Goal: Task Accomplishment & Management: Use online tool/utility

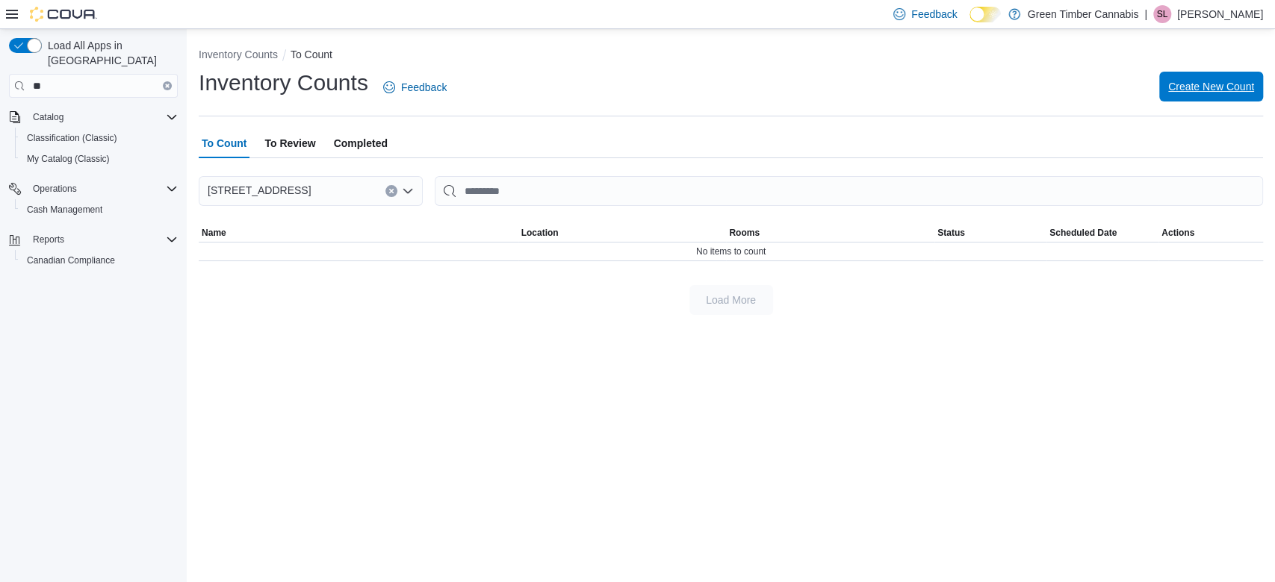
click at [1196, 84] on span "Create New Count" at bounding box center [1211, 86] width 86 height 15
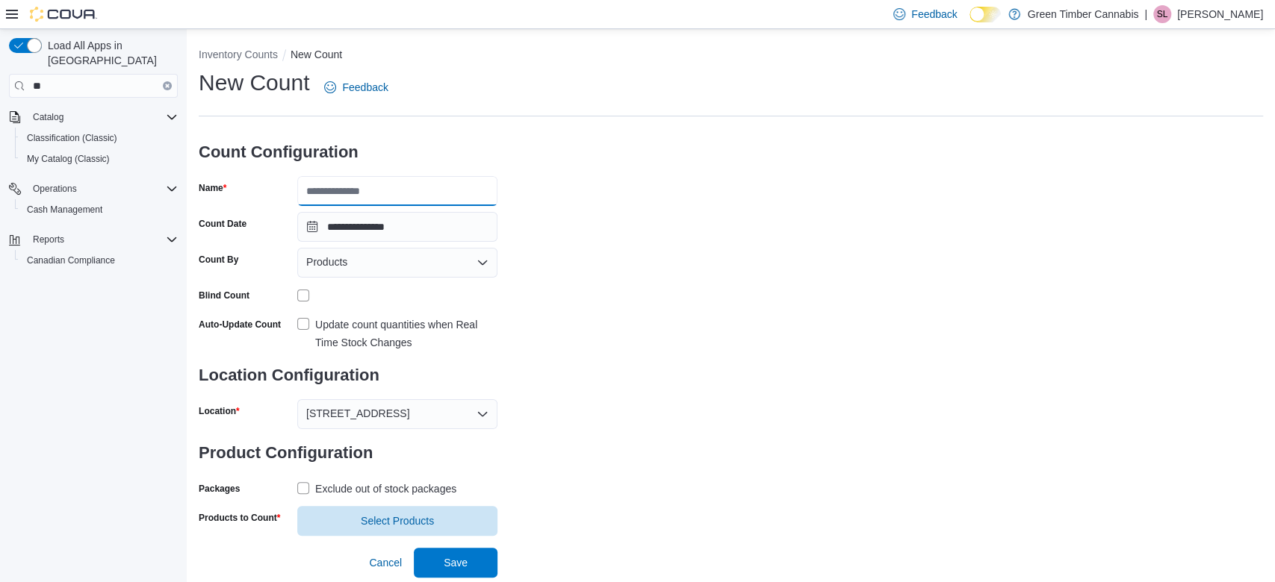
click at [355, 194] on input "Name" at bounding box center [397, 191] width 200 height 30
type input "**********"
click at [305, 323] on label "Update count quantities when Real Time Stock Changes" at bounding box center [397, 334] width 200 height 36
click at [299, 482] on label "Exclude out of stock packages" at bounding box center [376, 489] width 159 height 18
click at [394, 508] on span "Select Products" at bounding box center [397, 521] width 182 height 30
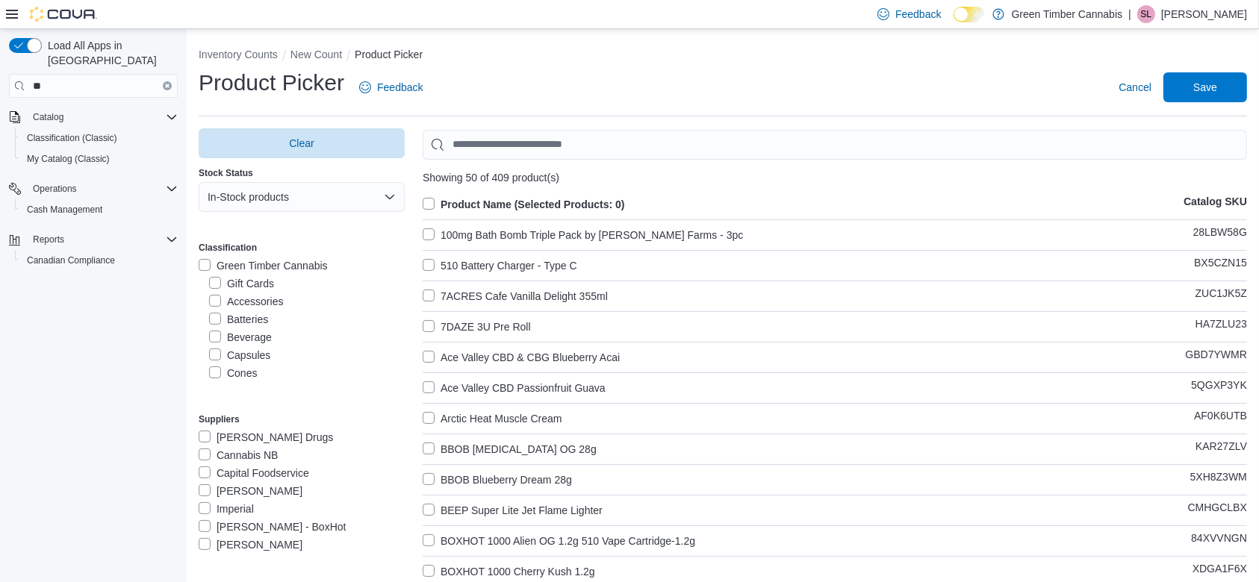
click at [203, 261] on label "Green Timber Cannabis" at bounding box center [263, 266] width 129 height 18
click at [212, 284] on label "Gift Cards" at bounding box center [241, 284] width 65 height 18
click at [212, 299] on label "Accessories" at bounding box center [246, 302] width 74 height 18
click at [214, 316] on label "Batteries" at bounding box center [238, 320] width 59 height 18
click at [214, 373] on label "Cones" at bounding box center [233, 373] width 48 height 18
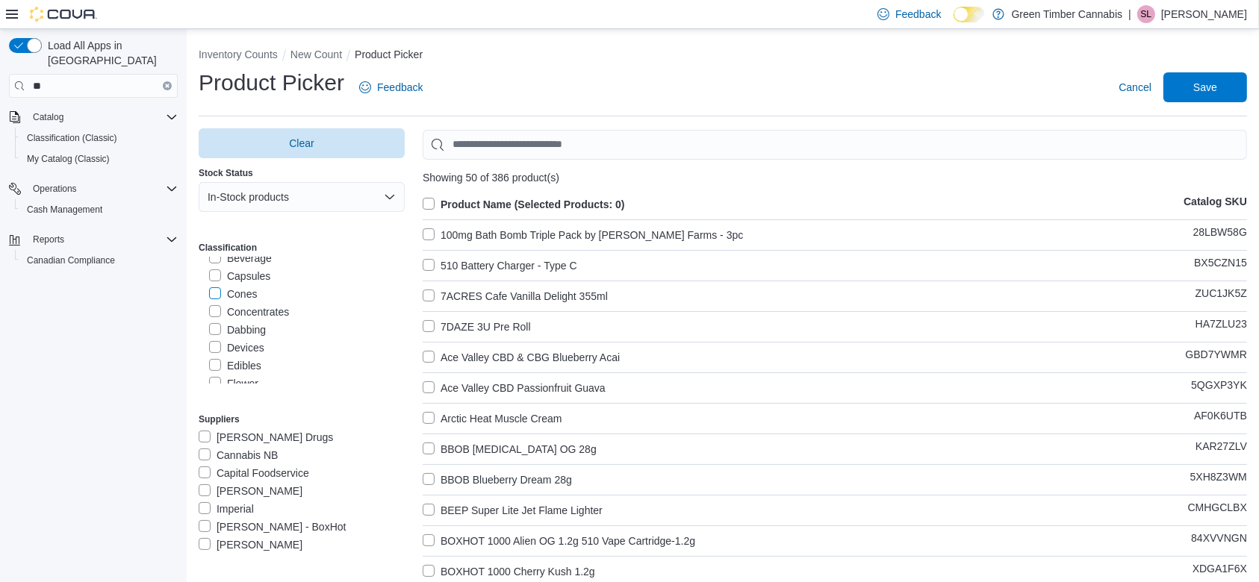
scroll to position [119, 0]
click at [217, 284] on label "Dabbing" at bounding box center [237, 290] width 57 height 18
click at [214, 302] on label "Devices" at bounding box center [236, 308] width 55 height 18
click at [211, 359] on label "Grinders" at bounding box center [238, 361] width 58 height 18
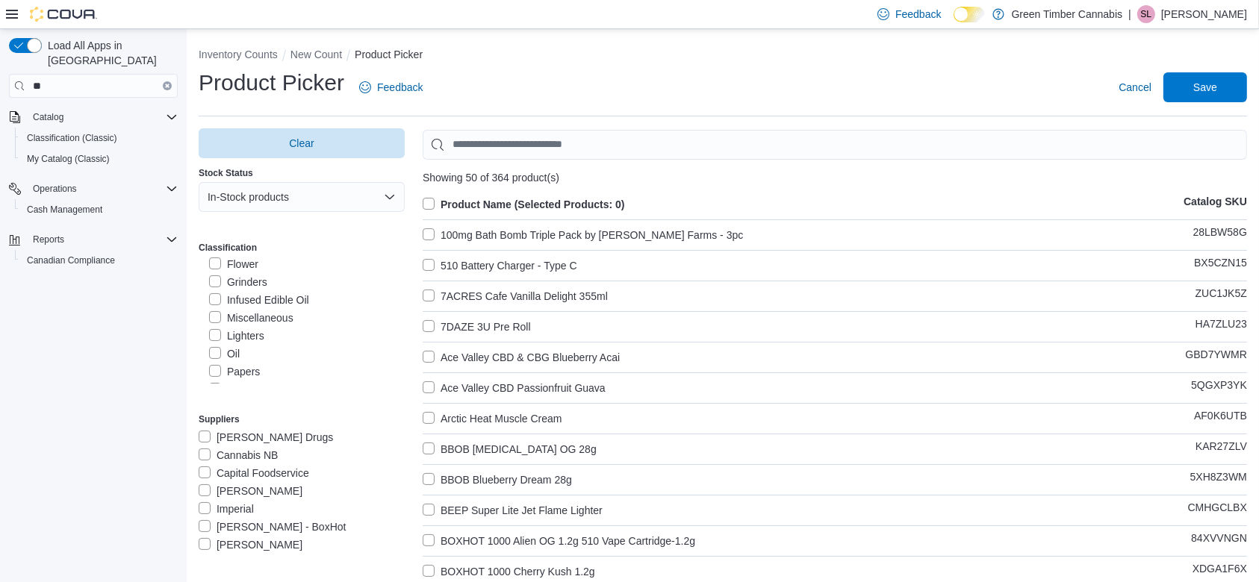
click at [216, 314] on label "Miscellaneous" at bounding box center [251, 318] width 84 height 18
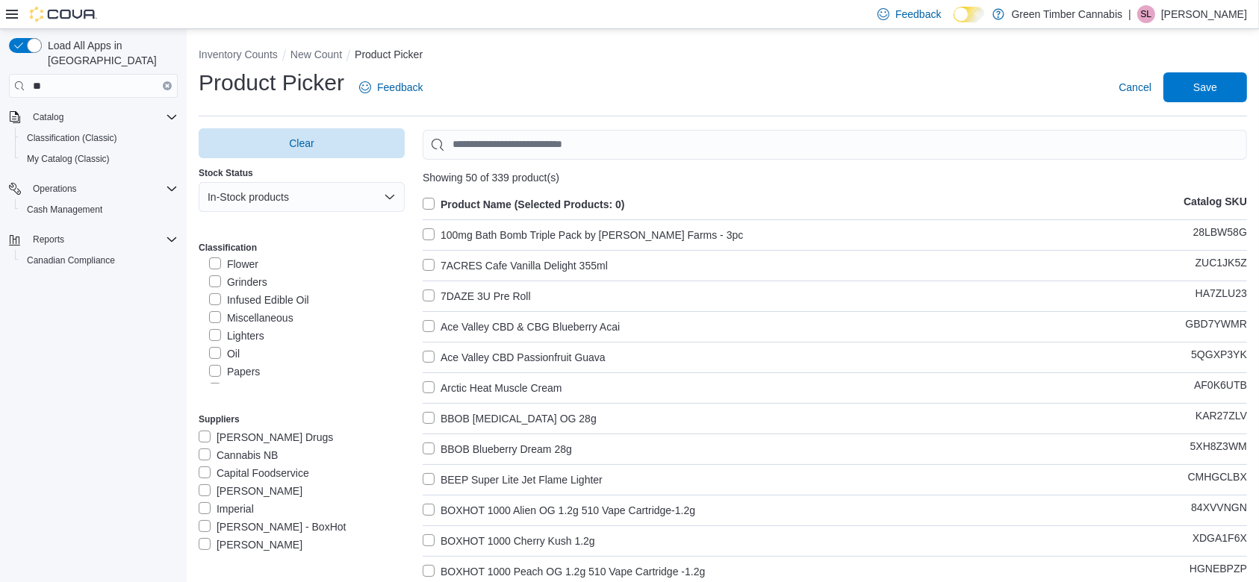
click at [215, 327] on label "Lighters" at bounding box center [236, 336] width 55 height 18
click at [215, 368] on label "Papers" at bounding box center [234, 372] width 51 height 18
click at [213, 280] on label "Pipes Handheld" at bounding box center [255, 288] width 92 height 18
click at [212, 306] on label "Rolling Papers" at bounding box center [252, 306] width 86 height 18
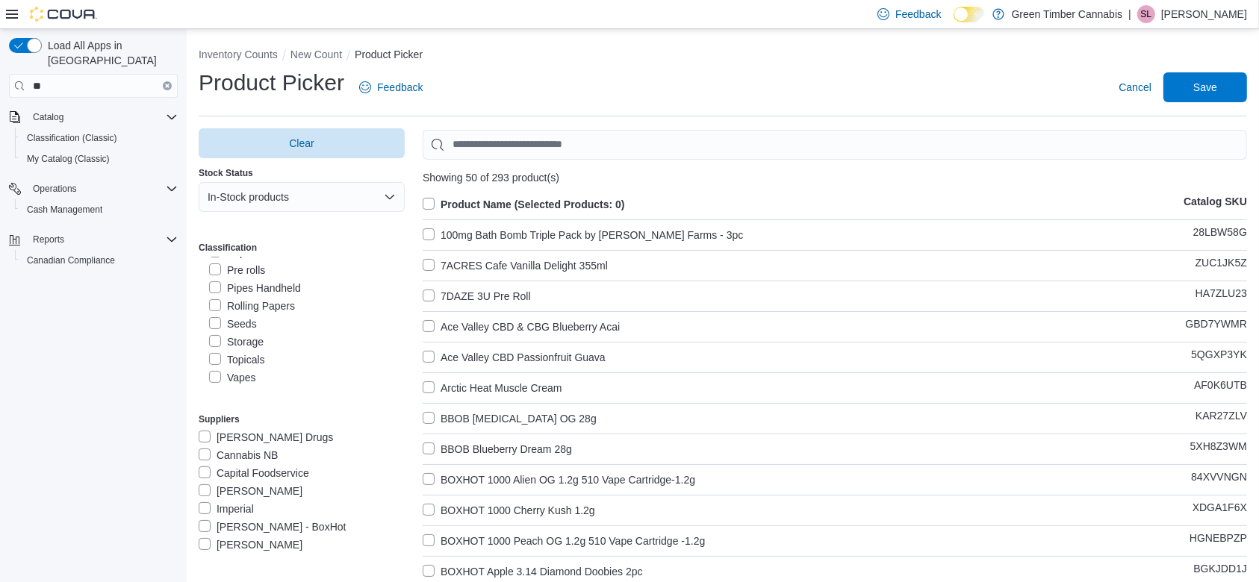
click at [212, 325] on label "Seeds" at bounding box center [233, 324] width 48 height 18
click at [213, 337] on label "Storage" at bounding box center [236, 342] width 55 height 18
click at [215, 313] on label "Vaporizers" at bounding box center [242, 316] width 67 height 18
click at [216, 331] on label "Vape Batteries" at bounding box center [252, 334] width 86 height 18
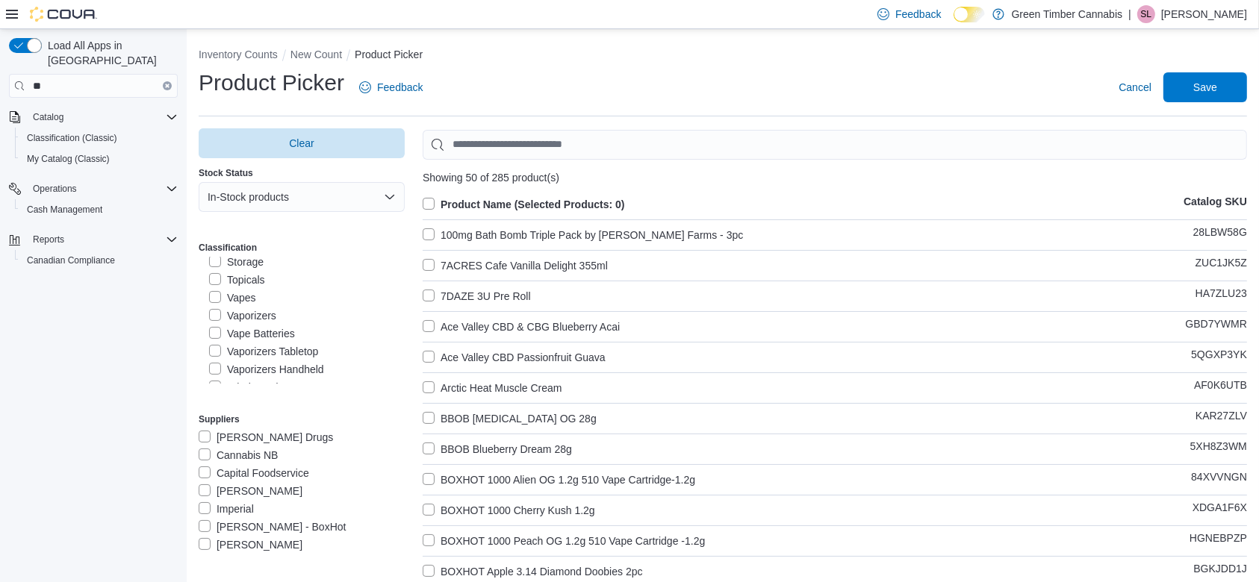
click at [215, 350] on label "Vaporizers Tabletop" at bounding box center [263, 352] width 109 height 18
click at [215, 324] on label "Vaporizers Handheld" at bounding box center [266, 330] width 115 height 18
click at [211, 364] on label "Rounding" at bounding box center [240, 366] width 63 height 18
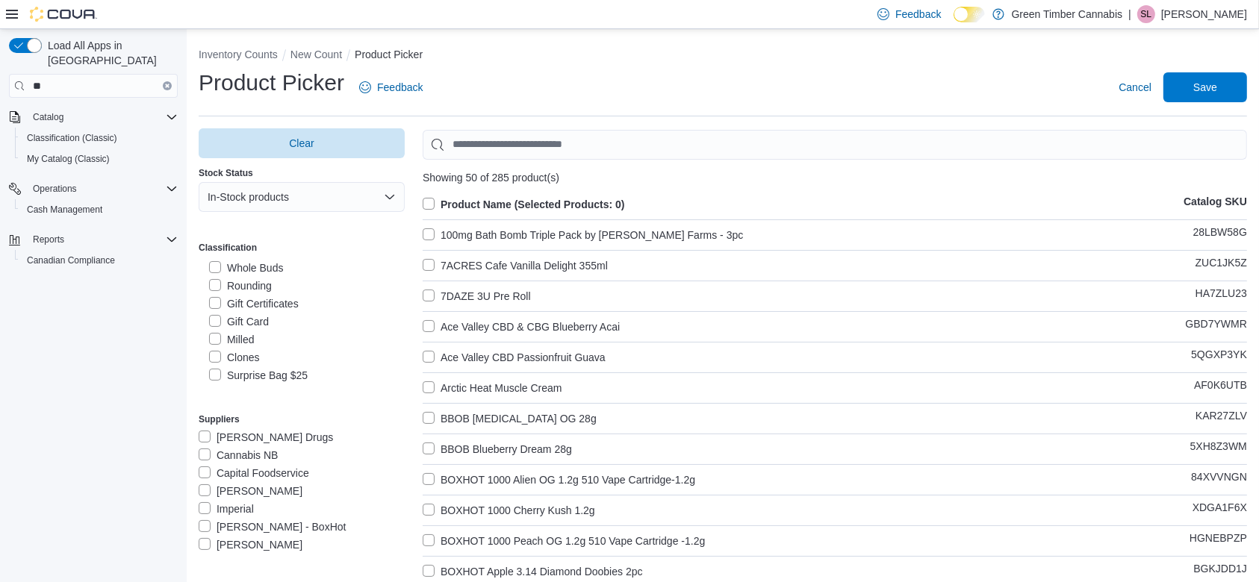
click at [212, 301] on label "Gift Certificates" at bounding box center [254, 304] width 90 height 18
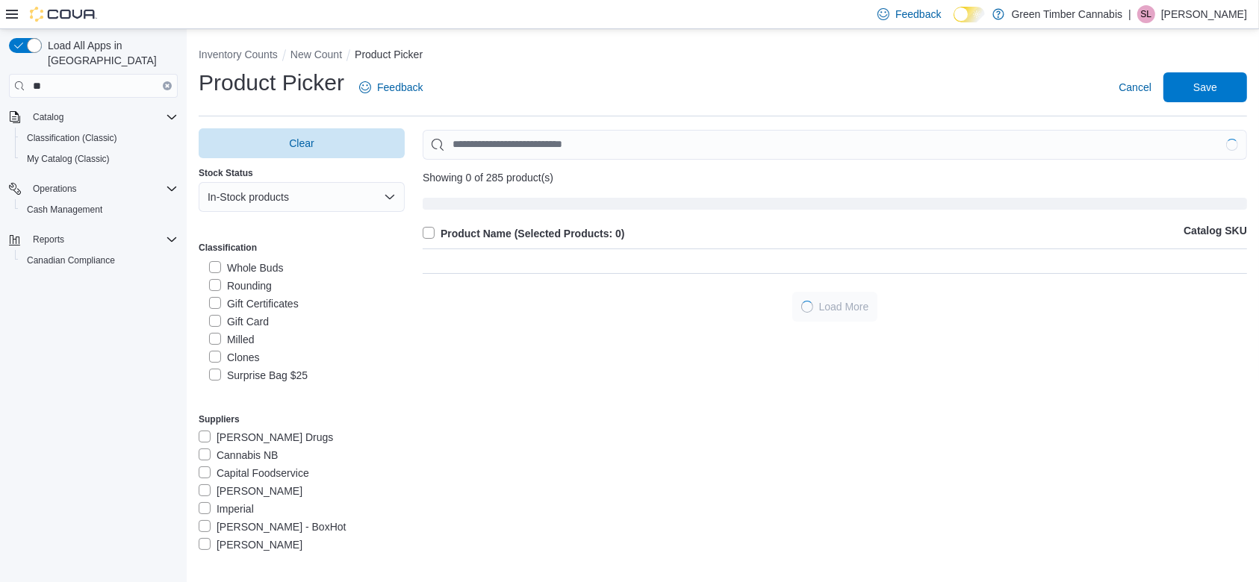
click at [213, 314] on label "Gift Card" at bounding box center [239, 322] width 60 height 18
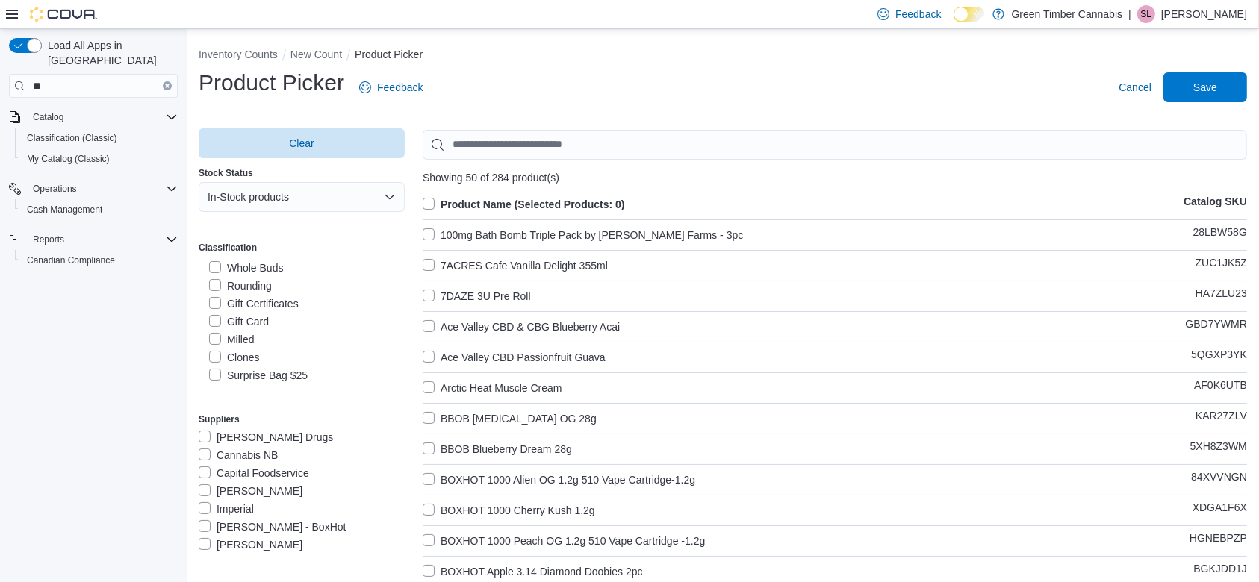
click at [214, 354] on label "Clones" at bounding box center [234, 358] width 51 height 18
click at [215, 370] on label "Surprise Bag $25" at bounding box center [258, 376] width 99 height 18
click at [202, 457] on label "Cannabis NB" at bounding box center [239, 456] width 80 height 18
click at [428, 204] on label "Product Name (Selected Products: 0)" at bounding box center [524, 205] width 202 height 18
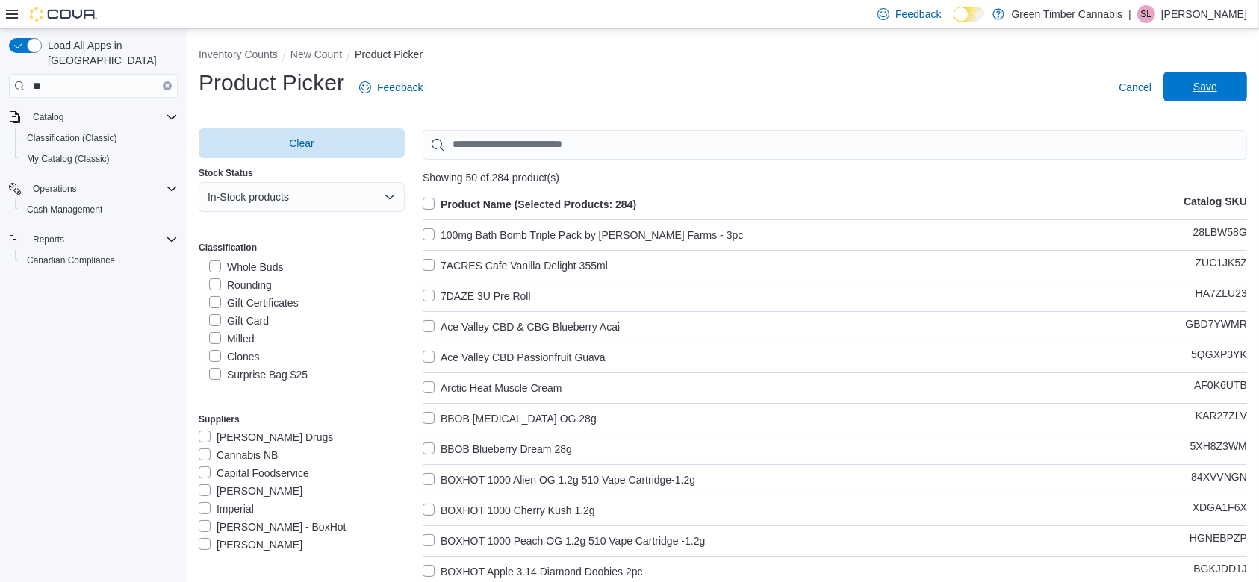
click at [1219, 75] on span "Save" at bounding box center [1205, 87] width 66 height 30
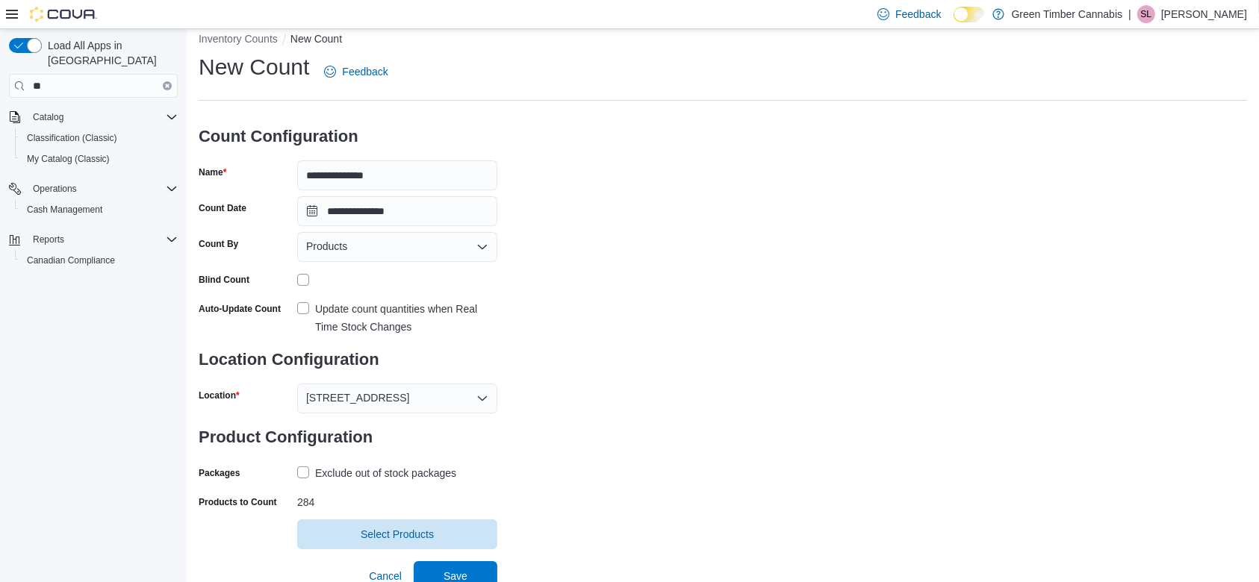
scroll to position [24, 0]
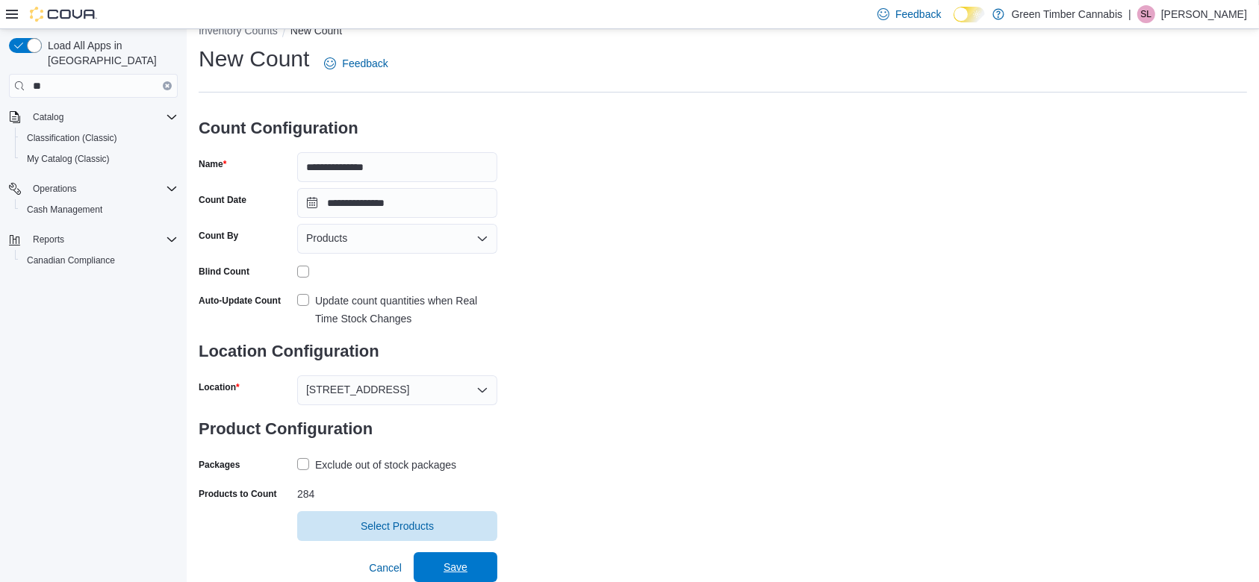
click at [456, 563] on span "Save" at bounding box center [456, 567] width 24 height 15
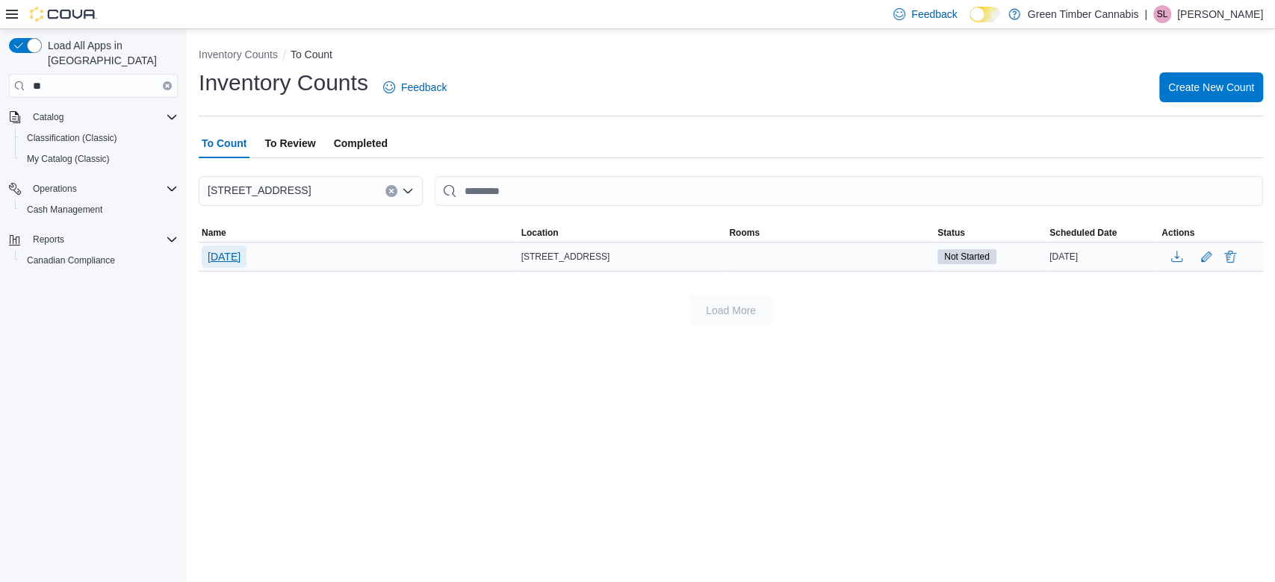
click at [240, 255] on span "[DATE]" at bounding box center [224, 256] width 33 height 15
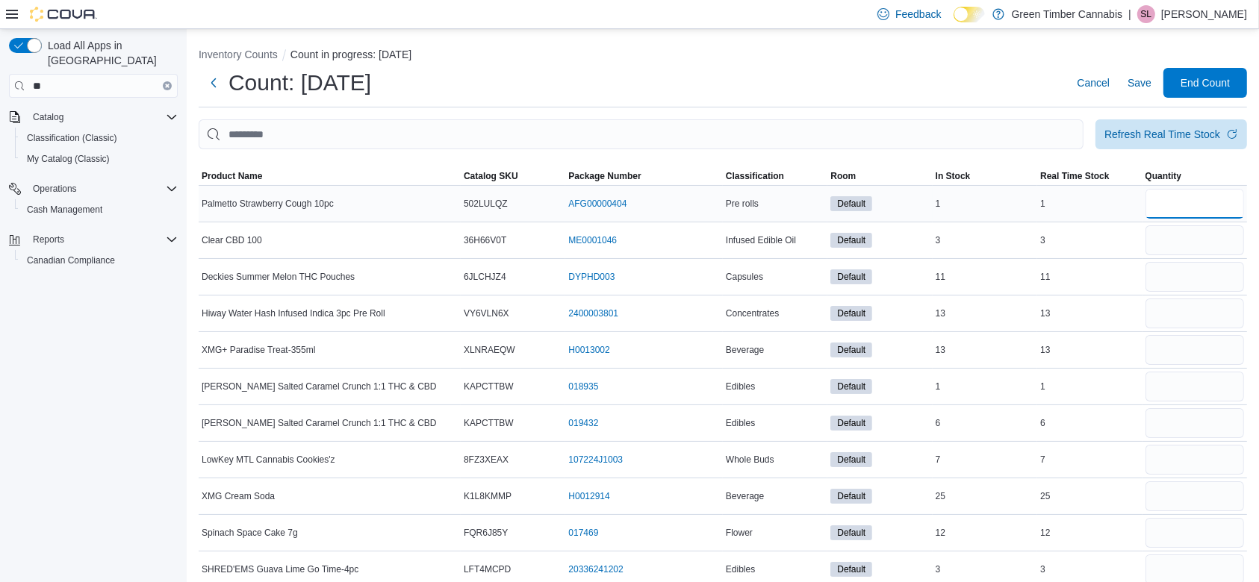
click at [1201, 201] on input "number" at bounding box center [1195, 204] width 99 height 30
type input "*"
click at [1202, 241] on input "number" at bounding box center [1195, 241] width 99 height 30
type input "*"
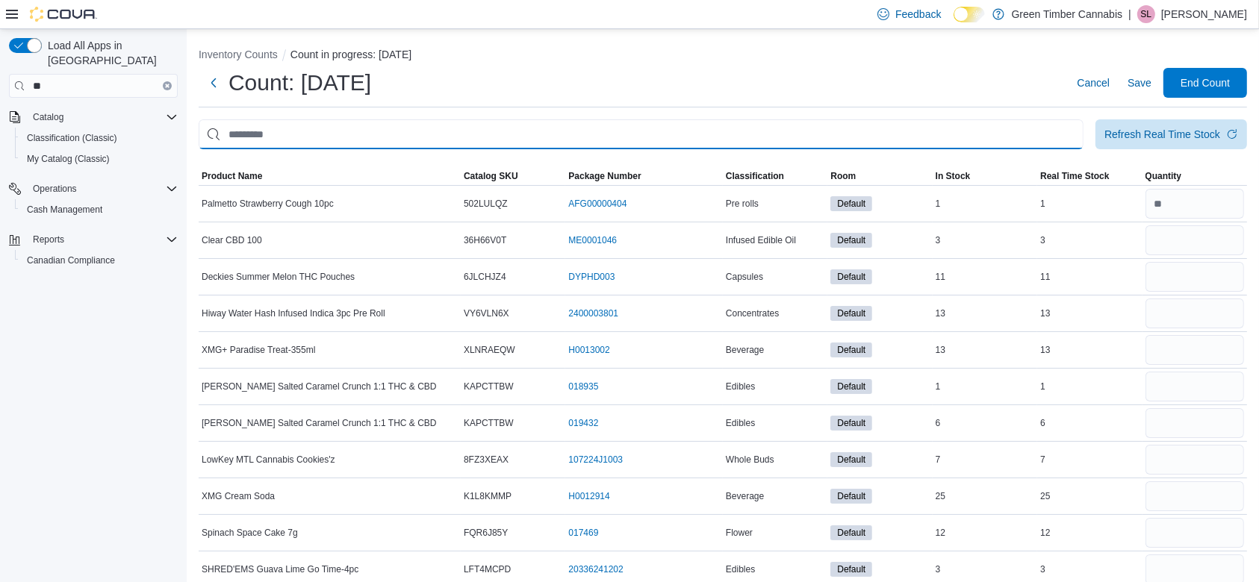
click at [303, 135] on input "This is a search bar. After typing your query, hit enter to filter the results …" at bounding box center [641, 134] width 885 height 30
type input "*******"
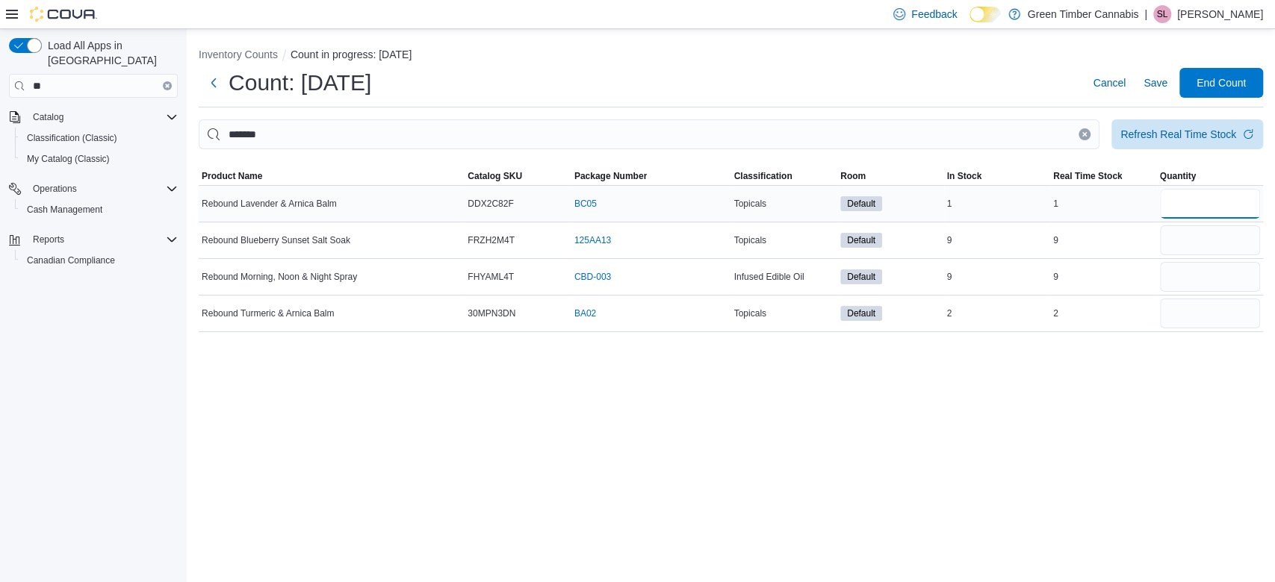
click at [1203, 200] on input "number" at bounding box center [1210, 204] width 101 height 30
type input "*"
click at [1196, 305] on input "number" at bounding box center [1210, 314] width 101 height 30
type input "*"
click at [1196, 233] on input "number" at bounding box center [1210, 241] width 101 height 30
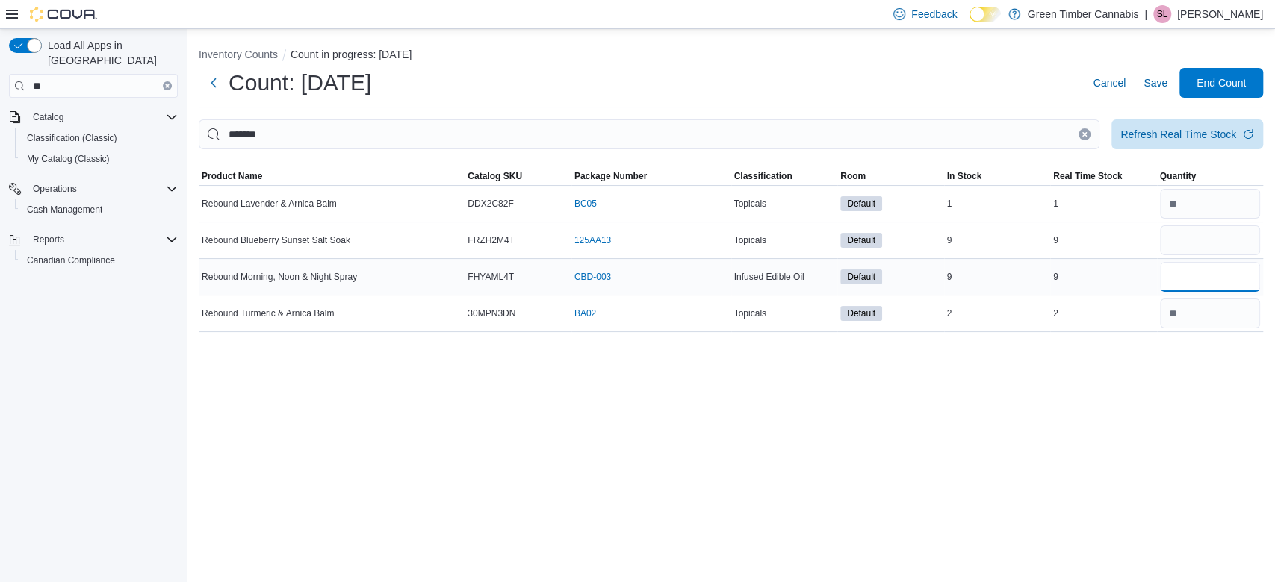
click at [1198, 272] on input "number" at bounding box center [1210, 277] width 101 height 30
type input "*"
click at [1191, 234] on input "number" at bounding box center [1210, 241] width 101 height 30
type input "*"
click at [1083, 132] on icon "Clear input" at bounding box center [1085, 134] width 4 height 4
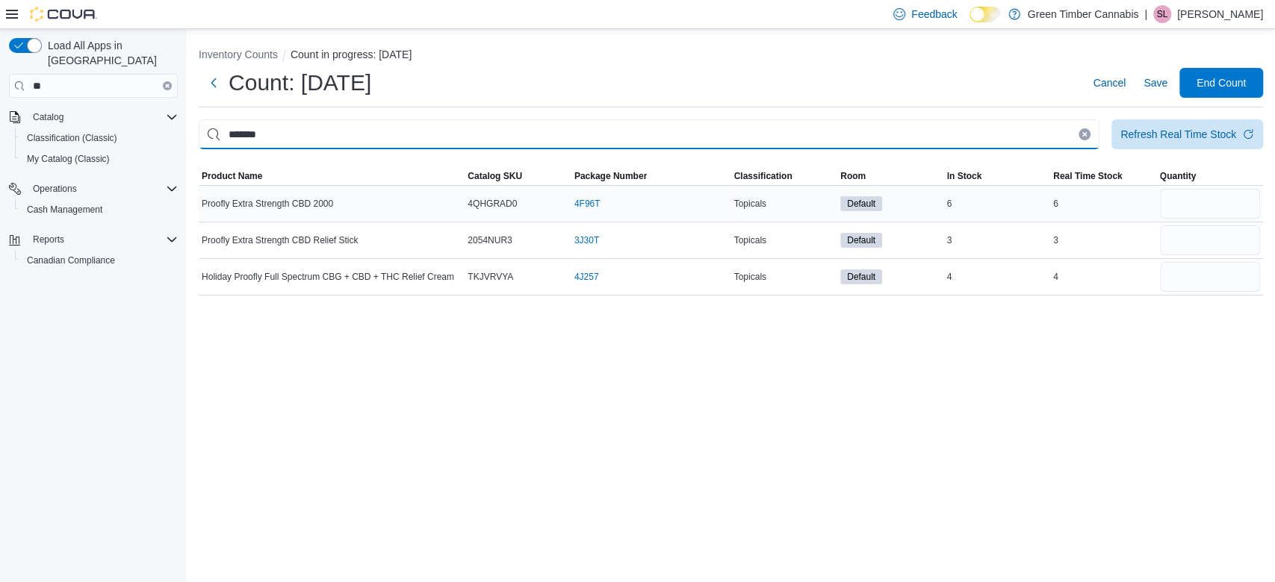
drag, startPoint x: 329, startPoint y: 119, endPoint x: 1208, endPoint y: 204, distance: 883.0
click at [1208, 204] on div "******* Refresh Real Time Stock Sorting This table contains 3 rows. Product Nam…" at bounding box center [731, 207] width 1064 height 176
type input "********"
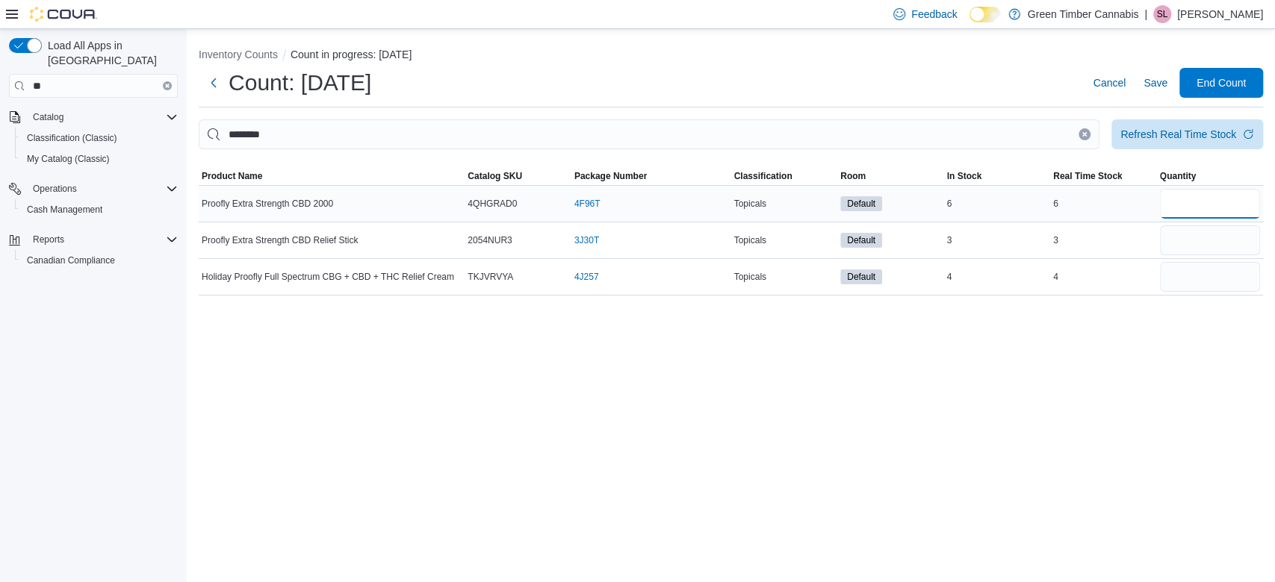
click at [1208, 204] on input "number" at bounding box center [1210, 204] width 101 height 30
type input "*"
click at [1220, 245] on input "number" at bounding box center [1210, 241] width 101 height 30
type input "*"
click at [1210, 278] on input "number" at bounding box center [1210, 277] width 101 height 30
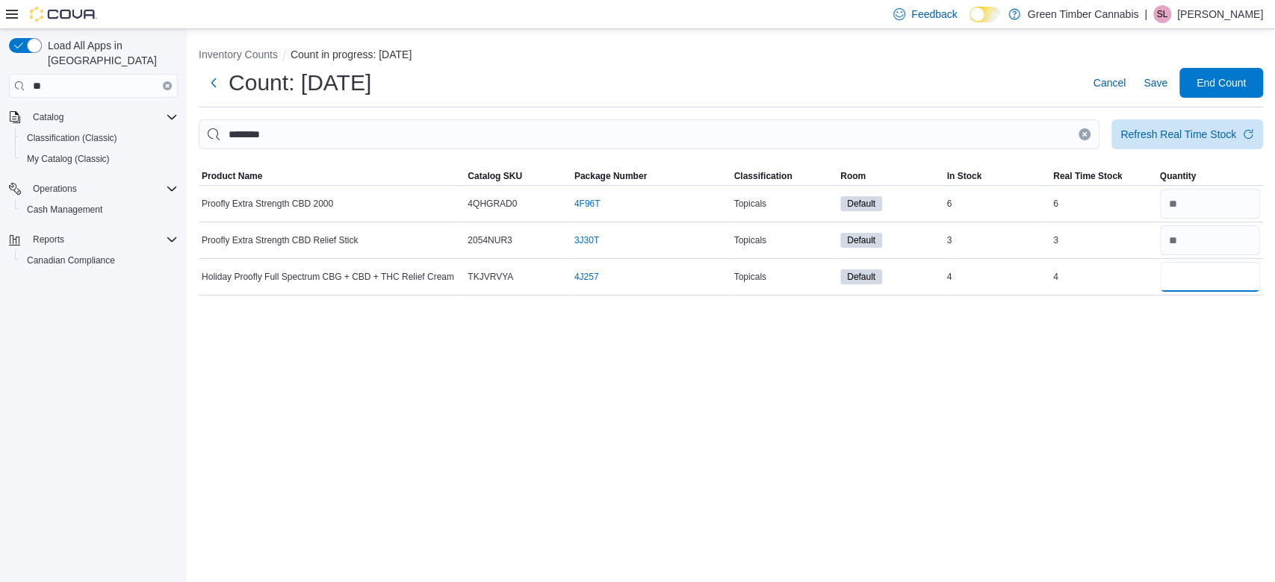
type input "*"
click at [1083, 132] on icon "Clear input" at bounding box center [1085, 134] width 4 height 4
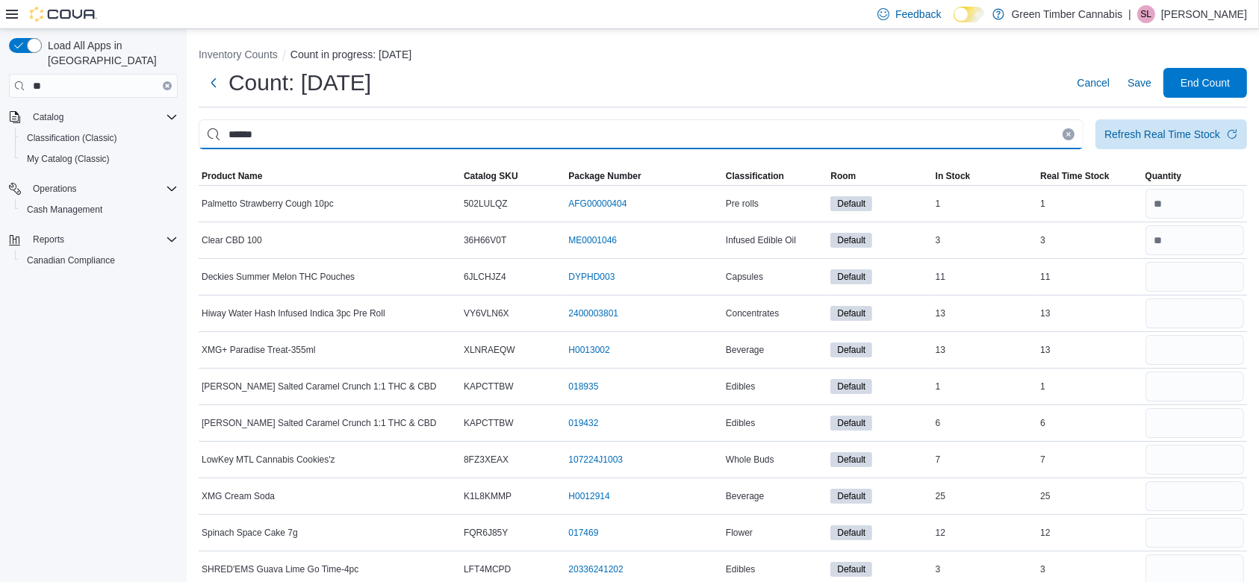
type input "******"
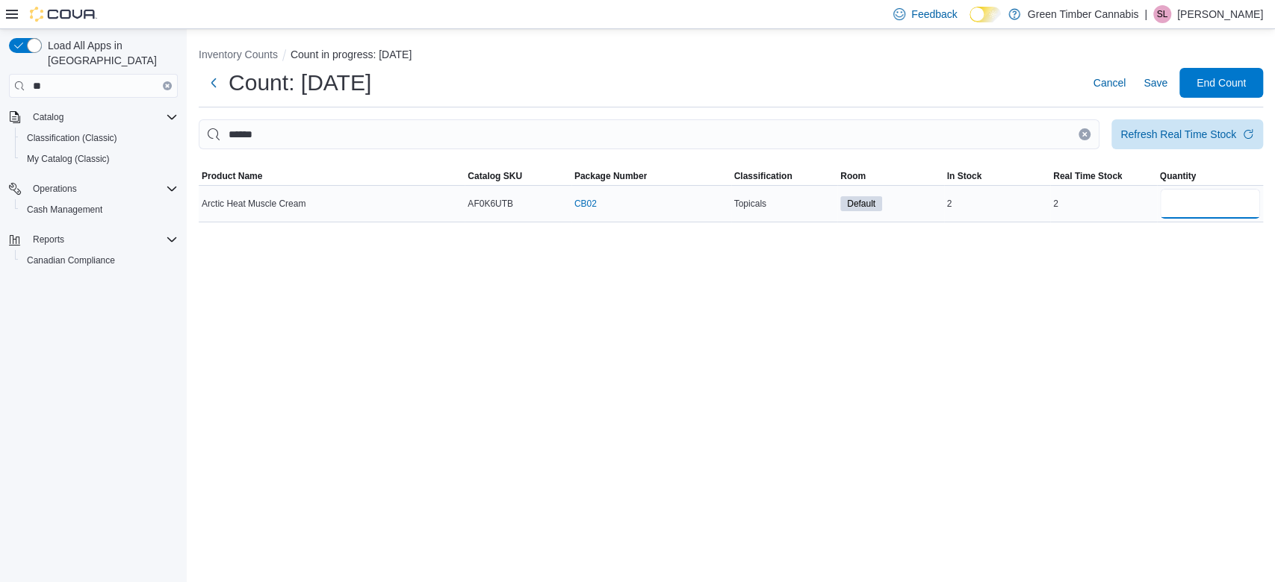
click at [1205, 198] on input "number" at bounding box center [1210, 204] width 101 height 30
type input "*"
click at [1079, 131] on button "Clear input" at bounding box center [1084, 134] width 12 height 12
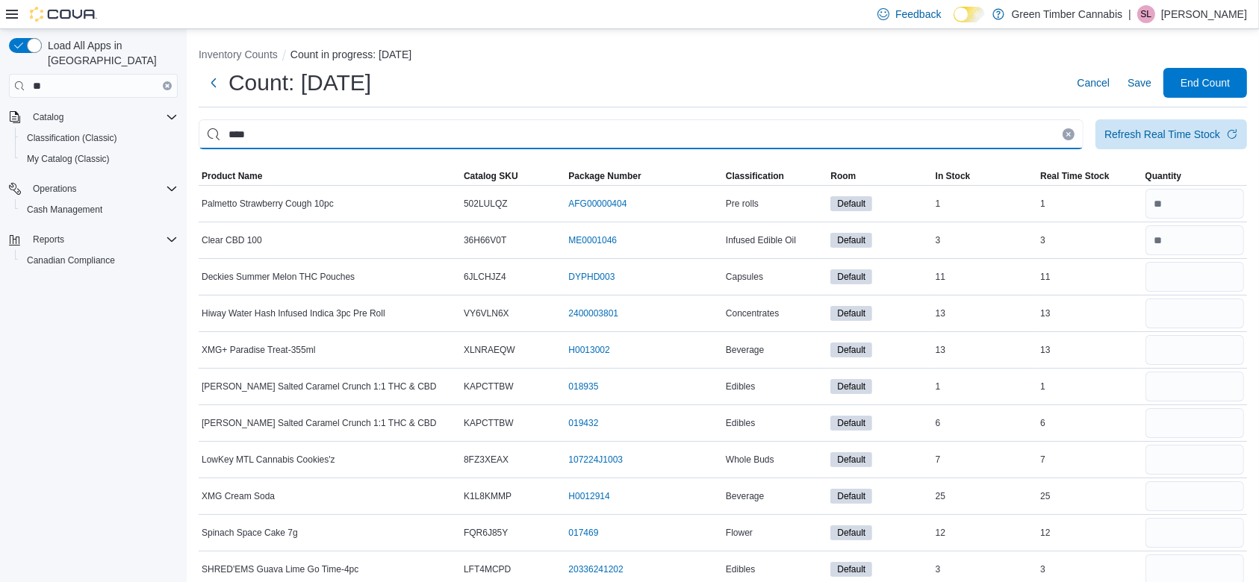
type input "****"
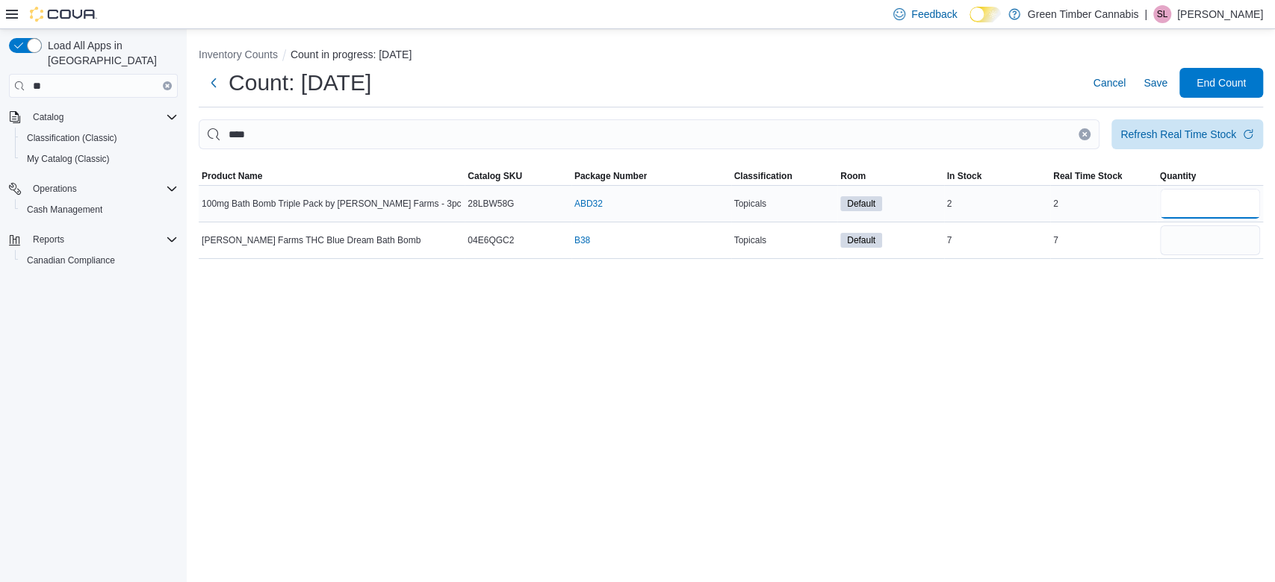
click at [1200, 202] on input "number" at bounding box center [1210, 204] width 101 height 30
type input "*"
click at [1200, 242] on input "number" at bounding box center [1210, 241] width 101 height 30
type input "*"
click at [1084, 134] on icon "Clear input" at bounding box center [1085, 134] width 4 height 4
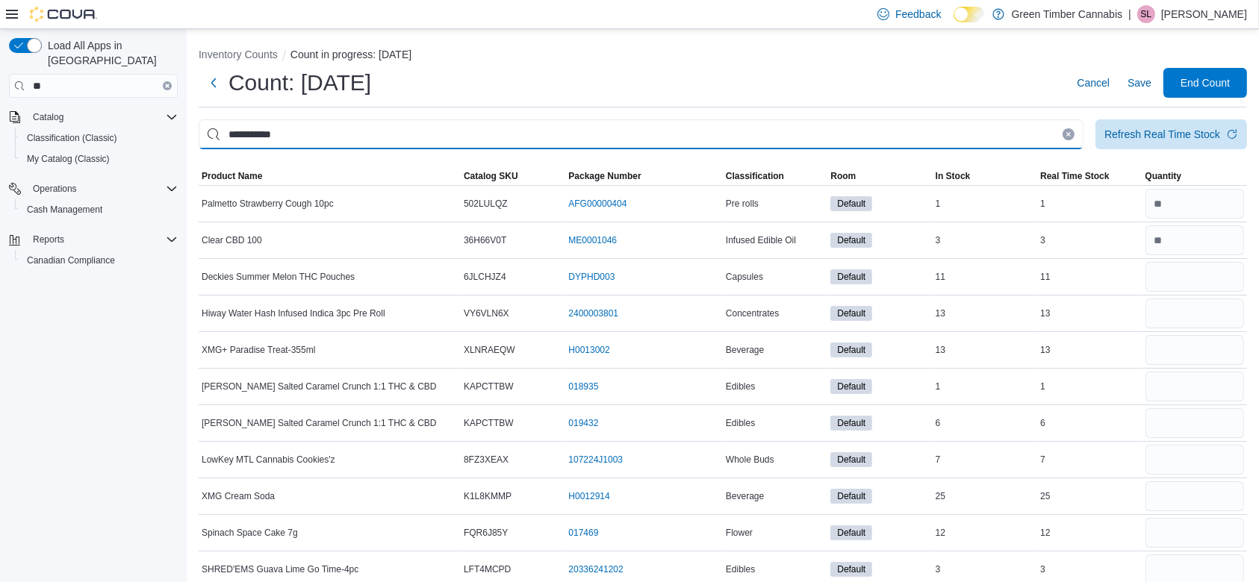
type input "**********"
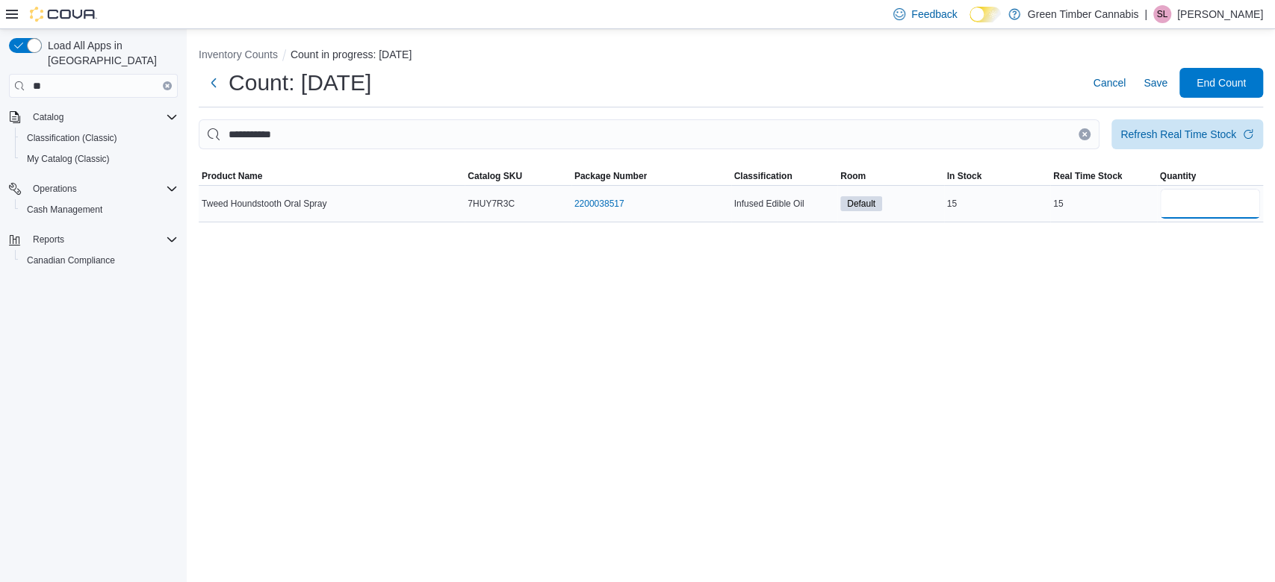
click at [1219, 200] on input "number" at bounding box center [1210, 204] width 101 height 30
type input "**"
click at [1086, 137] on icon "Clear input" at bounding box center [1084, 134] width 6 height 6
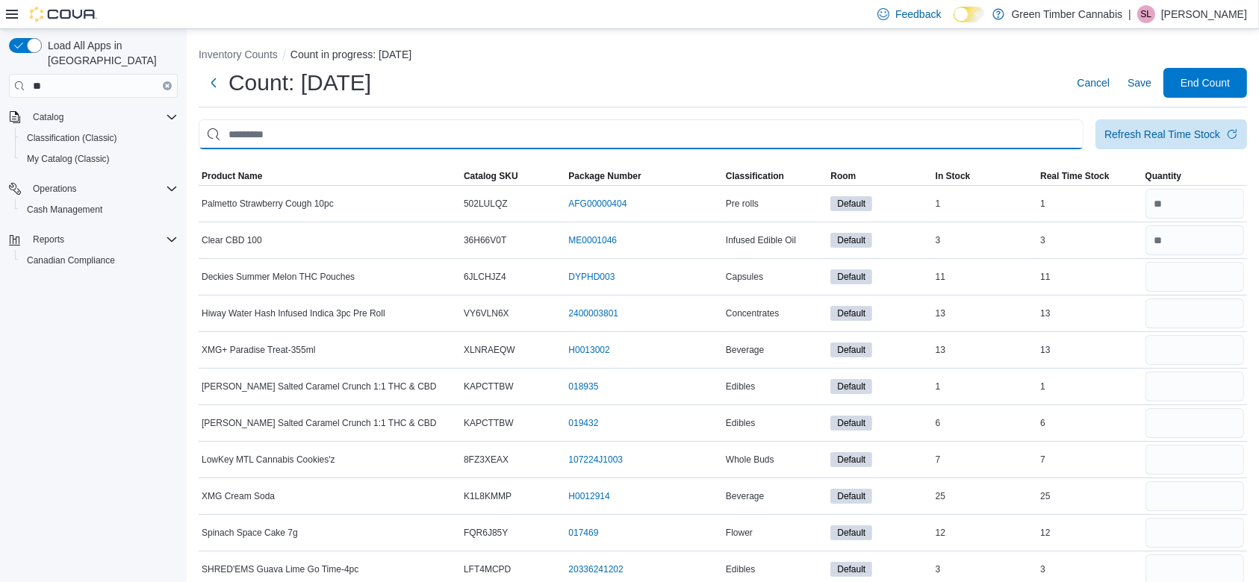
type input "*"
type input "*****"
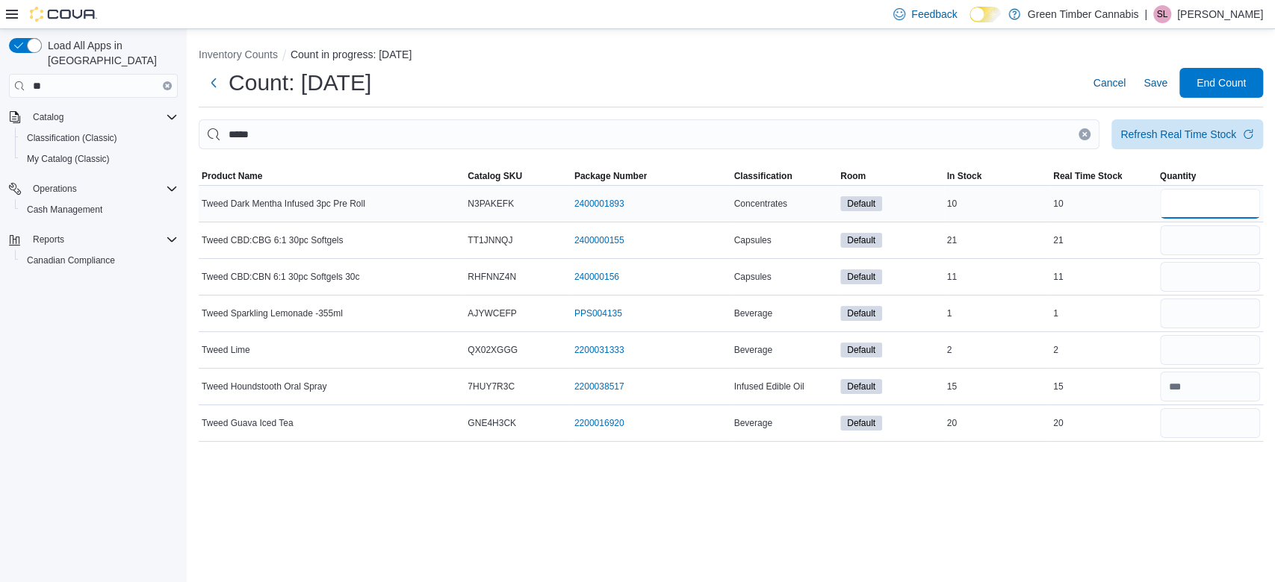
click at [1212, 203] on input "number" at bounding box center [1210, 204] width 101 height 30
click at [1230, 305] on input "number" at bounding box center [1210, 314] width 101 height 30
type input "*"
click at [1205, 423] on input "number" at bounding box center [1210, 423] width 101 height 30
type input "**"
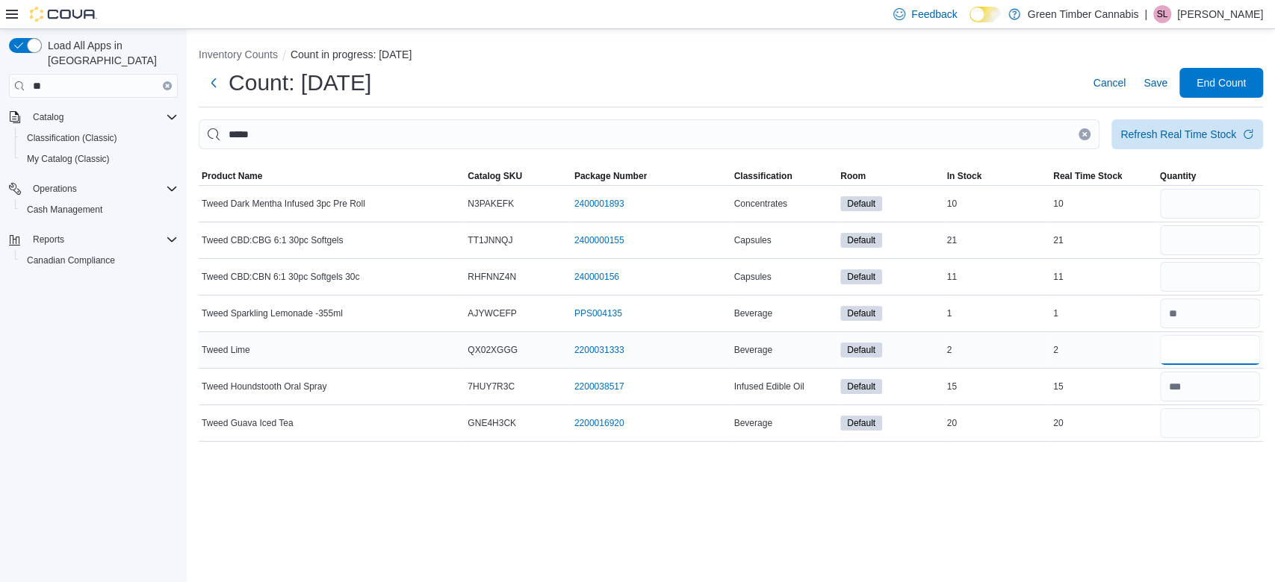
click at [1200, 351] on input "number" at bounding box center [1210, 350] width 101 height 30
type input "*"
click at [1196, 273] on input "number" at bounding box center [1210, 277] width 101 height 30
type input "**"
click at [1193, 240] on input "number" at bounding box center [1210, 241] width 101 height 30
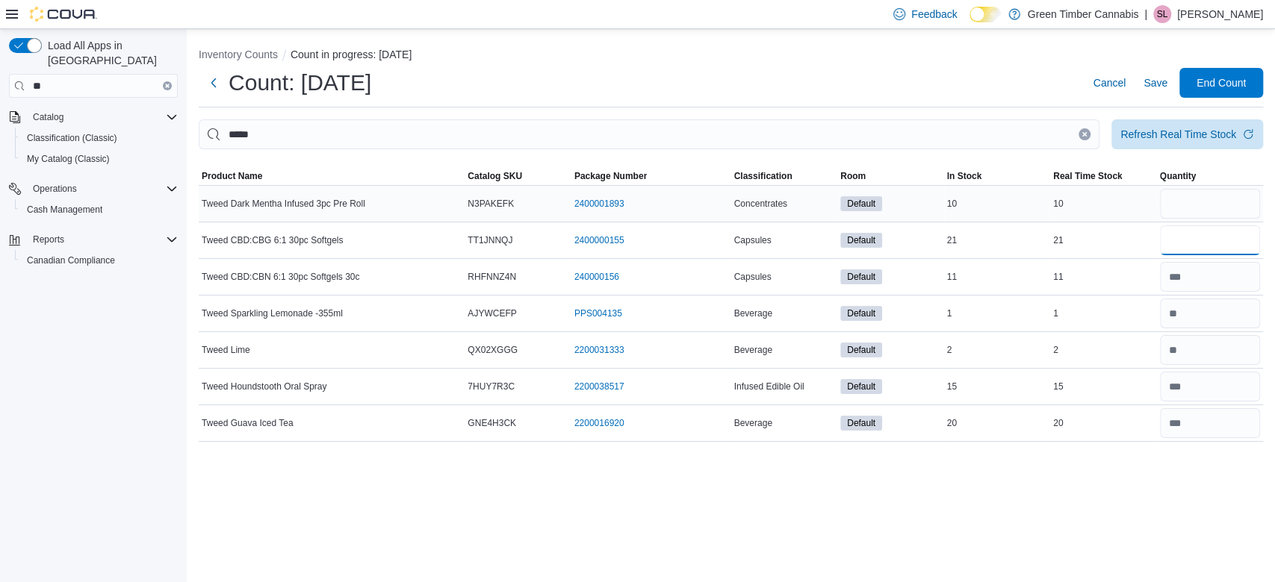
type input "**"
click at [1203, 200] on input "number" at bounding box center [1210, 204] width 101 height 30
type input "**"
click at [1087, 137] on button "Clear input" at bounding box center [1084, 134] width 12 height 12
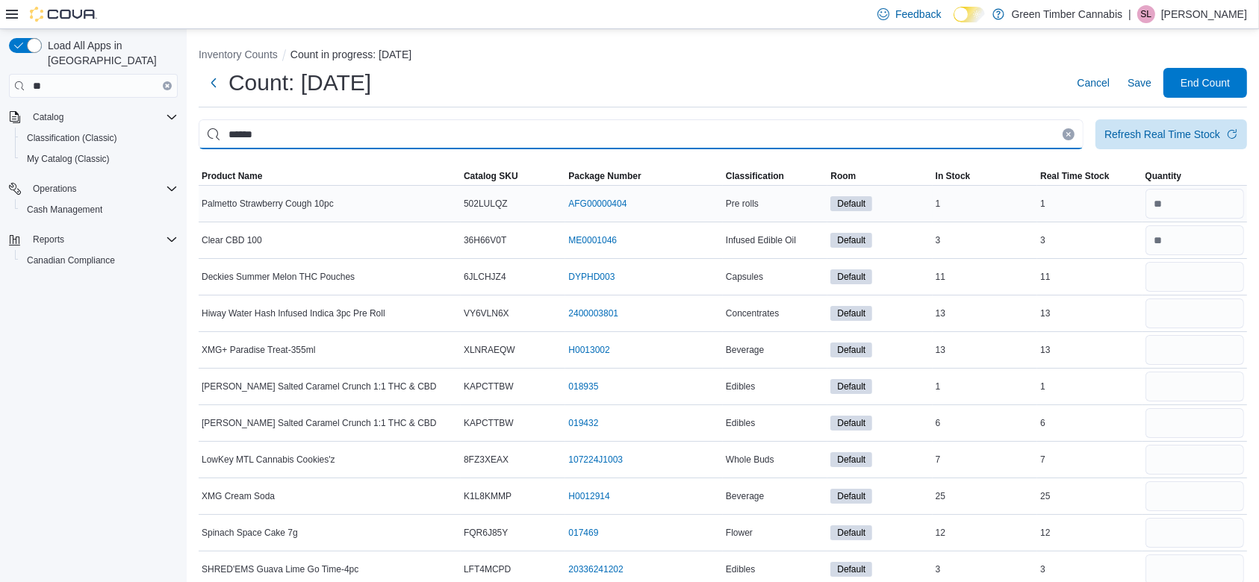
type input "******"
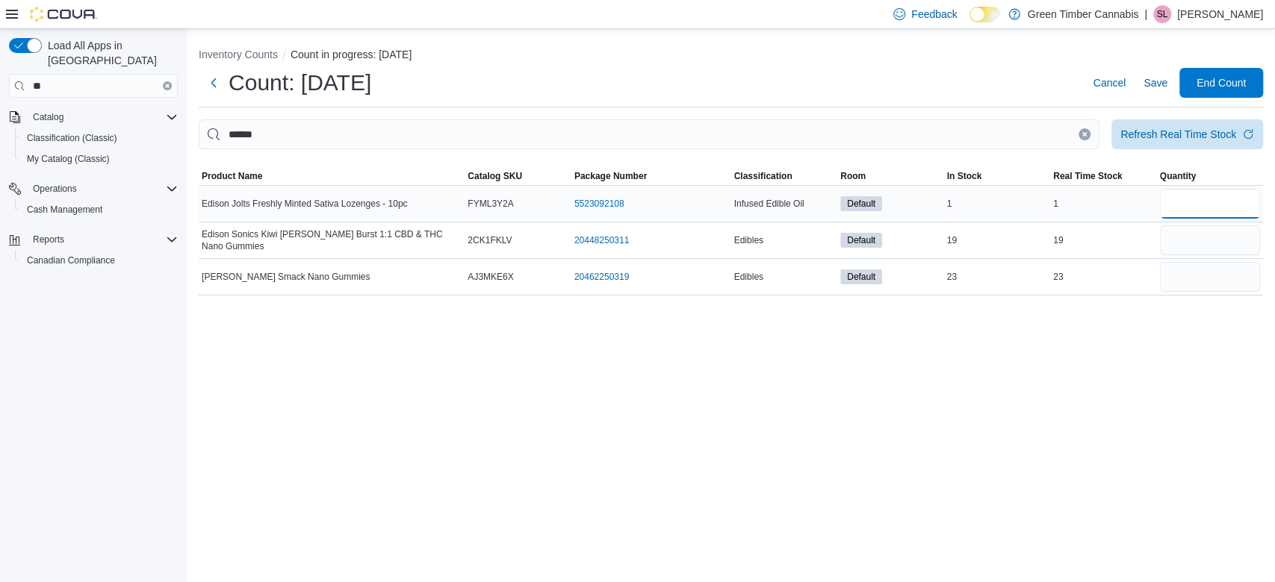
click at [1206, 203] on input "number" at bounding box center [1210, 204] width 101 height 30
type input "*"
click at [1205, 234] on input "number" at bounding box center [1210, 241] width 101 height 30
type input "**"
click at [1207, 272] on input "number" at bounding box center [1210, 277] width 101 height 30
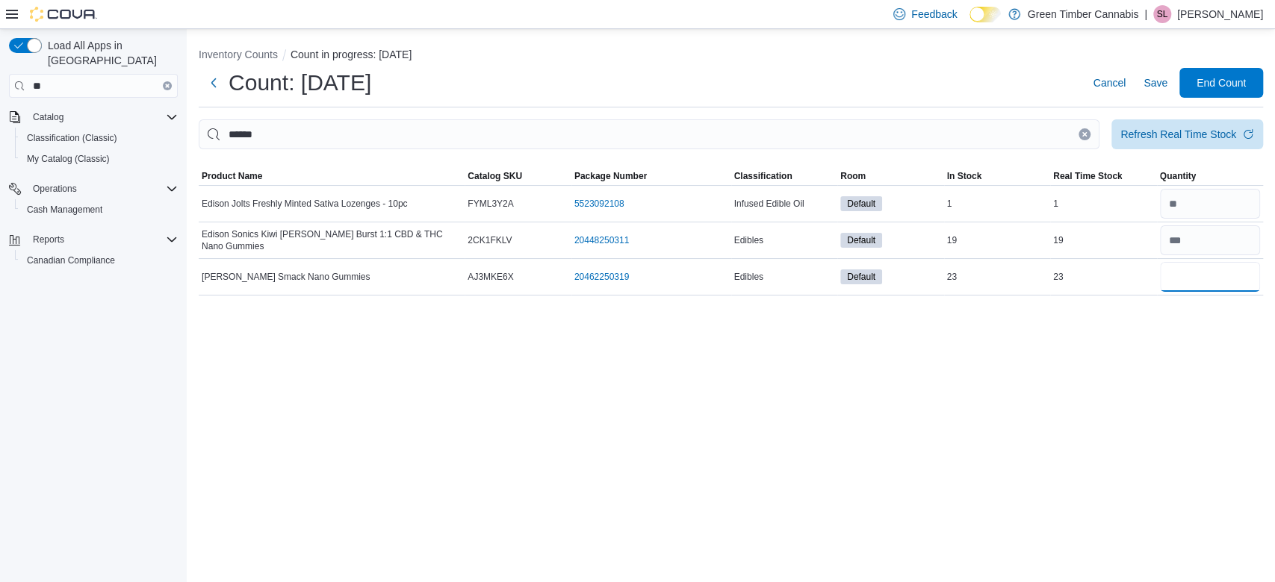
type input "**"
click at [1085, 134] on icon "Clear input" at bounding box center [1085, 134] width 4 height 4
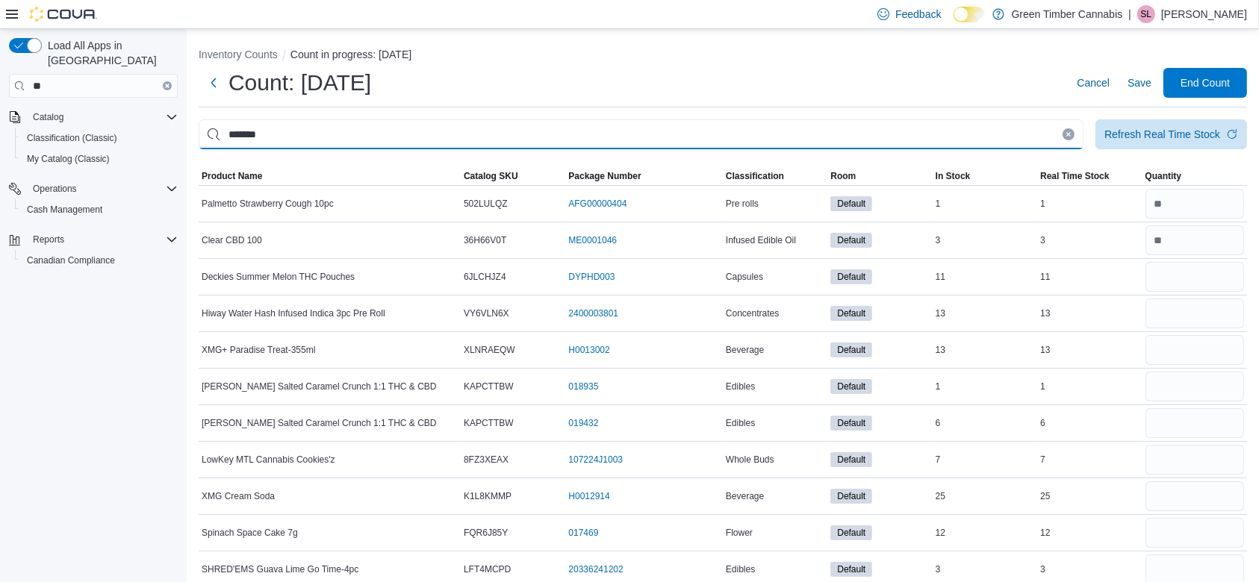
type input "*******"
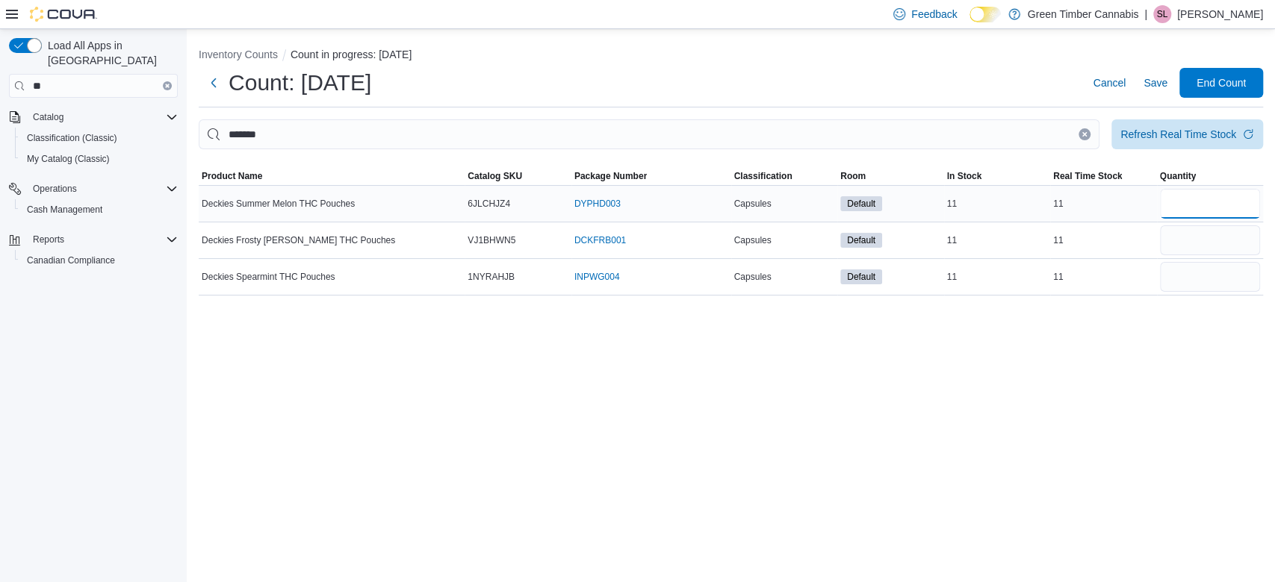
click at [1207, 205] on input "number" at bounding box center [1210, 204] width 101 height 30
type input "**"
click at [1200, 237] on input "number" at bounding box center [1210, 241] width 101 height 30
type input "**"
click at [1196, 274] on input "number" at bounding box center [1210, 277] width 101 height 30
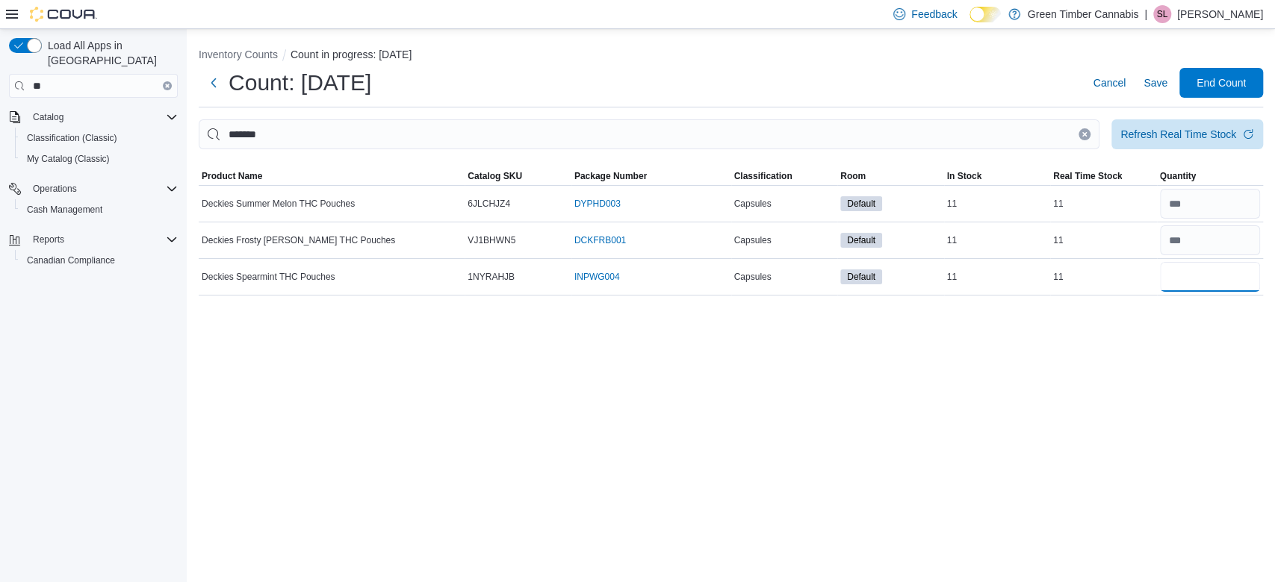
type input "**"
click at [1085, 133] on icon "Clear input" at bounding box center [1085, 134] width 4 height 4
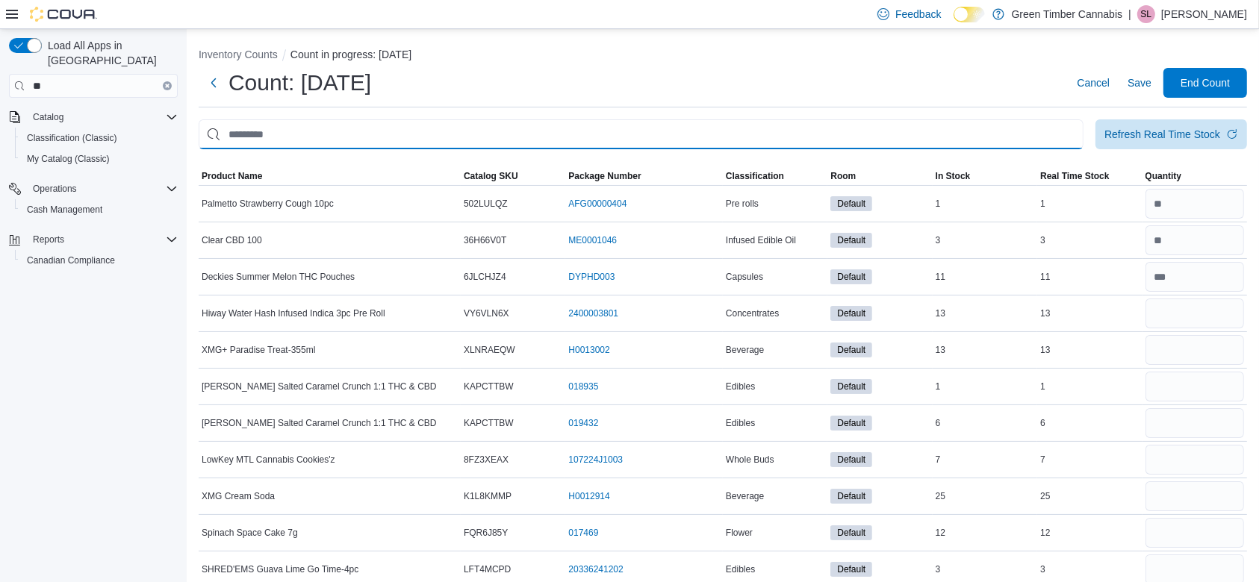
click at [341, 128] on input "This is a search bar. After typing your query, hit enter to filter the results …" at bounding box center [641, 134] width 885 height 30
type input "*****"
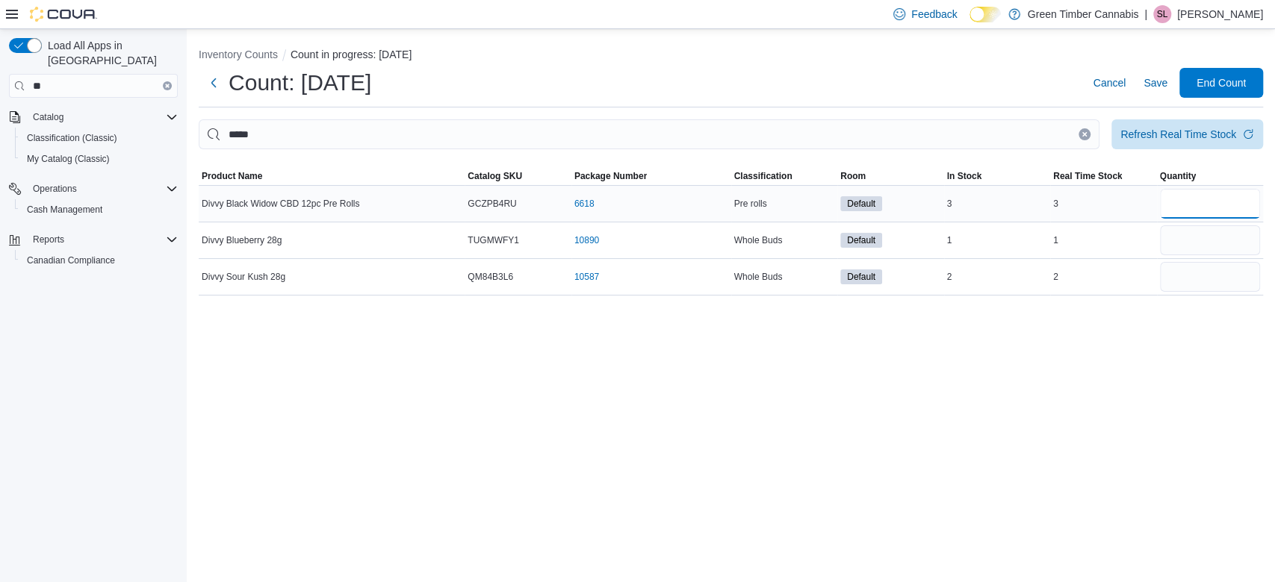
click at [1220, 205] on input "number" at bounding box center [1210, 204] width 101 height 30
type input "*"
click at [1216, 244] on input "number" at bounding box center [1210, 241] width 101 height 30
type input "*"
click at [1196, 280] on input "number" at bounding box center [1210, 277] width 101 height 30
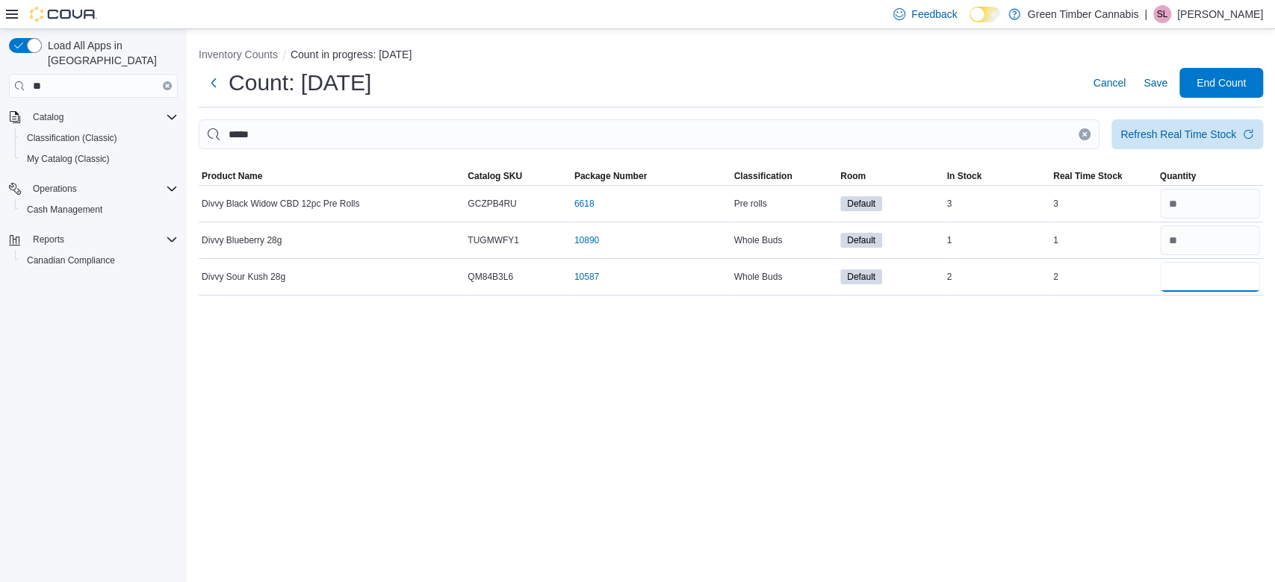
type input "*"
click at [1084, 134] on icon "Clear input" at bounding box center [1085, 134] width 4 height 4
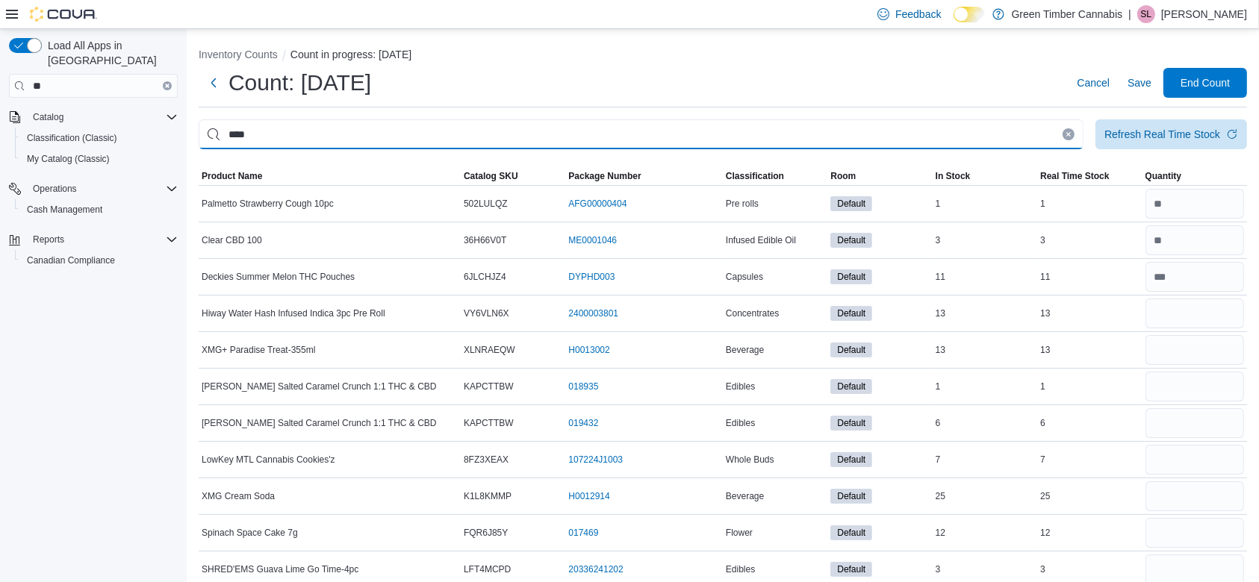
type input "****"
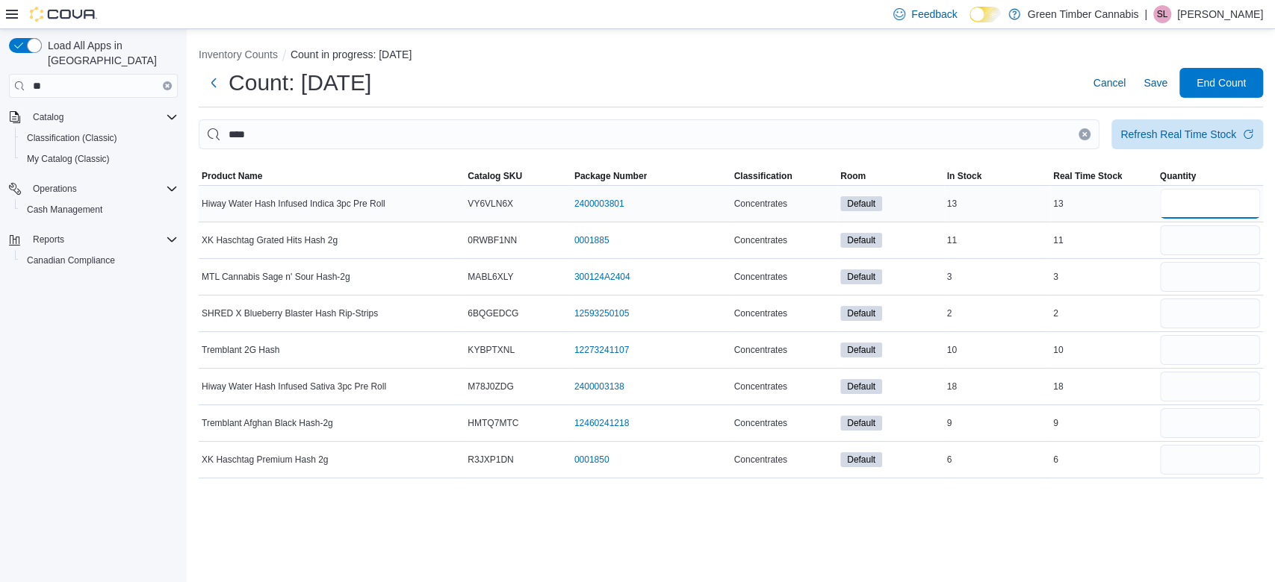
click at [1211, 205] on input "number" at bounding box center [1210, 204] width 101 height 30
type input "**"
click at [1195, 232] on input "number" at bounding box center [1210, 241] width 101 height 30
type input "**"
click at [1195, 276] on input "number" at bounding box center [1210, 277] width 101 height 30
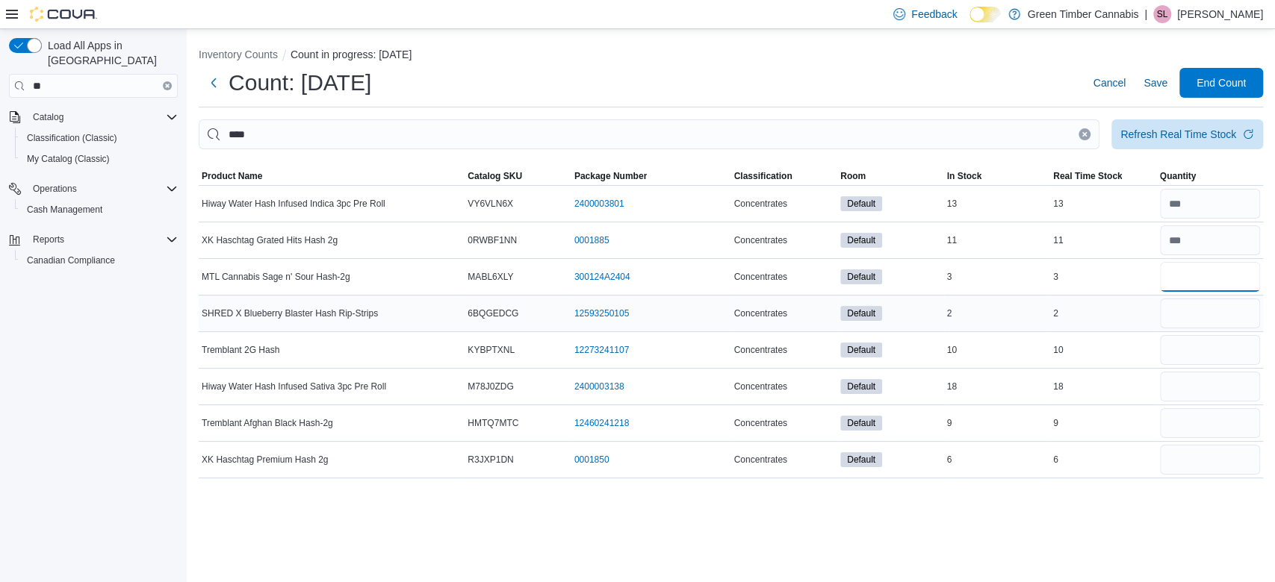
type input "*"
click at [1195, 315] on input "number" at bounding box center [1210, 314] width 101 height 30
type input "*"
click at [1194, 344] on input "number" at bounding box center [1210, 350] width 101 height 30
type input "**"
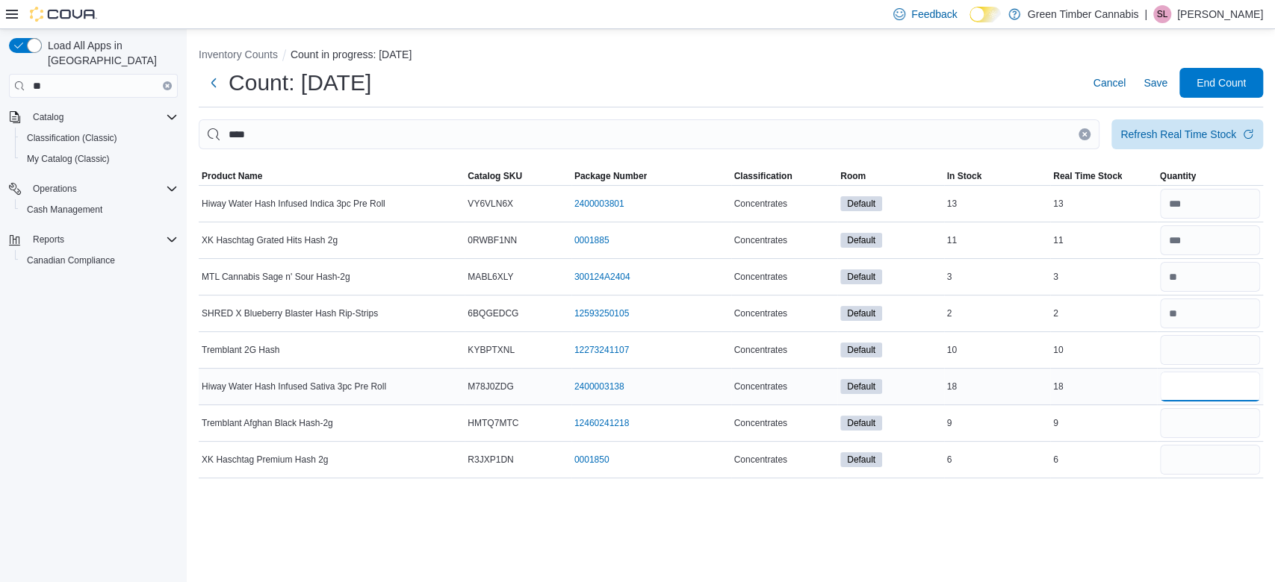
click at [1199, 385] on input "number" at bounding box center [1210, 387] width 101 height 30
type input "**"
click at [1196, 414] on input "number" at bounding box center [1210, 423] width 101 height 30
type input "*"
click at [1193, 456] on input "number" at bounding box center [1210, 460] width 101 height 30
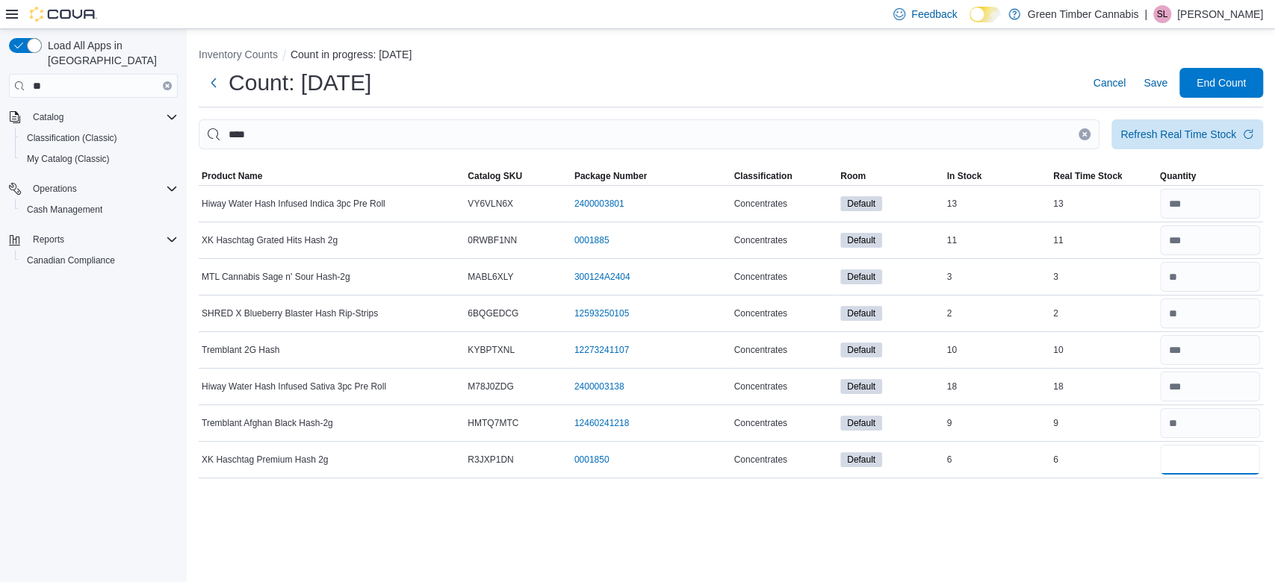
type input "*"
click at [1085, 128] on button "Clear input" at bounding box center [1084, 134] width 12 height 12
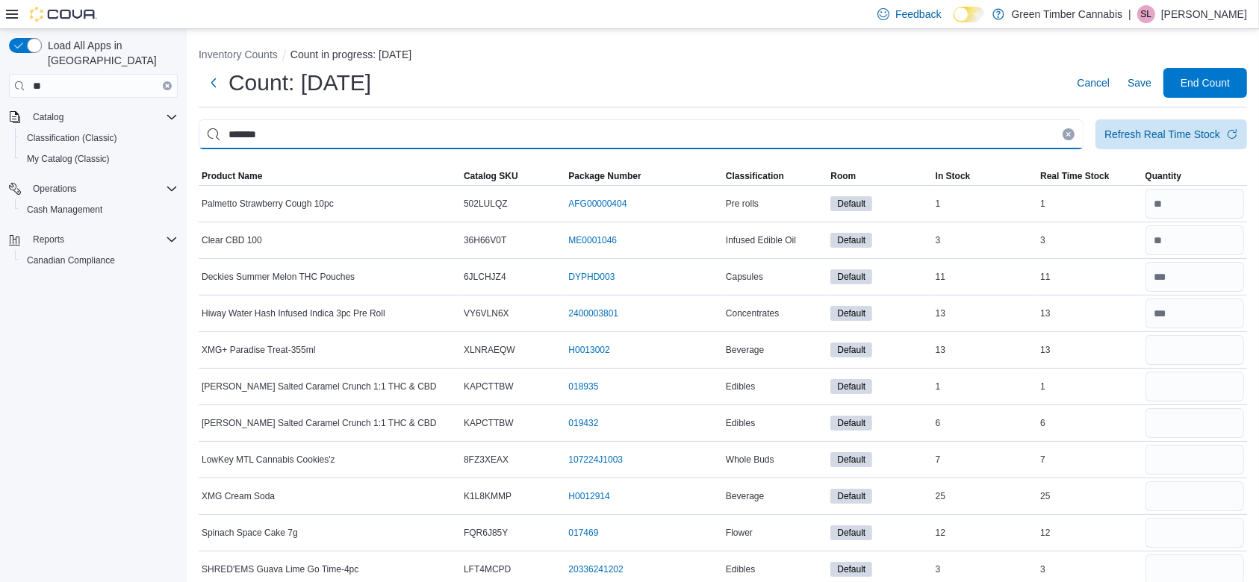
type input "*******"
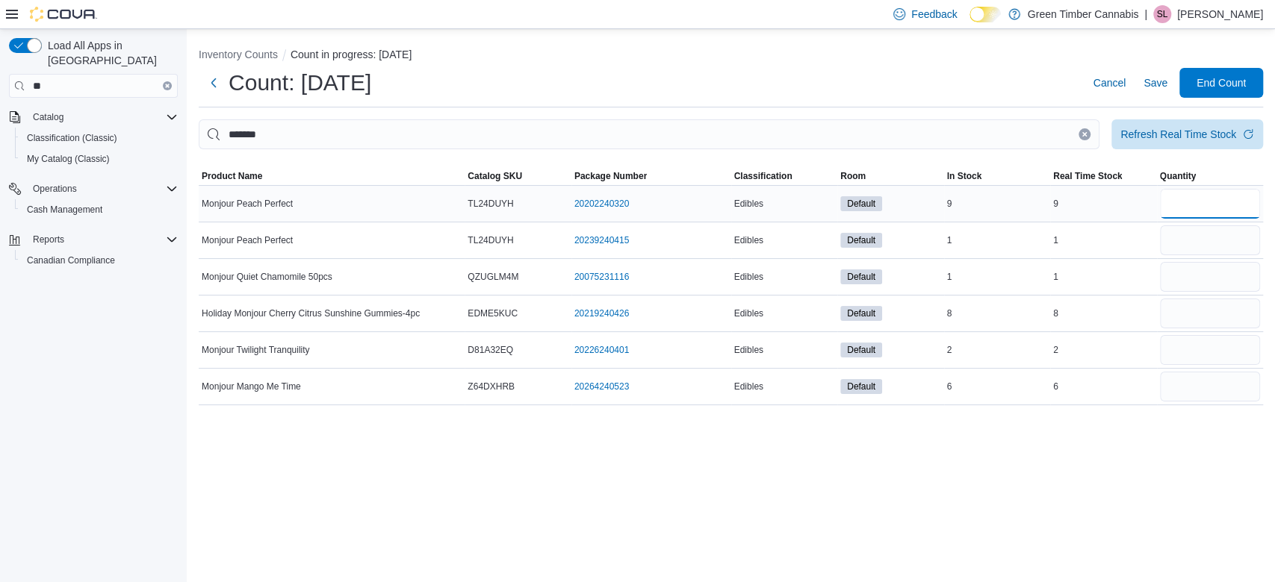
click at [1196, 197] on input "number" at bounding box center [1210, 204] width 101 height 30
type input "*"
click at [1193, 233] on input "number" at bounding box center [1210, 241] width 101 height 30
type input "*"
click at [1186, 277] on input "number" at bounding box center [1210, 277] width 101 height 30
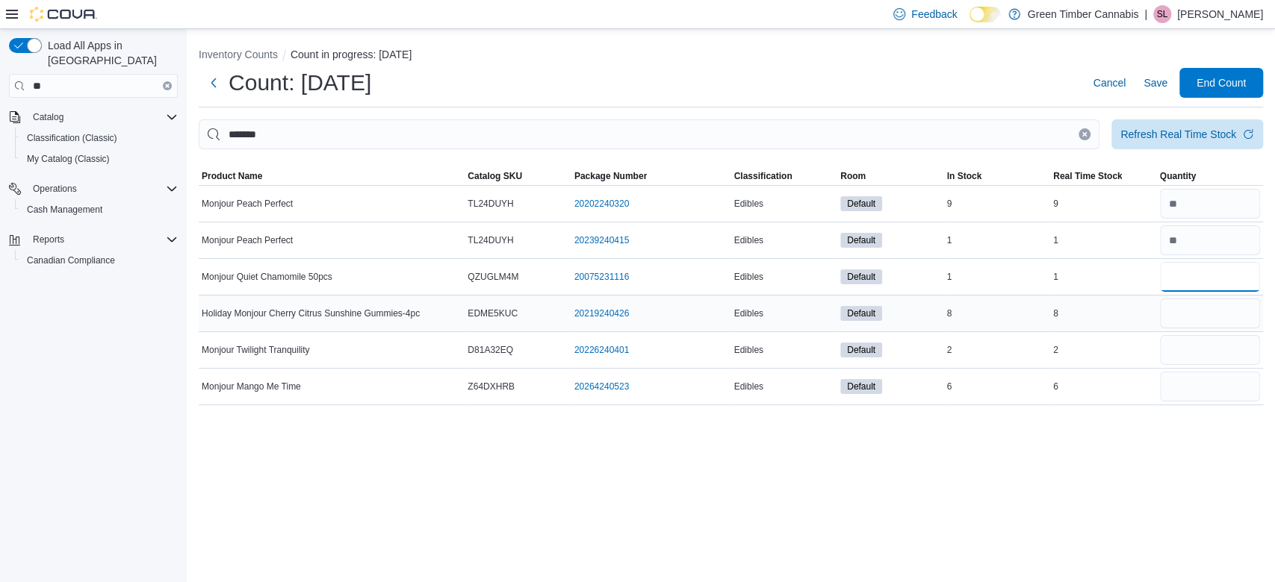
type input "*"
click at [1190, 314] on input "number" at bounding box center [1210, 314] width 101 height 30
type input "*"
click at [1195, 347] on input "number" at bounding box center [1210, 350] width 101 height 30
type input "*"
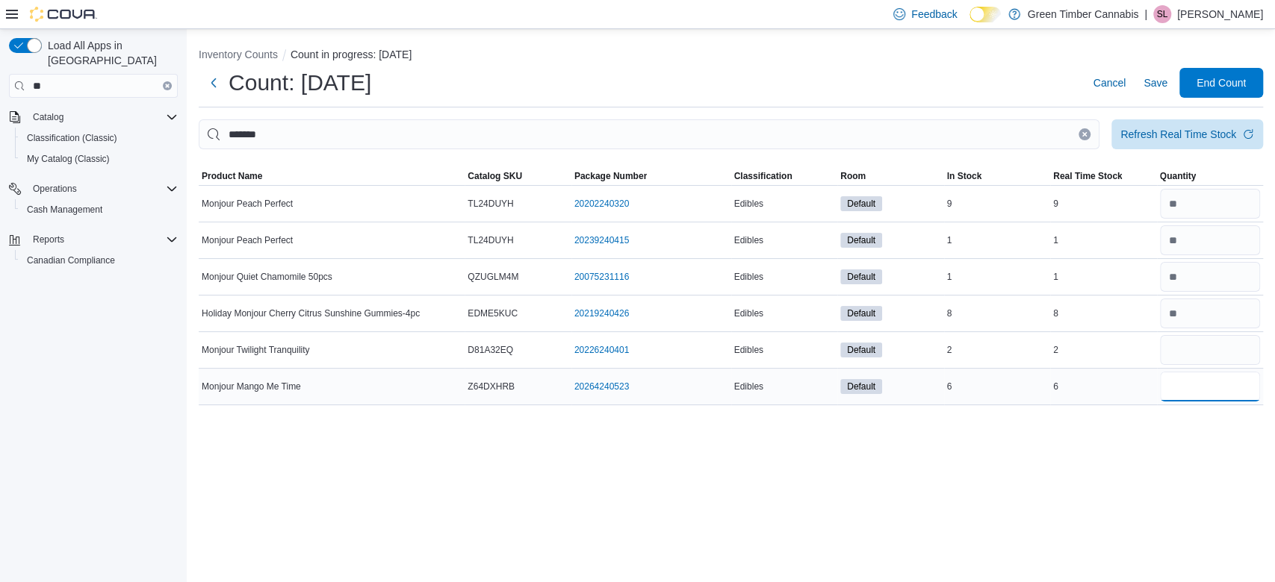
click at [1201, 382] on input "number" at bounding box center [1210, 387] width 101 height 30
type input "*"
click at [1087, 135] on icon "Clear input" at bounding box center [1084, 134] width 6 height 6
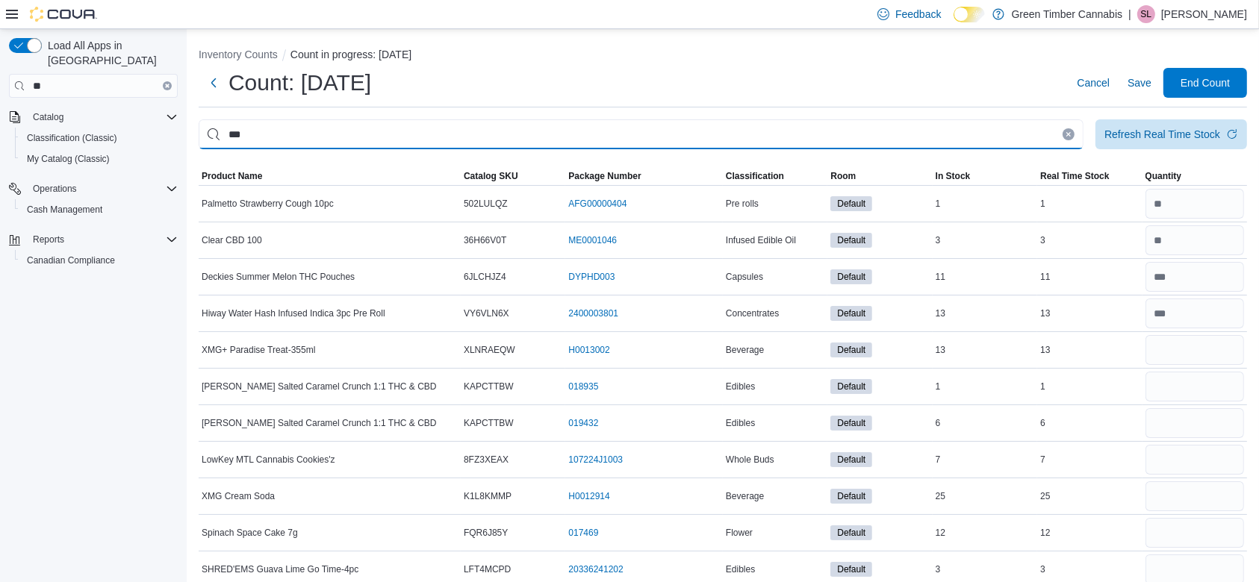
type input "***"
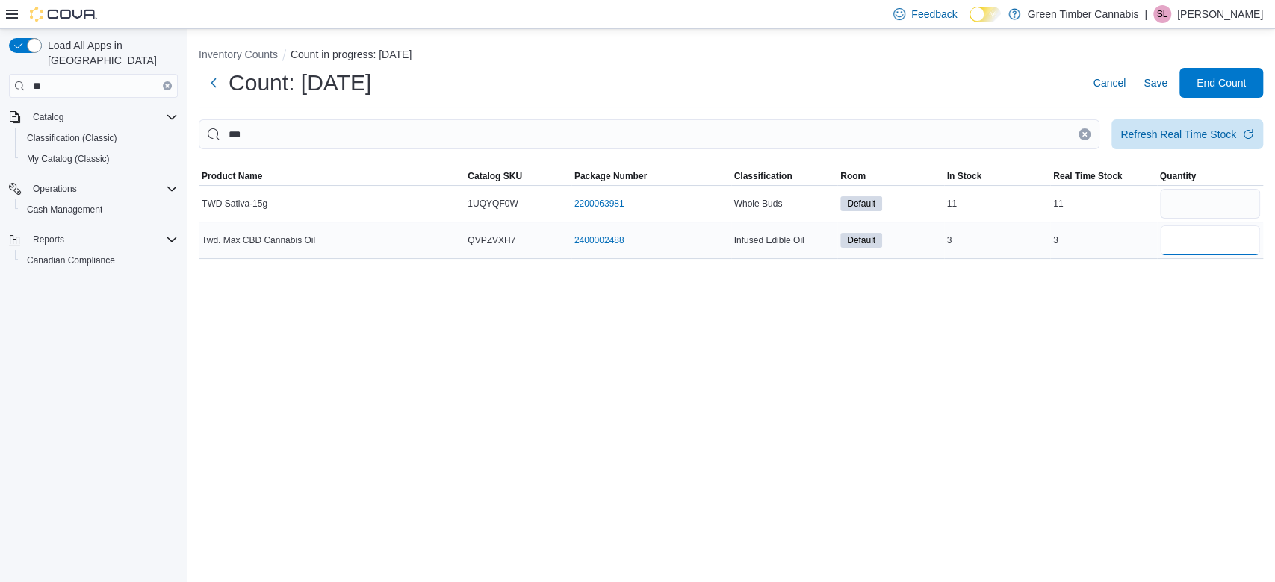
click at [1217, 236] on input "number" at bounding box center [1210, 241] width 101 height 30
type input "*"
click at [1201, 204] on input "number" at bounding box center [1210, 204] width 101 height 30
type input "**"
click at [1085, 134] on icon "Clear input" at bounding box center [1085, 134] width 4 height 4
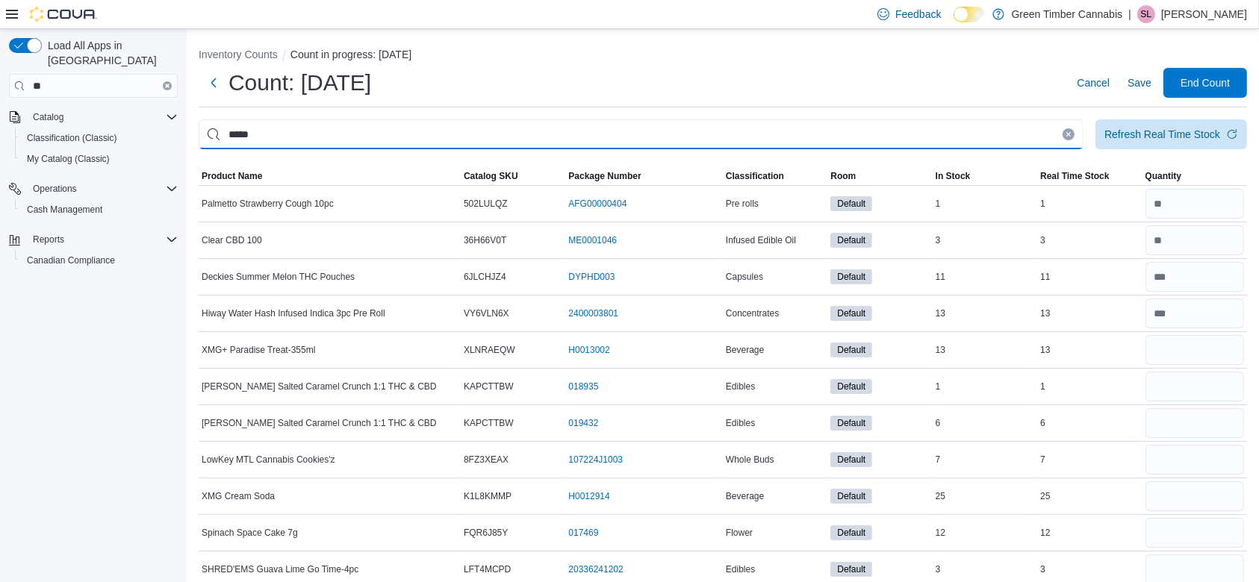
type input "*****"
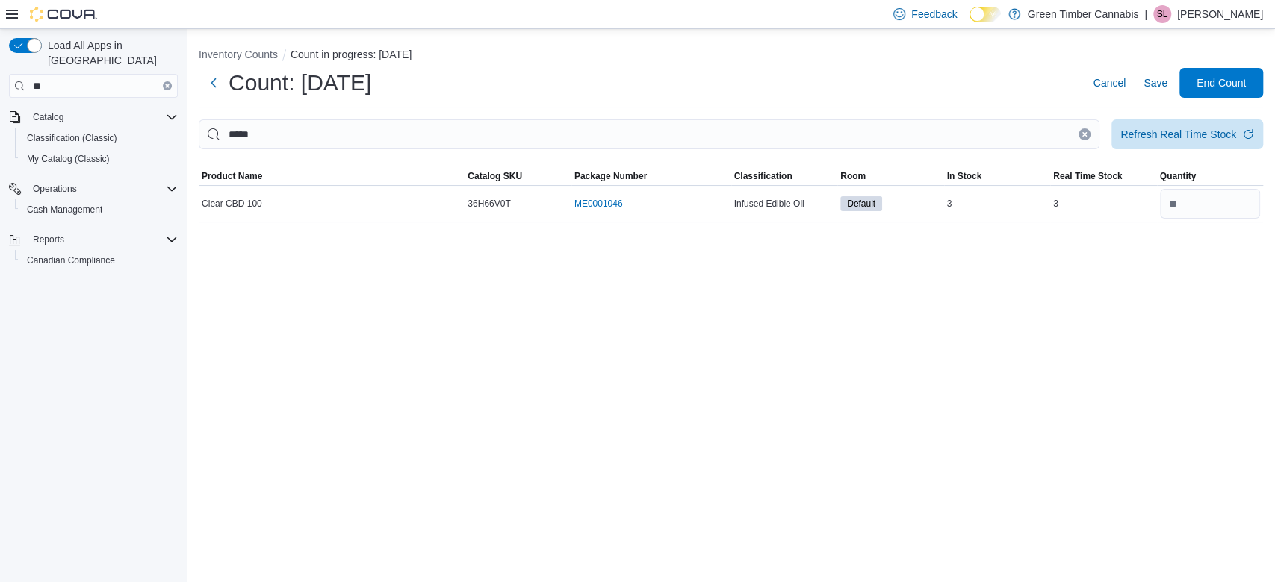
click at [1084, 134] on icon "Clear input" at bounding box center [1085, 134] width 4 height 4
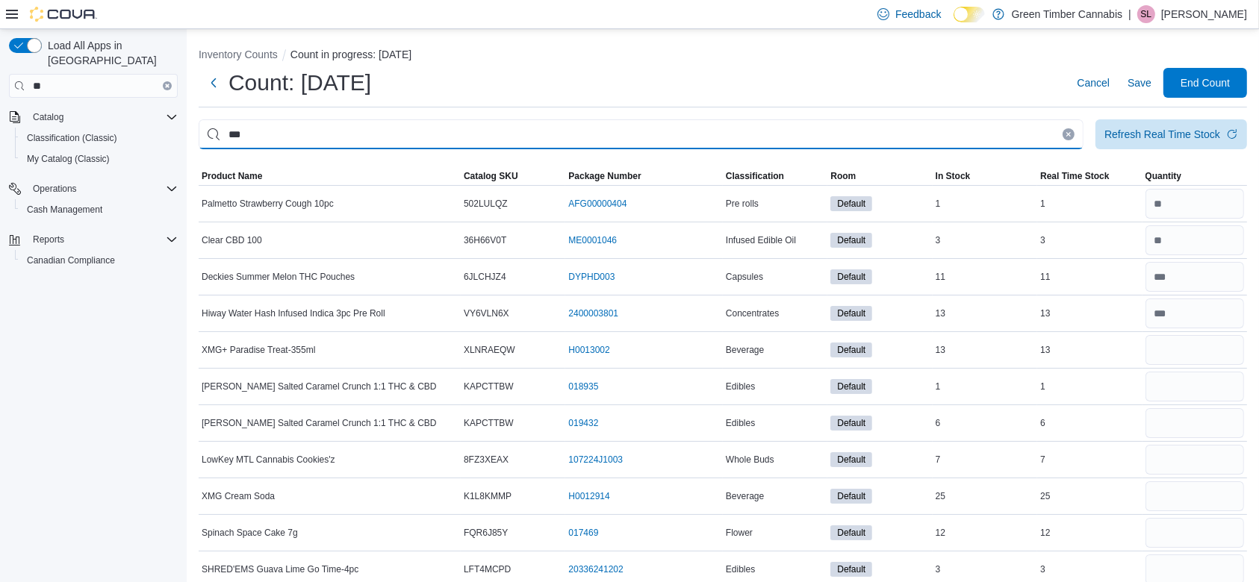
type input "***"
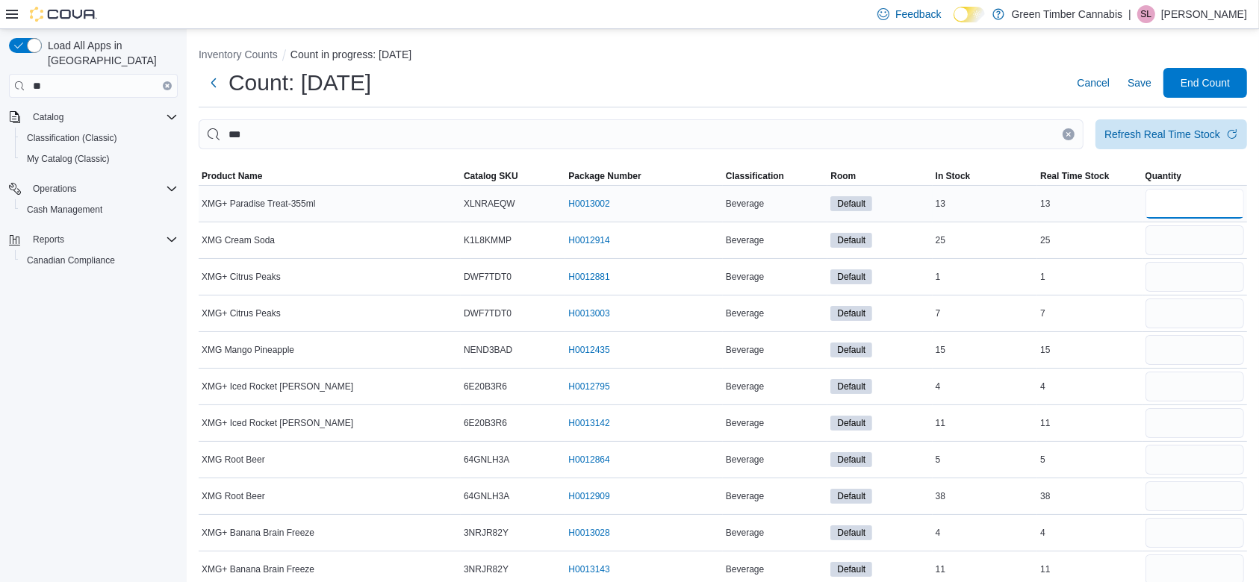
click at [1214, 206] on input "number" at bounding box center [1195, 204] width 99 height 30
type input "**"
click at [1203, 240] on input "number" at bounding box center [1195, 241] width 99 height 30
type input "**"
click at [1199, 277] on input "number" at bounding box center [1195, 277] width 99 height 30
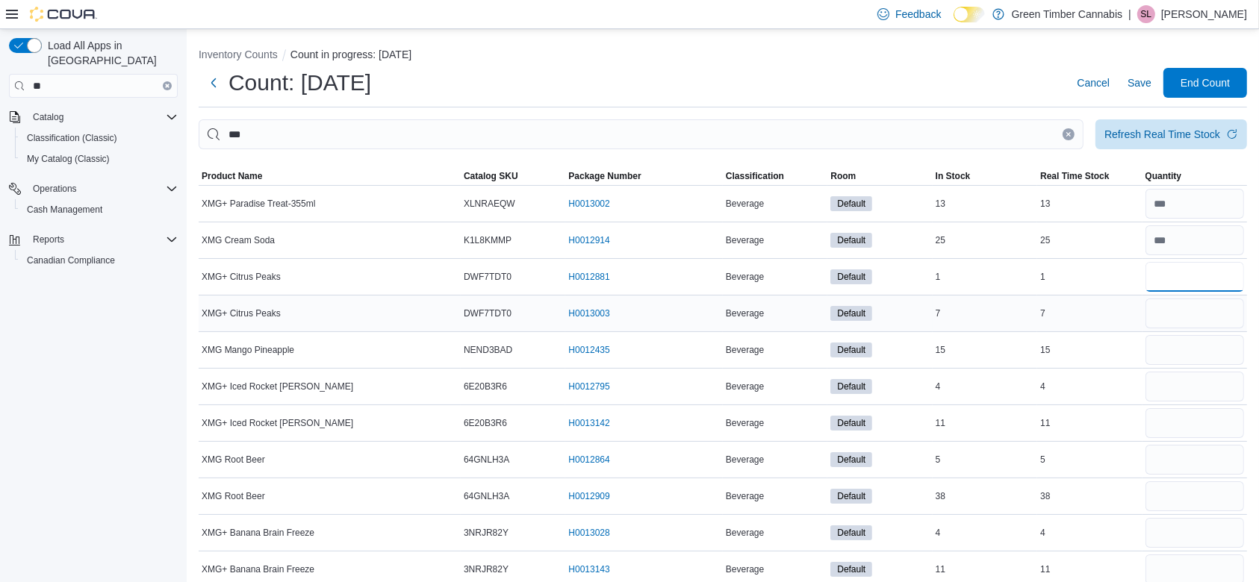
type input "*"
click at [1191, 318] on input "number" at bounding box center [1195, 314] width 99 height 30
type input "*"
click at [1189, 349] on input "number" at bounding box center [1195, 350] width 99 height 30
type input "**"
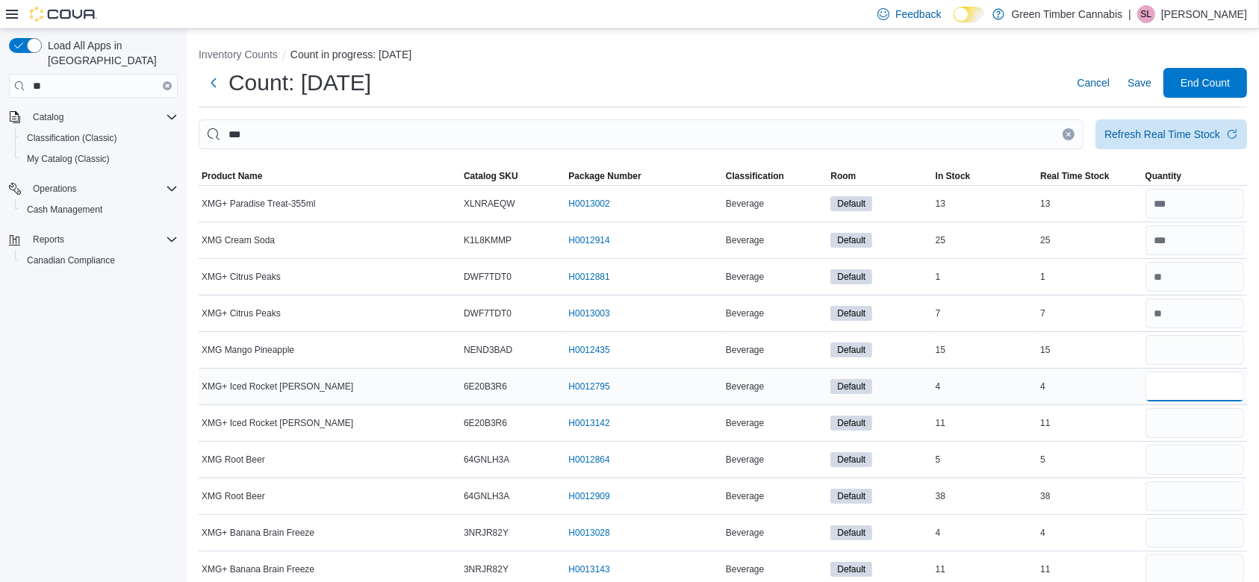
click at [1190, 390] on input "number" at bounding box center [1195, 387] width 99 height 30
type input "*"
click at [1190, 424] on input "number" at bounding box center [1195, 423] width 99 height 30
type input "**"
click at [1205, 458] on input "number" at bounding box center [1195, 460] width 99 height 30
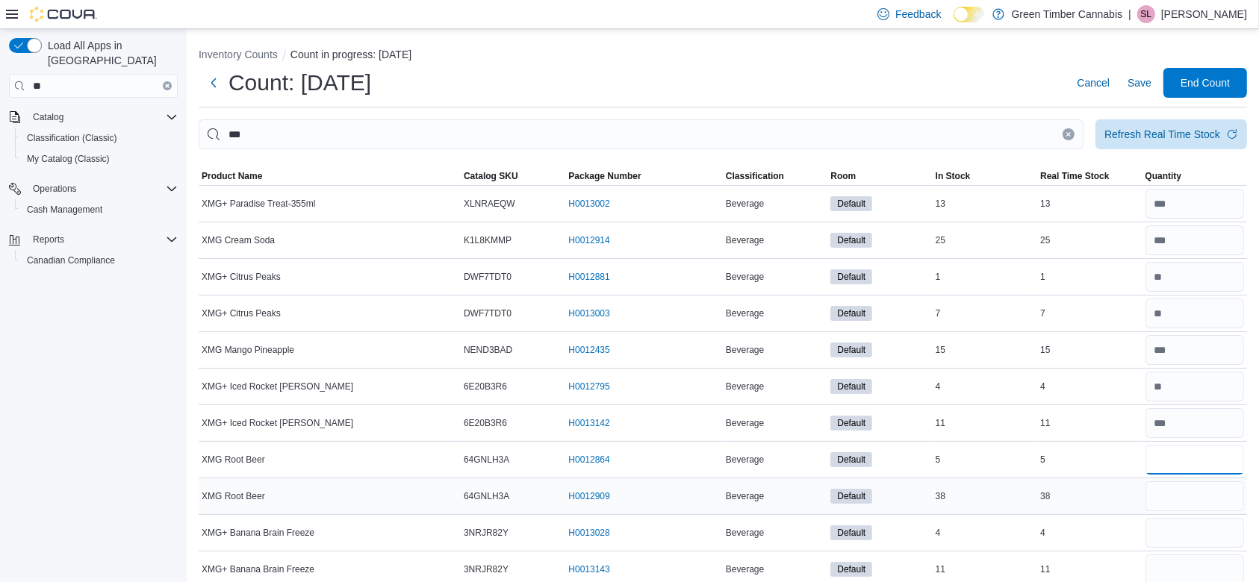
type input "*"
click at [1198, 496] on input "number" at bounding box center [1195, 497] width 99 height 30
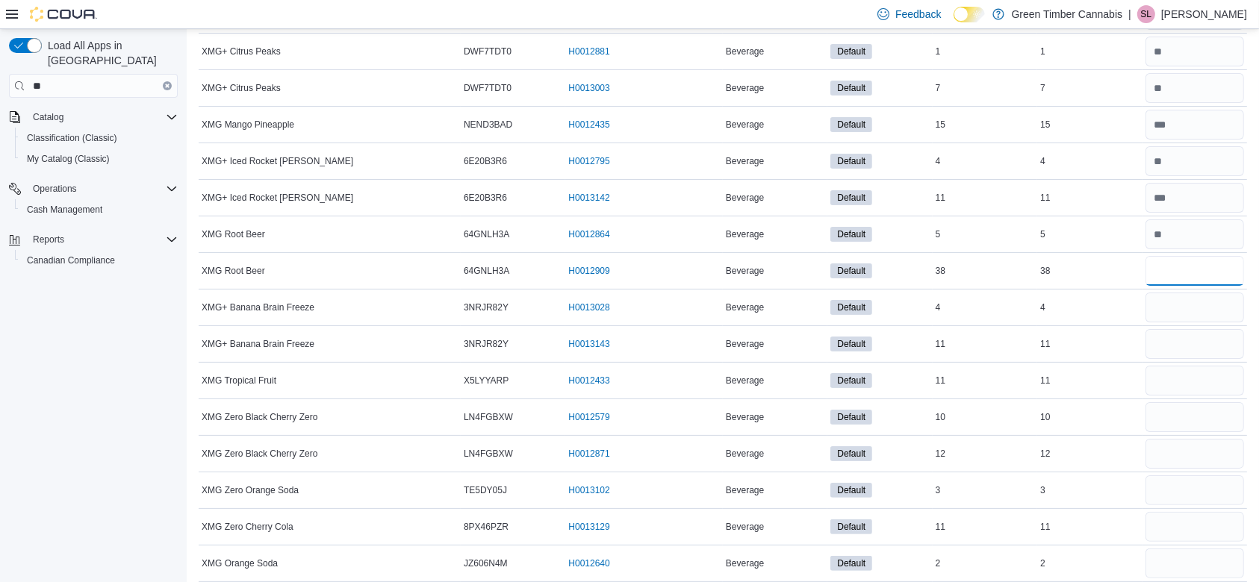
scroll to position [318, 0]
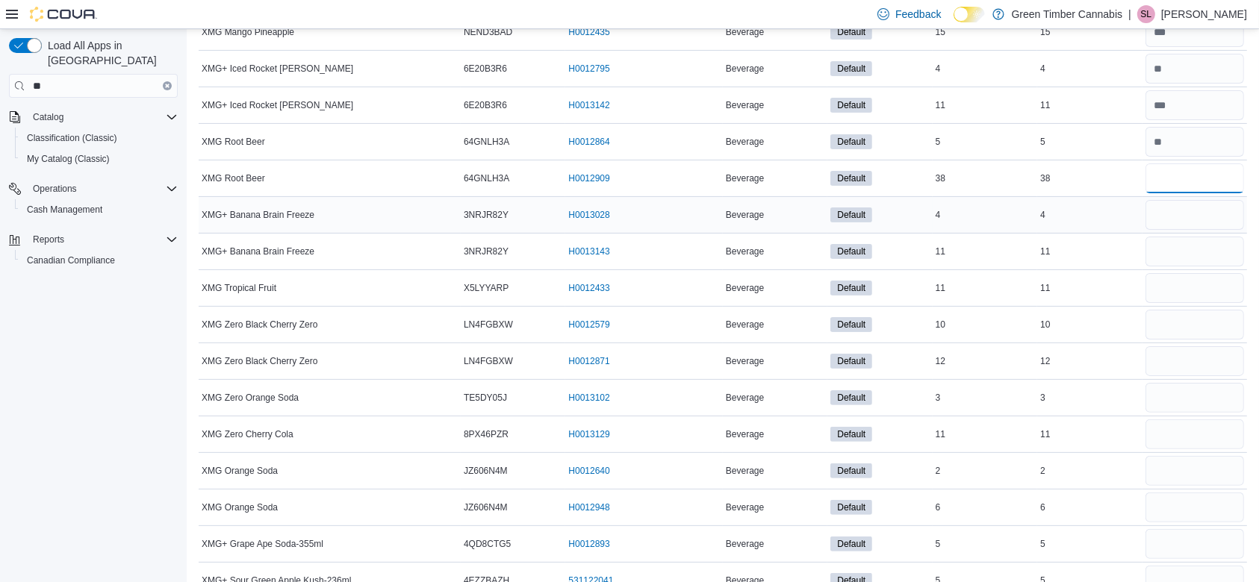
type input "**"
click at [1209, 212] on input "number" at bounding box center [1195, 215] width 99 height 30
type input "*"
click at [1205, 249] on input "number" at bounding box center [1195, 252] width 99 height 30
type input "**"
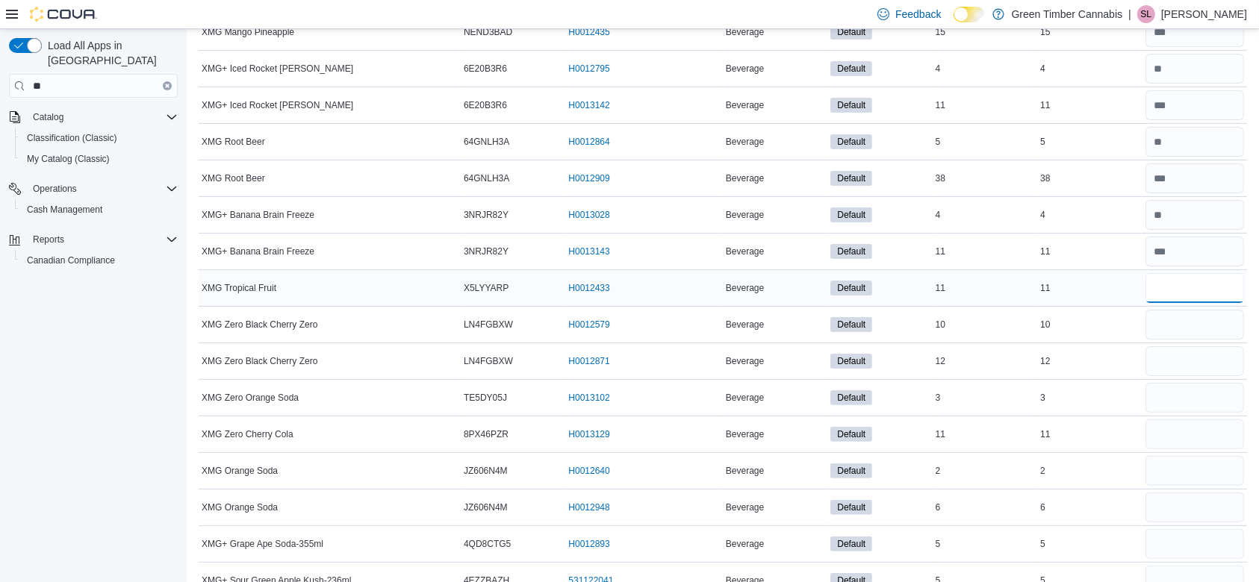
click at [1209, 285] on input "number" at bounding box center [1195, 288] width 99 height 30
type input "**"
click at [1204, 323] on input "number" at bounding box center [1195, 325] width 99 height 30
type input "**"
click at [1189, 360] on input "number" at bounding box center [1195, 361] width 99 height 30
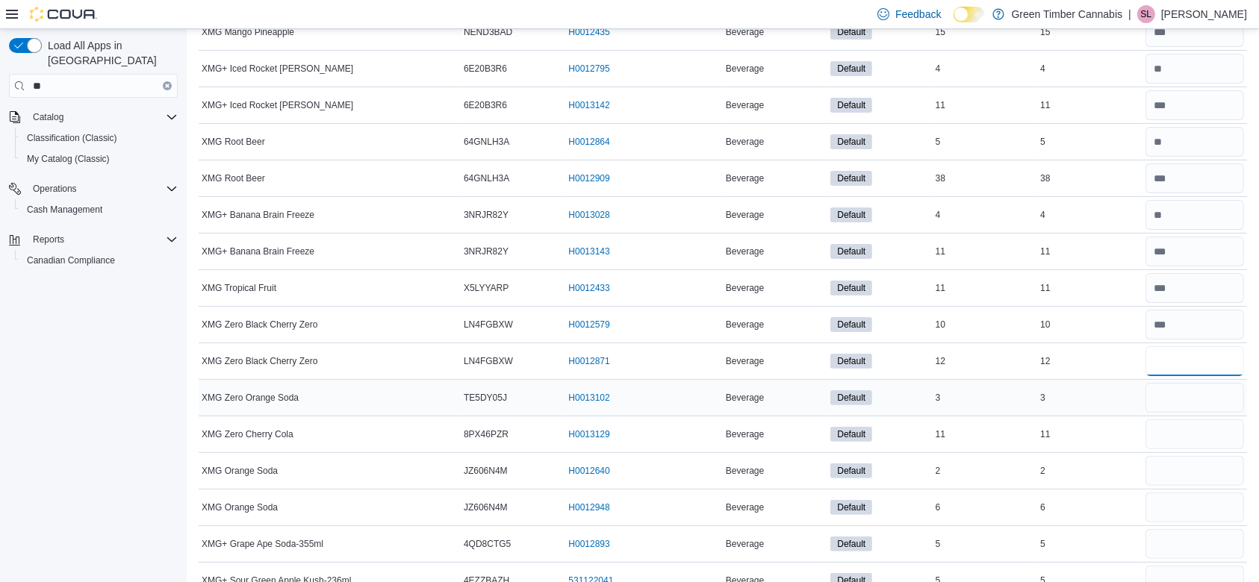
type input "**"
click at [1183, 403] on input "number" at bounding box center [1195, 398] width 99 height 30
type input "*"
click at [1194, 426] on input "number" at bounding box center [1195, 435] width 99 height 30
type input "**"
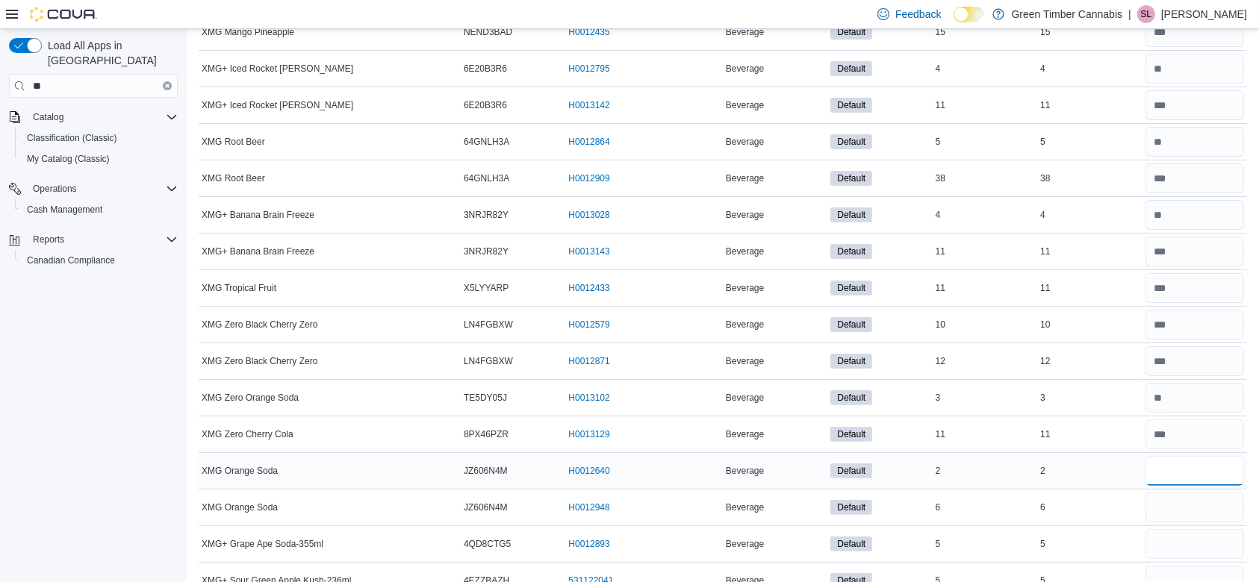
click at [1202, 466] on input "number" at bounding box center [1195, 471] width 99 height 30
type input "*"
click at [1196, 506] on input "number" at bounding box center [1195, 508] width 99 height 30
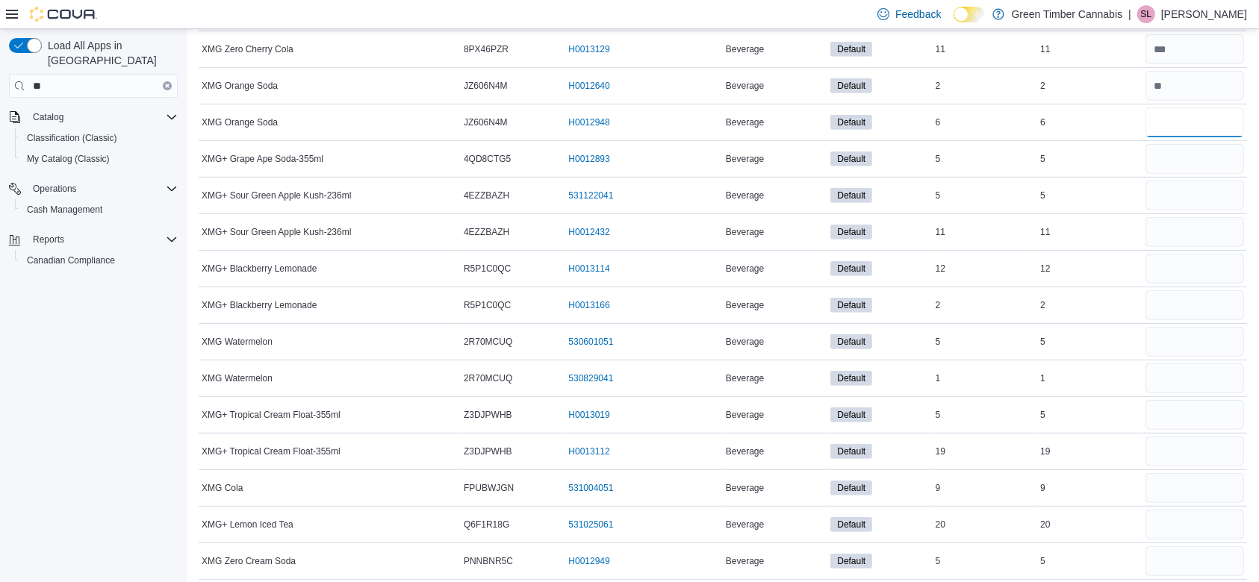
scroll to position [747, 0]
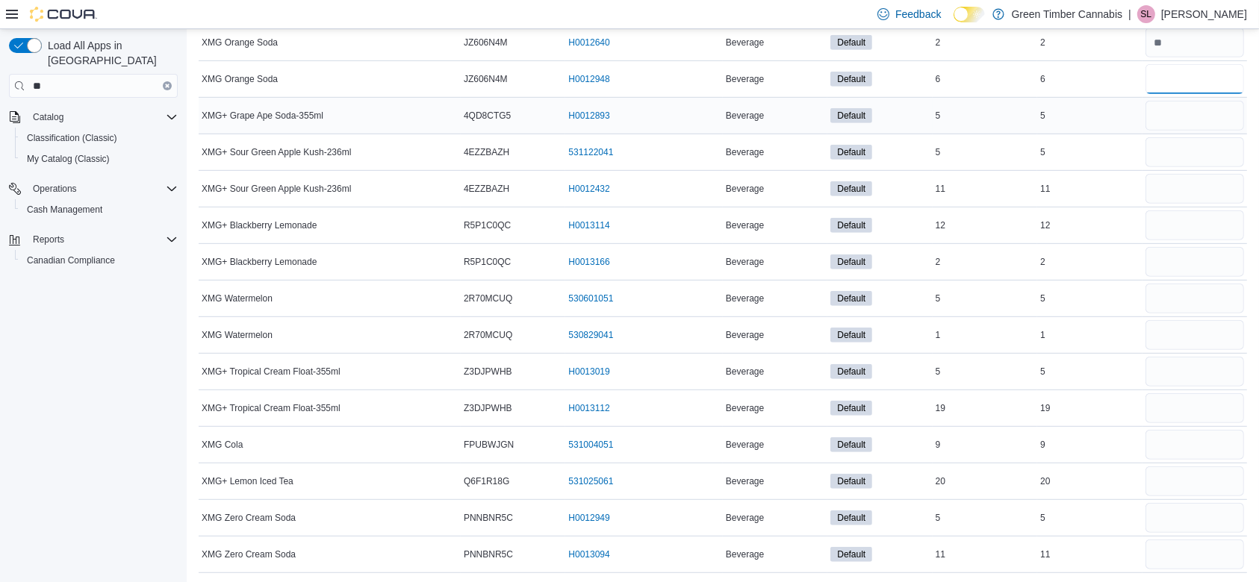
type input "*"
click at [1191, 116] on input "number" at bounding box center [1195, 116] width 99 height 30
type input "*"
click at [1193, 150] on input "number" at bounding box center [1195, 152] width 99 height 30
type input "*"
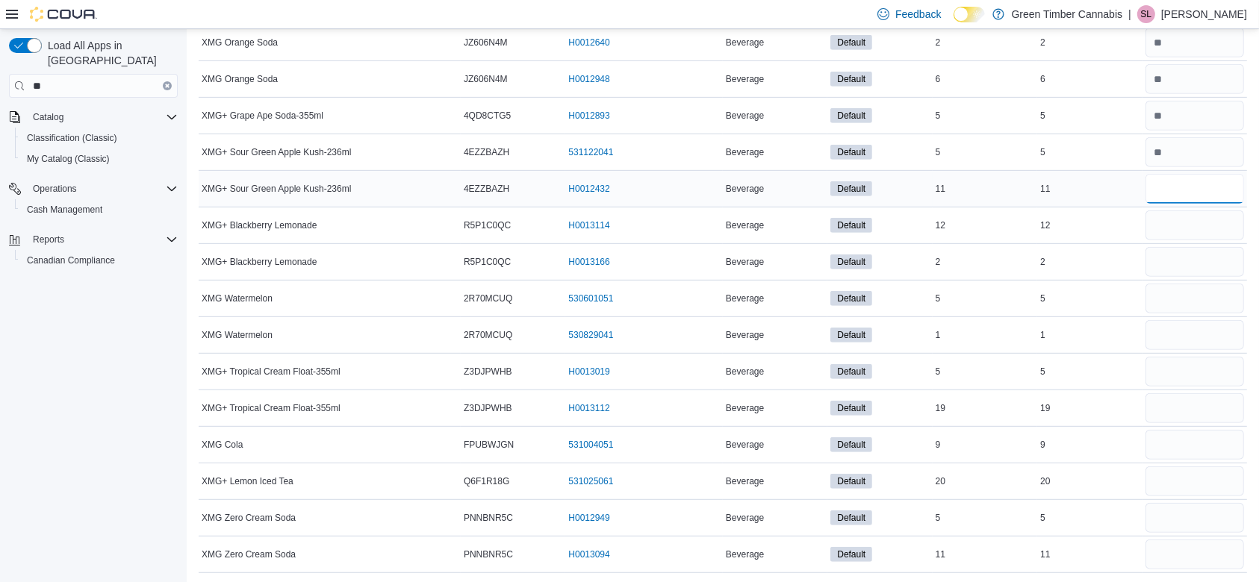
click at [1187, 182] on input "number" at bounding box center [1195, 189] width 99 height 30
type input "**"
click at [1191, 226] on input "number" at bounding box center [1195, 226] width 99 height 30
click at [1193, 257] on input "number" at bounding box center [1195, 262] width 99 height 30
click at [1189, 226] on input "number" at bounding box center [1195, 226] width 99 height 30
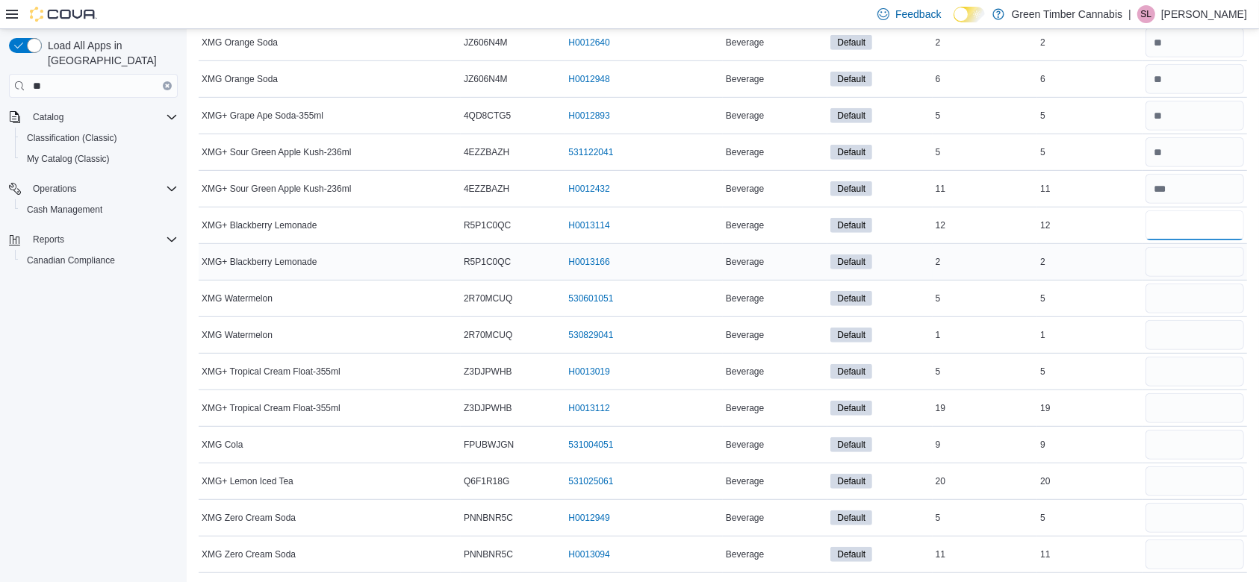
type input "**"
click at [1187, 261] on input "number" at bounding box center [1195, 262] width 99 height 30
type input "*"
click at [1187, 295] on input "number" at bounding box center [1195, 299] width 99 height 30
type input "*"
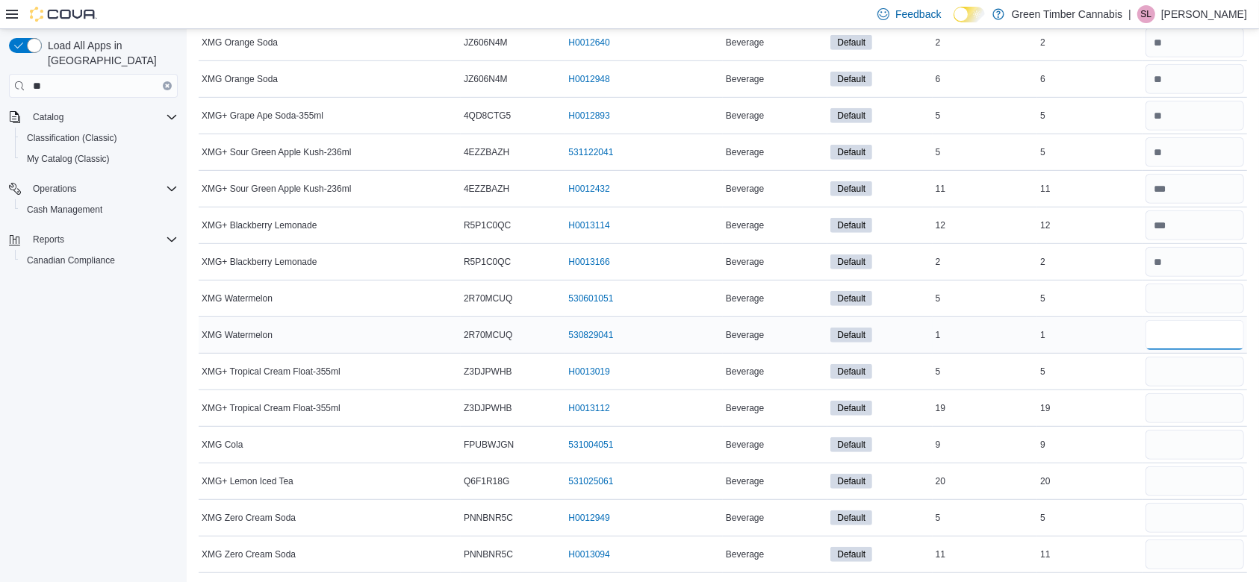
click at [1184, 333] on input "number" at bounding box center [1195, 335] width 99 height 30
type input "*"
click at [1188, 367] on input "number" at bounding box center [1195, 372] width 99 height 30
type input "*"
click at [1192, 405] on input "number" at bounding box center [1195, 409] width 99 height 30
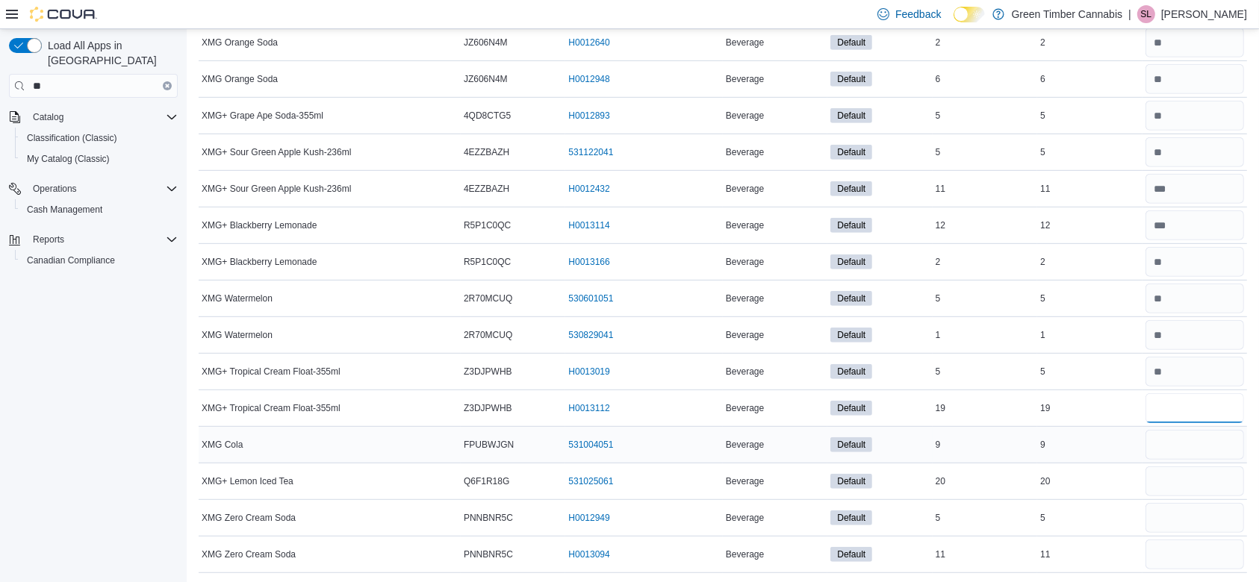
type input "**"
click at [1191, 446] on input "number" at bounding box center [1195, 445] width 99 height 30
type input "*"
click at [1219, 476] on input "number" at bounding box center [1195, 482] width 99 height 30
type input "**"
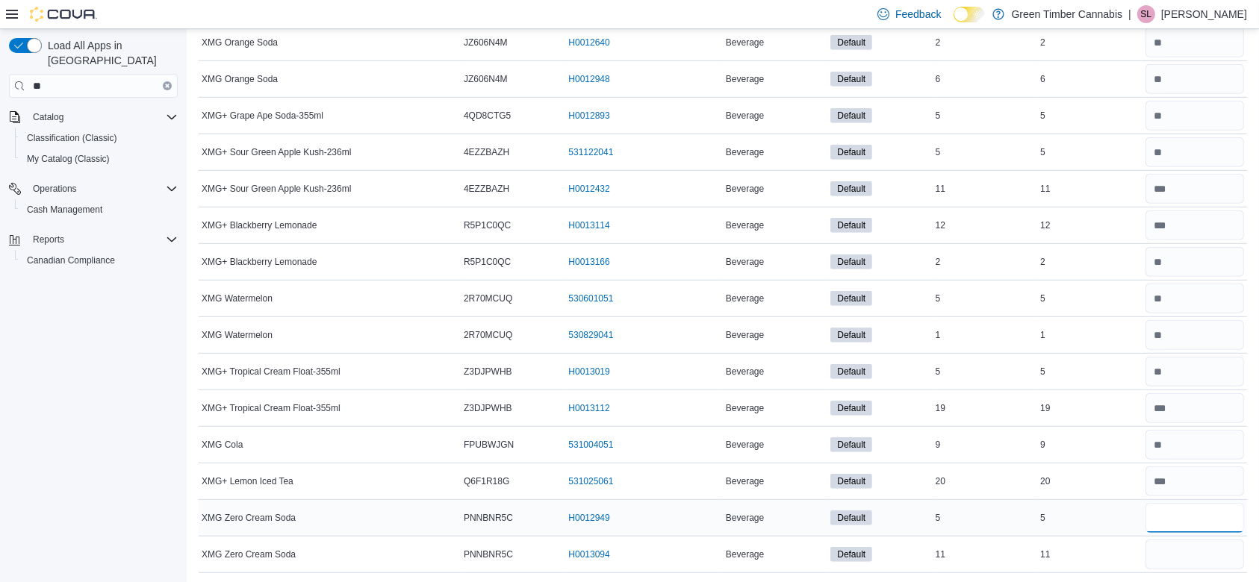
click at [1205, 515] on input "number" at bounding box center [1195, 518] width 99 height 30
type input "*"
click at [1193, 553] on input "number" at bounding box center [1195, 555] width 99 height 30
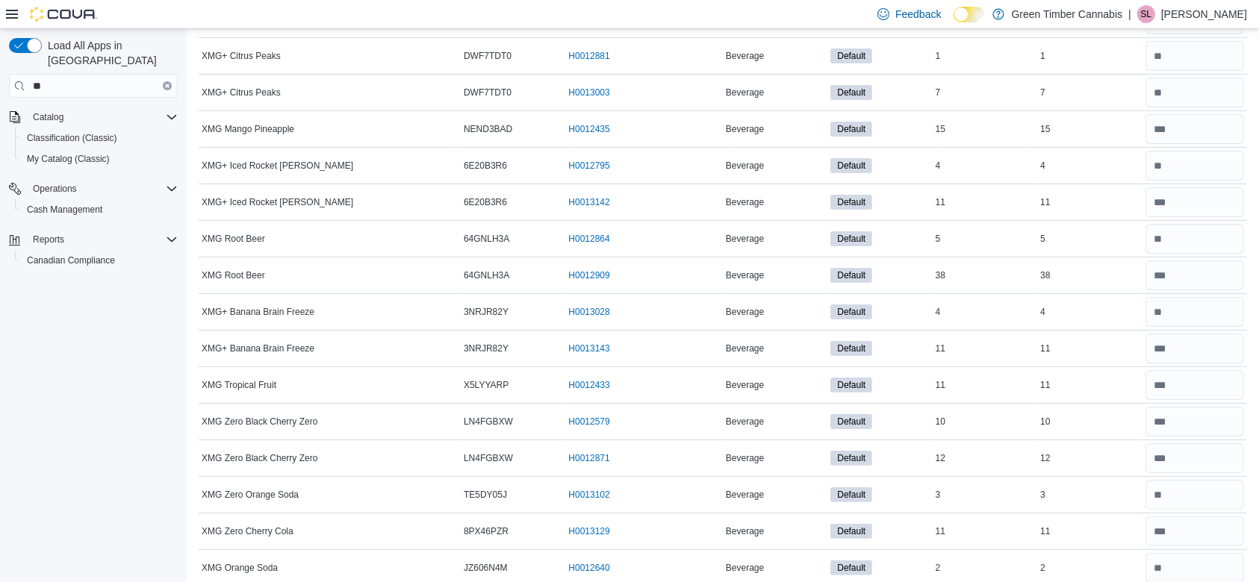
scroll to position [0, 0]
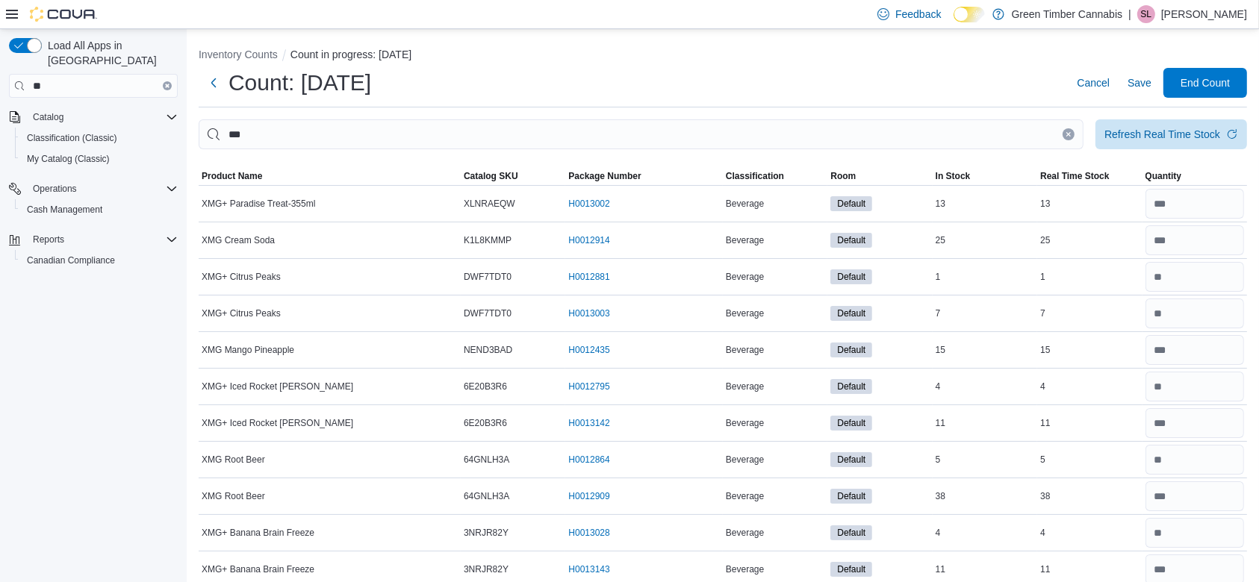
type input "**"
click at [1072, 131] on icon "Clear input" at bounding box center [1069, 134] width 6 height 6
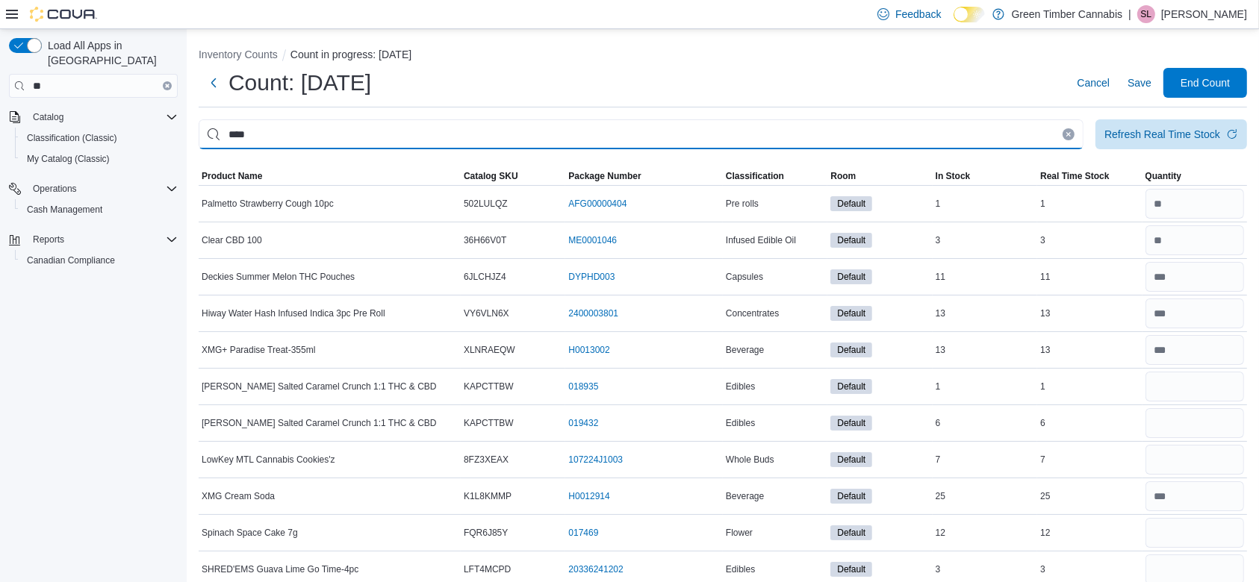
type input "****"
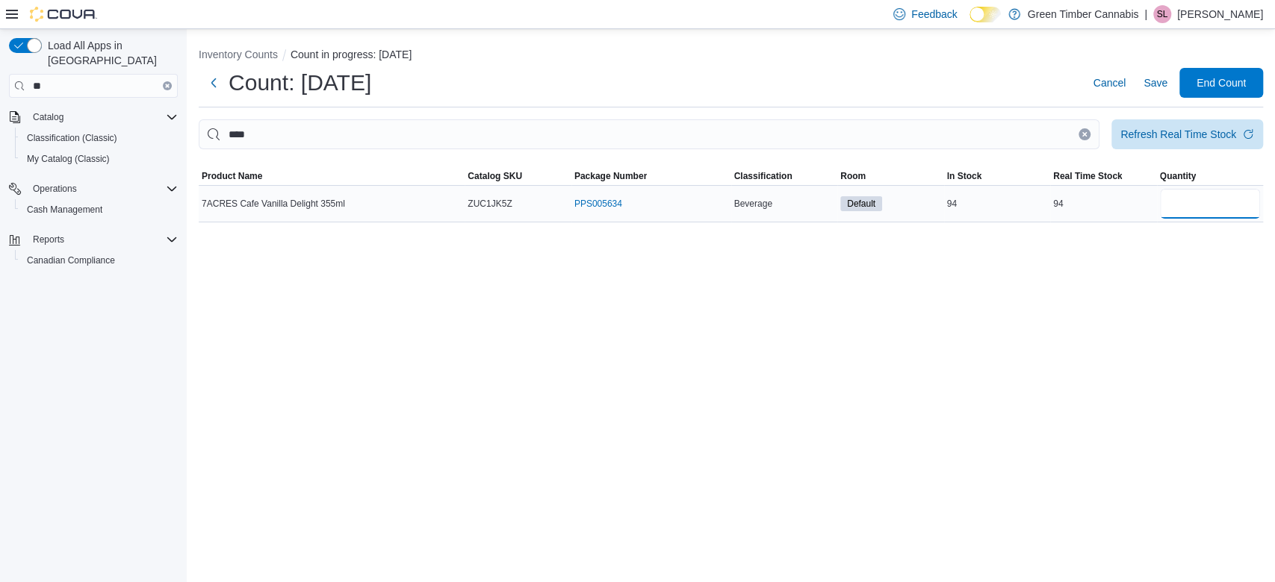
click at [1225, 208] on input "number" at bounding box center [1210, 204] width 101 height 30
type input "**"
click at [1084, 129] on button "Clear input" at bounding box center [1084, 134] width 12 height 12
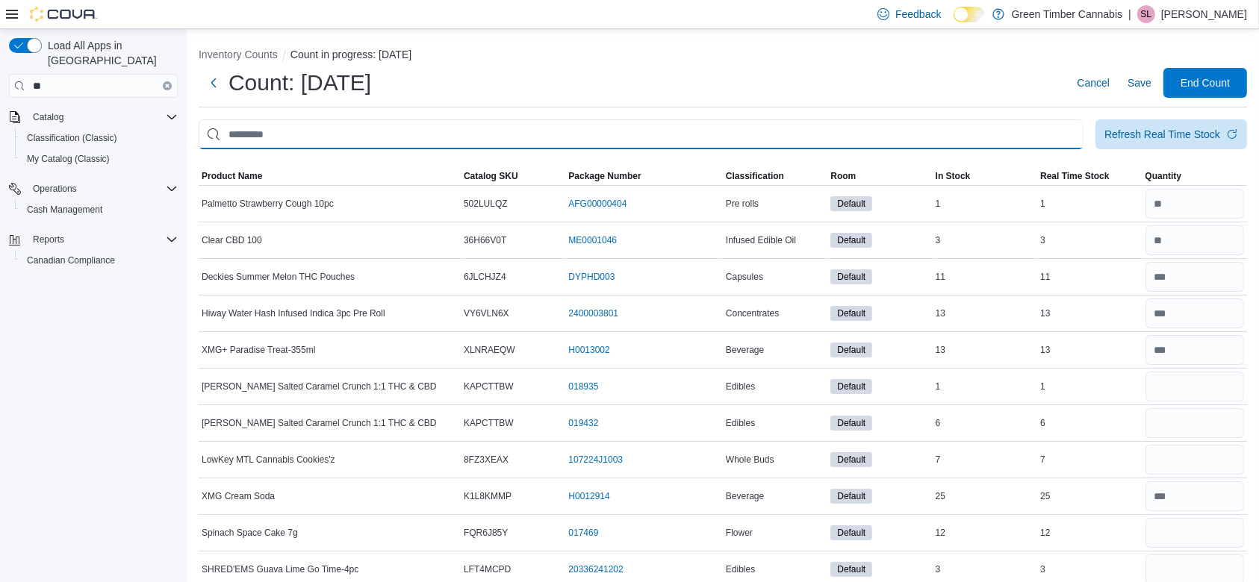
click at [254, 134] on input "This is a search bar. After typing your query, hit enter to filter the results …" at bounding box center [641, 134] width 885 height 30
type input "******"
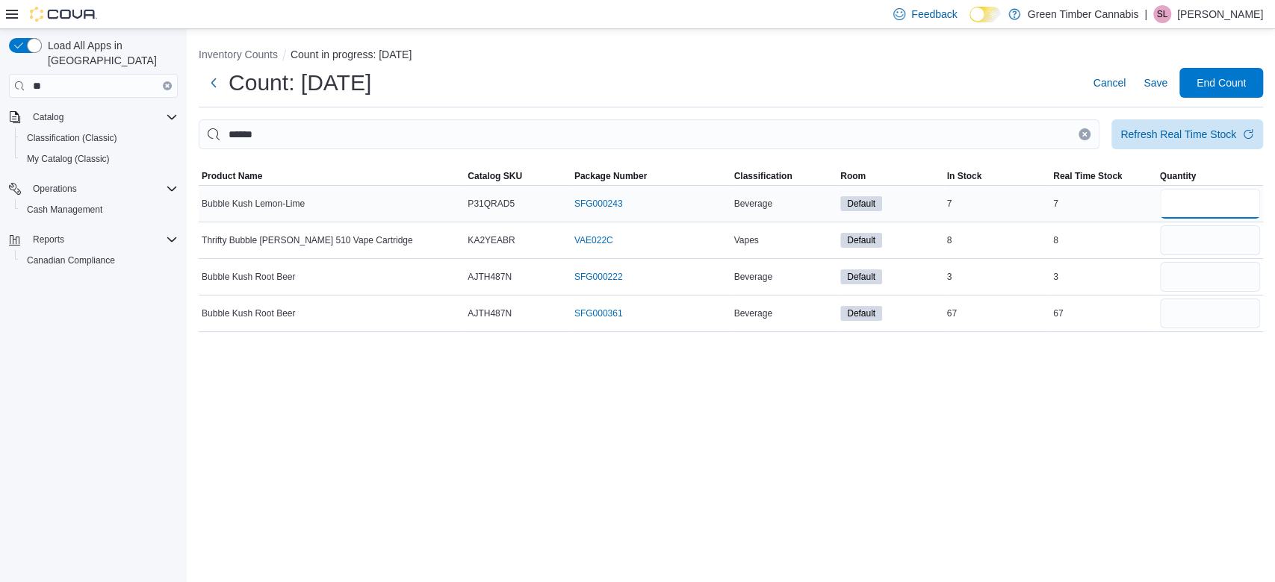
click at [1190, 200] on input "number" at bounding box center [1210, 204] width 101 height 30
type input "*"
click at [1204, 278] on input "number" at bounding box center [1210, 277] width 101 height 30
type input "*"
click at [1195, 308] on input "number" at bounding box center [1210, 314] width 101 height 30
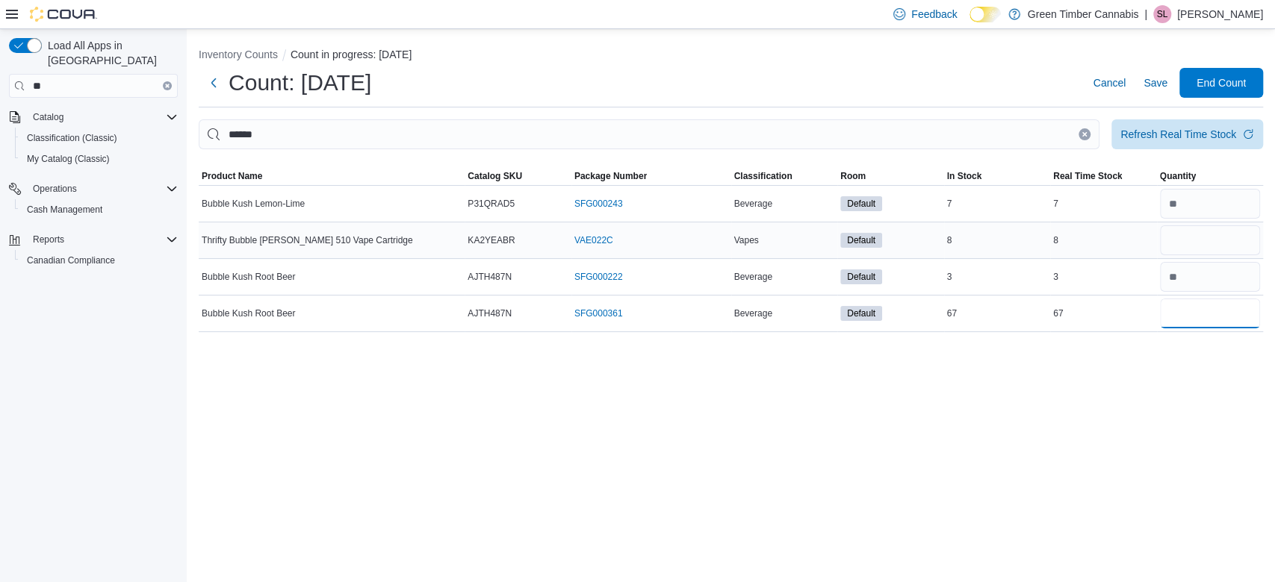
type input "**"
click at [1188, 243] on input "number" at bounding box center [1210, 241] width 101 height 30
type input "*"
click at [1084, 136] on icon "Clear input" at bounding box center [1084, 134] width 6 height 6
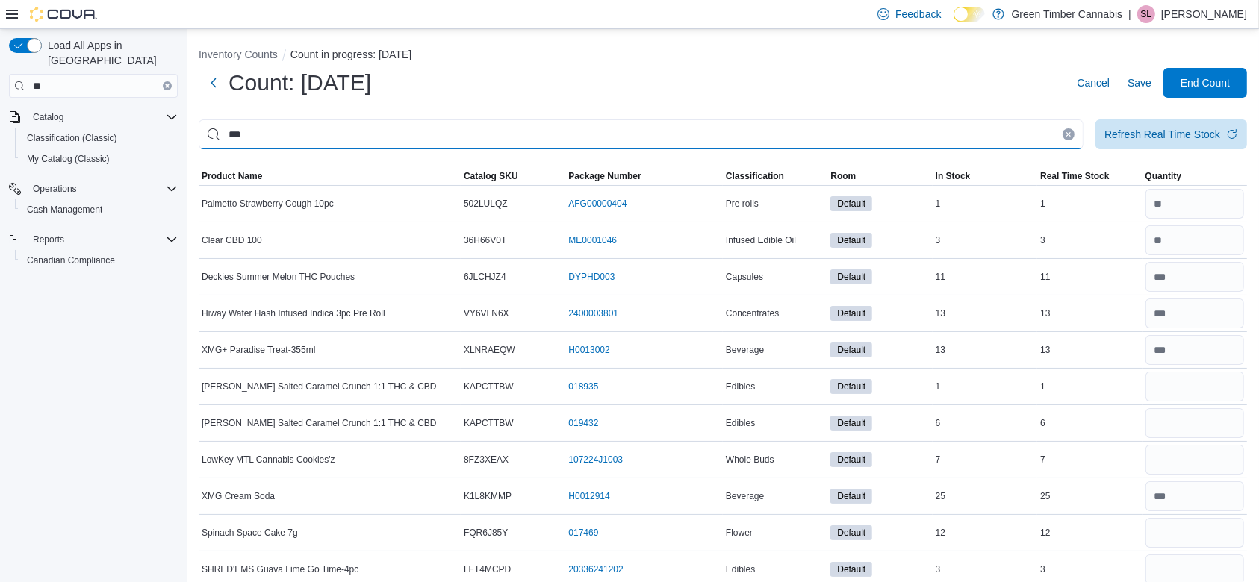
type input "***"
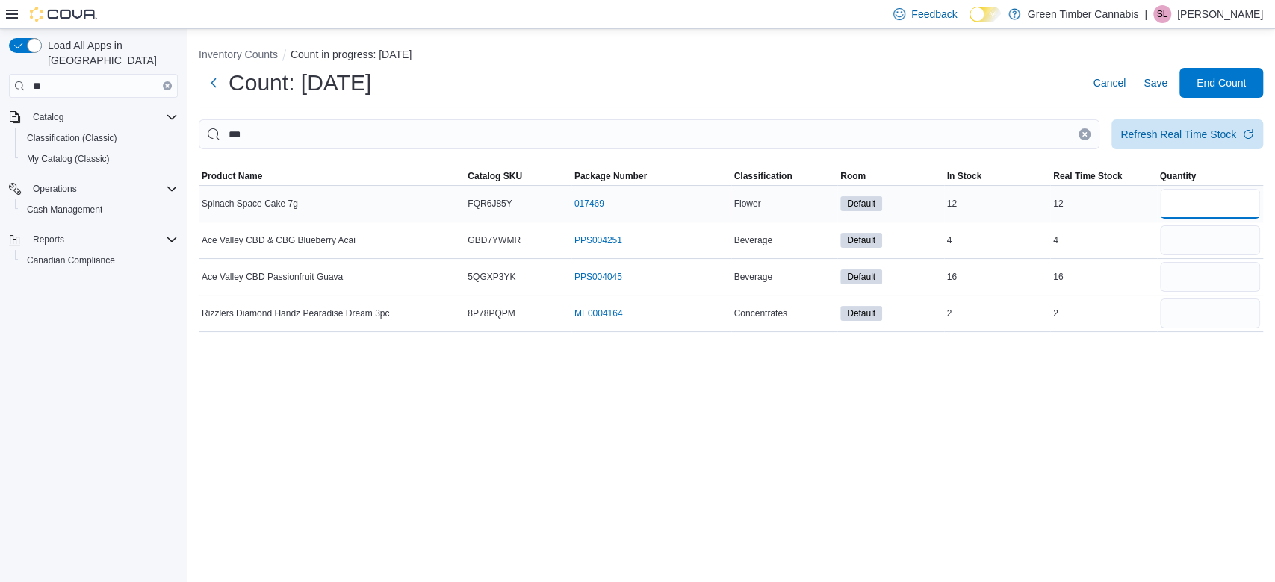
click at [1201, 199] on input "number" at bounding box center [1210, 204] width 101 height 30
click at [1210, 240] on input "number" at bounding box center [1210, 241] width 101 height 30
click at [1211, 194] on input "number" at bounding box center [1210, 204] width 101 height 30
type input "**"
click at [1201, 241] on input "number" at bounding box center [1210, 241] width 101 height 30
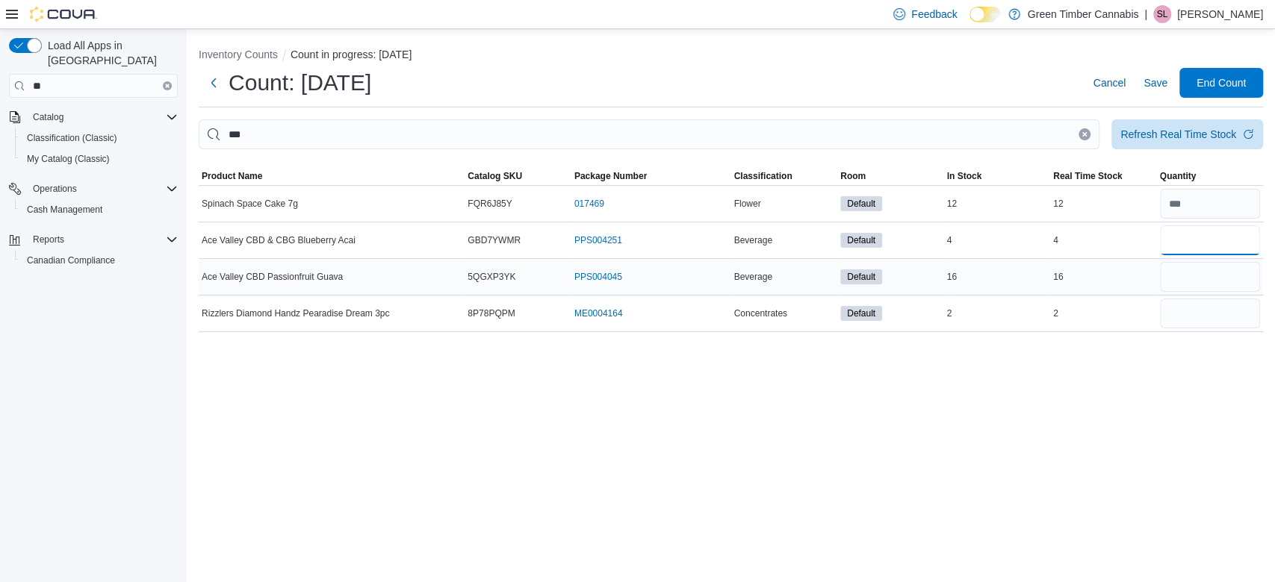
type input "*"
click at [1201, 279] on input "number" at bounding box center [1210, 277] width 101 height 30
type input "**"
click at [1194, 317] on input "number" at bounding box center [1210, 314] width 101 height 30
type input "*"
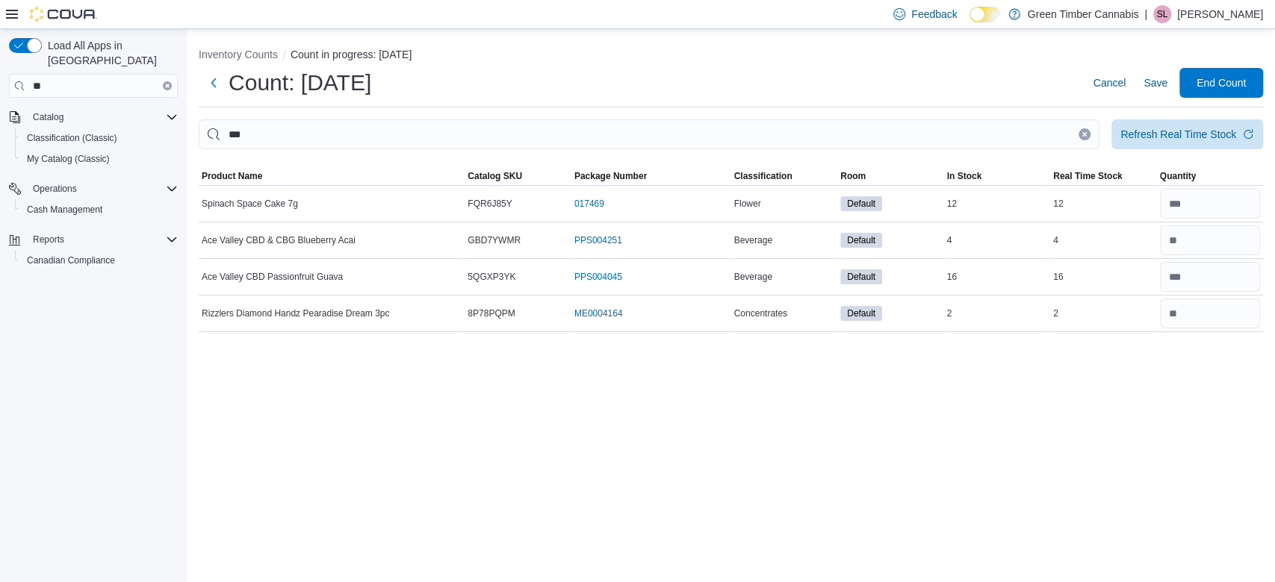
click at [1083, 131] on icon "Clear input" at bounding box center [1084, 134] width 6 height 6
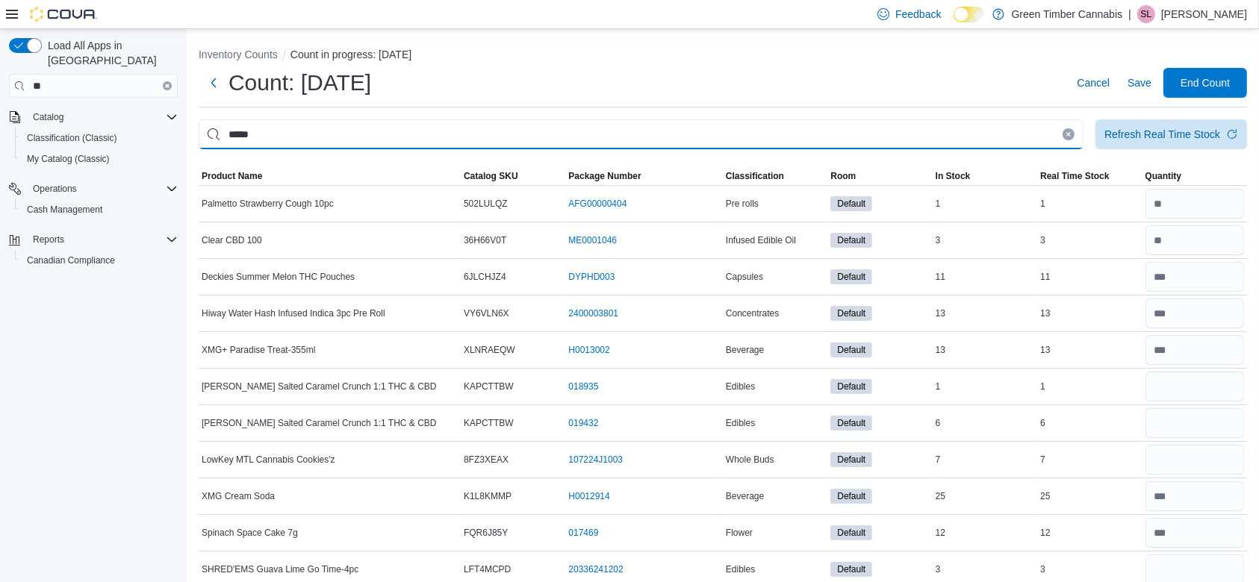
type input "*****"
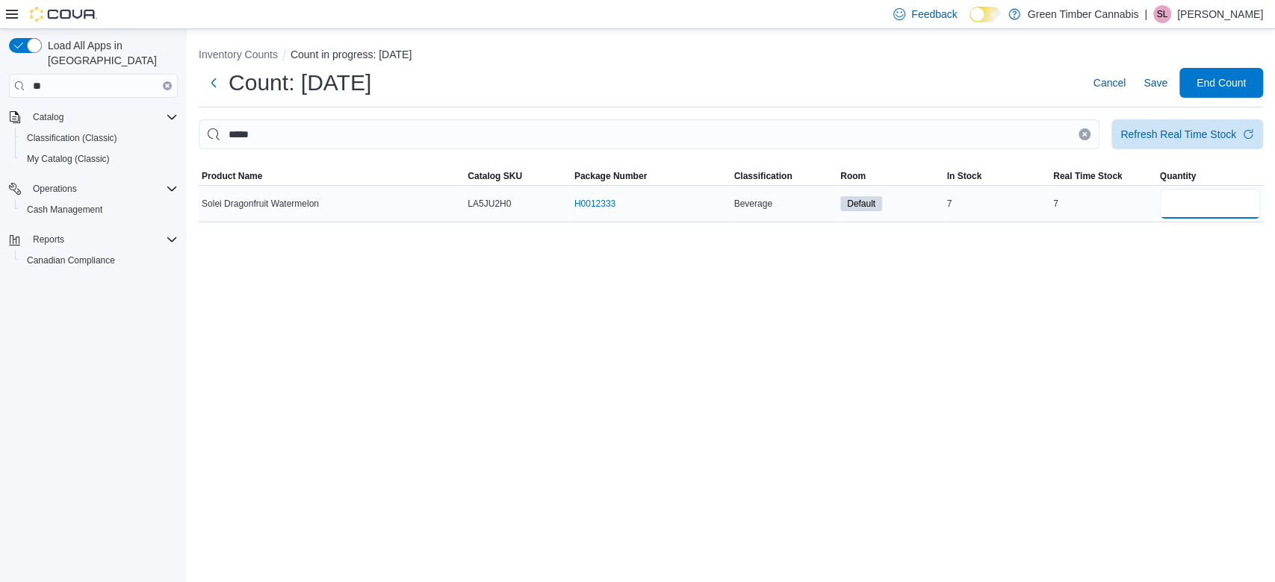
click at [1199, 203] on input "number" at bounding box center [1210, 204] width 101 height 30
type input "*"
click at [1084, 130] on button "Clear input" at bounding box center [1084, 134] width 12 height 12
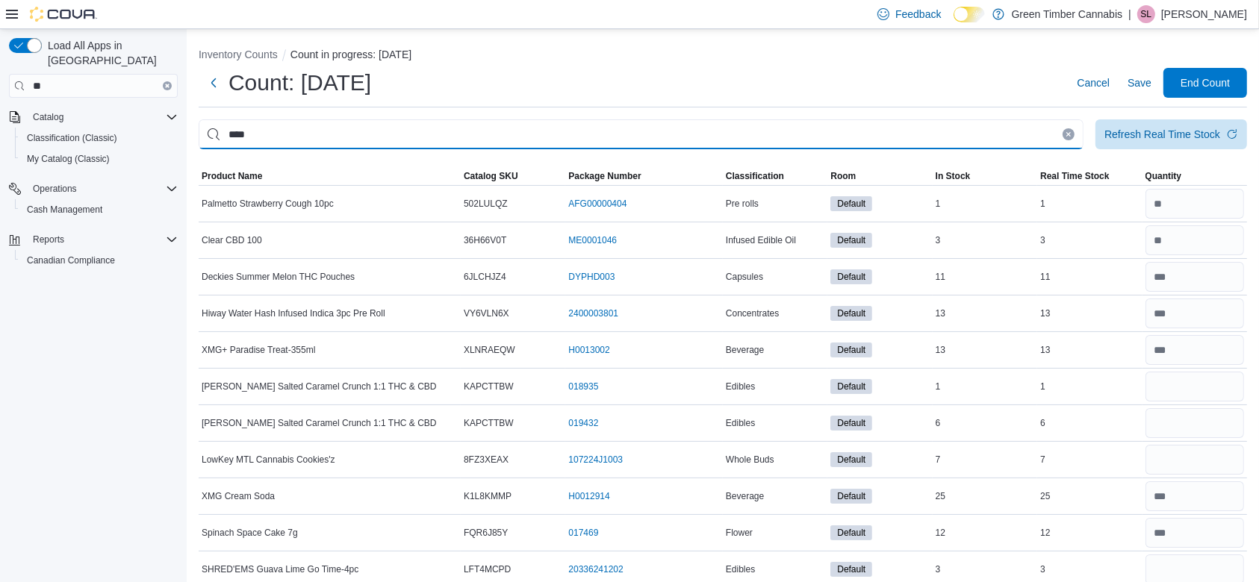
type input "****"
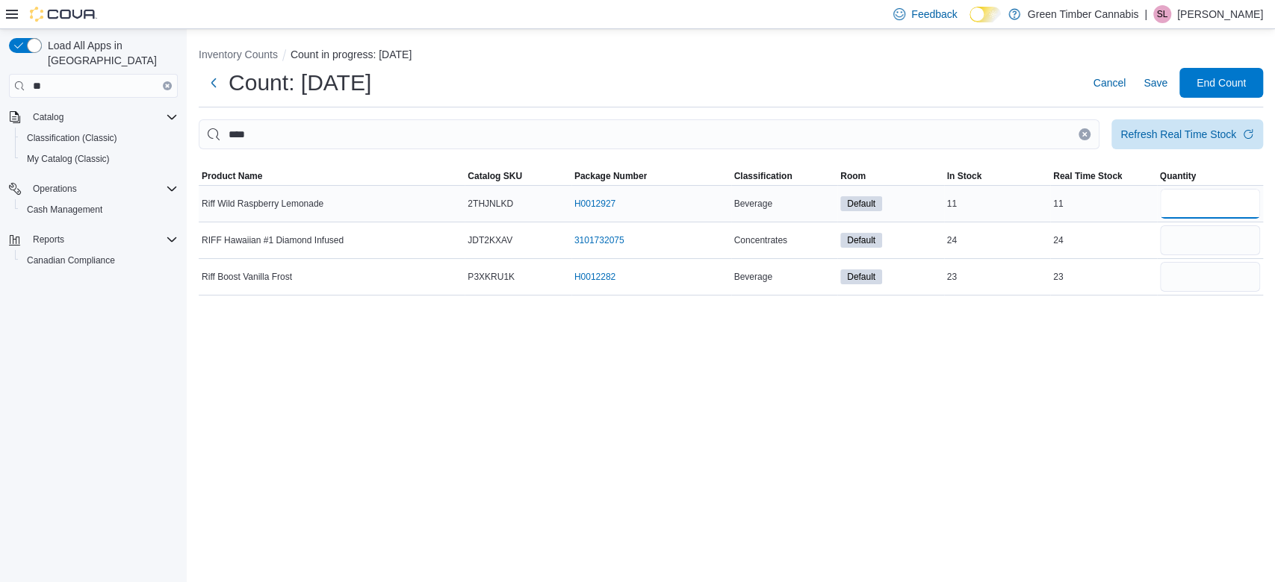
click at [1189, 205] on input "number" at bounding box center [1210, 204] width 101 height 30
type input "**"
click at [1195, 282] on input "number" at bounding box center [1210, 277] width 101 height 30
type input "**"
click at [1081, 133] on icon "Clear input" at bounding box center [1084, 134] width 6 height 6
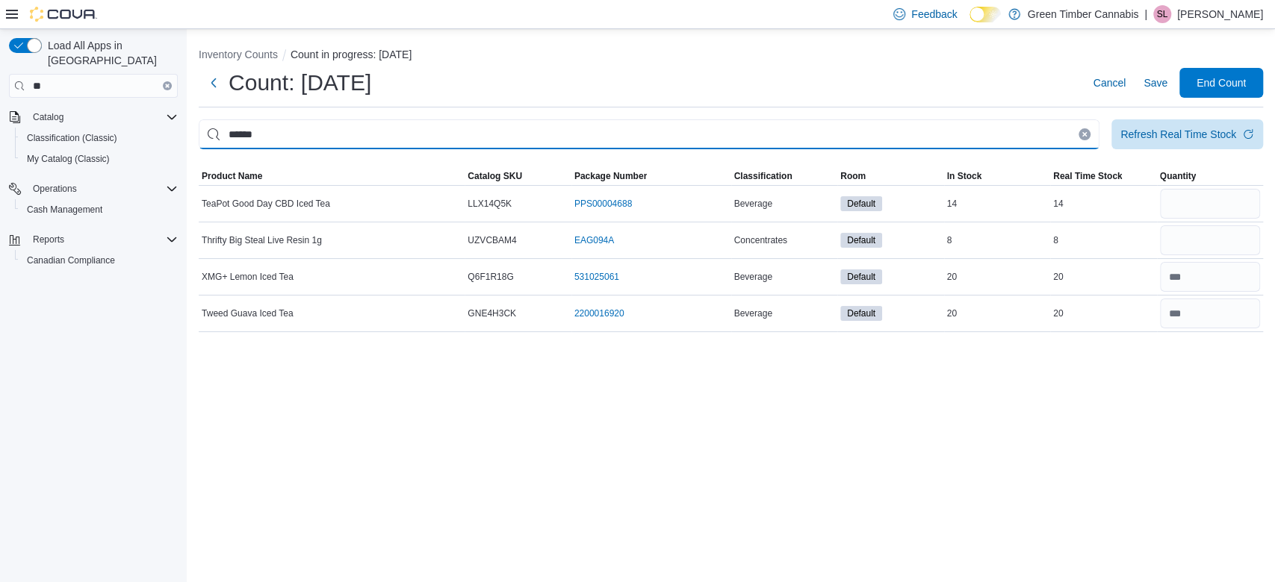
type input "******"
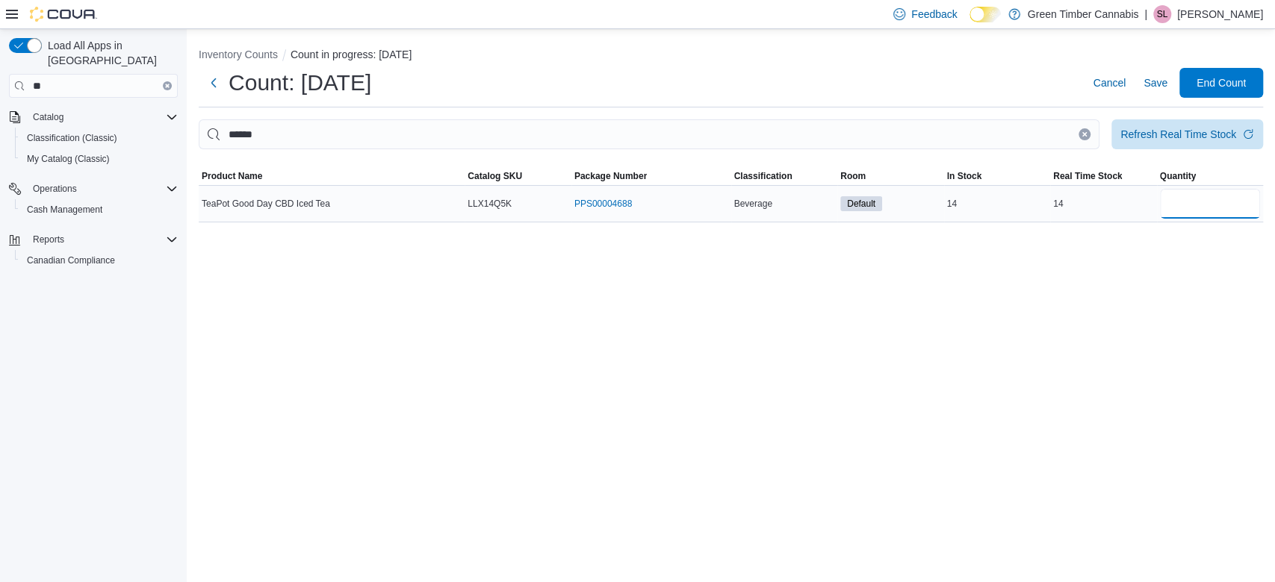
click at [1213, 205] on input "number" at bounding box center [1210, 204] width 101 height 30
type input "**"
click at [1084, 134] on icon "Clear input" at bounding box center [1085, 134] width 4 height 4
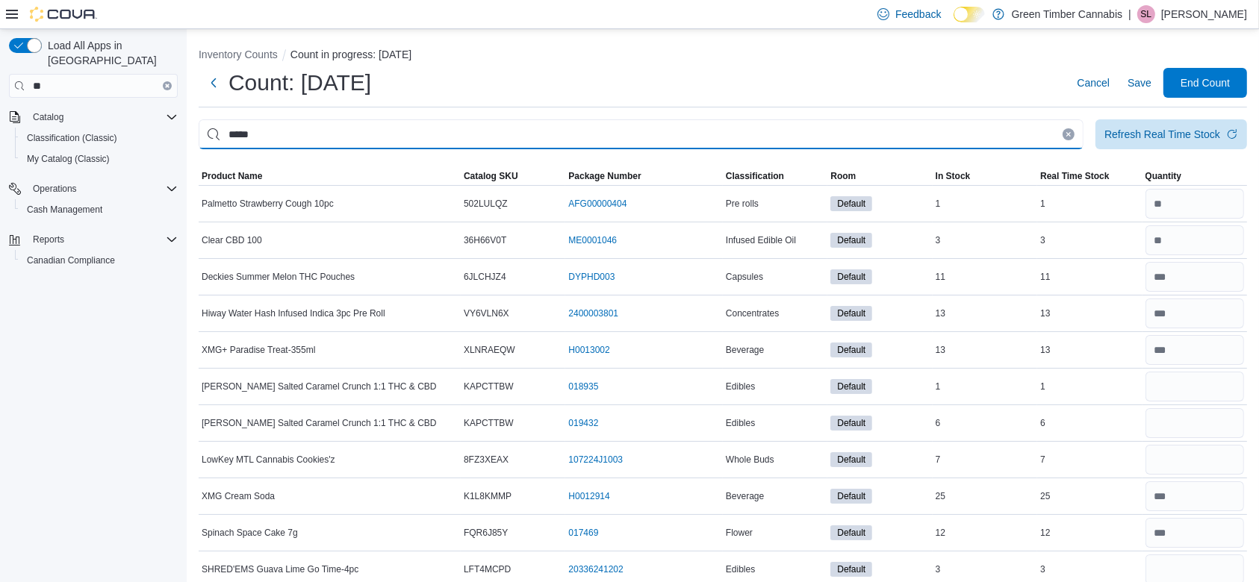
type input "*****"
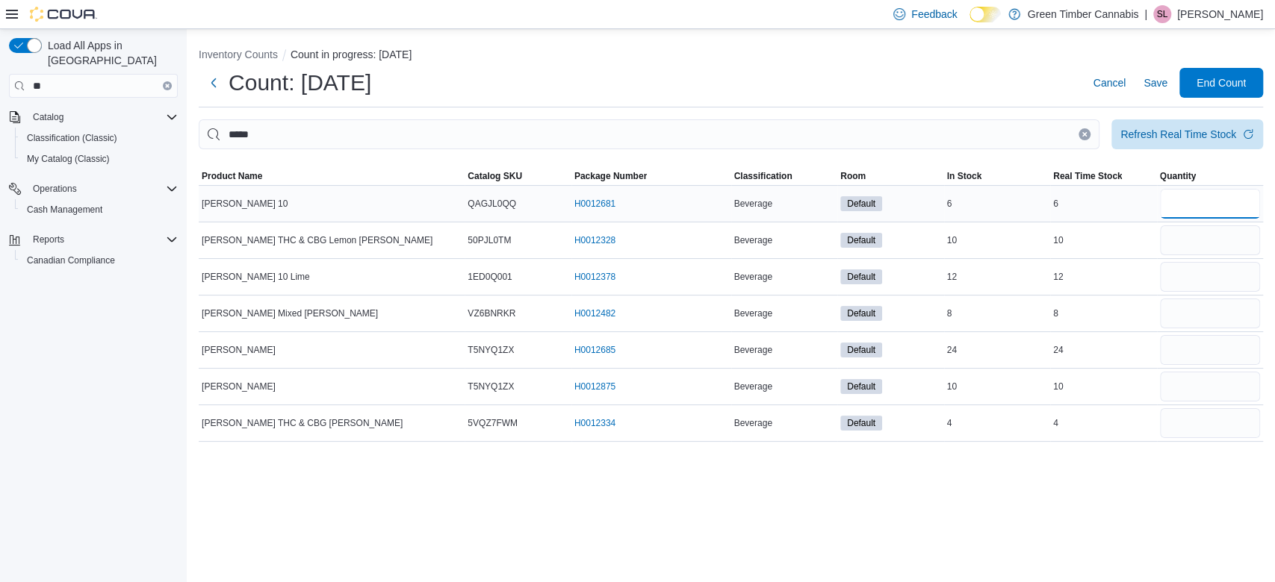
click at [1204, 204] on input "number" at bounding box center [1210, 204] width 101 height 30
type input "*"
click at [1207, 318] on input "number" at bounding box center [1210, 314] width 101 height 30
click at [1193, 385] on input "number" at bounding box center [1210, 387] width 101 height 30
click at [1192, 420] on input "number" at bounding box center [1210, 423] width 101 height 30
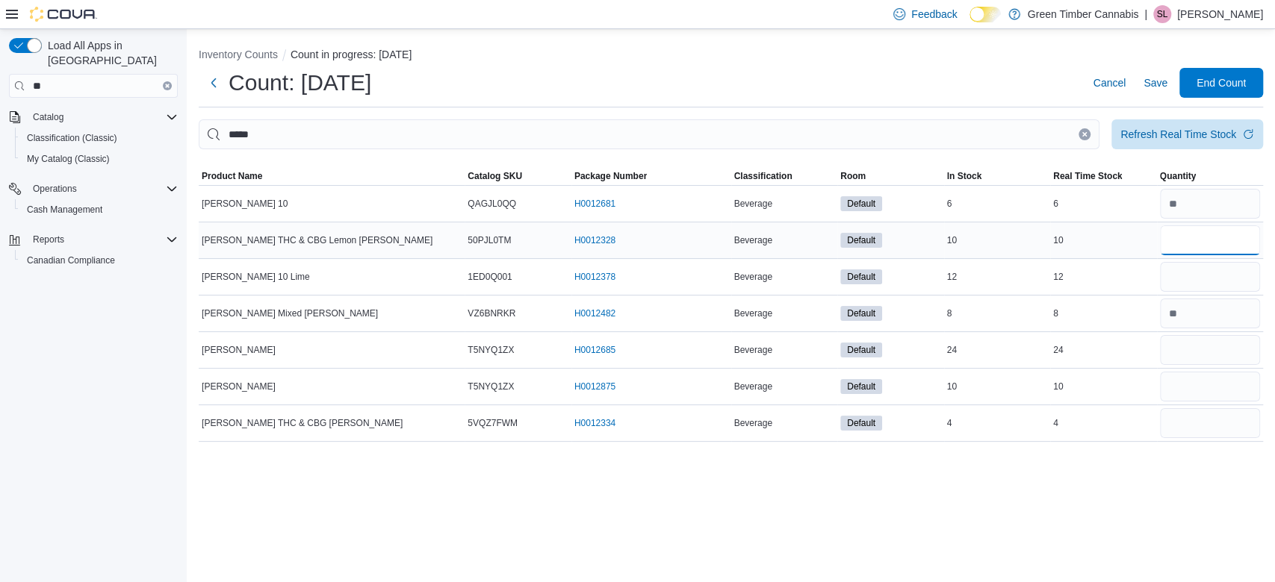
click at [1203, 231] on input "number" at bounding box center [1210, 241] width 101 height 30
click at [1189, 282] on input "number" at bounding box center [1210, 277] width 101 height 30
click at [1194, 351] on input "number" at bounding box center [1210, 350] width 101 height 30
click at [1184, 389] on input "number" at bounding box center [1210, 387] width 101 height 30
click at [1083, 135] on icon "Clear input" at bounding box center [1085, 134] width 4 height 4
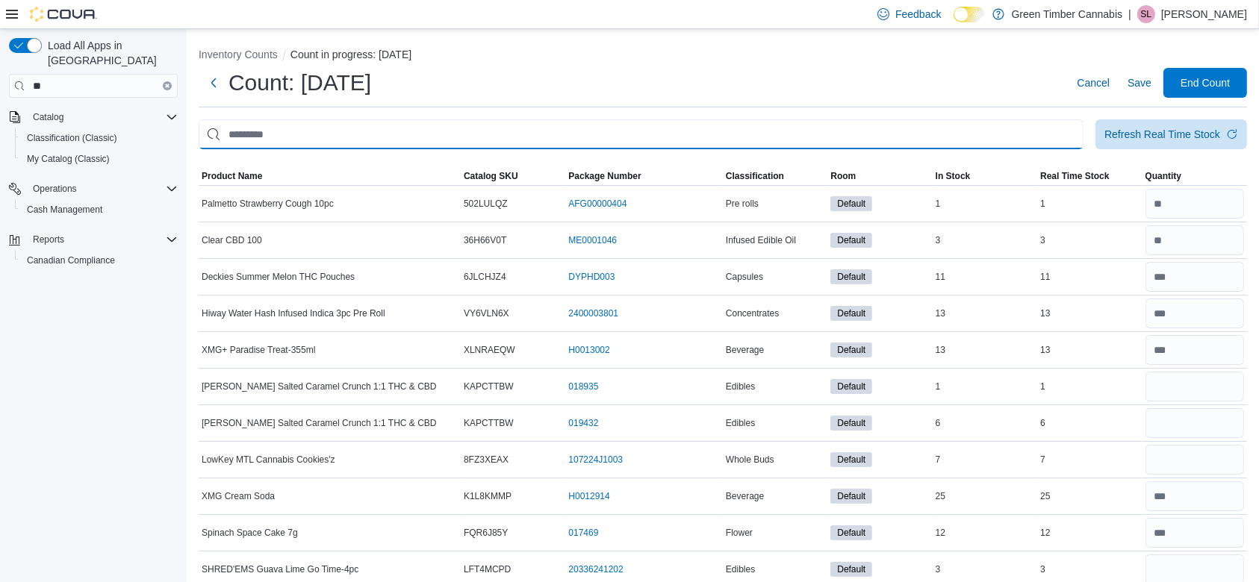
click at [280, 132] on input "This is a search bar. After typing your query, hit enter to filter the results …" at bounding box center [641, 134] width 885 height 30
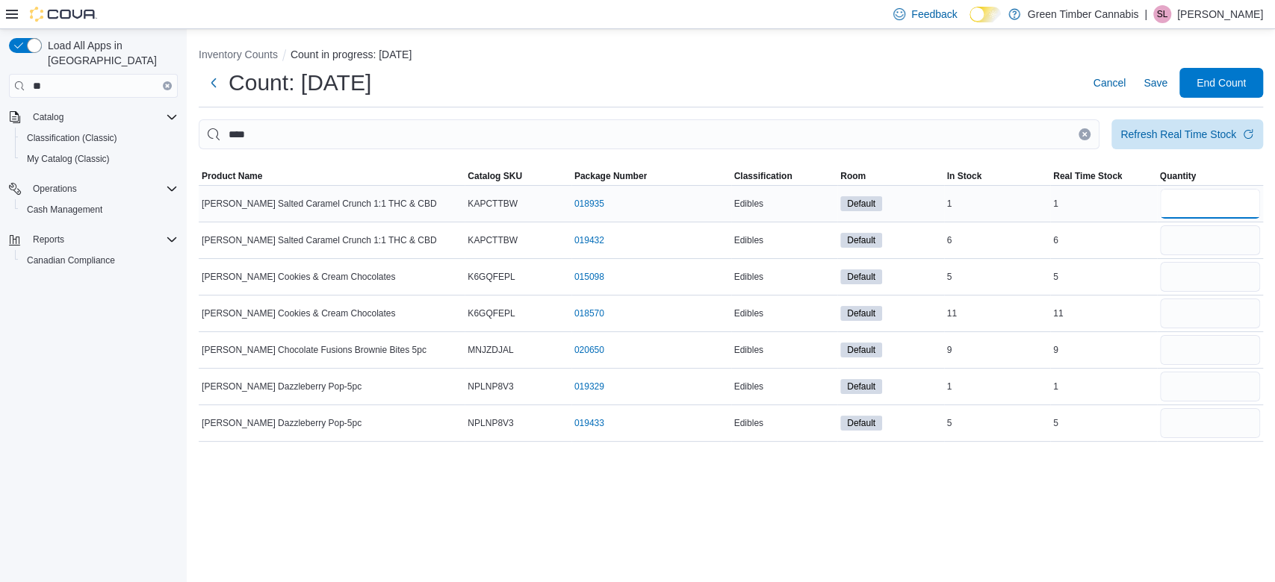
click at [1205, 205] on input "number" at bounding box center [1210, 204] width 101 height 30
click at [1193, 241] on input "number" at bounding box center [1210, 241] width 101 height 30
click at [1200, 280] on input "number" at bounding box center [1210, 277] width 101 height 30
click at [1189, 310] on input "number" at bounding box center [1210, 314] width 101 height 30
click at [1192, 351] on input "number" at bounding box center [1210, 350] width 101 height 30
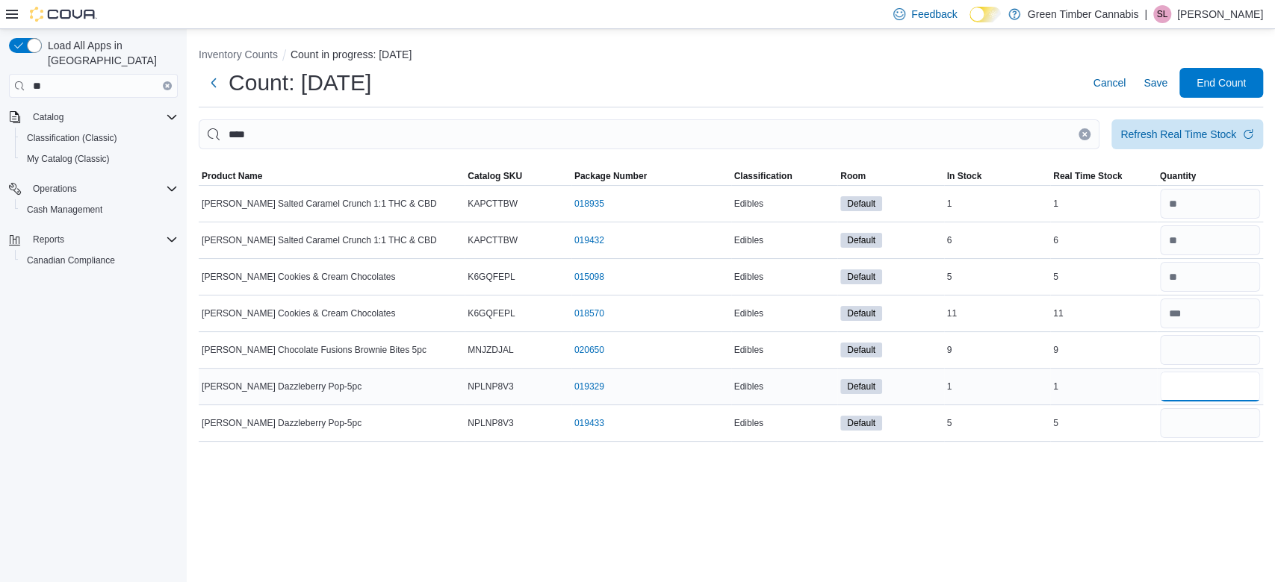
click at [1191, 379] on input "number" at bounding box center [1210, 387] width 101 height 30
click at [1193, 423] on input "number" at bounding box center [1210, 423] width 101 height 30
click at [1083, 135] on icon "Clear input" at bounding box center [1085, 134] width 4 height 4
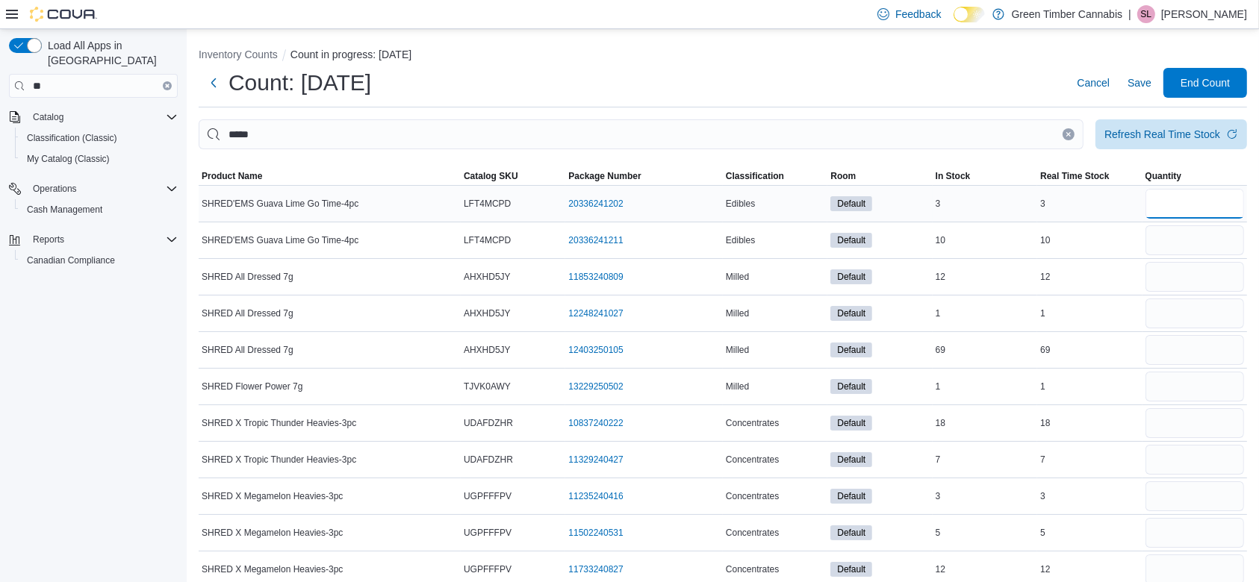
click at [1187, 211] on input "number" at bounding box center [1195, 204] width 99 height 30
click at [1193, 240] on input "number" at bounding box center [1195, 241] width 99 height 30
click at [1186, 274] on input "number" at bounding box center [1195, 277] width 99 height 30
click at [1190, 311] on input "number" at bounding box center [1195, 314] width 99 height 30
click at [1188, 352] on input "number" at bounding box center [1195, 350] width 99 height 30
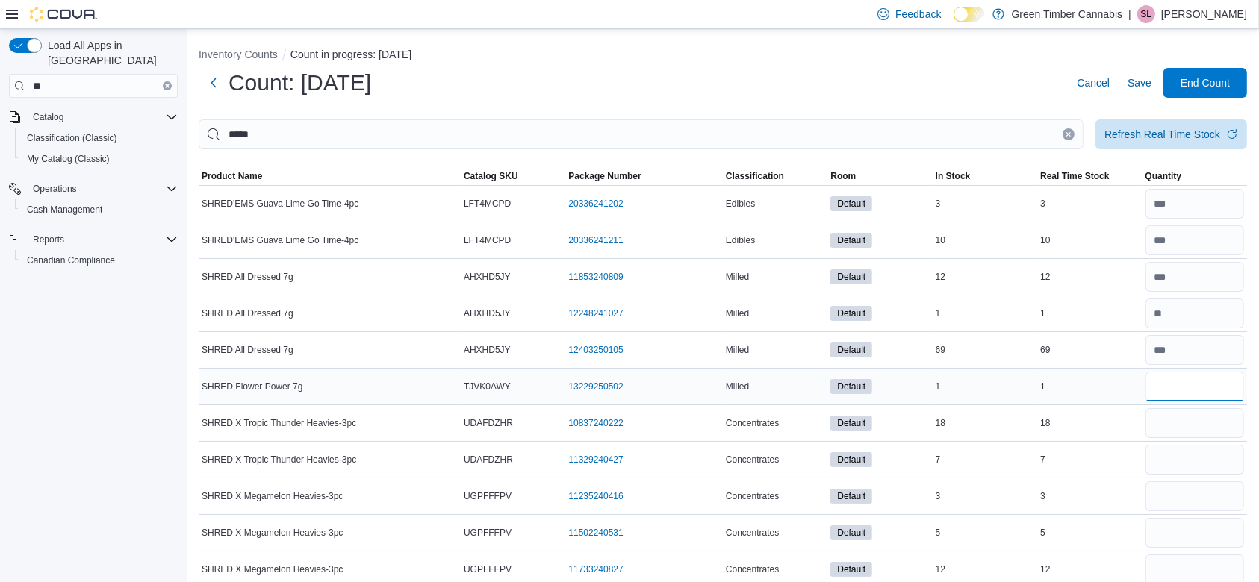
click at [1183, 385] on input "number" at bounding box center [1195, 387] width 99 height 30
click at [1185, 427] on input "number" at bounding box center [1195, 423] width 99 height 30
click at [1184, 460] on input "number" at bounding box center [1195, 460] width 99 height 30
click at [1187, 502] on input "number" at bounding box center [1195, 497] width 99 height 30
click at [1193, 535] on input "number" at bounding box center [1195, 533] width 99 height 30
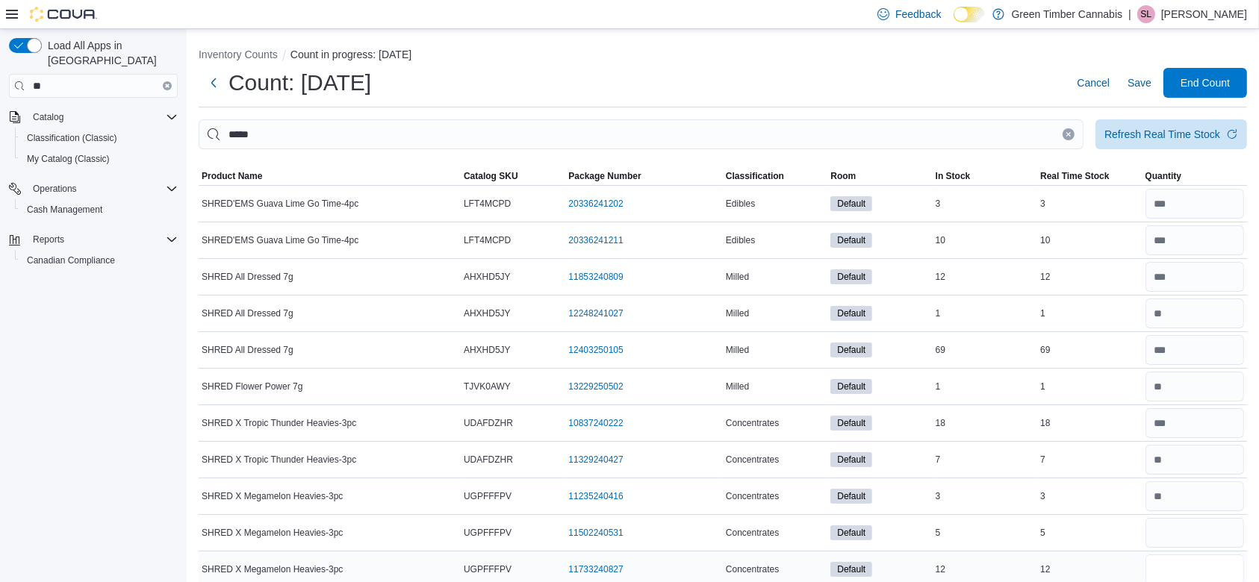
click at [1192, 556] on input "number" at bounding box center [1195, 570] width 99 height 30
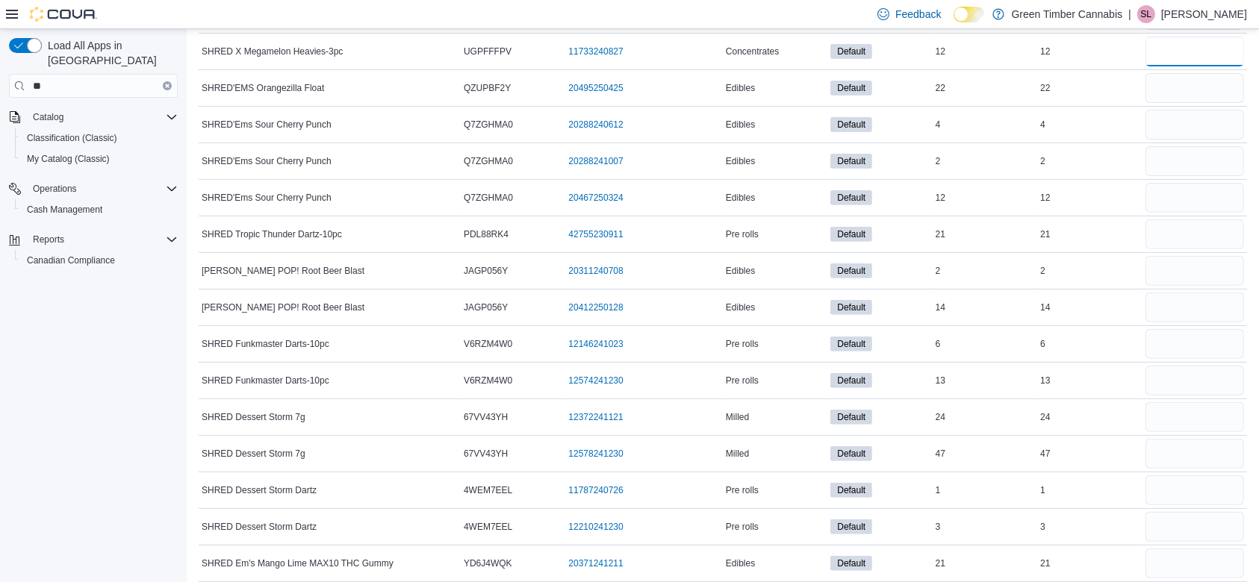
scroll to position [518, 0]
click at [1208, 76] on input "number" at bounding box center [1195, 89] width 99 height 30
click at [1203, 126] on input "number" at bounding box center [1195, 126] width 99 height 30
click at [1195, 162] on input "number" at bounding box center [1195, 162] width 99 height 30
click at [1190, 195] on input "number" at bounding box center [1195, 199] width 99 height 30
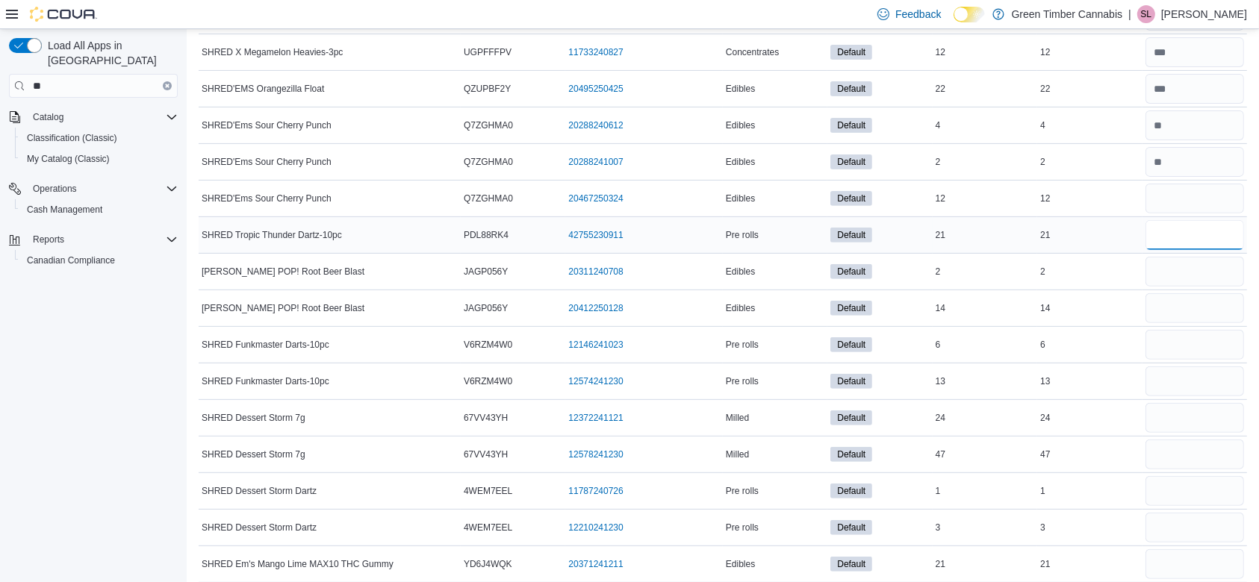
click at [1188, 232] on input "number" at bounding box center [1195, 235] width 99 height 30
click at [1189, 275] on input "number" at bounding box center [1195, 272] width 99 height 30
click at [1190, 304] on input "number" at bounding box center [1195, 308] width 99 height 30
click at [1193, 345] on input "number" at bounding box center [1195, 345] width 99 height 30
click at [1193, 374] on input "number" at bounding box center [1195, 382] width 99 height 30
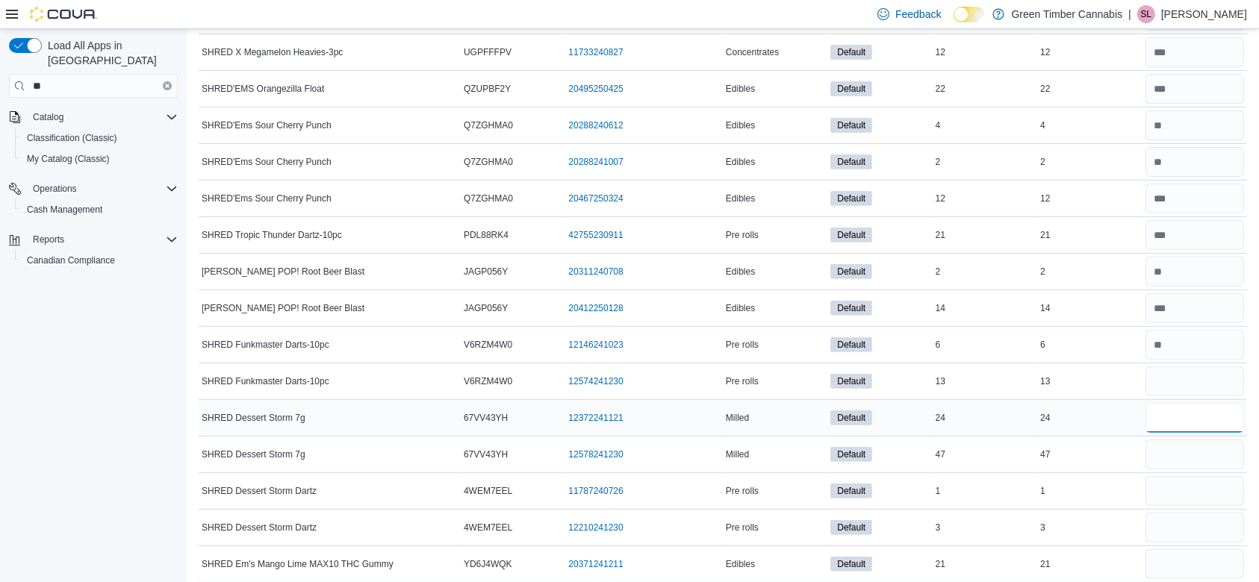
click at [1195, 415] on input "number" at bounding box center [1195, 418] width 99 height 30
click at [1183, 453] on input "number" at bounding box center [1195, 455] width 99 height 30
click at [1184, 494] on input "number" at bounding box center [1195, 491] width 99 height 30
click at [1181, 523] on input "number" at bounding box center [1195, 528] width 99 height 30
click at [1190, 559] on input "number" at bounding box center [1195, 565] width 99 height 30
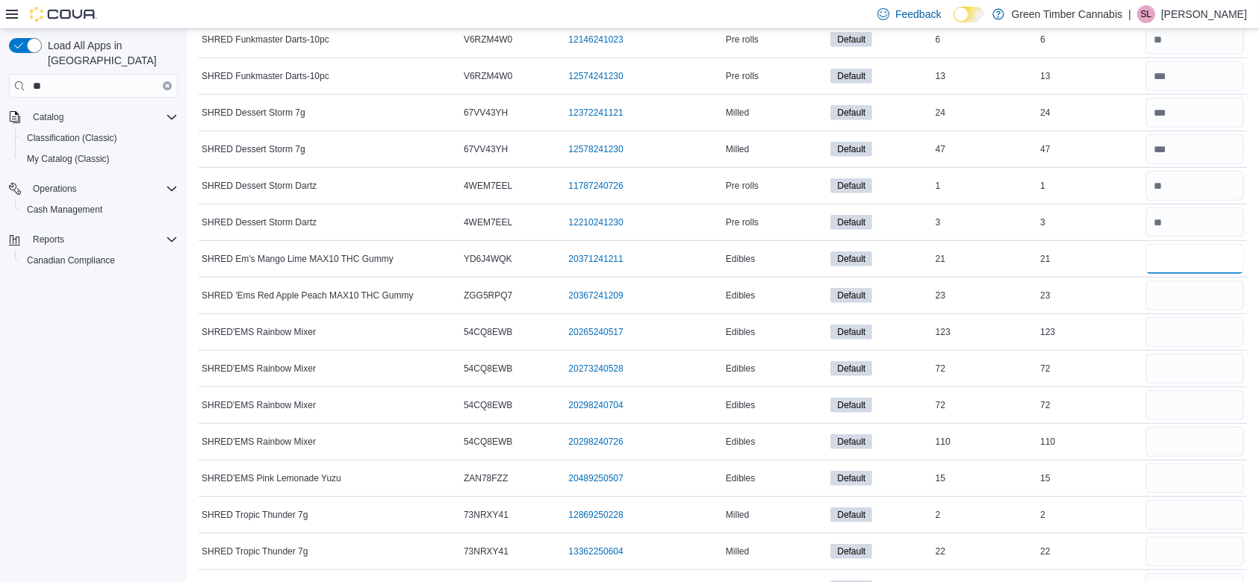
scroll to position [902, 0]
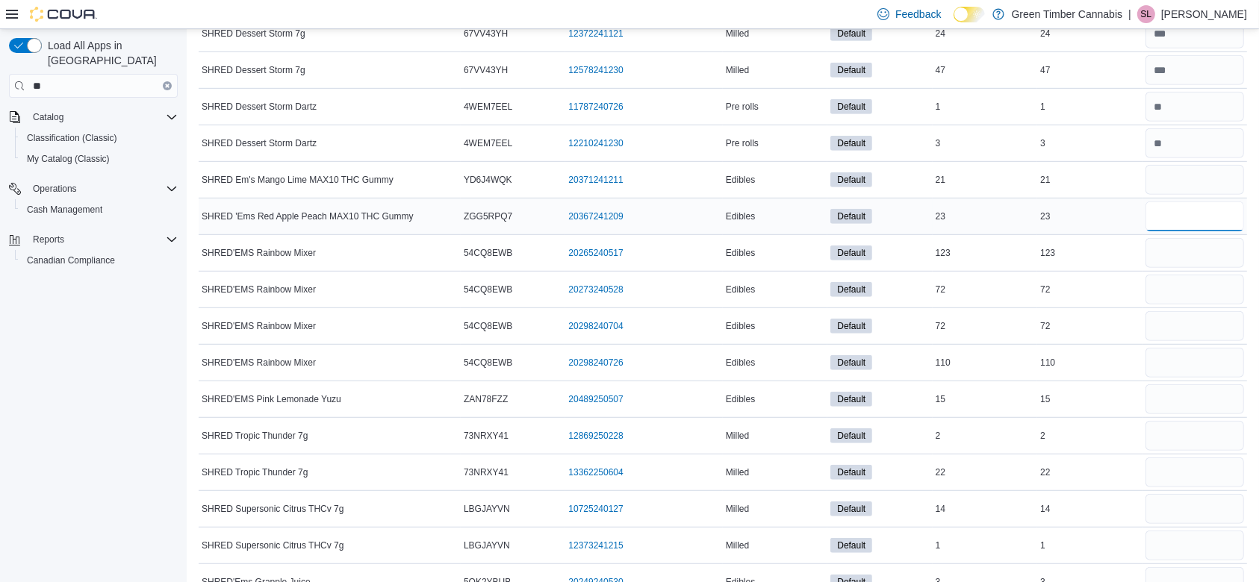
click at [1200, 216] on input "number" at bounding box center [1195, 217] width 99 height 30
click at [1199, 258] on input "number" at bounding box center [1195, 253] width 99 height 30
click at [1193, 286] on input "number" at bounding box center [1195, 290] width 99 height 30
click at [1189, 321] on input "number" at bounding box center [1195, 326] width 99 height 30
click at [1190, 355] on input "number" at bounding box center [1195, 363] width 99 height 30
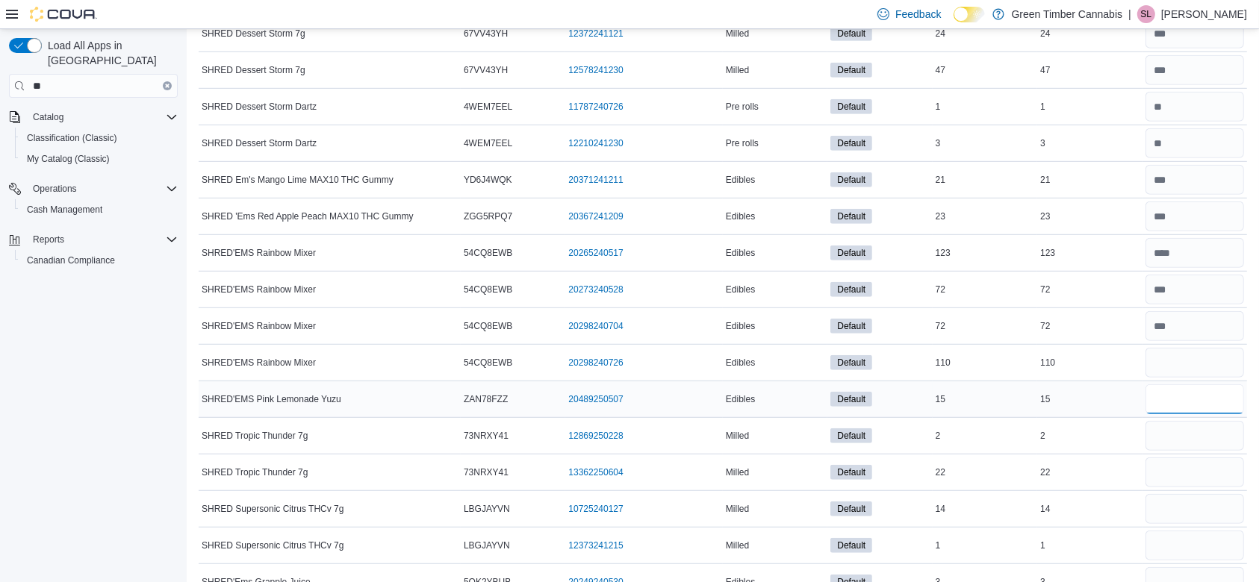
click at [1190, 398] on input "number" at bounding box center [1195, 400] width 99 height 30
click at [1187, 431] on input "number" at bounding box center [1195, 436] width 99 height 30
click at [1189, 474] on input "number" at bounding box center [1195, 473] width 99 height 30
click at [1184, 494] on input "number" at bounding box center [1195, 509] width 99 height 30
click at [1188, 544] on input "number" at bounding box center [1195, 546] width 99 height 30
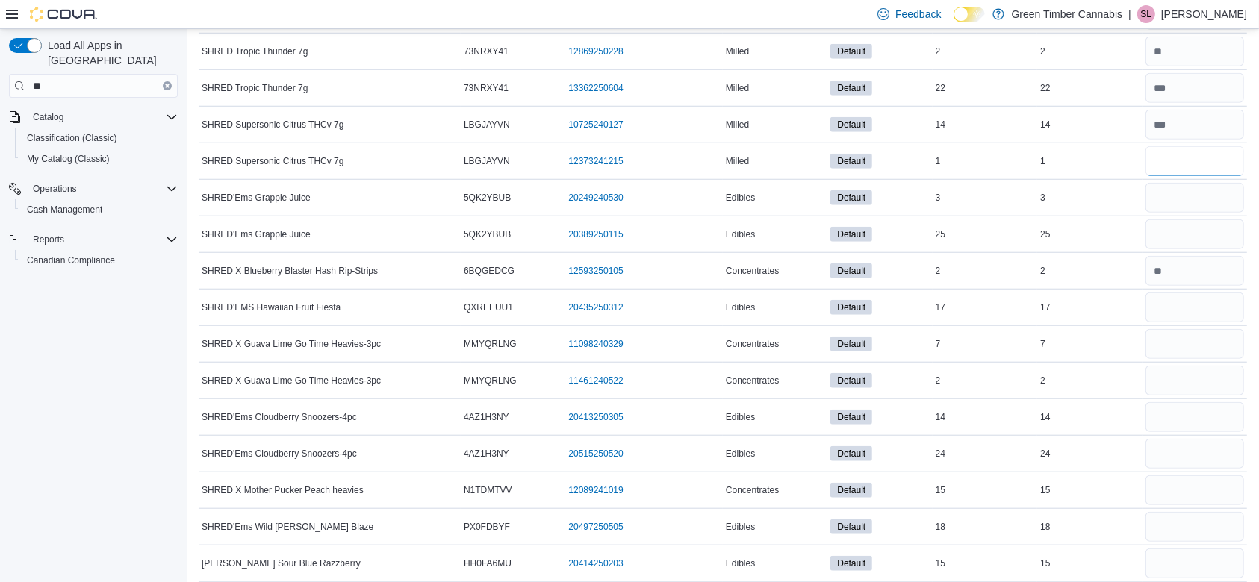
scroll to position [1353, 0]
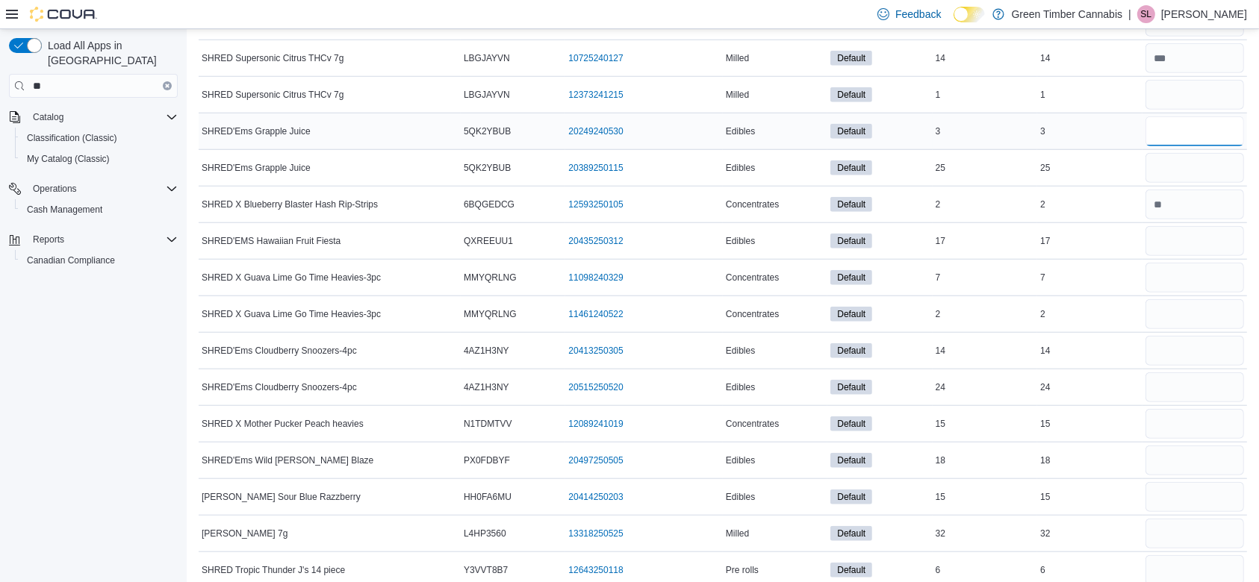
click at [1181, 128] on input "number" at bounding box center [1195, 131] width 99 height 30
click at [1183, 165] on input "number" at bounding box center [1195, 168] width 99 height 30
click at [1186, 239] on input "number" at bounding box center [1195, 241] width 99 height 30
click at [1182, 278] on input "number" at bounding box center [1195, 278] width 99 height 30
click at [1184, 315] on input "number" at bounding box center [1195, 314] width 99 height 30
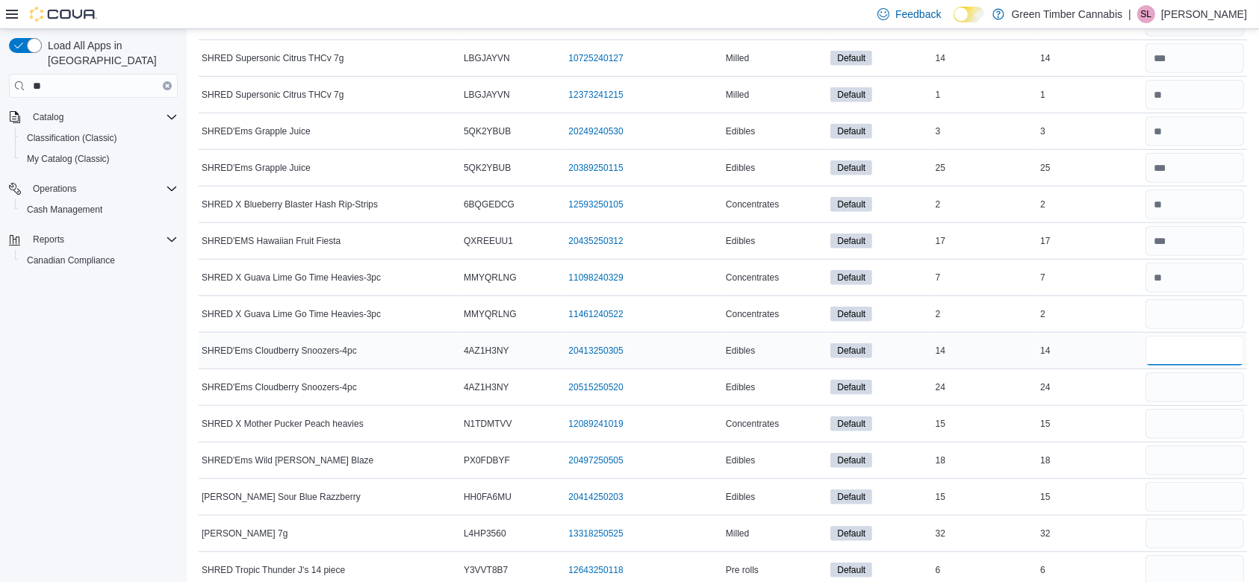
click at [1187, 348] on input "number" at bounding box center [1195, 351] width 99 height 30
click at [1186, 393] on input "number" at bounding box center [1195, 388] width 99 height 30
click at [1184, 417] on input "number" at bounding box center [1195, 424] width 99 height 30
click at [1187, 452] on input "number" at bounding box center [1195, 461] width 99 height 30
click at [1190, 482] on input "number" at bounding box center [1195, 497] width 99 height 30
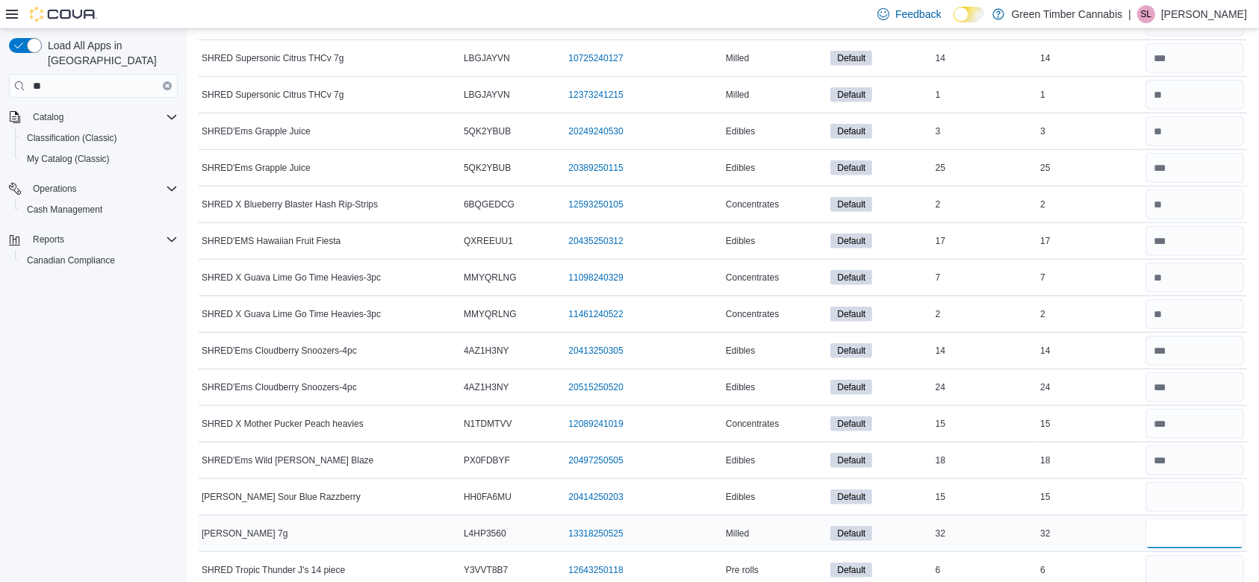
click at [1189, 535] on input "number" at bounding box center [1195, 534] width 99 height 30
click at [1184, 562] on input "number" at bounding box center [1195, 571] width 99 height 30
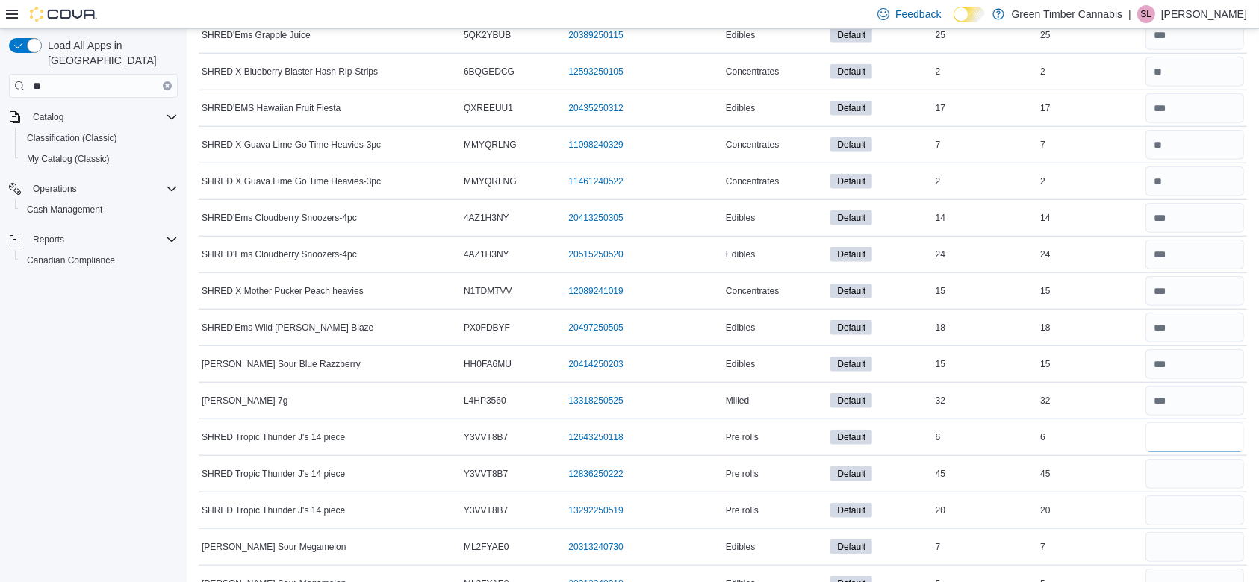
scroll to position [1550, 0]
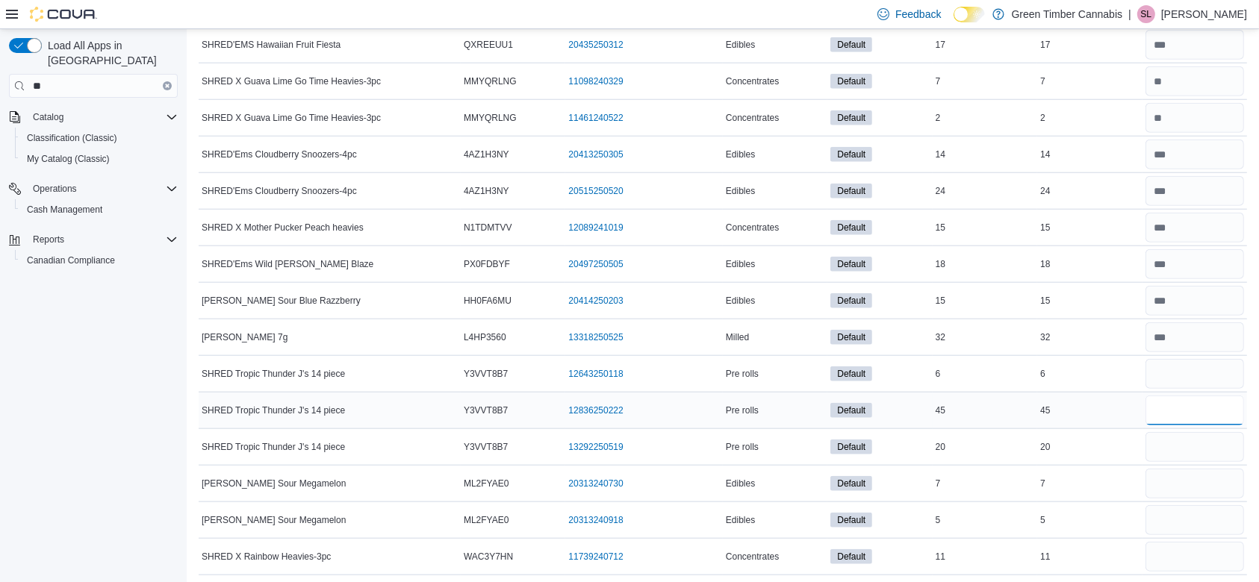
click at [1195, 402] on input "number" at bounding box center [1195, 411] width 99 height 30
click at [1193, 437] on input "number" at bounding box center [1195, 447] width 99 height 30
click at [1190, 470] on input "number" at bounding box center [1195, 484] width 99 height 30
click at [1187, 520] on input "number" at bounding box center [1195, 521] width 99 height 30
click at [1190, 550] on input "number" at bounding box center [1195, 557] width 99 height 30
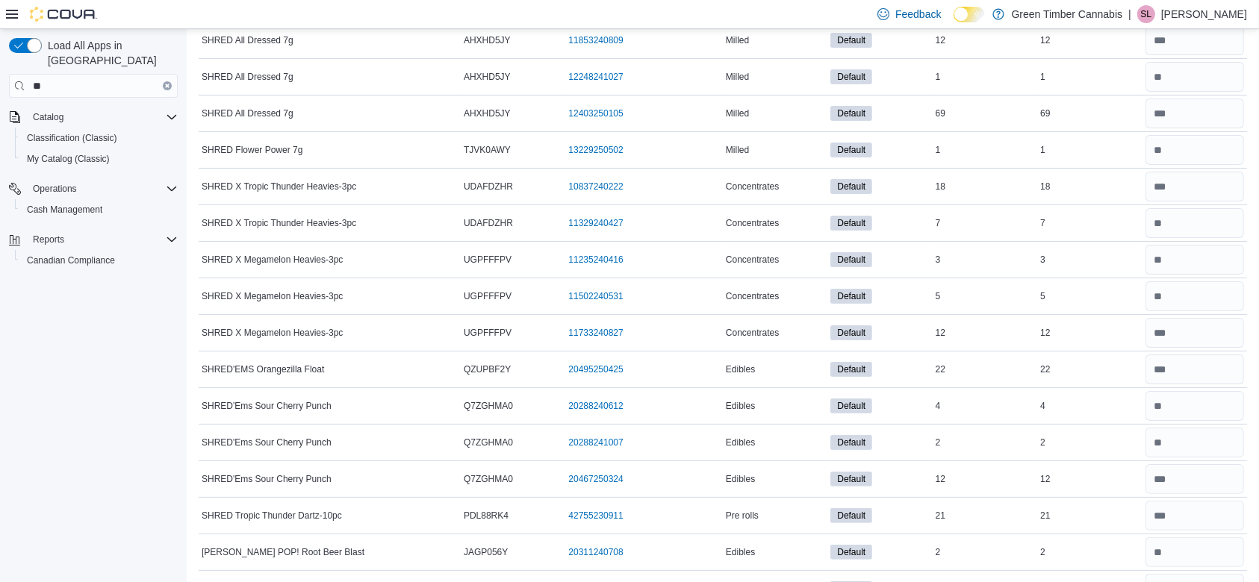
scroll to position [0, 0]
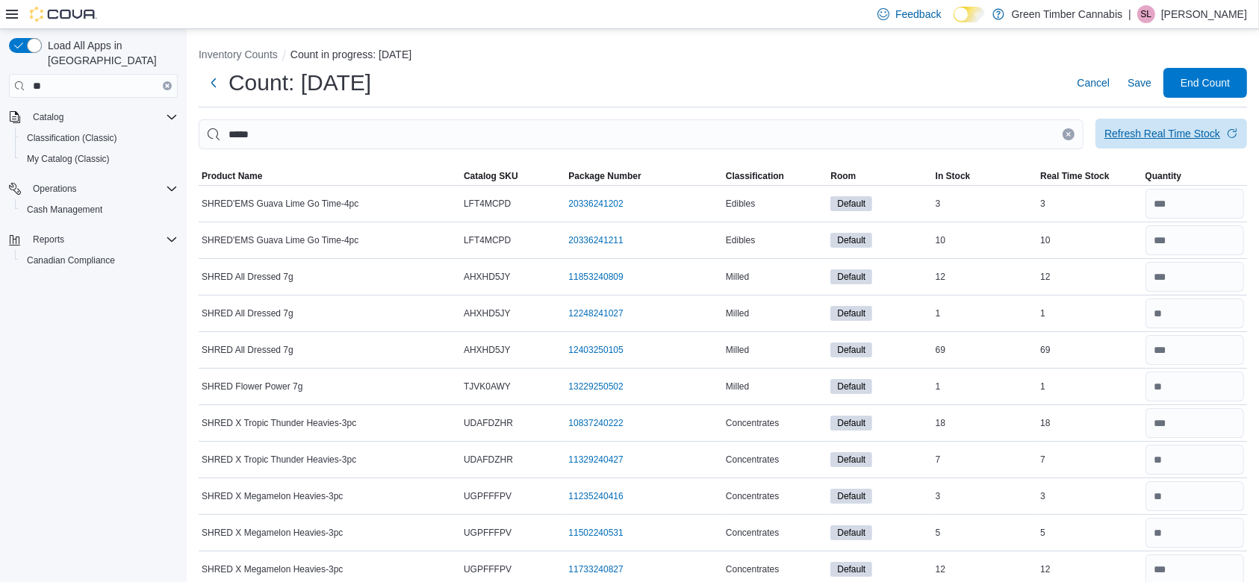
click at [1072, 135] on icon "Clear input" at bounding box center [1069, 134] width 6 height 6
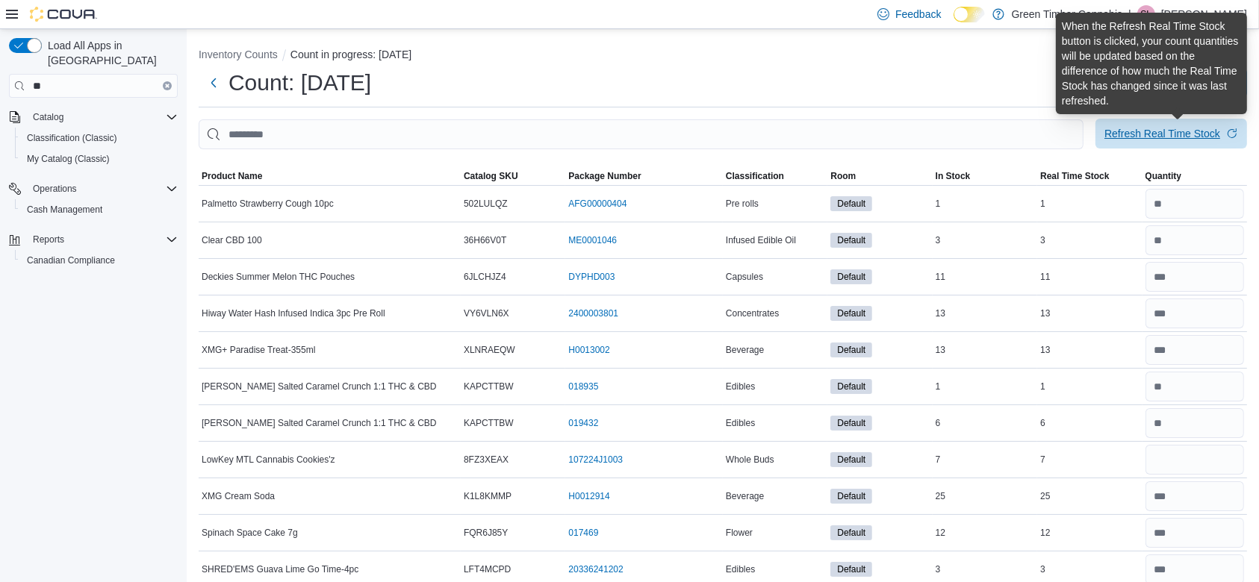
click at [1170, 134] on div "Refresh Real Time Stock" at bounding box center [1162, 133] width 116 height 15
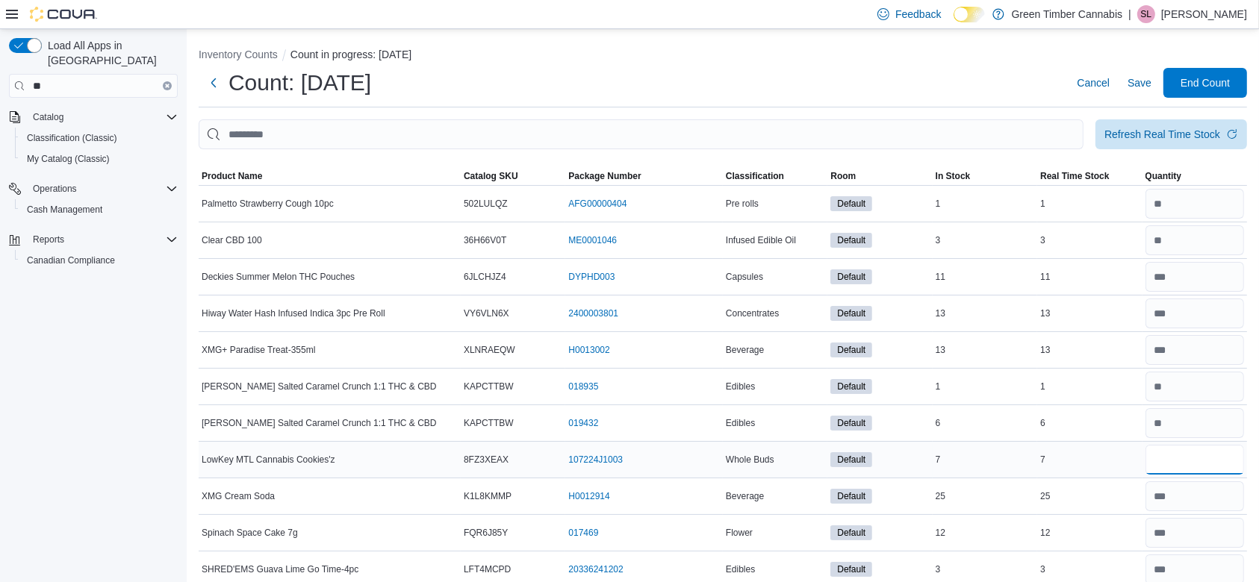
click at [1196, 453] on input "number" at bounding box center [1195, 460] width 99 height 30
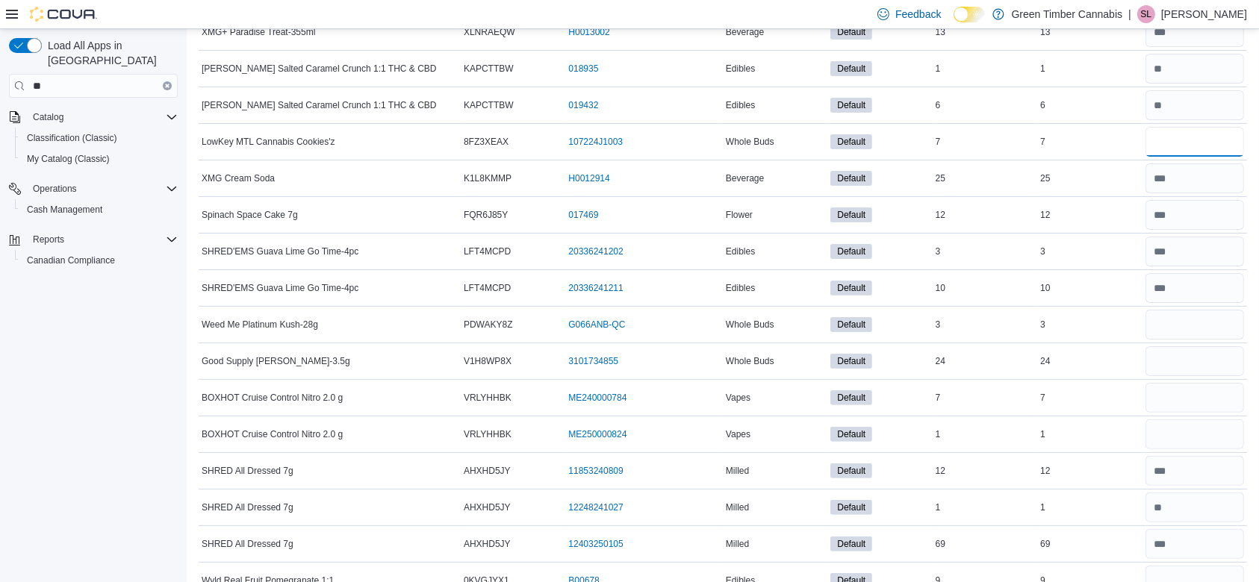
scroll to position [385, 0]
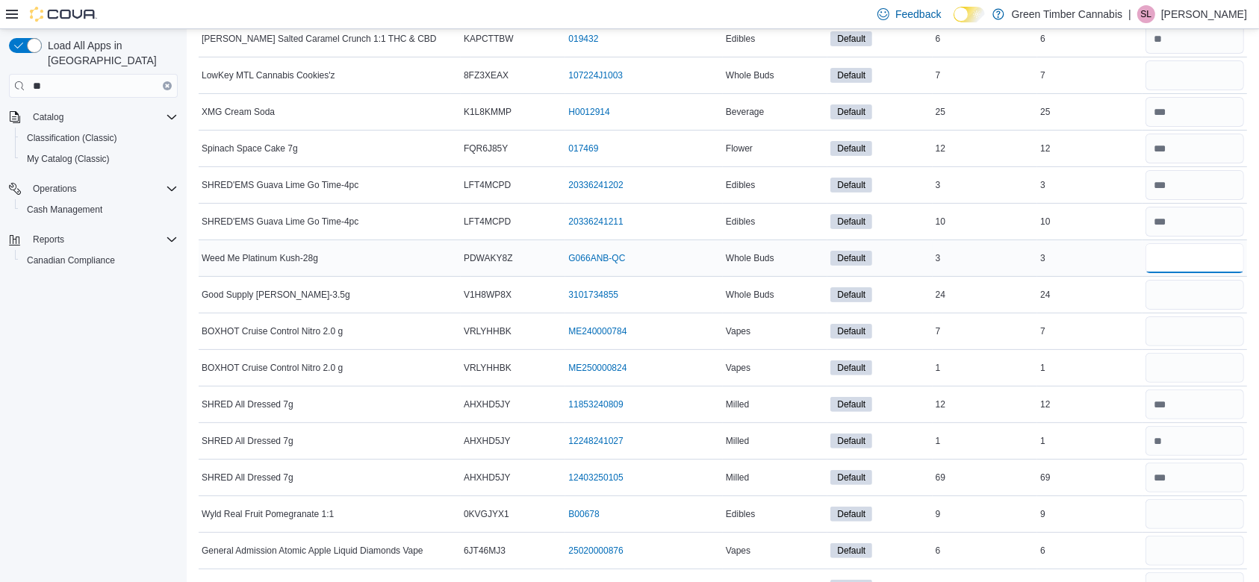
click at [1205, 259] on input "number" at bounding box center [1195, 258] width 99 height 30
click at [1193, 291] on input "number" at bounding box center [1195, 295] width 99 height 30
click at [1194, 328] on input "number" at bounding box center [1195, 332] width 99 height 30
click at [1188, 362] on input "number" at bounding box center [1195, 368] width 99 height 30
click at [1195, 509] on input "number" at bounding box center [1195, 515] width 99 height 30
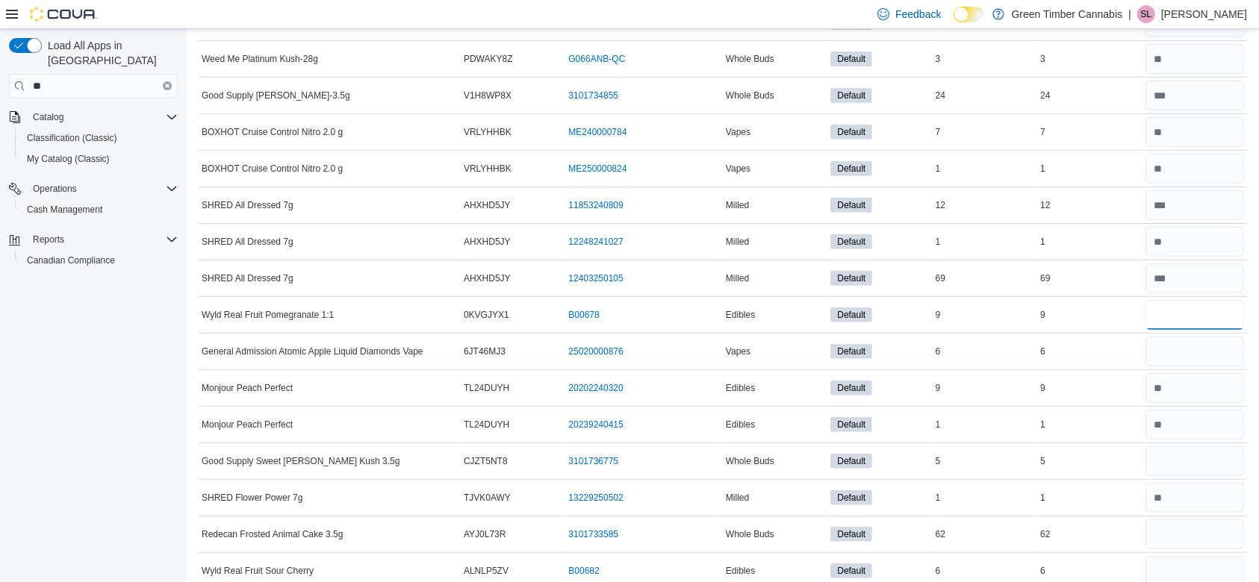
scroll to position [0, 0]
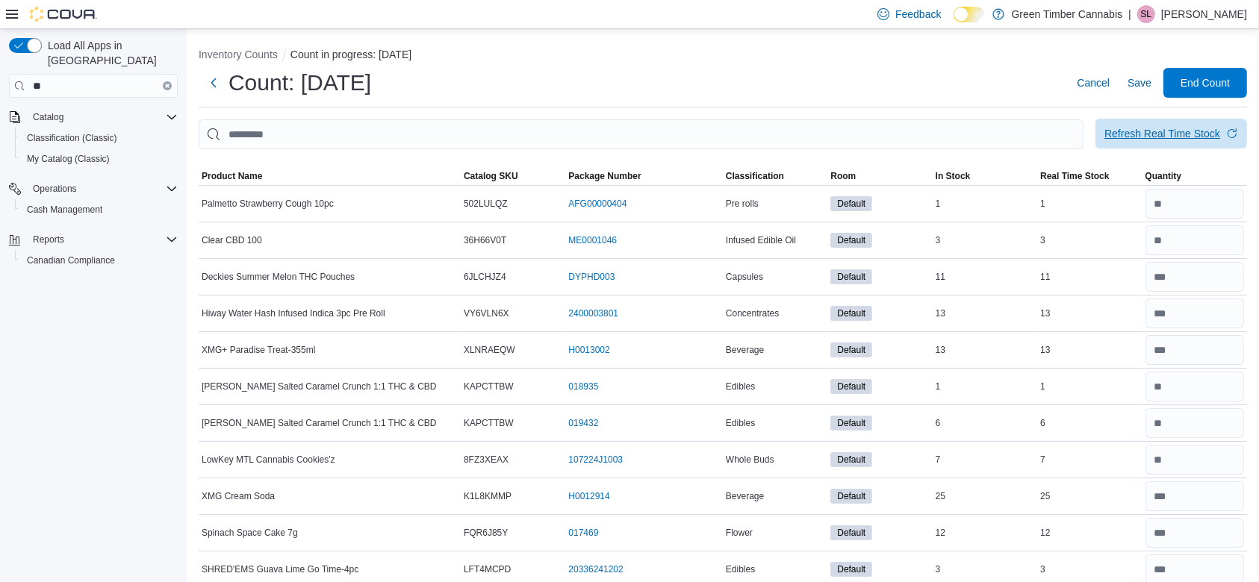
click at [1174, 134] on div "Refresh Real Time Stock" at bounding box center [1162, 133] width 116 height 15
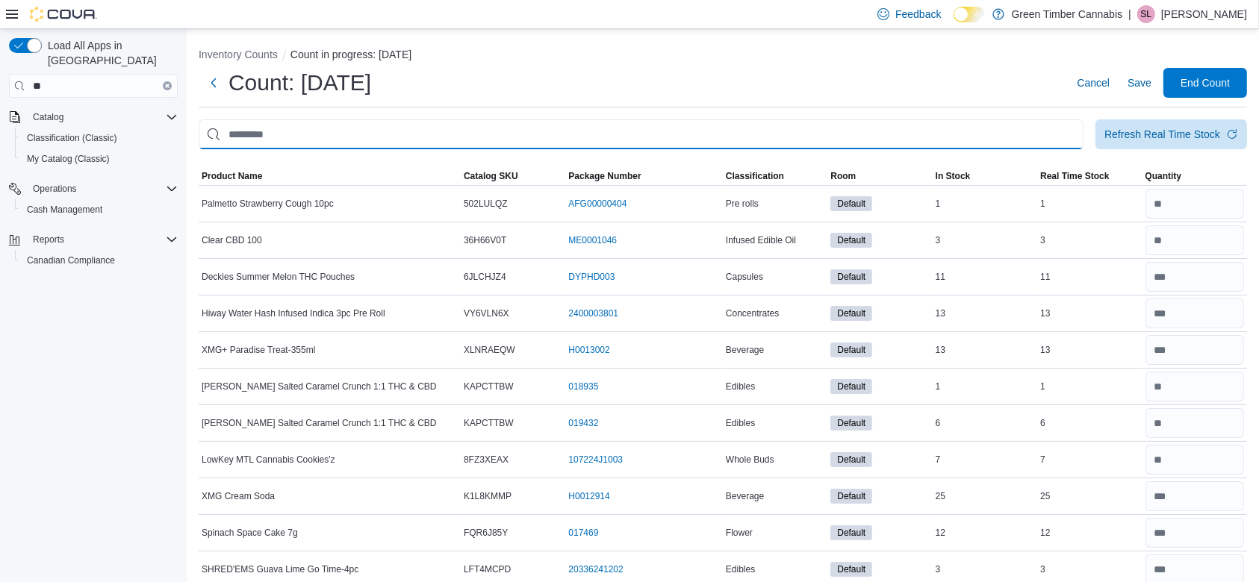
click at [294, 136] on input "This is a search bar. After typing your query, hit enter to filter the results …" at bounding box center [641, 134] width 885 height 30
click at [294, 136] on input "*" at bounding box center [641, 134] width 885 height 30
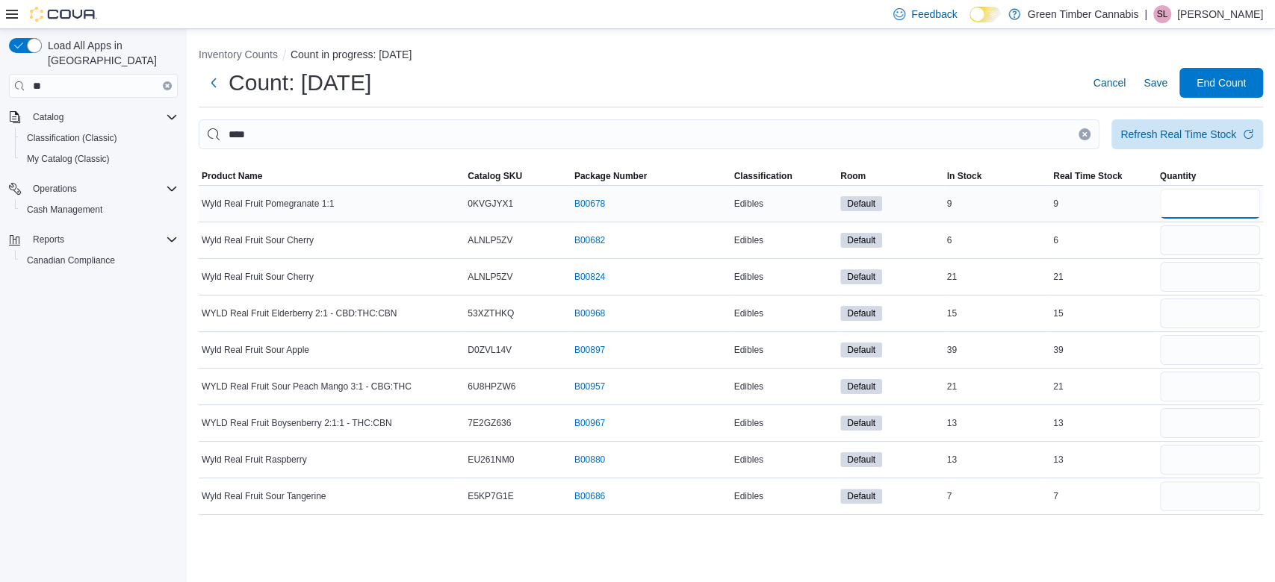
click at [1222, 206] on input "number" at bounding box center [1210, 204] width 101 height 30
click at [1197, 237] on input "number" at bounding box center [1210, 241] width 101 height 30
click at [1184, 275] on input "number" at bounding box center [1210, 277] width 101 height 30
click at [1184, 314] on input "number" at bounding box center [1210, 314] width 101 height 30
click at [1184, 346] on input "number" at bounding box center [1210, 350] width 101 height 30
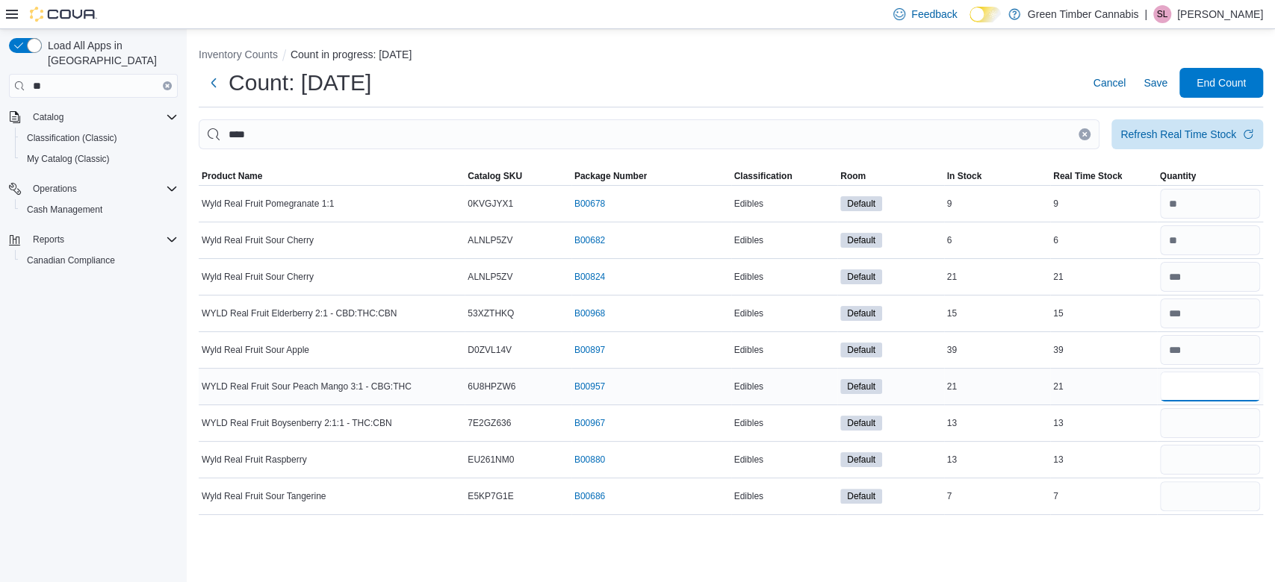
click at [1181, 391] on input "number" at bounding box center [1210, 387] width 101 height 30
click at [1181, 421] on input "number" at bounding box center [1210, 423] width 101 height 30
click at [1187, 456] on input "number" at bounding box center [1210, 460] width 101 height 30
click at [1184, 494] on input "number" at bounding box center [1210, 497] width 101 height 30
click at [1083, 134] on icon "Clear input" at bounding box center [1084, 134] width 6 height 6
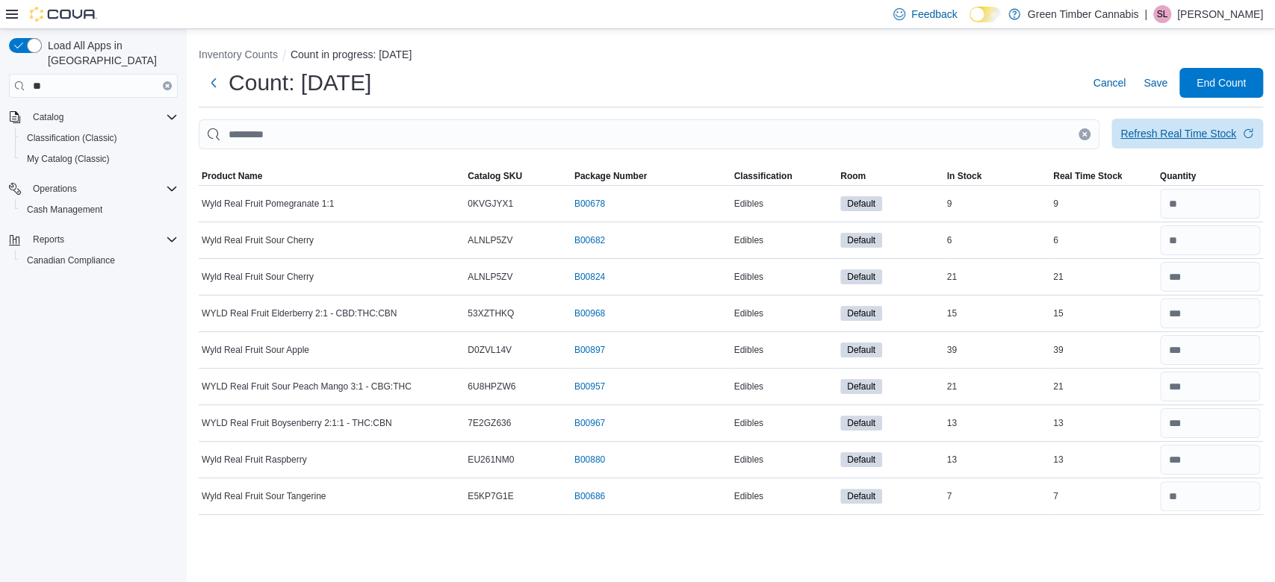
click at [1184, 135] on div "Refresh Real Time Stock" at bounding box center [1178, 133] width 116 height 15
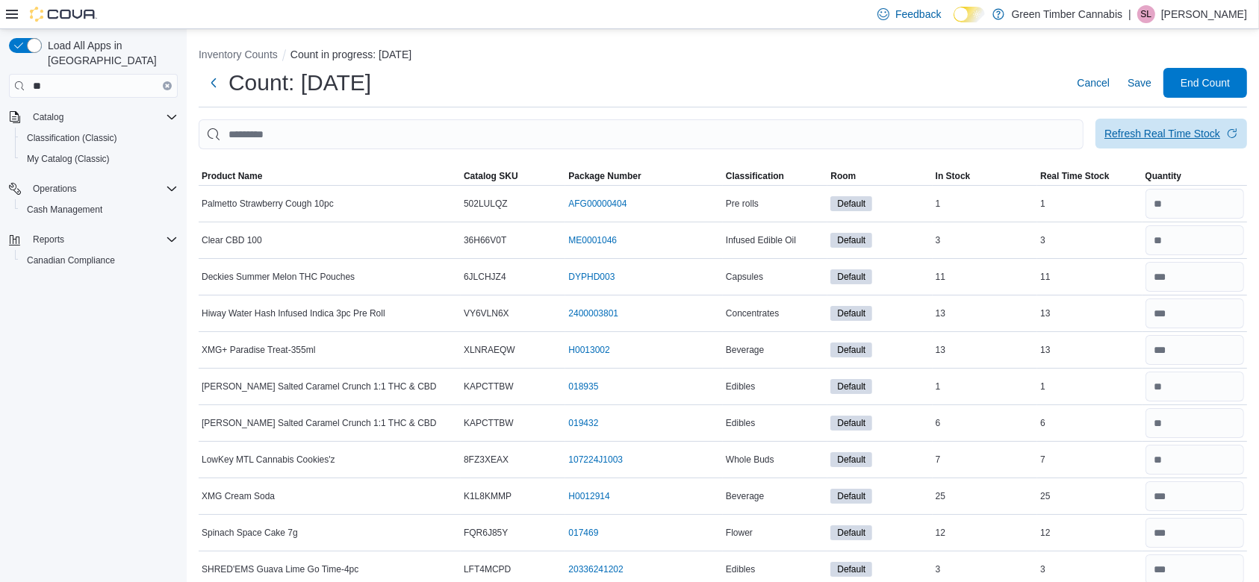
click at [1174, 131] on div "Refresh Real Time Stock" at bounding box center [1162, 133] width 116 height 15
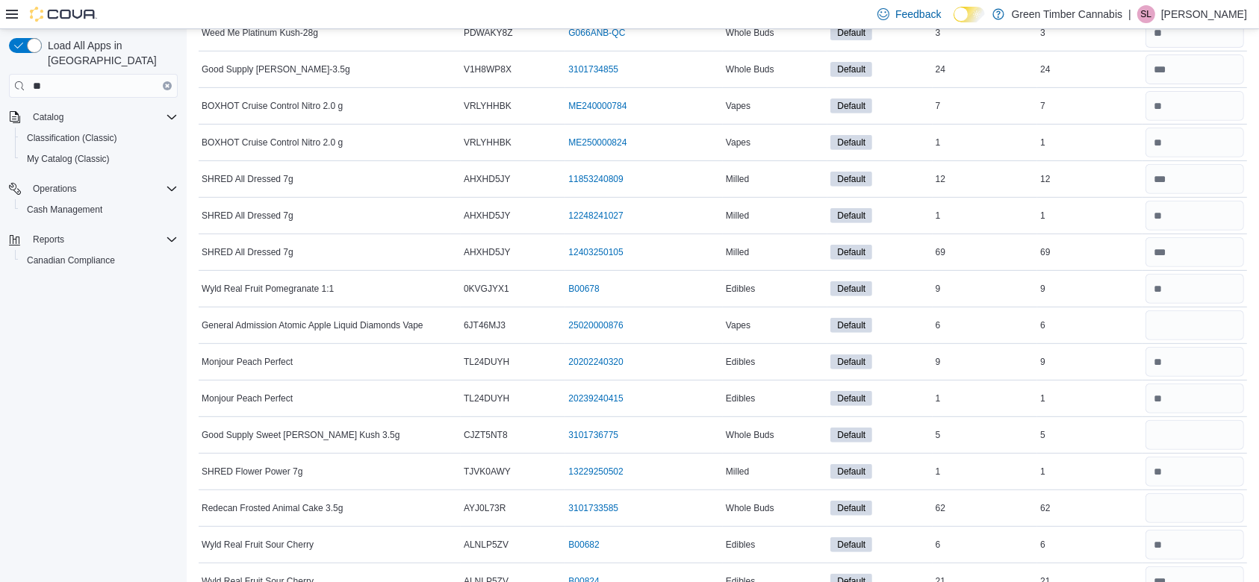
scroll to position [624, 0]
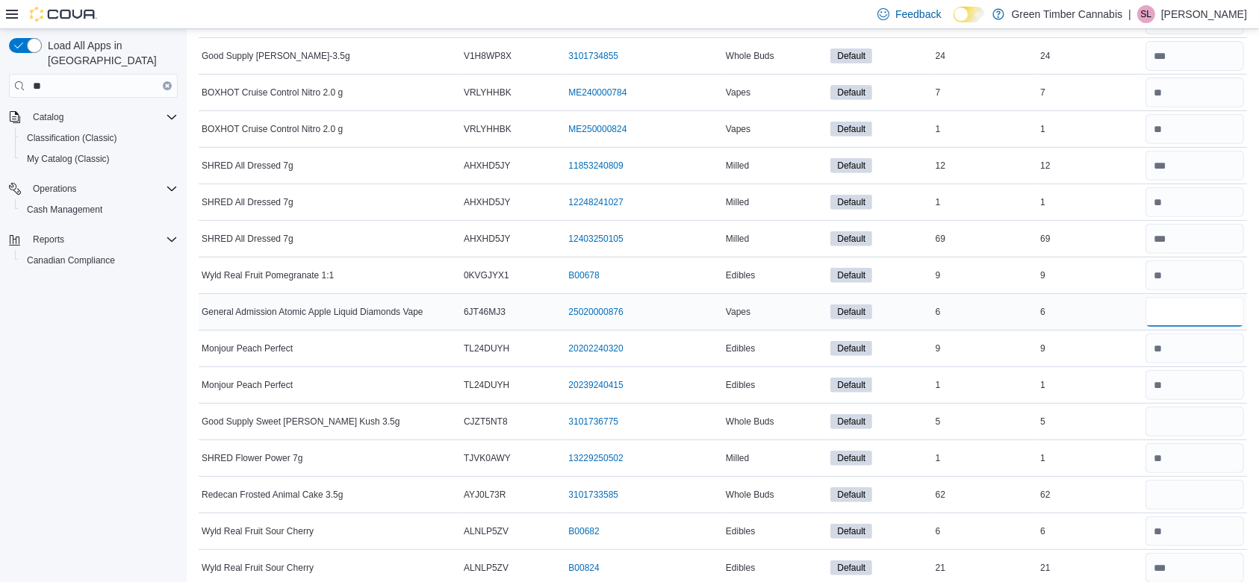
click at [1199, 311] on input "number" at bounding box center [1195, 312] width 99 height 30
click at [1200, 415] on input "number" at bounding box center [1195, 422] width 99 height 30
click at [1192, 493] on input "number" at bounding box center [1195, 495] width 99 height 30
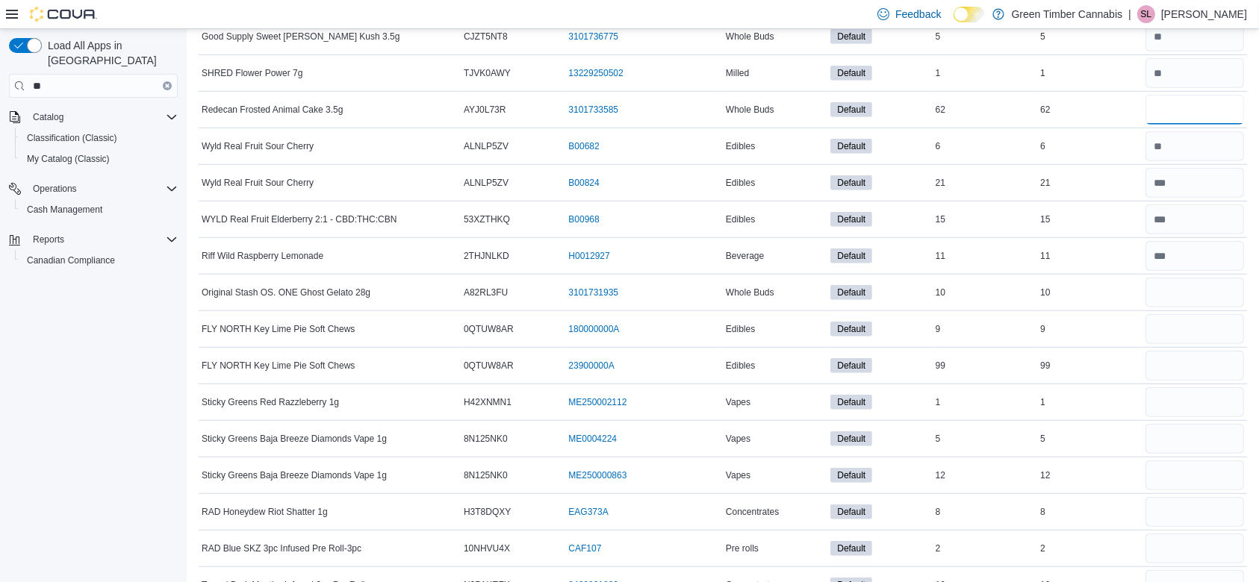
scroll to position [1115, 0]
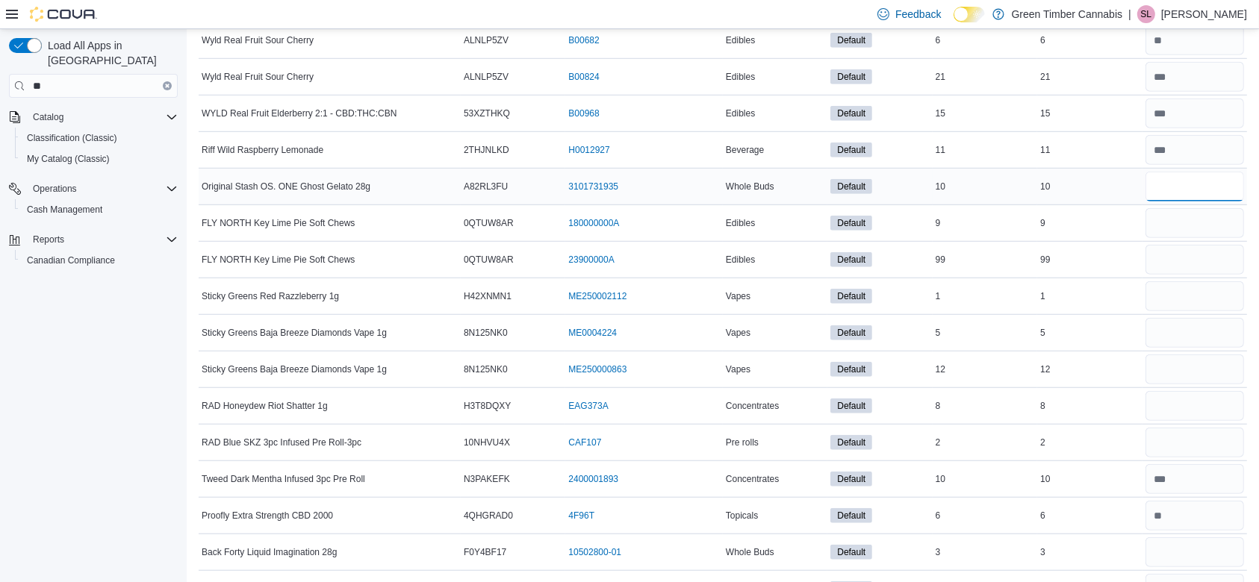
click at [1199, 187] on input "number" at bounding box center [1195, 187] width 99 height 30
click at [1198, 220] on input "number" at bounding box center [1195, 223] width 99 height 30
click at [1192, 252] on input "number" at bounding box center [1195, 260] width 99 height 30
click at [1187, 294] on input "number" at bounding box center [1195, 297] width 99 height 30
click at [1189, 329] on input "number" at bounding box center [1195, 333] width 99 height 30
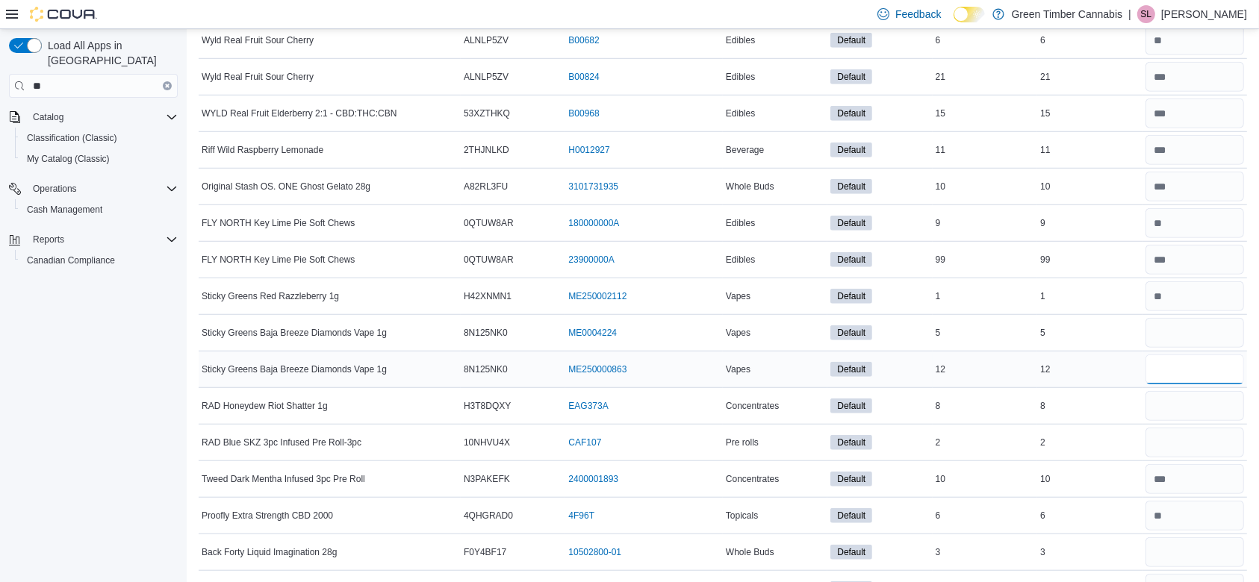
click at [1185, 364] on input "number" at bounding box center [1195, 370] width 99 height 30
click at [1197, 405] on input "number" at bounding box center [1195, 406] width 99 height 30
click at [1188, 446] on input "number" at bounding box center [1195, 443] width 99 height 30
click at [1190, 395] on input "number" at bounding box center [1195, 406] width 99 height 30
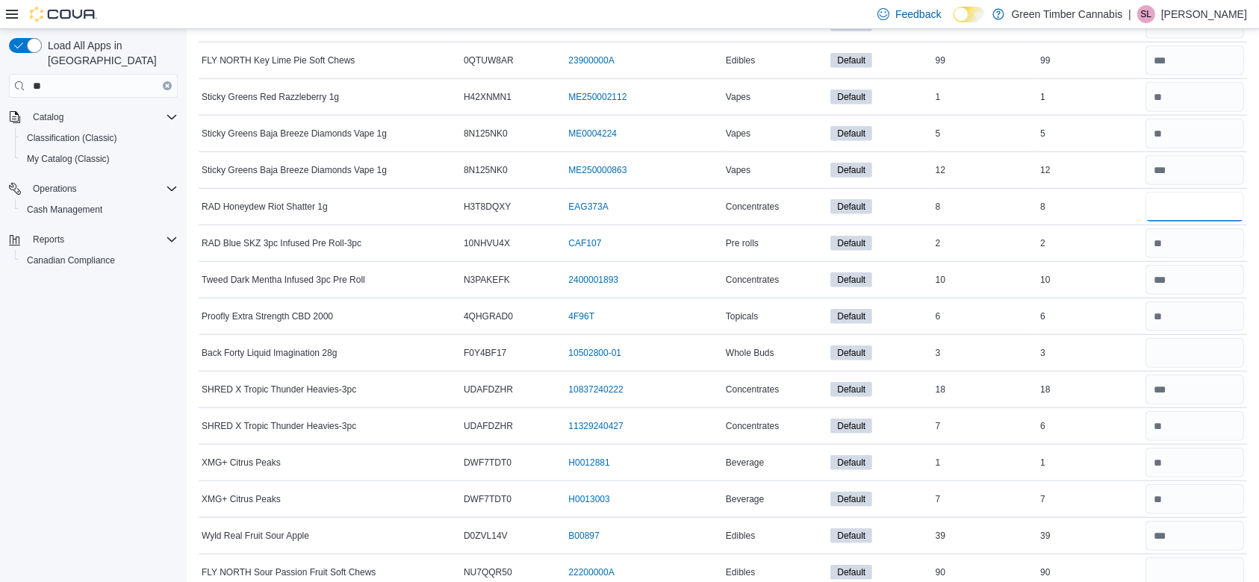
scroll to position [1340, 0]
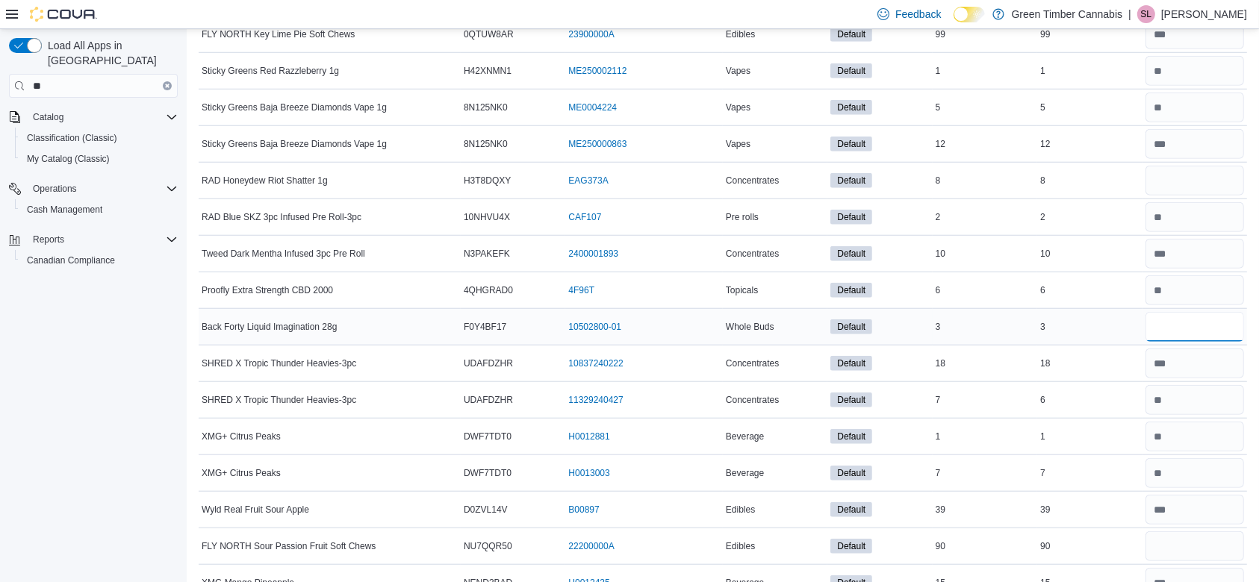
click at [1203, 329] on input "number" at bounding box center [1195, 327] width 99 height 30
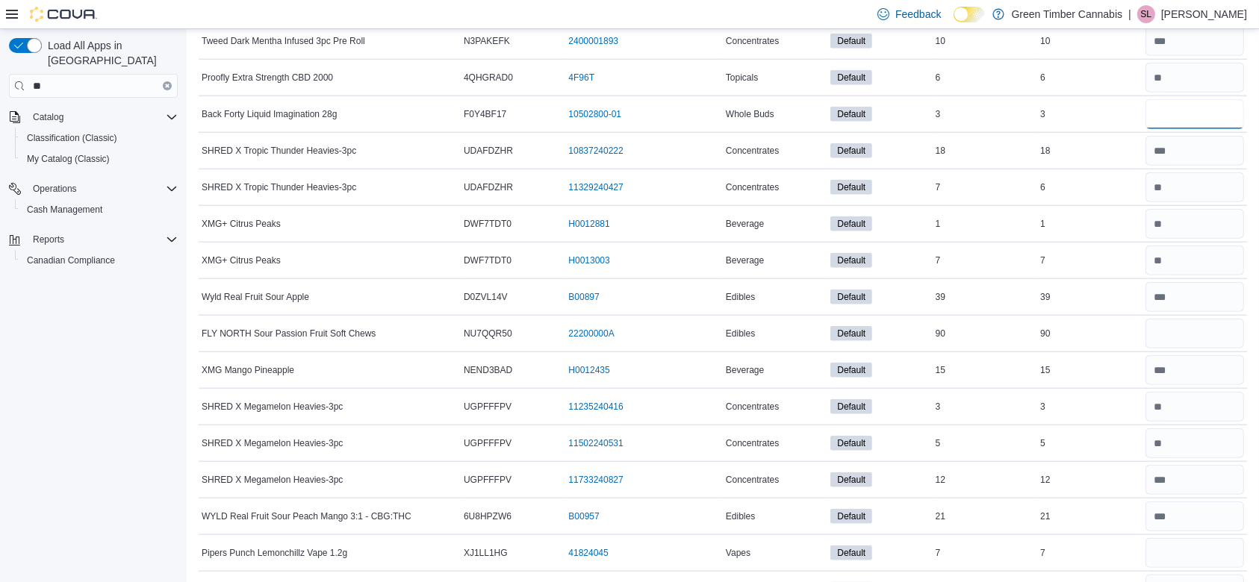
scroll to position [1606, 0]
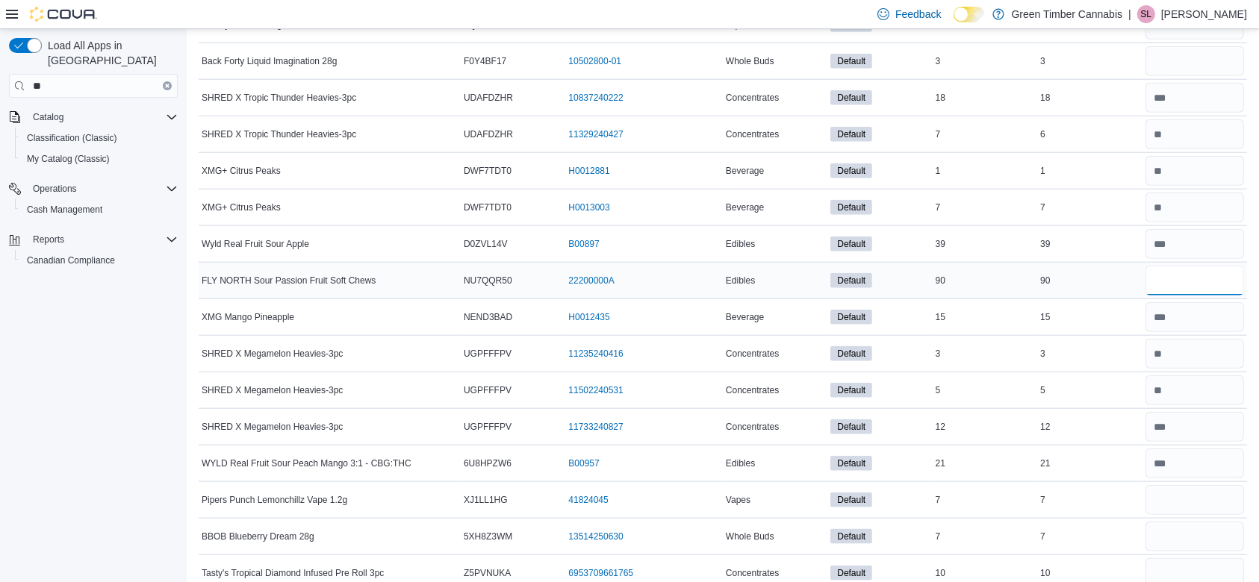
click at [1201, 270] on input "number" at bounding box center [1195, 281] width 99 height 30
click at [1195, 494] on input "number" at bounding box center [1195, 500] width 99 height 30
click at [1200, 531] on input "number" at bounding box center [1195, 537] width 99 height 30
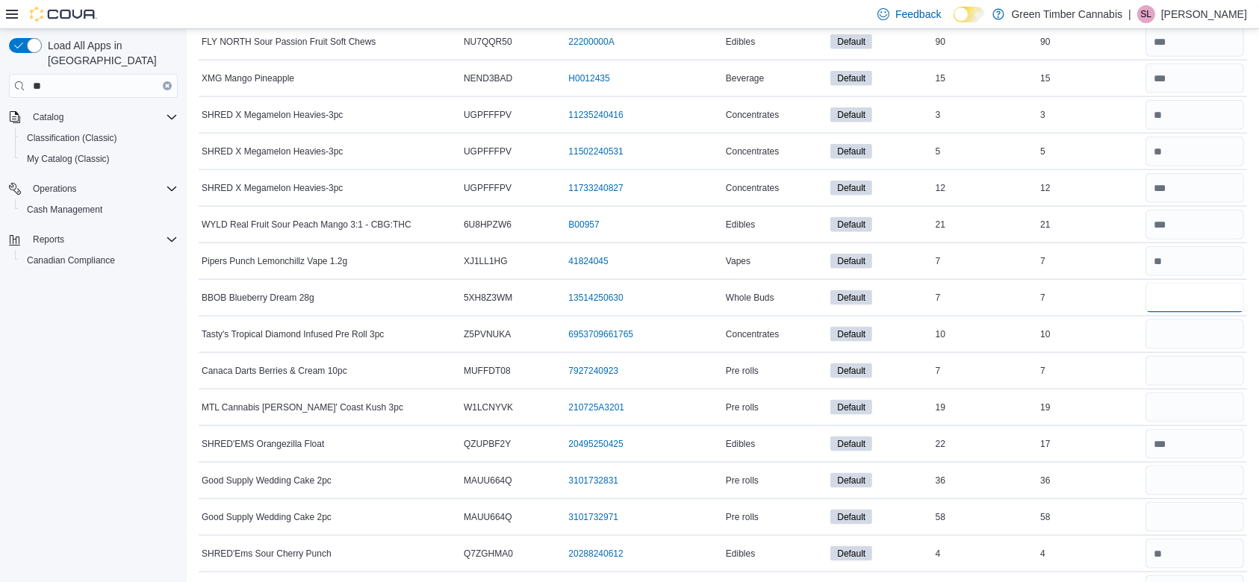
scroll to position [1924, 0]
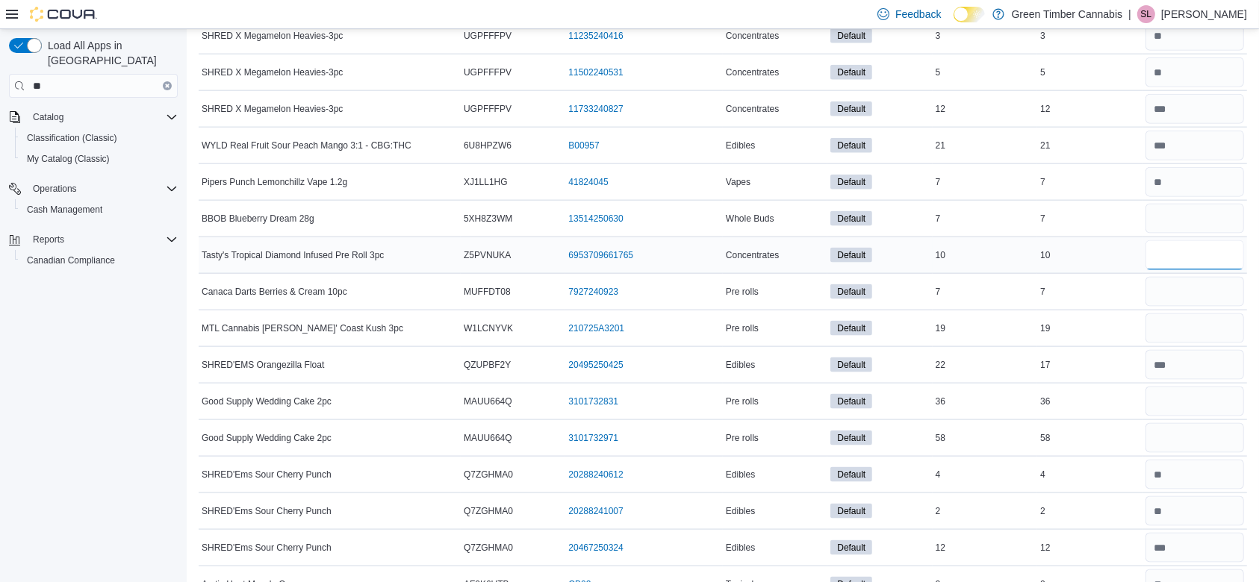
click at [1205, 252] on input "number" at bounding box center [1195, 255] width 99 height 30
click at [1199, 288] on input "number" at bounding box center [1195, 292] width 99 height 30
click at [1189, 323] on input "number" at bounding box center [1195, 329] width 99 height 30
click at [1203, 389] on input "number" at bounding box center [1195, 402] width 99 height 30
click at [1190, 433] on input "number" at bounding box center [1195, 438] width 99 height 30
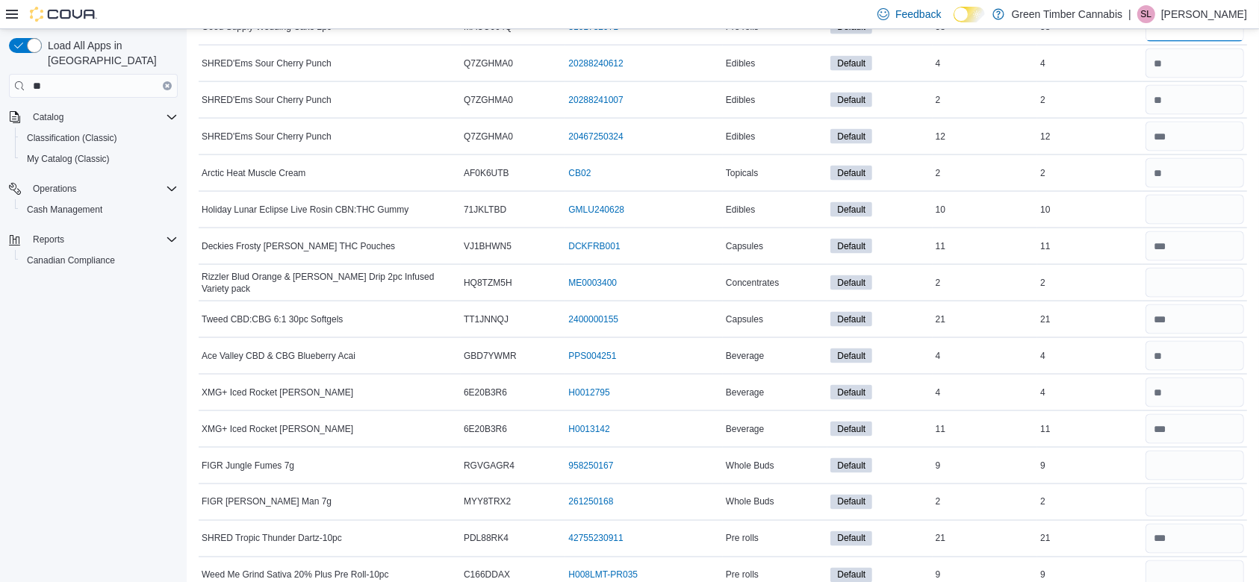
scroll to position [2375, 0]
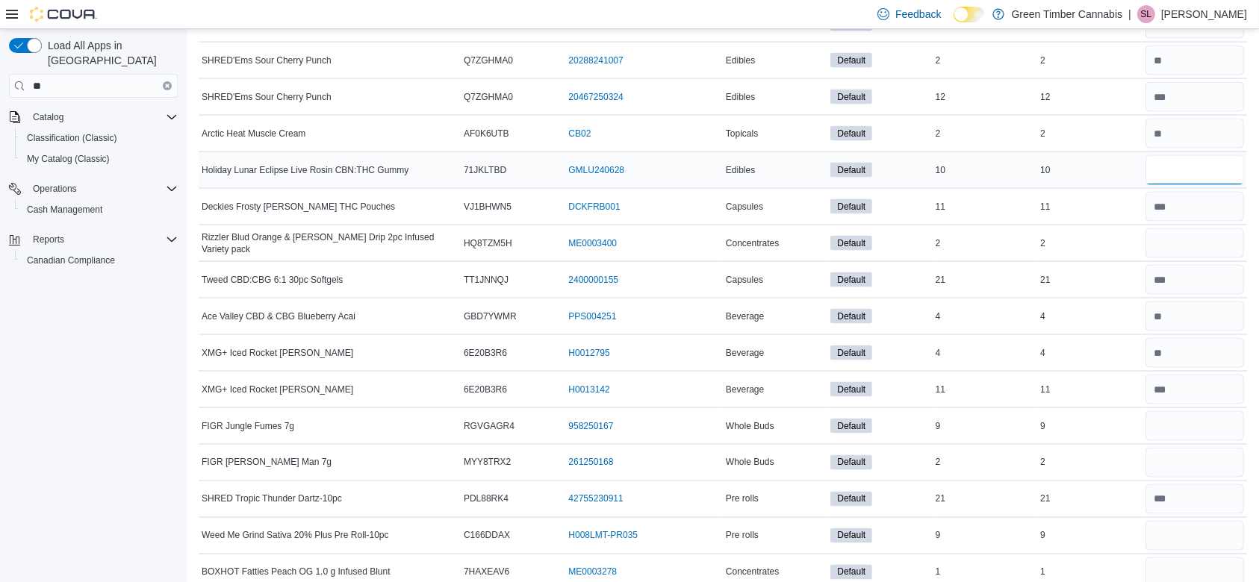
click at [1202, 160] on input "number" at bounding box center [1195, 170] width 99 height 30
click at [1201, 229] on input "number" at bounding box center [1195, 244] width 99 height 30
click at [1190, 420] on input "number" at bounding box center [1195, 426] width 99 height 30
click at [1203, 451] on input "number" at bounding box center [1195, 463] width 99 height 30
click at [1193, 534] on input "number" at bounding box center [1195, 536] width 99 height 30
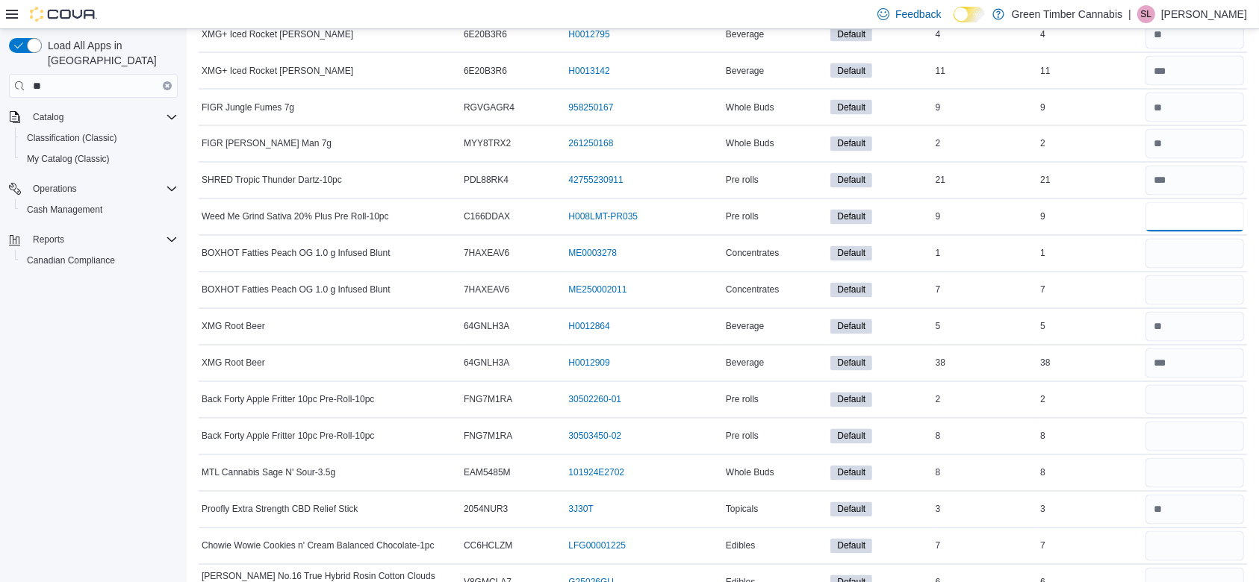
scroll to position [2720, 0]
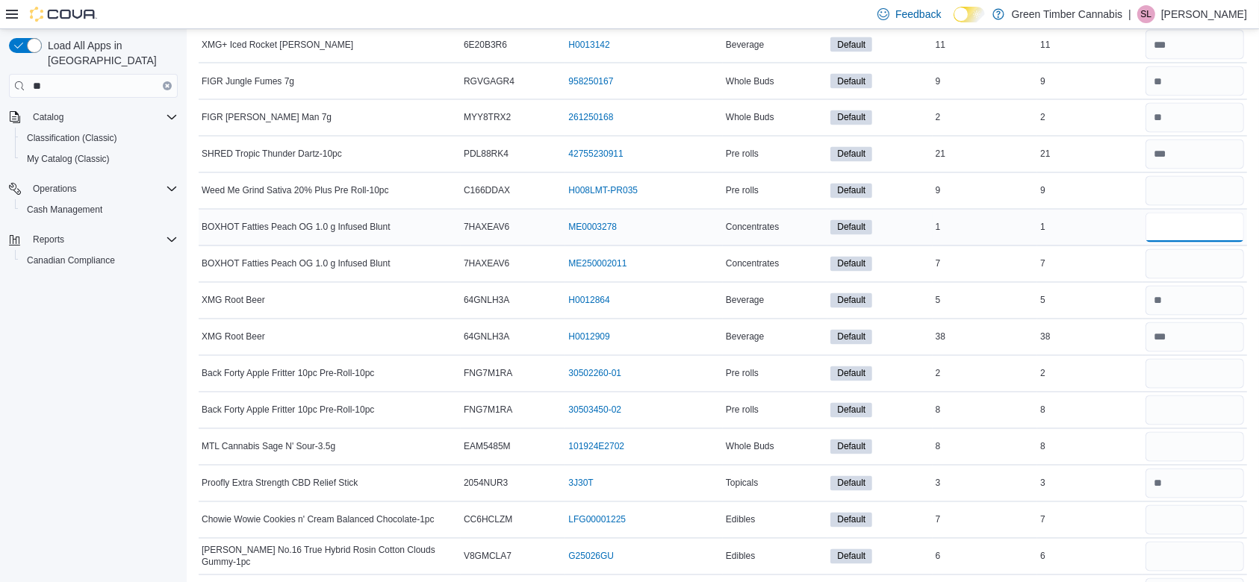
click at [1193, 217] on input "number" at bounding box center [1195, 228] width 99 height 30
click at [1190, 252] on input "number" at bounding box center [1195, 264] width 99 height 30
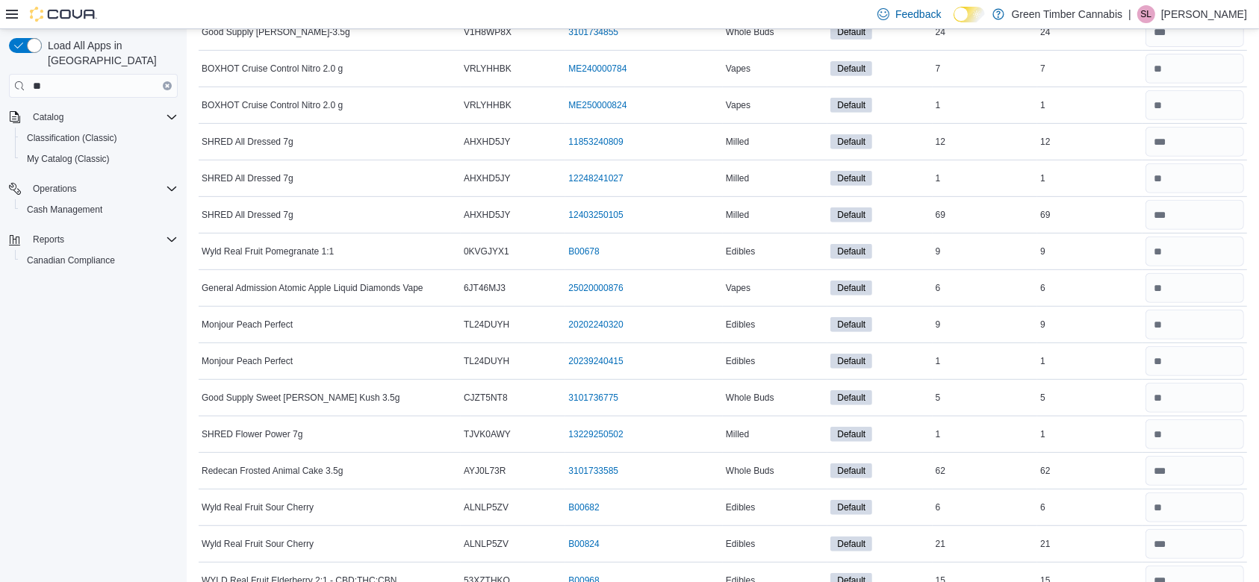
scroll to position [0, 0]
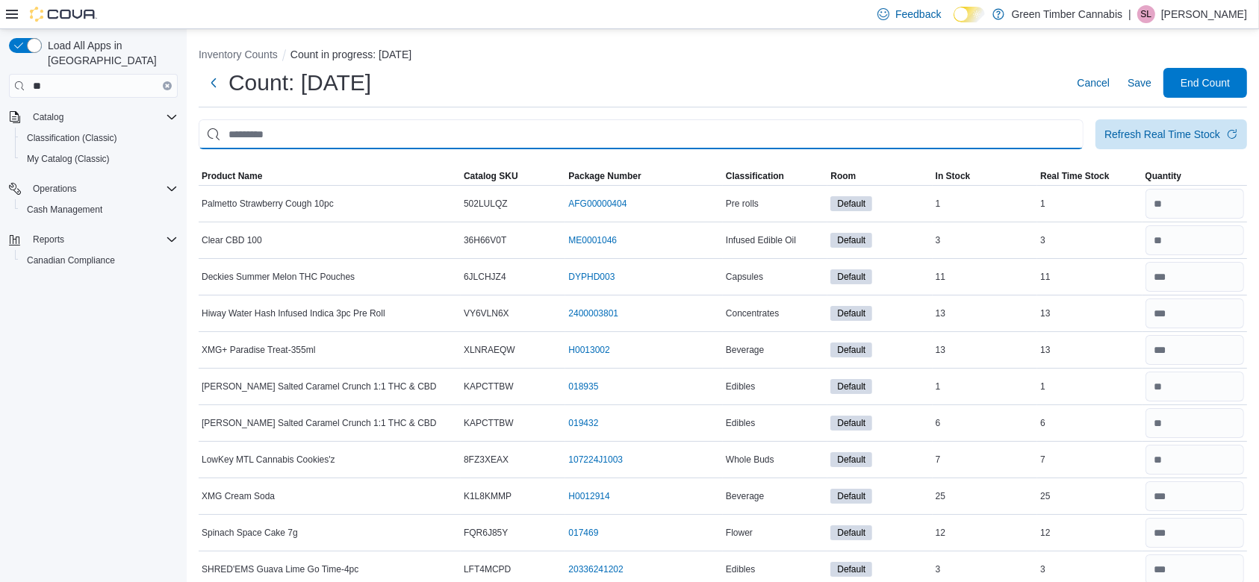
click at [315, 140] on input "This is a search bar. After typing your query, hit enter to filter the results …" at bounding box center [641, 134] width 885 height 30
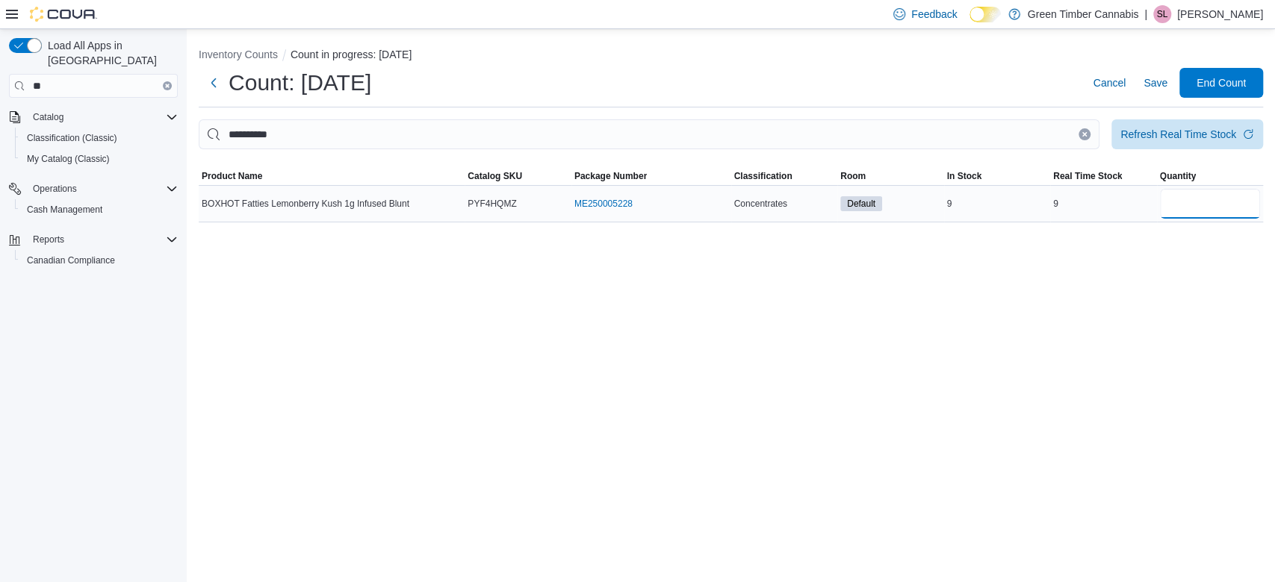
click at [1211, 200] on input "number" at bounding box center [1210, 204] width 101 height 30
click at [1081, 131] on icon "Clear input" at bounding box center [1084, 134] width 6 height 6
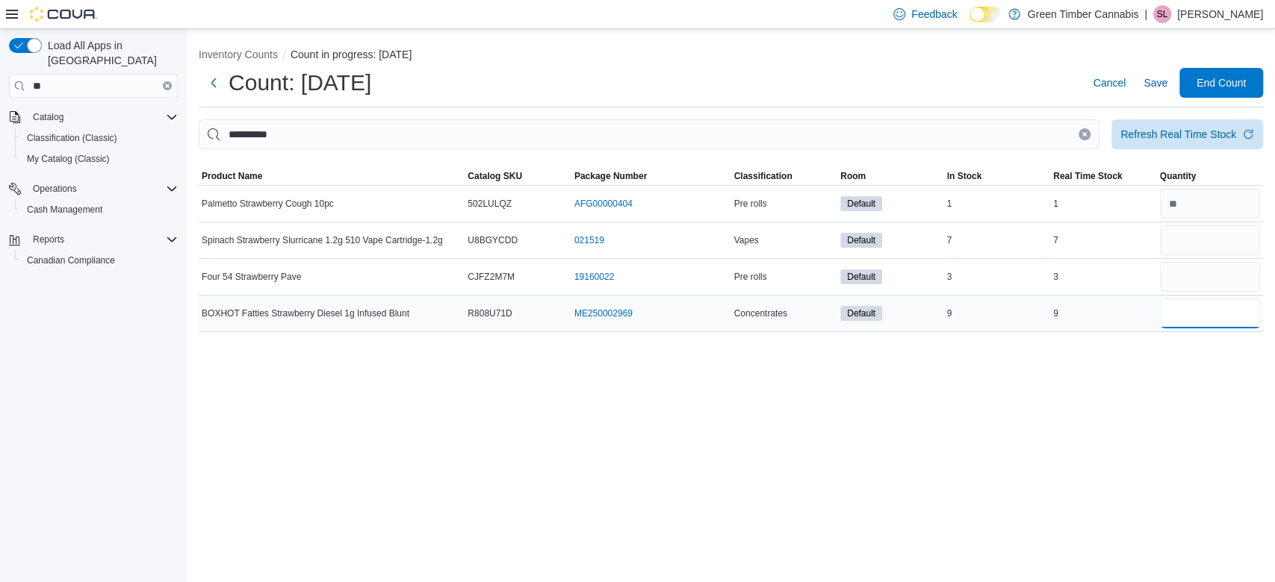
click at [1198, 311] on input "number" at bounding box center [1210, 314] width 101 height 30
click at [1206, 276] on input "number" at bounding box center [1210, 277] width 101 height 30
click at [1190, 237] on input "number" at bounding box center [1210, 241] width 101 height 30
click at [1087, 131] on button "Clear input" at bounding box center [1084, 134] width 12 height 12
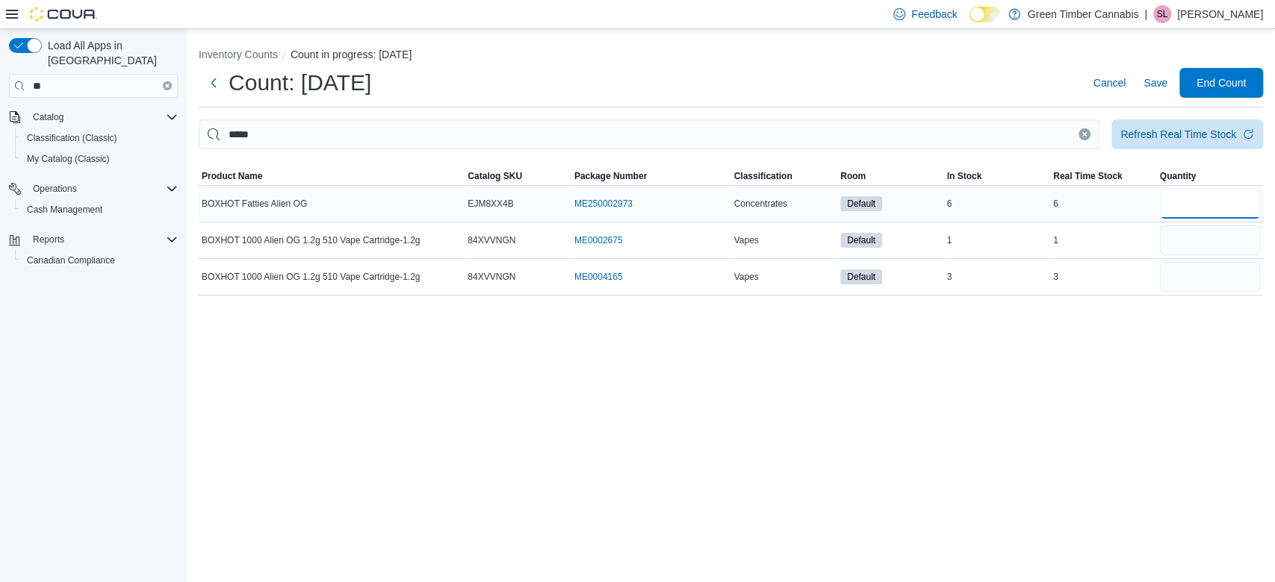
click at [1196, 211] on input "number" at bounding box center [1210, 204] width 101 height 30
click at [1085, 134] on icon "Clear input" at bounding box center [1085, 134] width 4 height 4
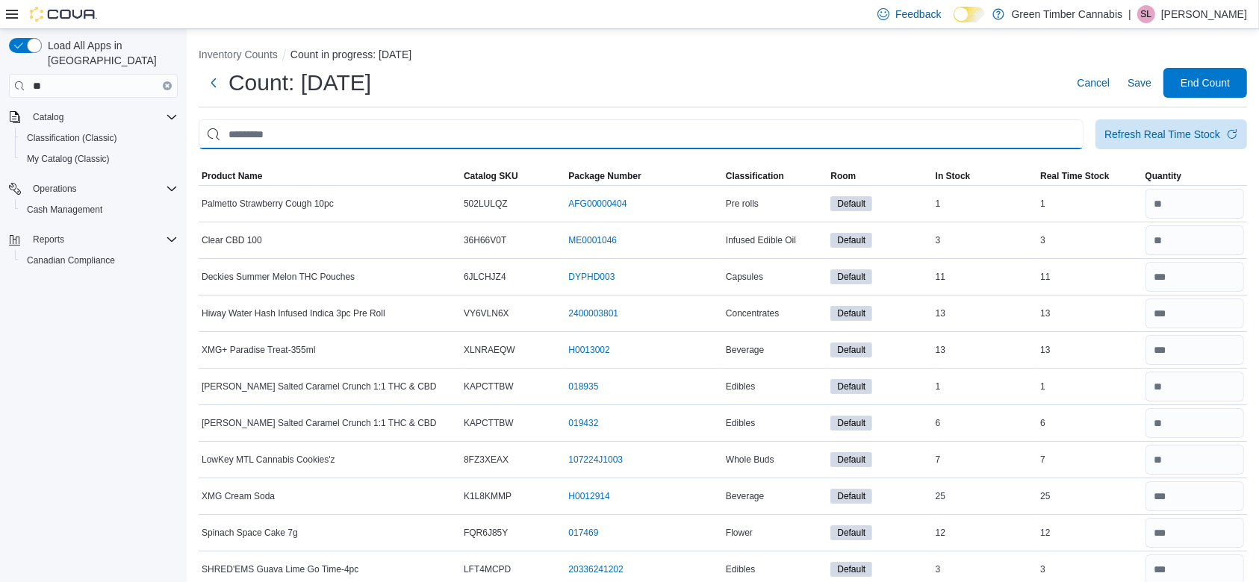
click at [304, 123] on input "This is a search bar. After typing your query, hit enter to filter the results …" at bounding box center [641, 134] width 885 height 30
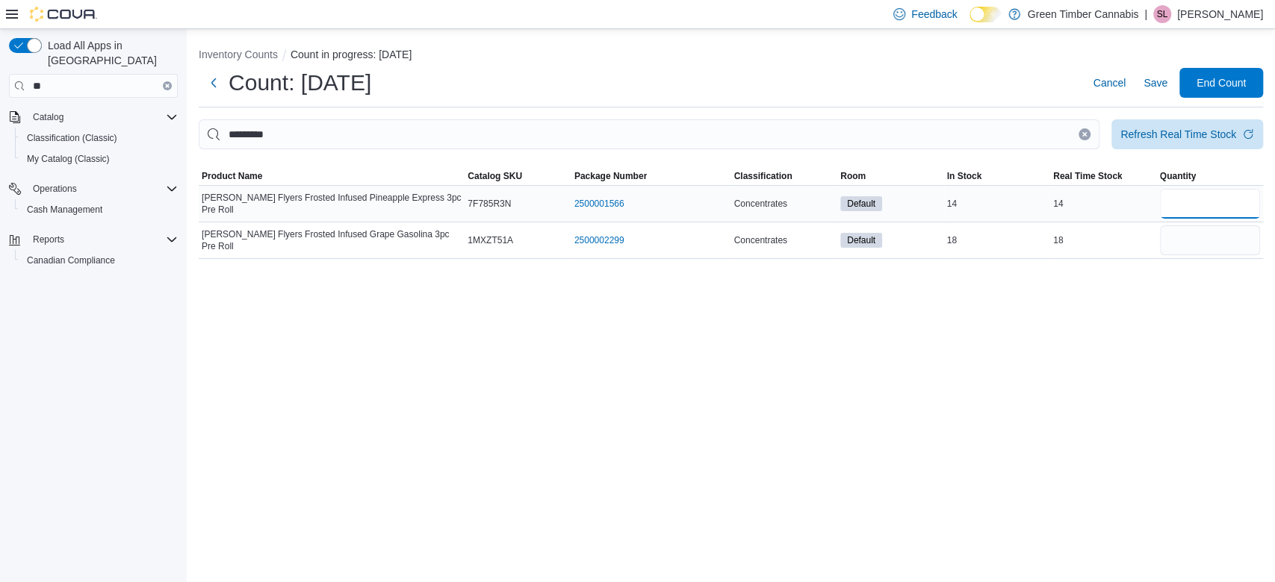
click at [1202, 206] on input "number" at bounding box center [1210, 204] width 101 height 30
click at [1194, 245] on input "number" at bounding box center [1210, 241] width 101 height 30
click at [1084, 134] on icon "Clear input" at bounding box center [1085, 134] width 4 height 4
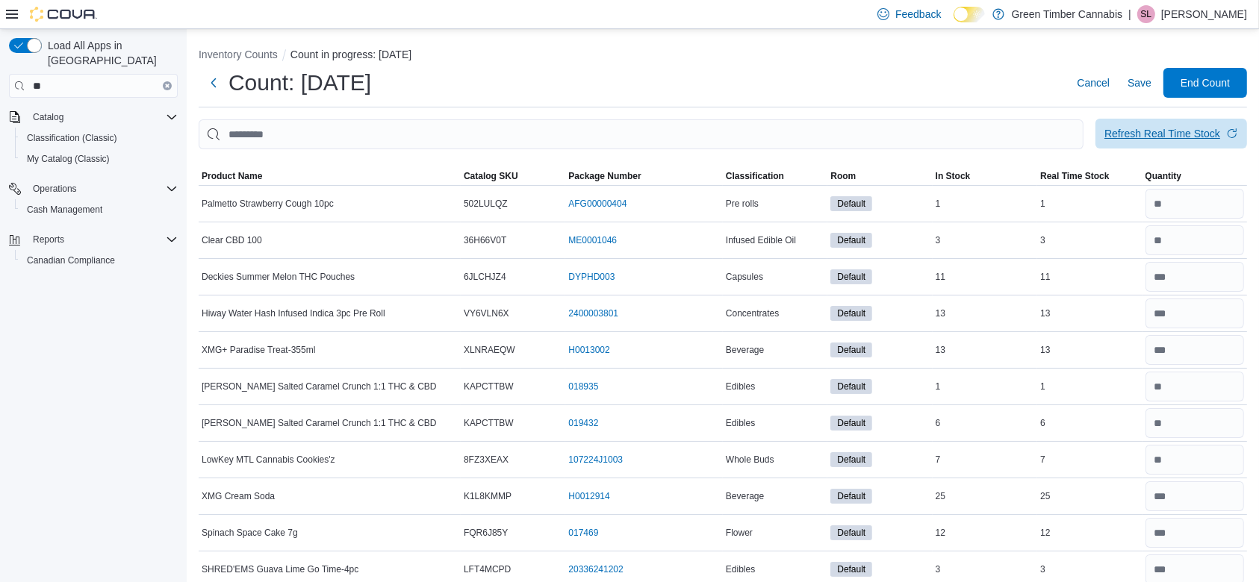
click at [1182, 139] on div "Refresh Real Time Stock" at bounding box center [1162, 133] width 116 height 15
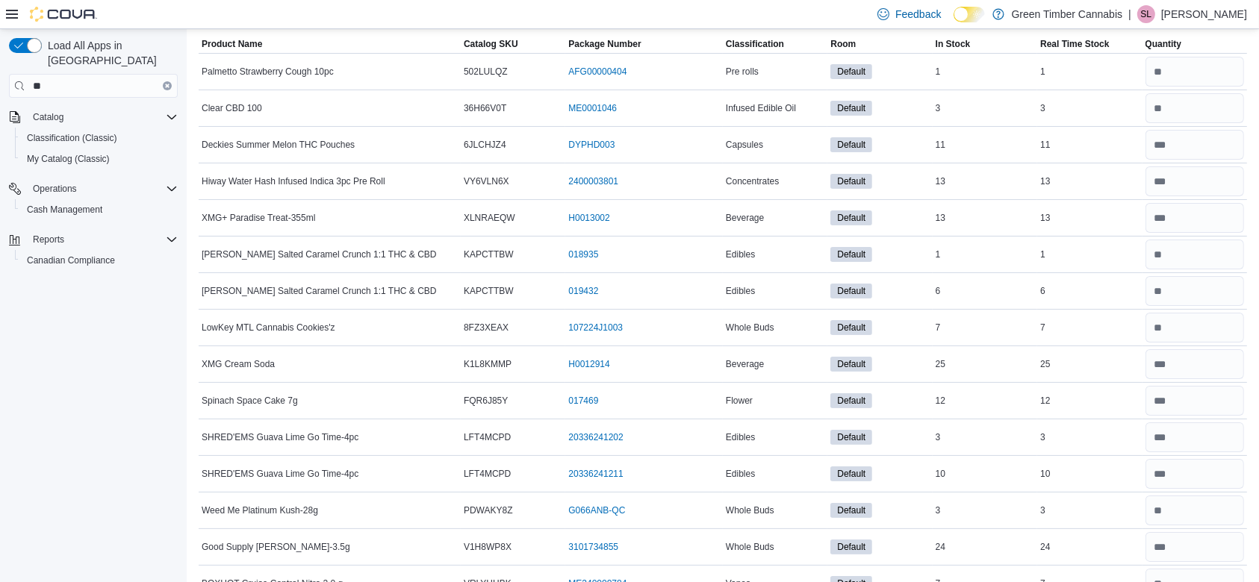
scroll to position [212, 0]
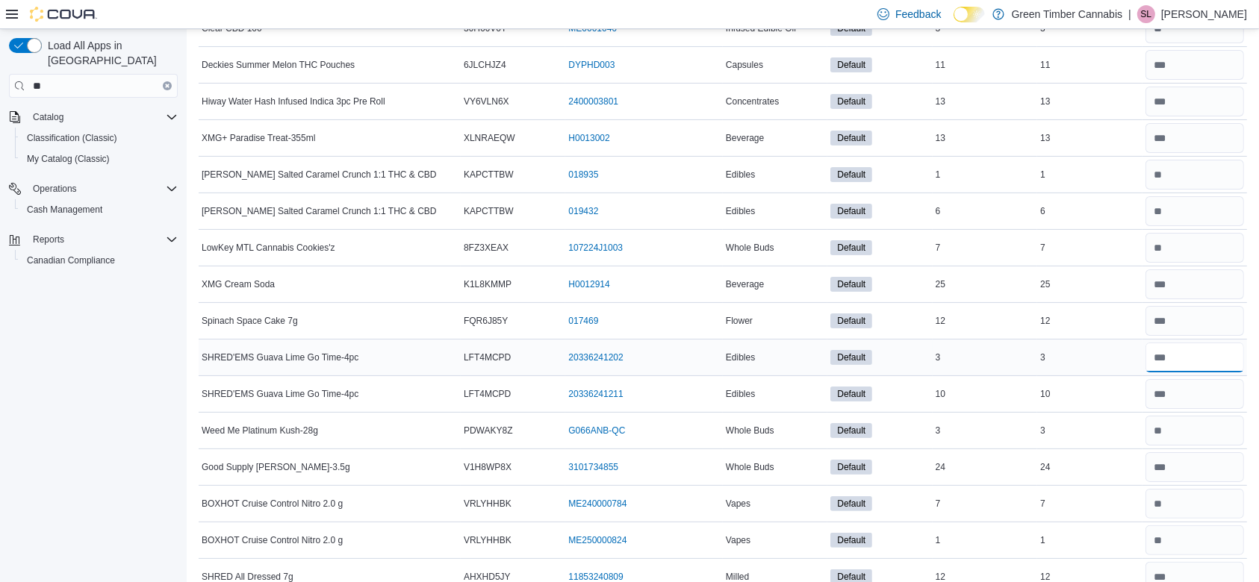
click at [1185, 355] on input "number" at bounding box center [1195, 358] width 99 height 30
click at [1177, 354] on input "number" at bounding box center [1195, 358] width 99 height 30
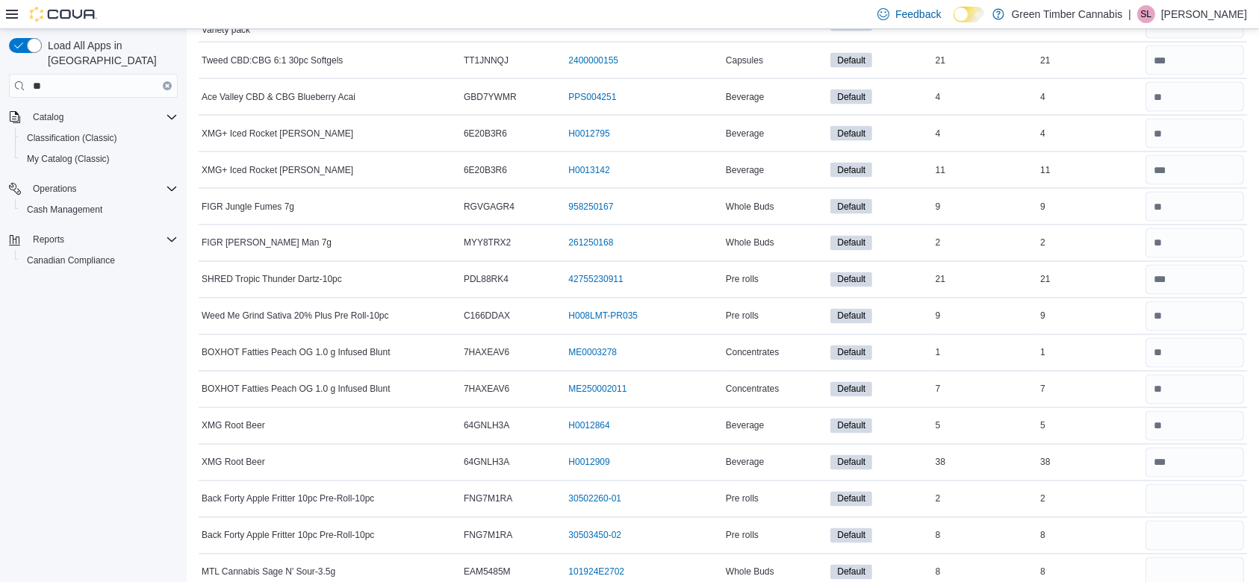
scroll to position [2615, 0]
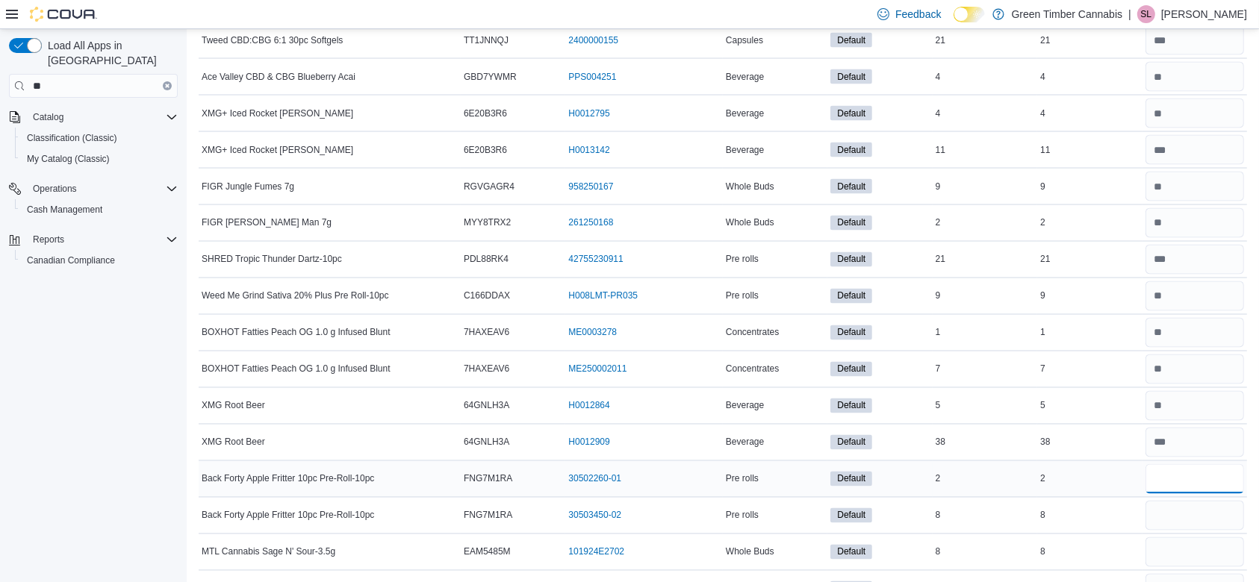
click at [1207, 479] on input "number" at bounding box center [1195, 479] width 99 height 30
click at [1189, 515] on input "number" at bounding box center [1195, 516] width 99 height 30
click at [1185, 547] on input "number" at bounding box center [1195, 553] width 99 height 30
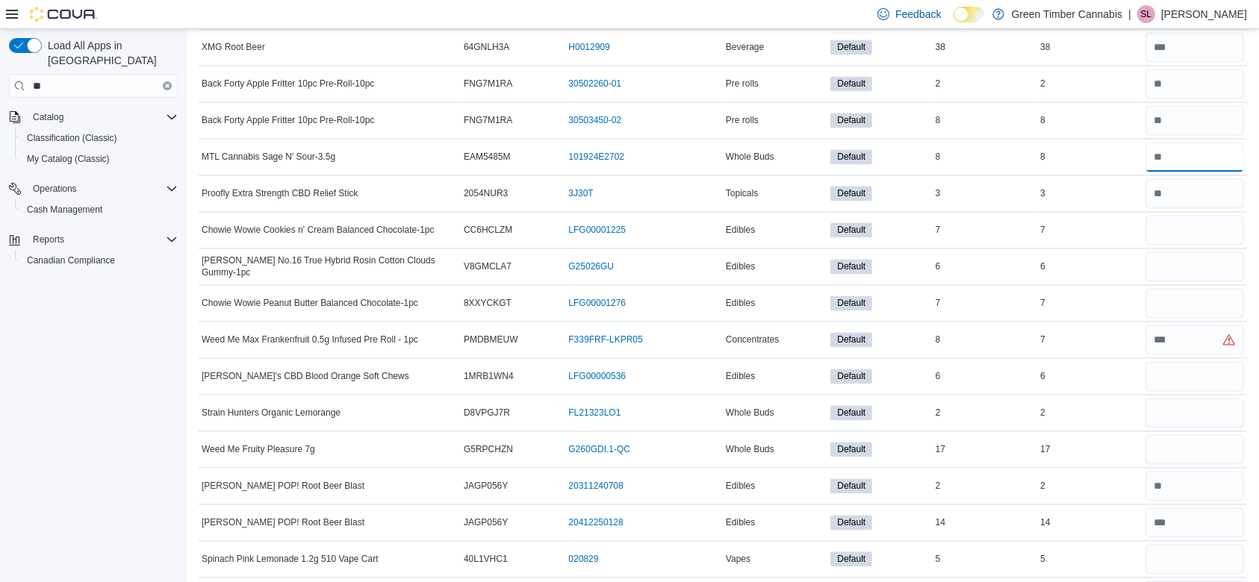
scroll to position [3013, 0]
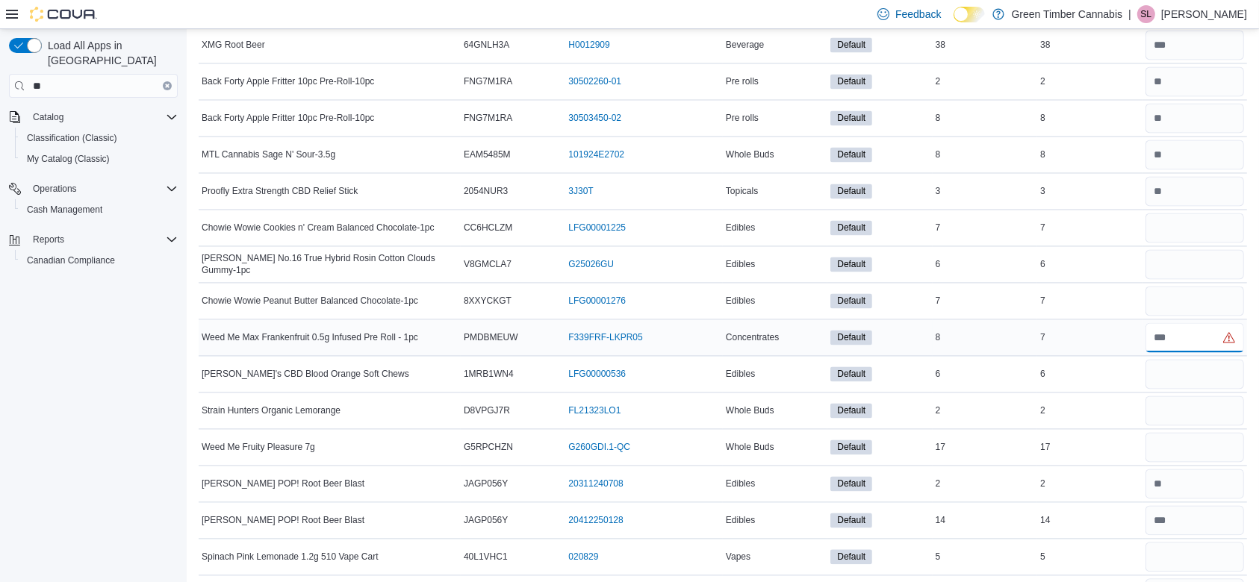
click at [1184, 329] on input "number" at bounding box center [1195, 338] width 99 height 30
click at [1184, 329] on input "*" at bounding box center [1195, 338] width 99 height 30
click at [1191, 218] on input "number" at bounding box center [1195, 228] width 99 height 30
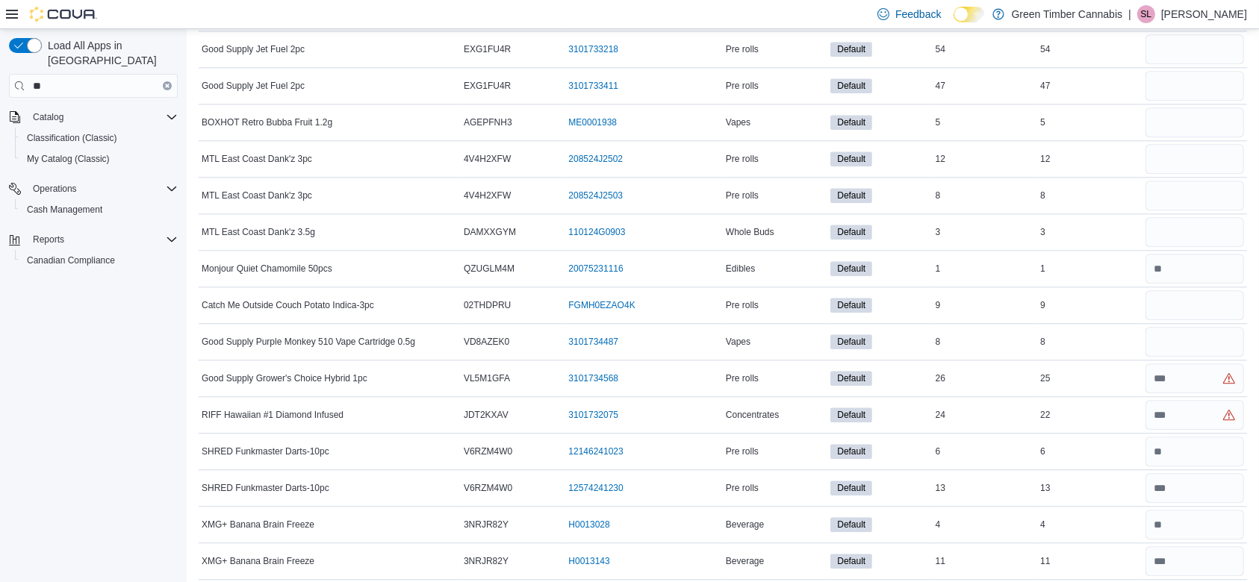
scroll to position [3757, 0]
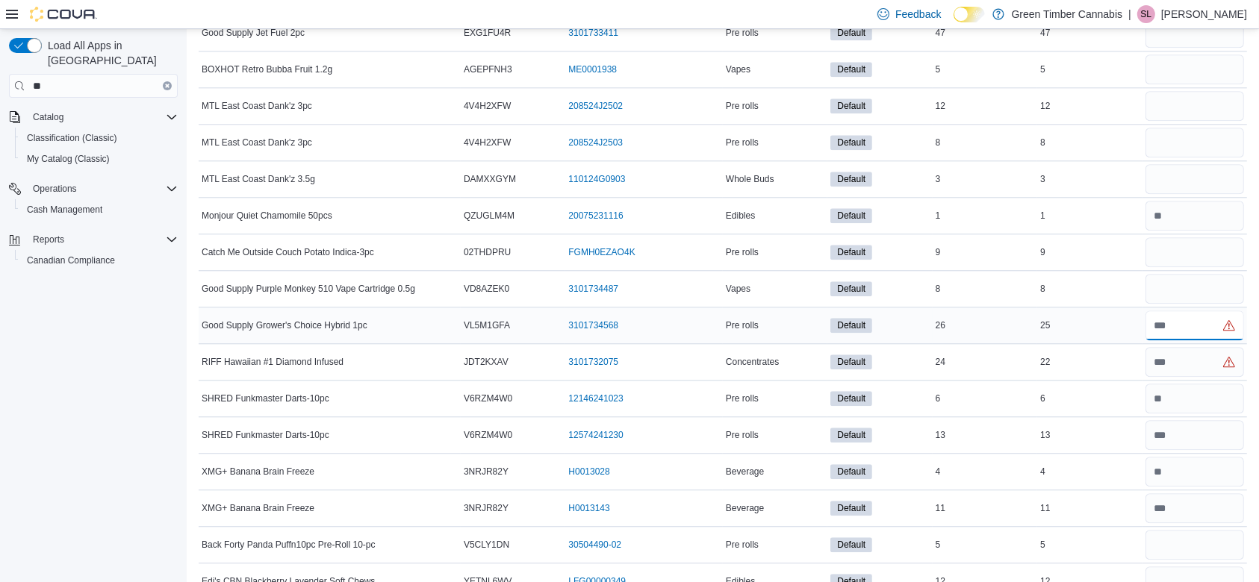
click at [1183, 323] on input "number" at bounding box center [1195, 326] width 99 height 30
click at [1183, 352] on input "number" at bounding box center [1195, 362] width 99 height 30
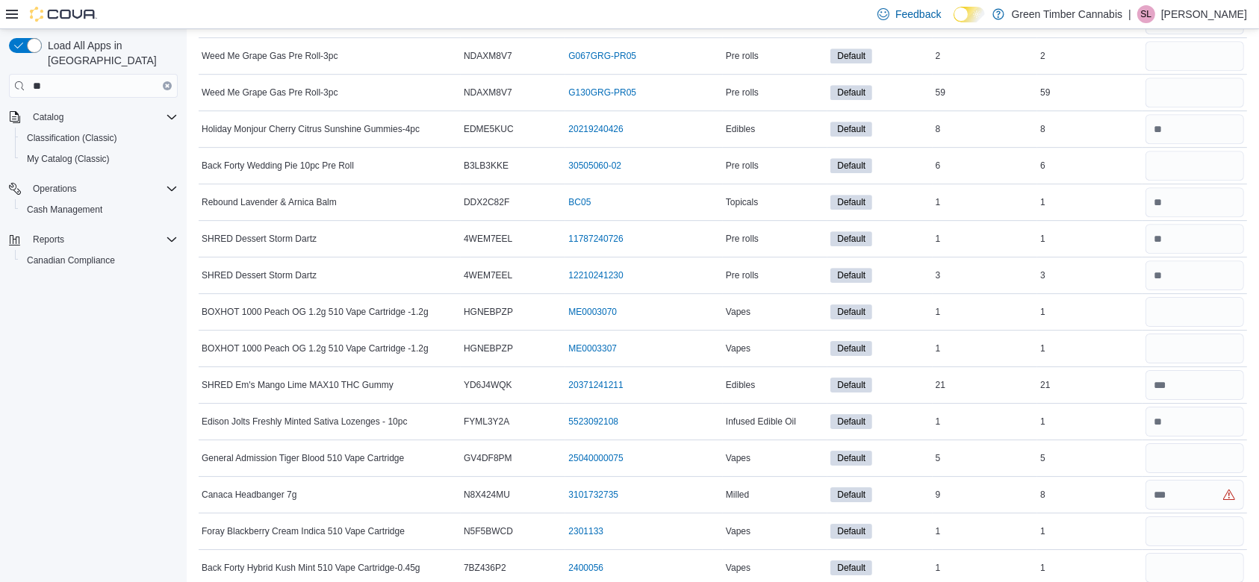
scroll to position [4699, 0]
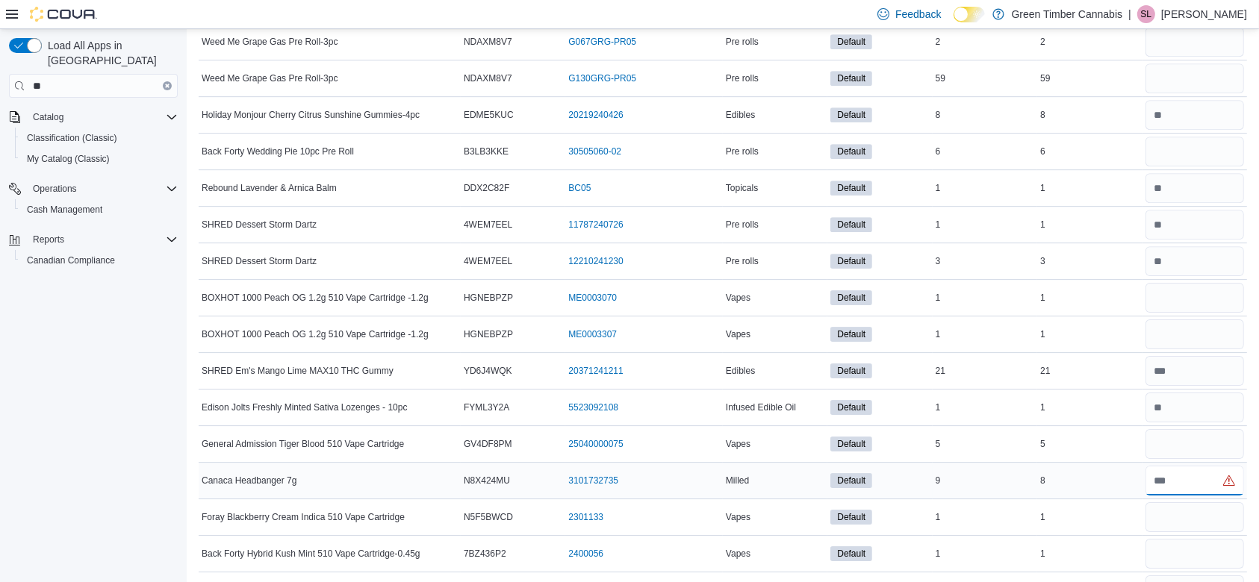
click at [1191, 466] on input "number" at bounding box center [1195, 481] width 99 height 30
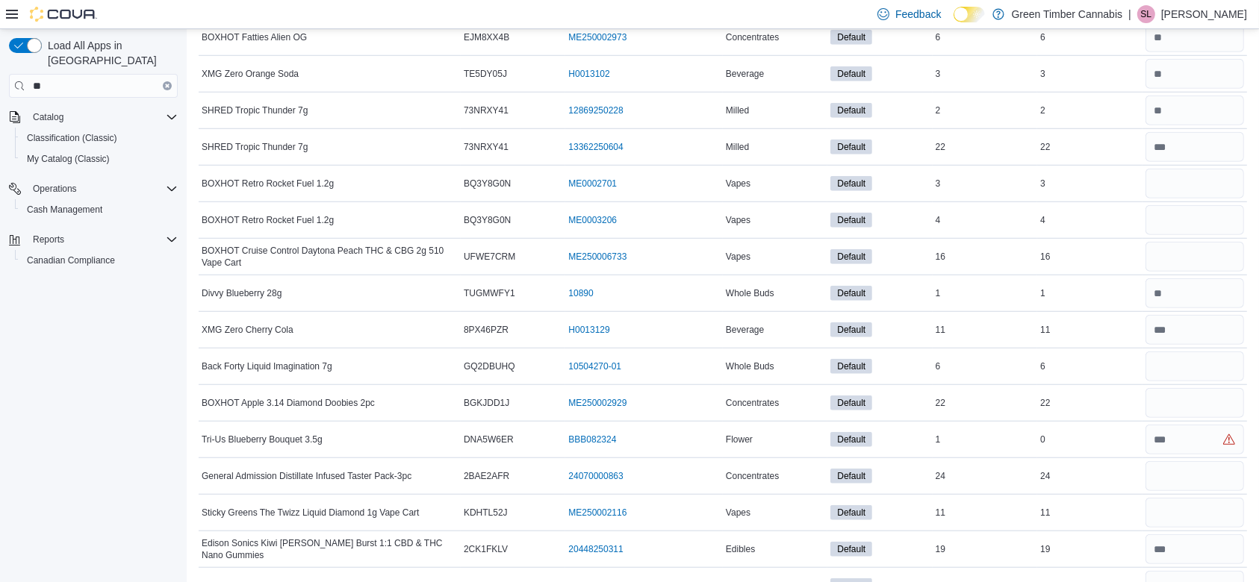
scroll to position [6876, 0]
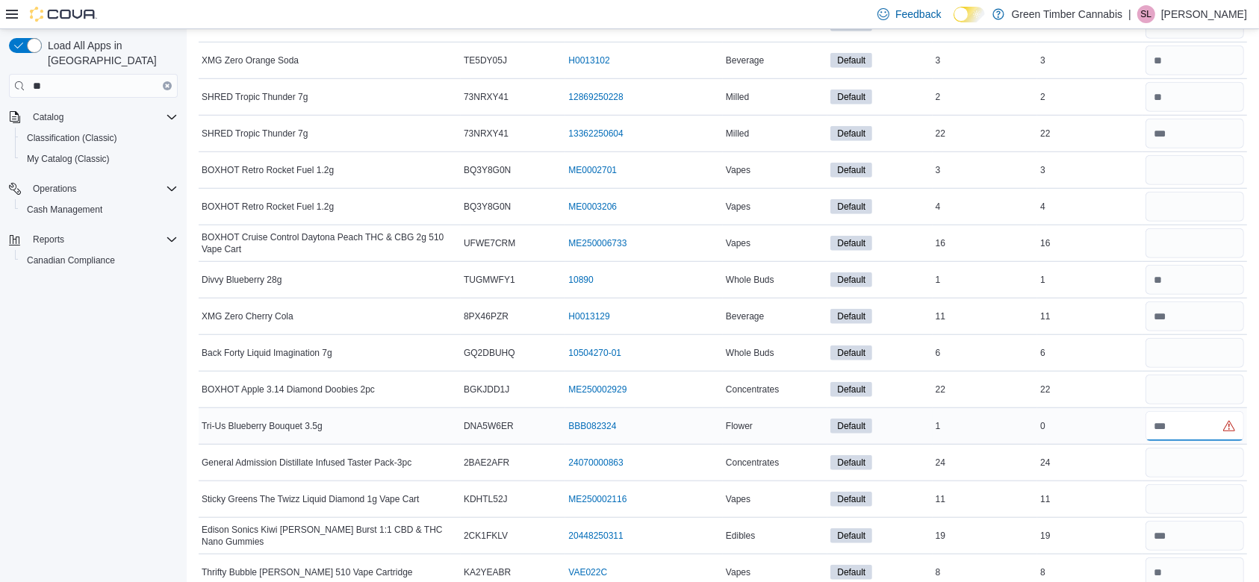
click at [1181, 411] on input "number" at bounding box center [1195, 426] width 99 height 30
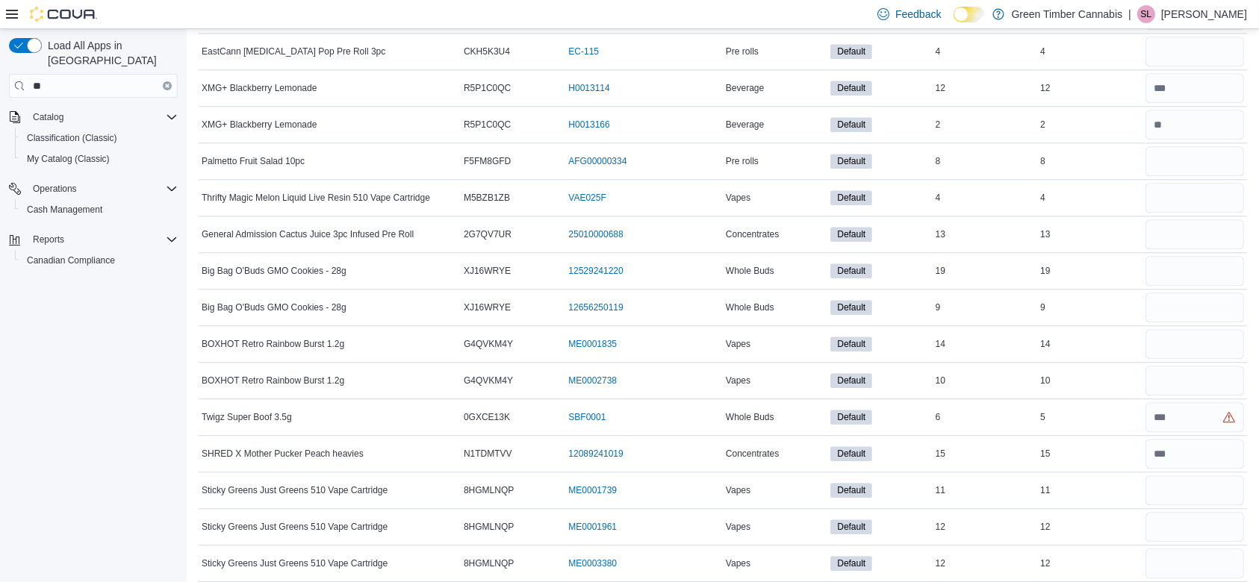
scroll to position [9477, 0]
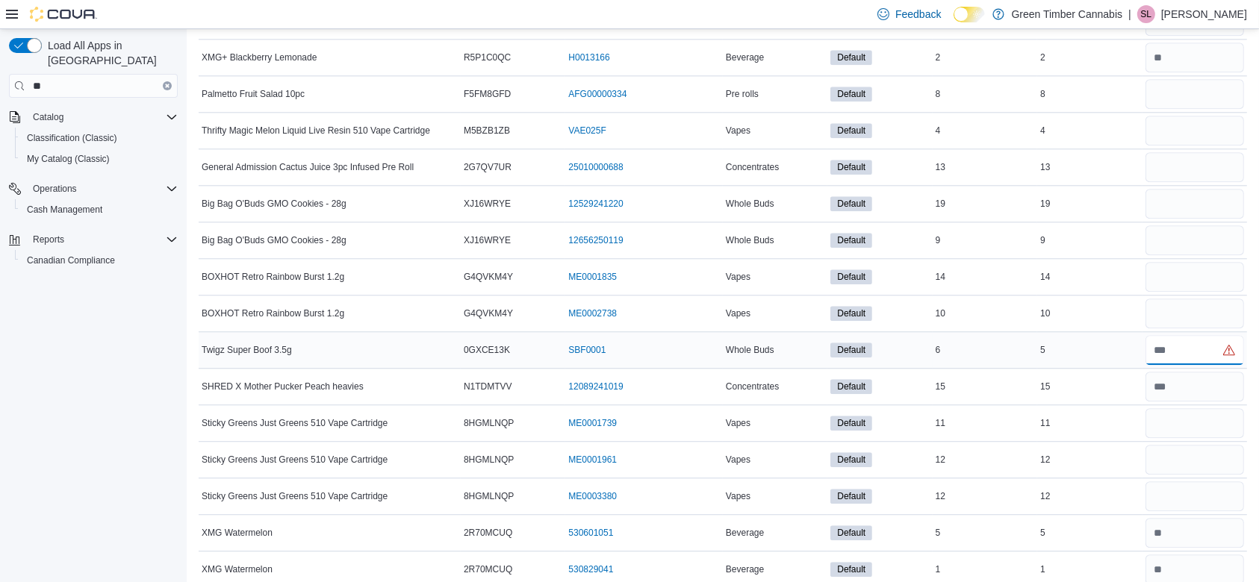
click at [1183, 335] on input "number" at bounding box center [1195, 350] width 99 height 30
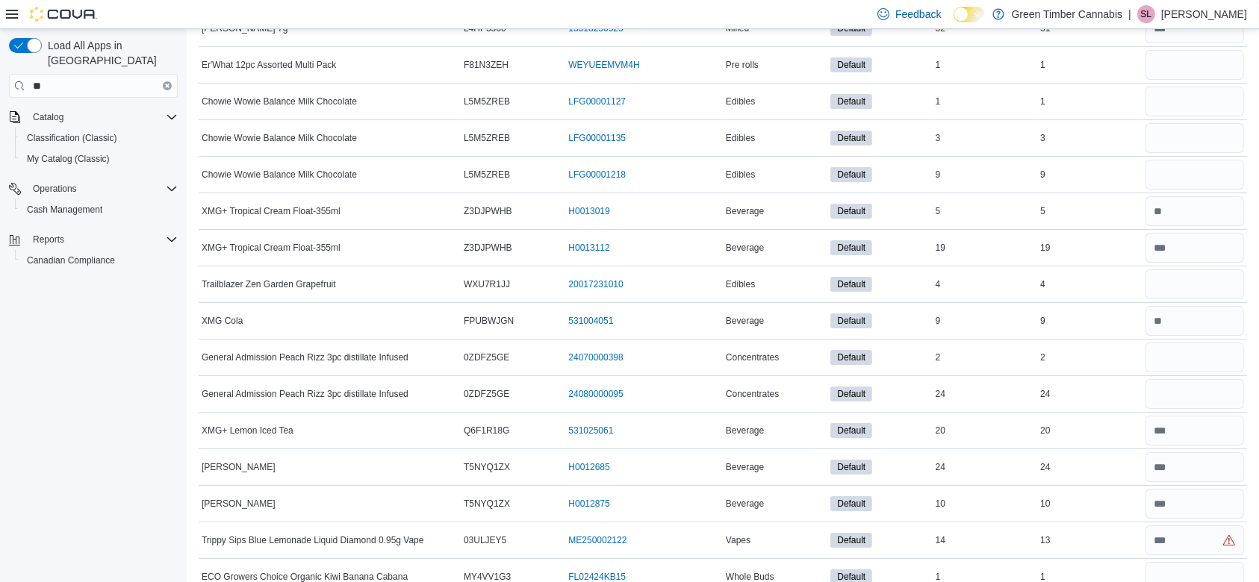
scroll to position [10977, 0]
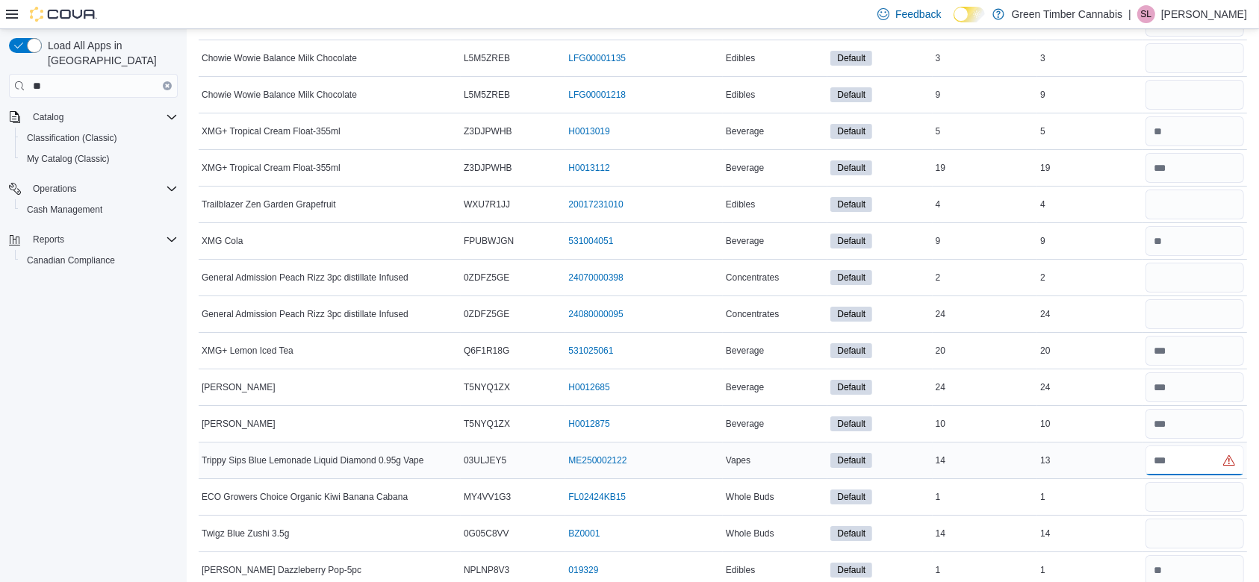
click at [1187, 446] on input "number" at bounding box center [1195, 461] width 99 height 30
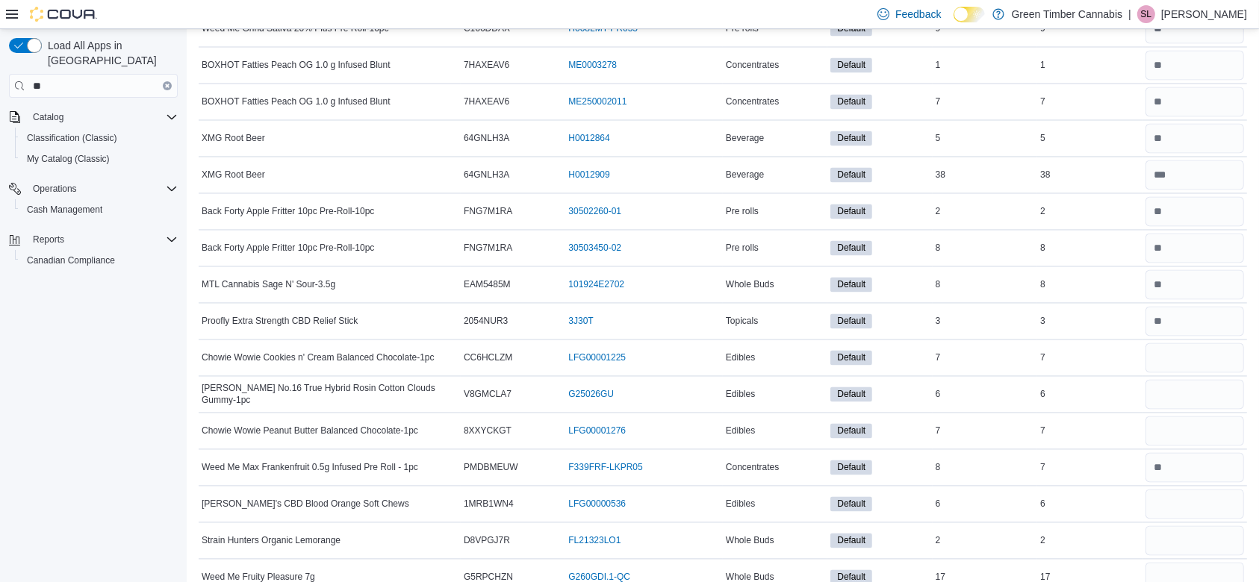
scroll to position [0, 0]
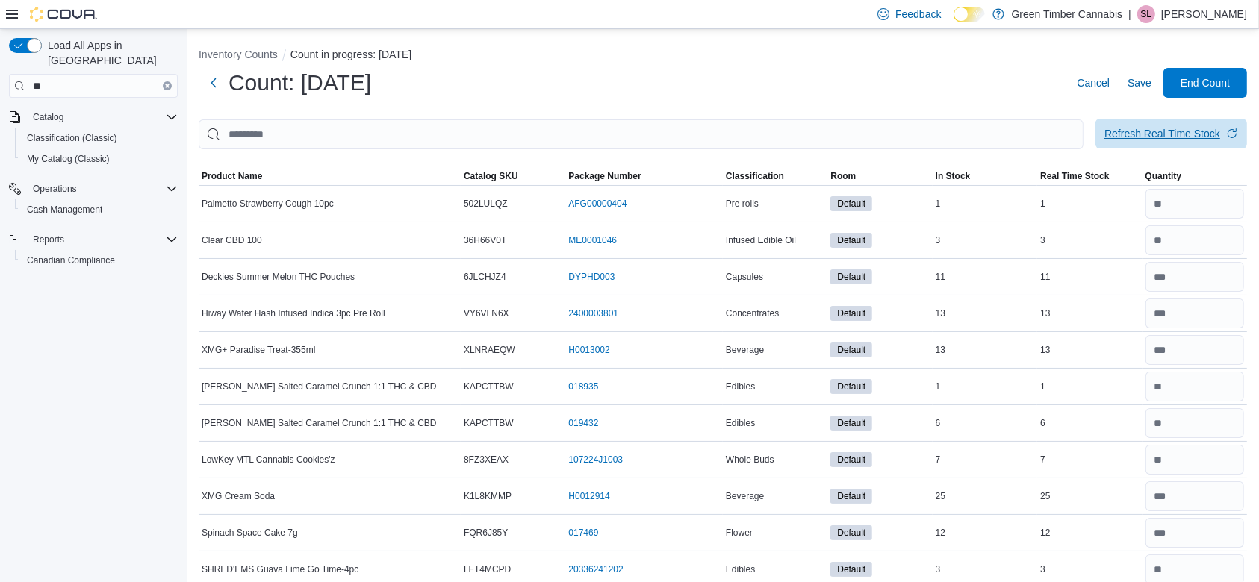
click at [1166, 133] on div "Refresh Real Time Stock" at bounding box center [1162, 133] width 116 height 15
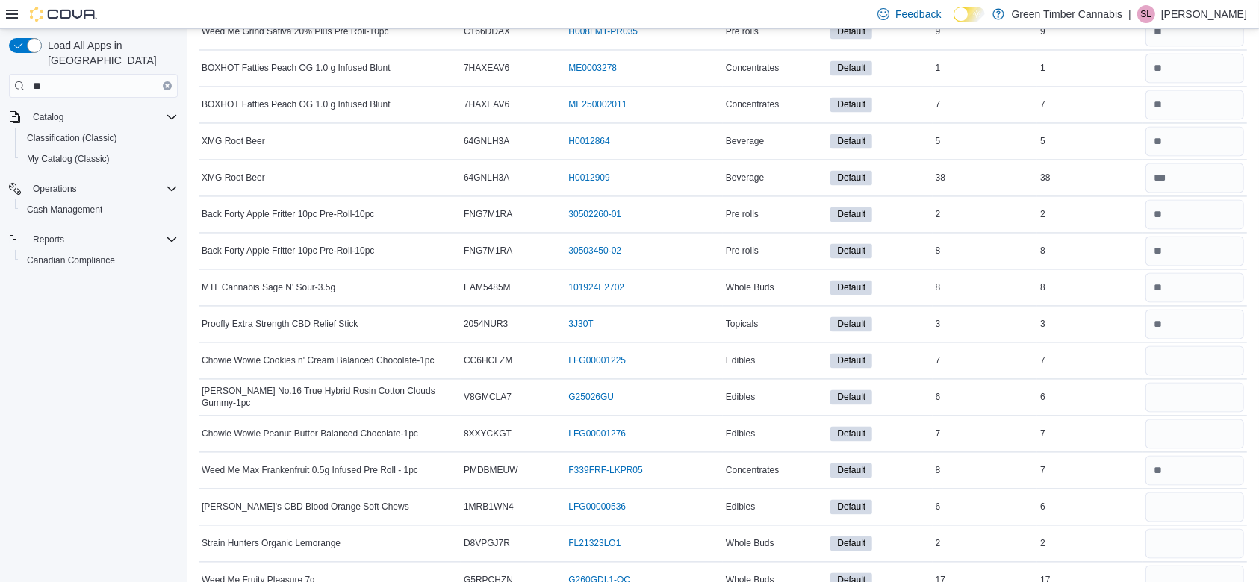
scroll to position [2960, 0]
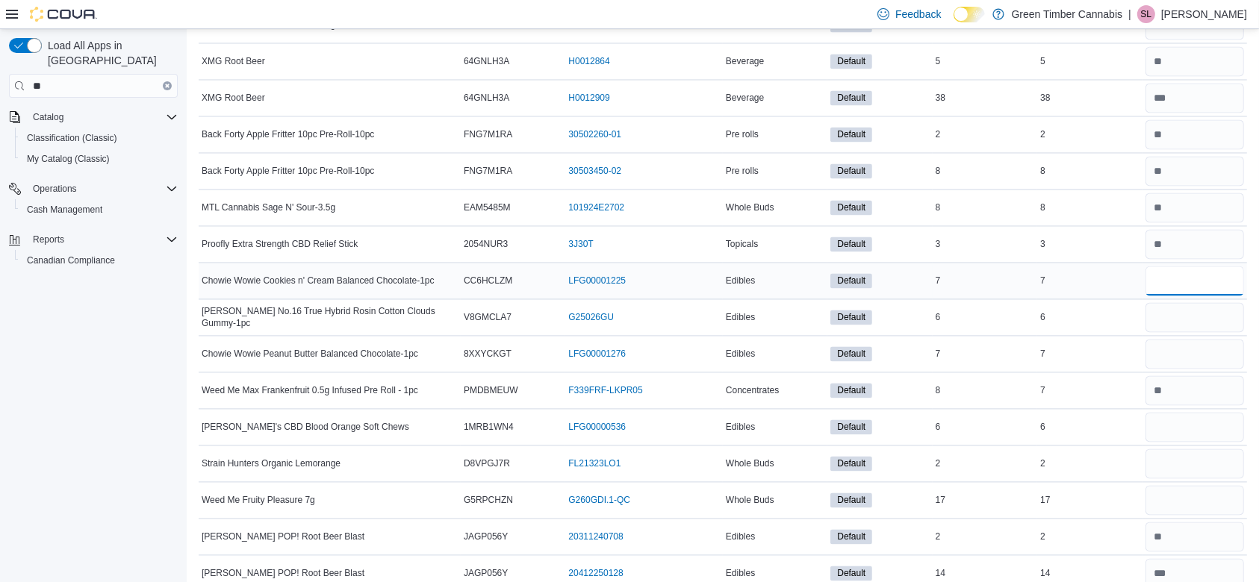
click at [1195, 273] on input "number" at bounding box center [1195, 281] width 99 height 30
click at [1196, 308] on input "number" at bounding box center [1195, 317] width 99 height 30
click at [1193, 341] on input "number" at bounding box center [1195, 354] width 99 height 30
click at [1189, 420] on input "number" at bounding box center [1195, 427] width 99 height 30
click at [1195, 459] on input "number" at bounding box center [1195, 464] width 99 height 30
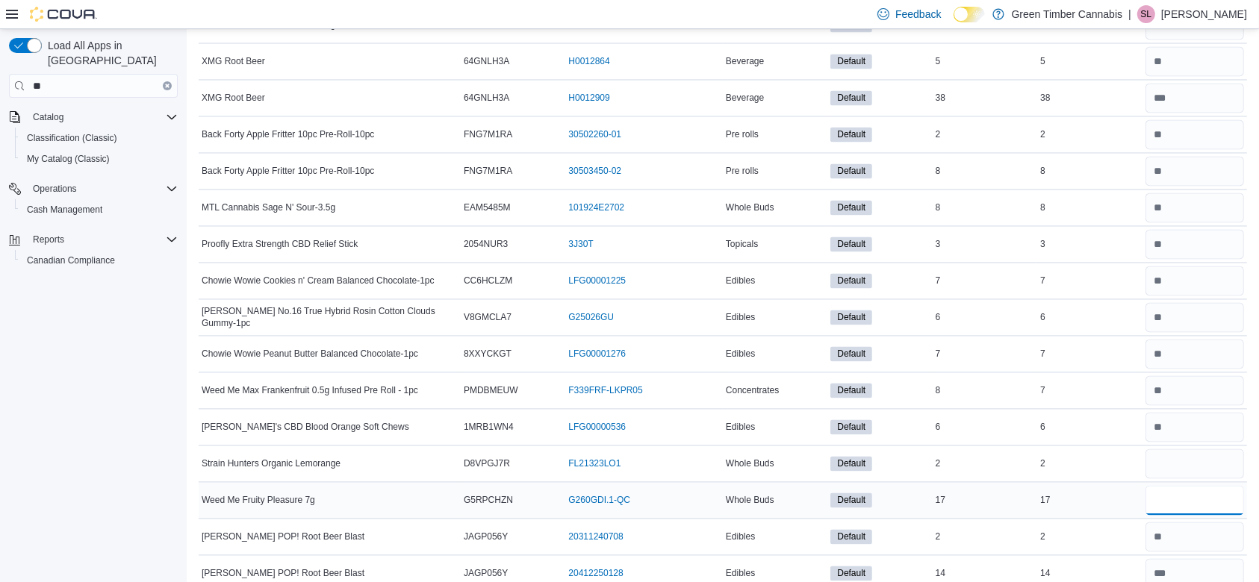
click at [1190, 490] on input "number" at bounding box center [1195, 500] width 99 height 30
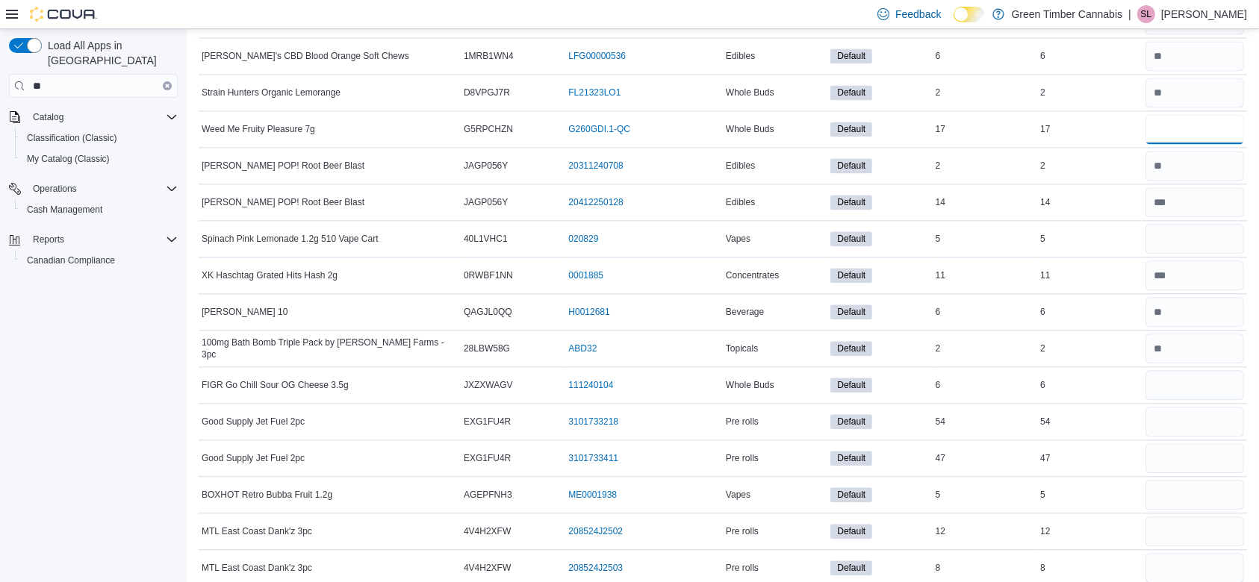
scroll to position [3345, 0]
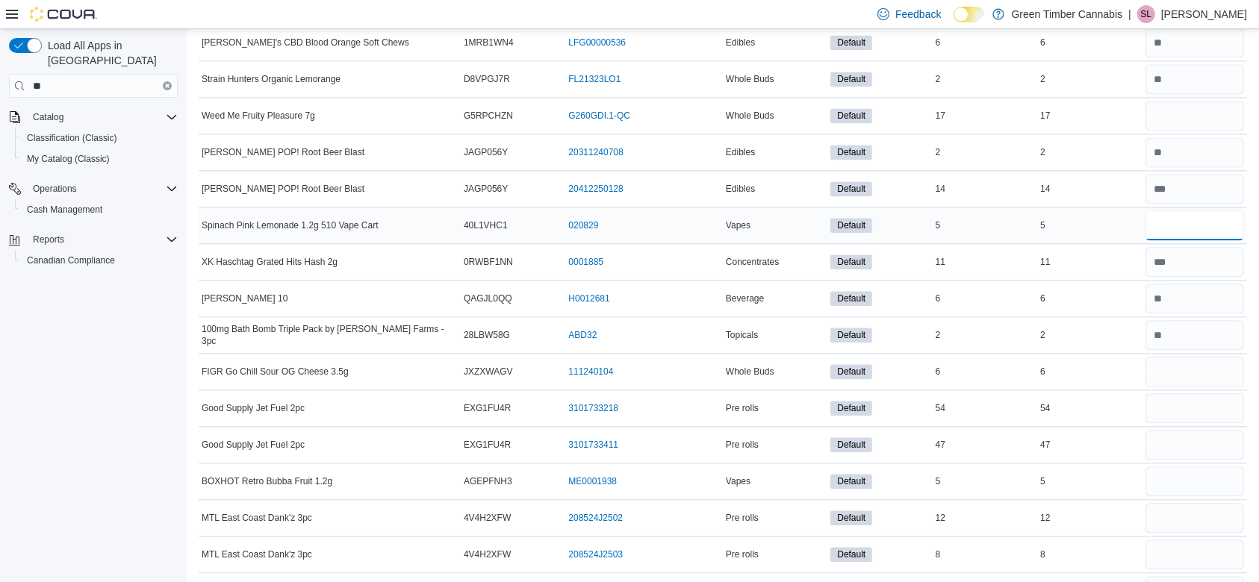
click at [1191, 219] on input "number" at bounding box center [1195, 226] width 99 height 30
click at [1196, 370] on input "number" at bounding box center [1195, 372] width 99 height 30
click at [1187, 405] on input "number" at bounding box center [1195, 409] width 99 height 30
click at [1182, 441] on input "number" at bounding box center [1195, 445] width 99 height 30
click at [1205, 469] on input "number" at bounding box center [1195, 482] width 99 height 30
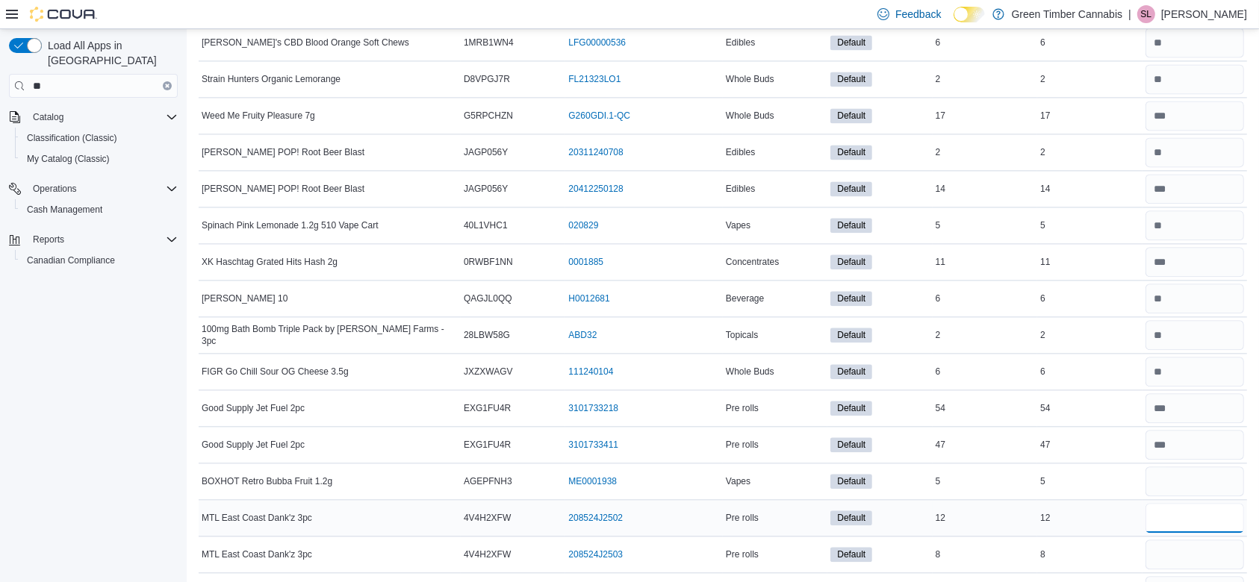
click at [1204, 511] on input "number" at bounding box center [1195, 518] width 99 height 30
click at [1195, 547] on input "number" at bounding box center [1195, 555] width 99 height 30
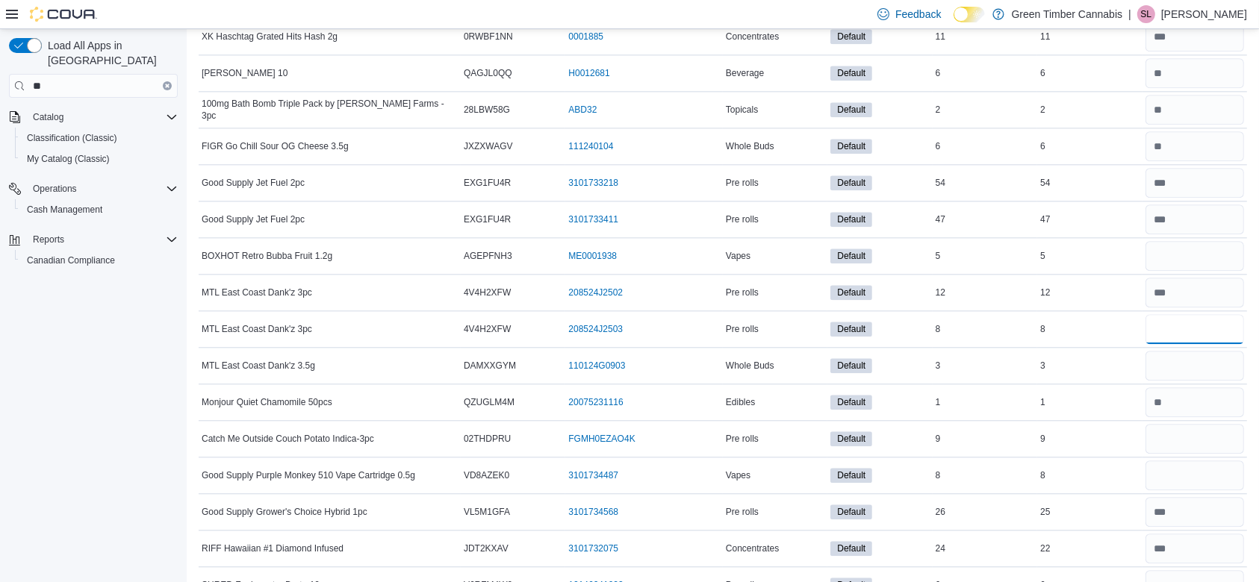
scroll to position [3663, 0]
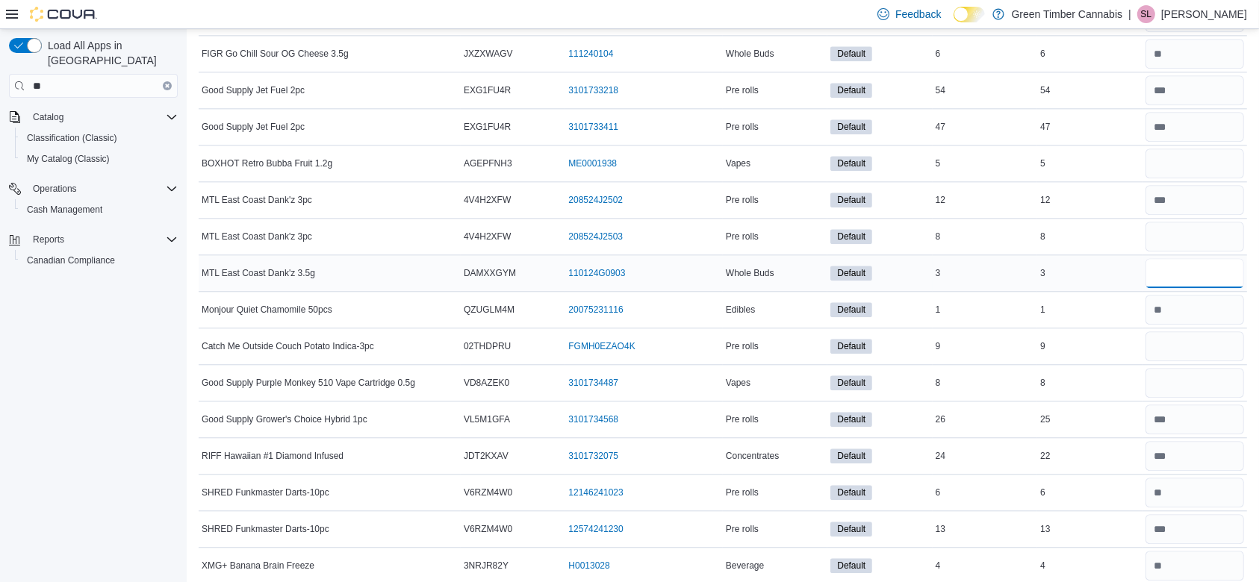
click at [1177, 266] on input "number" at bounding box center [1195, 273] width 99 height 30
click at [1189, 341] on input "number" at bounding box center [1195, 347] width 99 height 30
click at [1198, 158] on input "number" at bounding box center [1195, 164] width 99 height 30
click at [1201, 338] on input "number" at bounding box center [1195, 347] width 99 height 30
click at [1194, 375] on input "number" at bounding box center [1195, 383] width 99 height 30
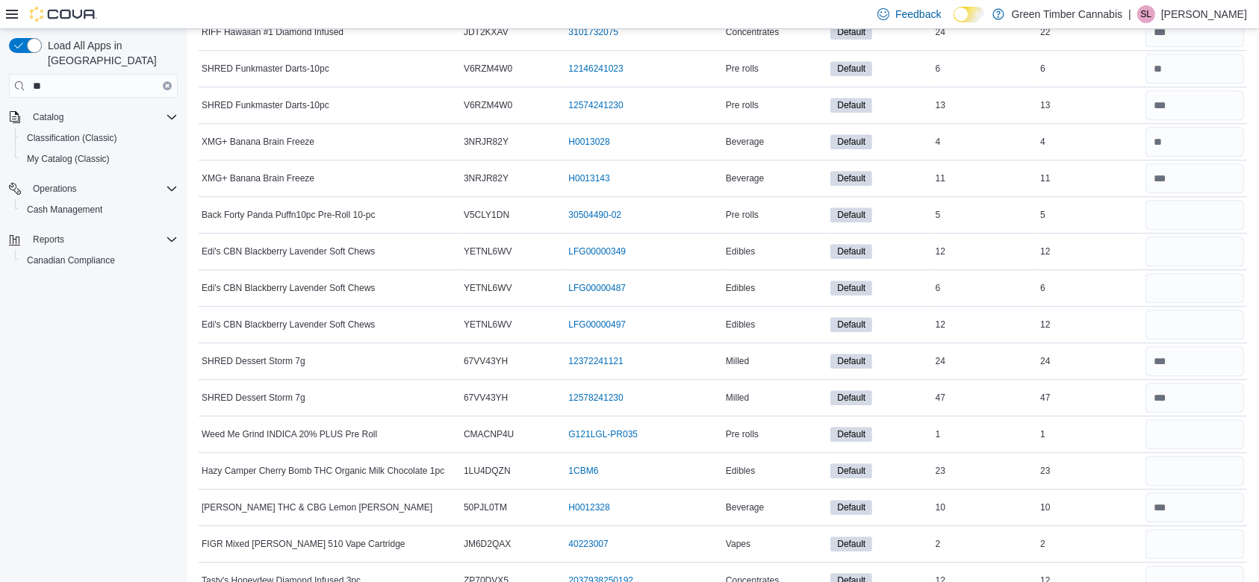
scroll to position [4153, 0]
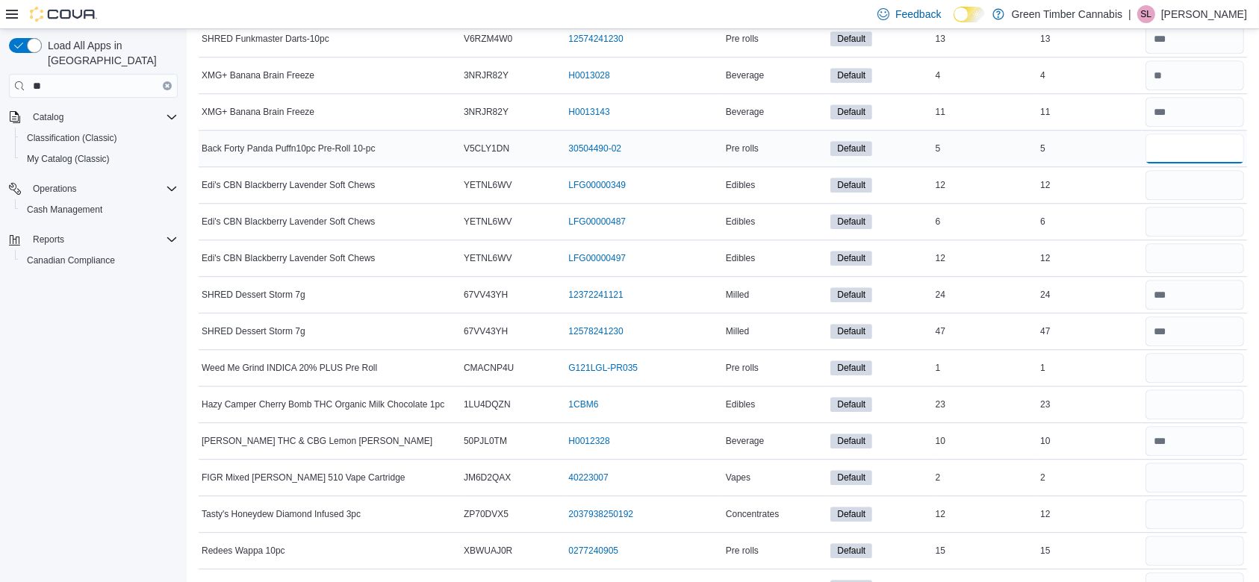
click at [1192, 143] on input "number" at bounding box center [1195, 149] width 99 height 30
click at [1207, 179] on input "number" at bounding box center [1195, 185] width 99 height 30
click at [1192, 214] on input "number" at bounding box center [1195, 222] width 99 height 30
click at [1187, 258] on input "number" at bounding box center [1195, 258] width 99 height 30
click at [1182, 361] on input "number" at bounding box center [1195, 368] width 99 height 30
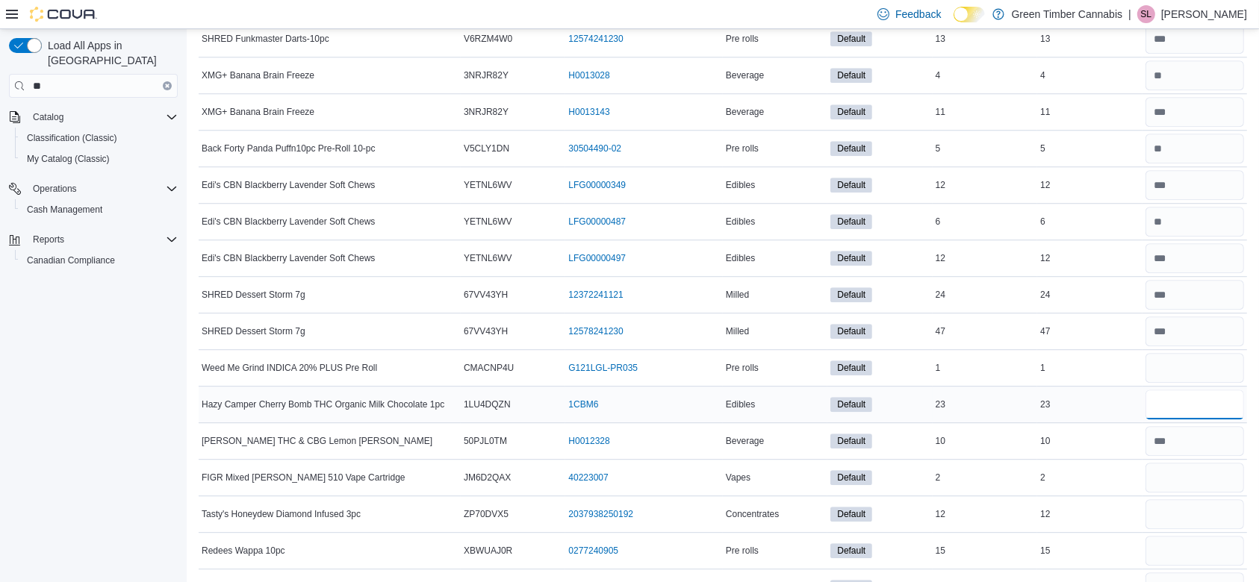
click at [1181, 394] on input "number" at bounding box center [1195, 405] width 99 height 30
click at [1195, 470] on input "number" at bounding box center [1195, 478] width 99 height 30
click at [1199, 512] on input "number" at bounding box center [1195, 515] width 99 height 30
click at [1201, 541] on input "number" at bounding box center [1195, 551] width 99 height 30
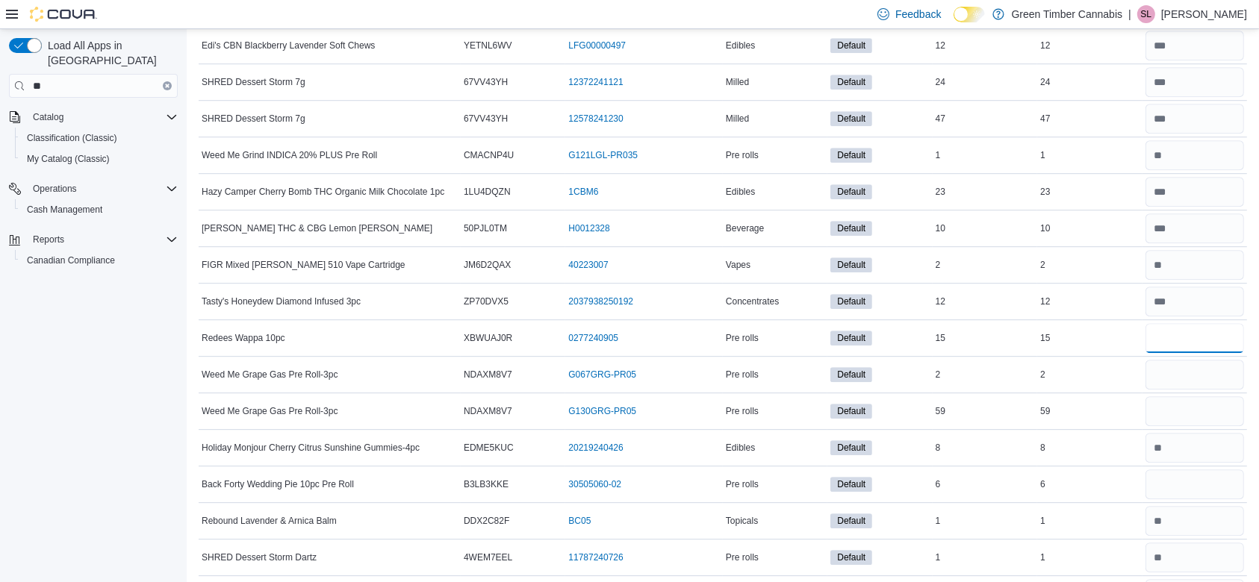
scroll to position [4445, 0]
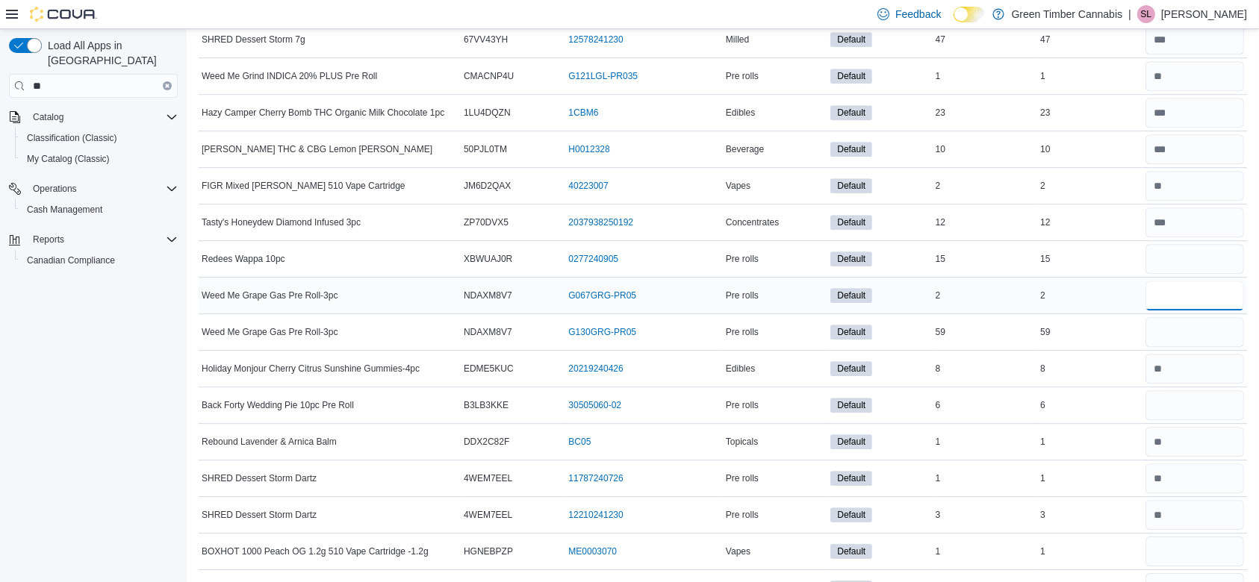
click at [1205, 285] on input "number" at bounding box center [1195, 296] width 99 height 30
click at [1192, 322] on input "number" at bounding box center [1195, 332] width 99 height 30
click at [1193, 397] on input "number" at bounding box center [1195, 406] width 99 height 30
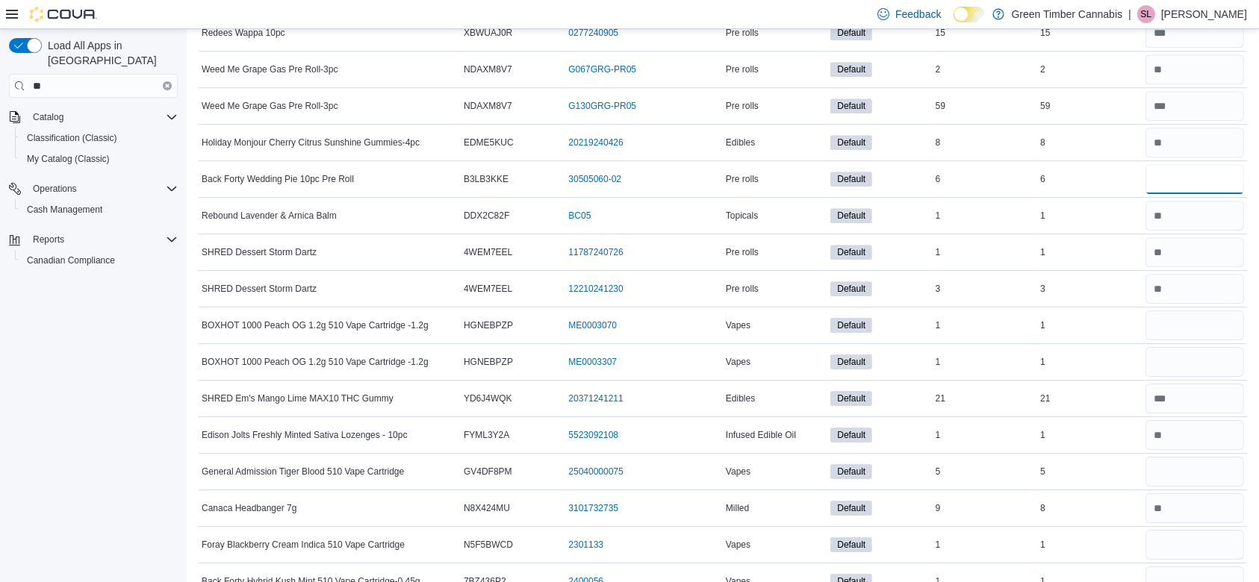
scroll to position [4804, 0]
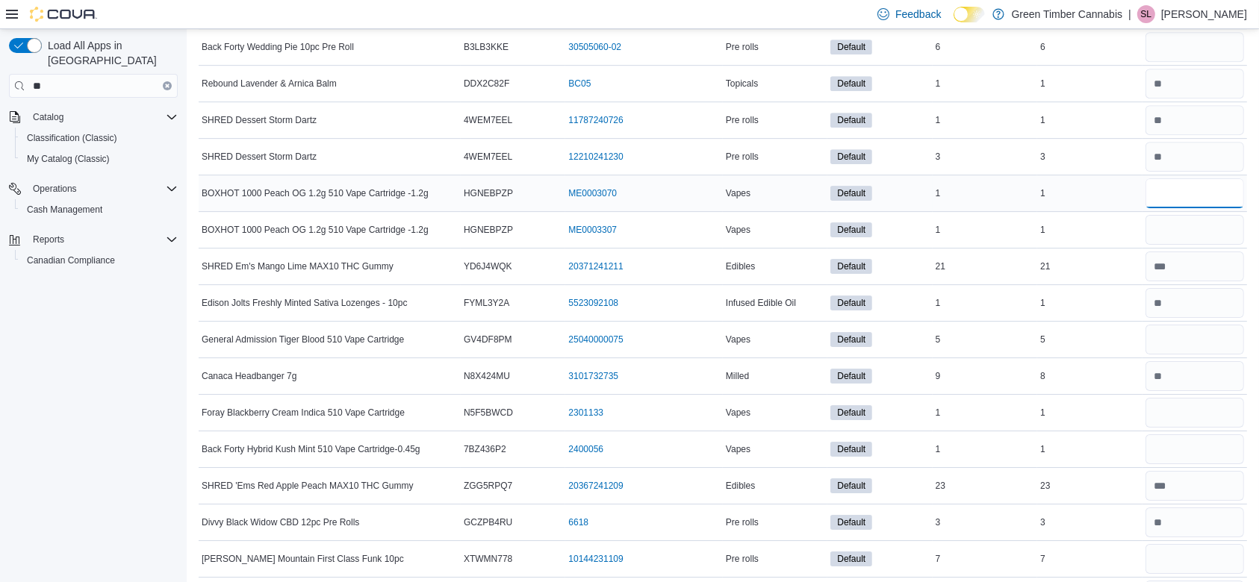
click at [1207, 186] on input "number" at bounding box center [1195, 193] width 99 height 30
click at [1184, 221] on input "number" at bounding box center [1195, 230] width 99 height 30
click at [1196, 330] on input "number" at bounding box center [1195, 340] width 99 height 30
click at [1185, 398] on input "number" at bounding box center [1195, 413] width 99 height 30
click at [1196, 443] on input "number" at bounding box center [1195, 450] width 99 height 30
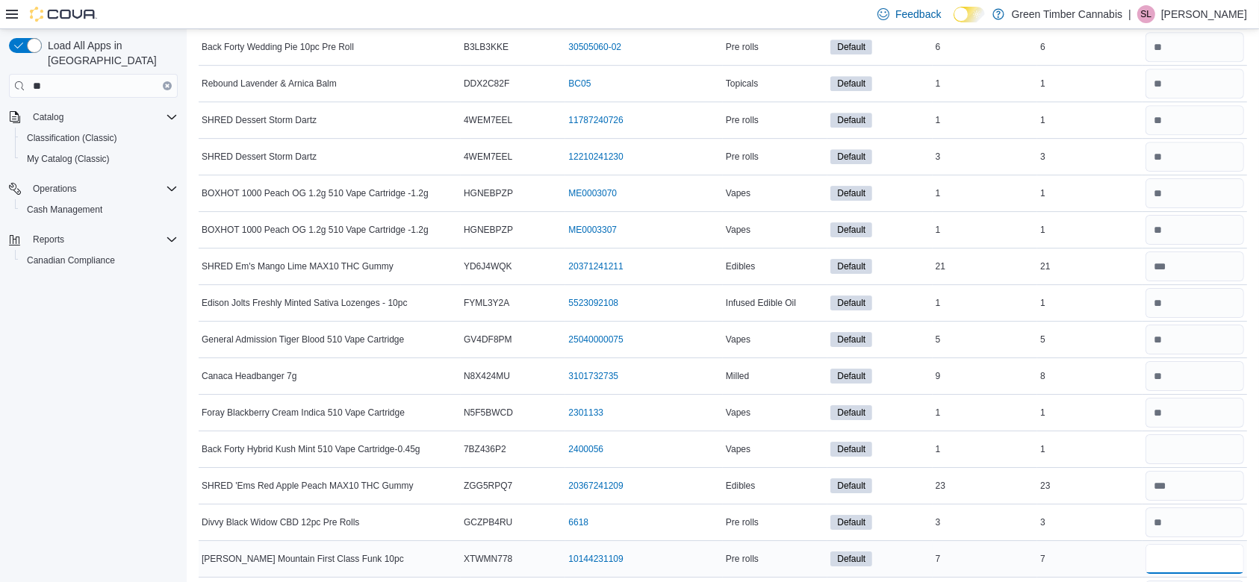
click at [1198, 544] on input "number" at bounding box center [1195, 559] width 99 height 30
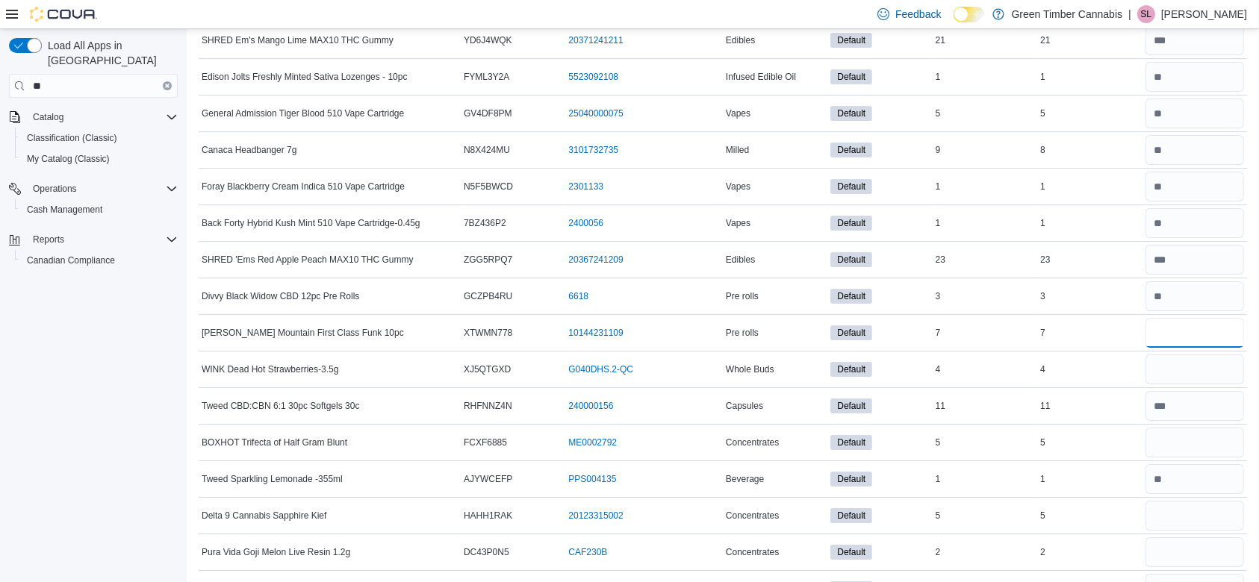
scroll to position [5083, 0]
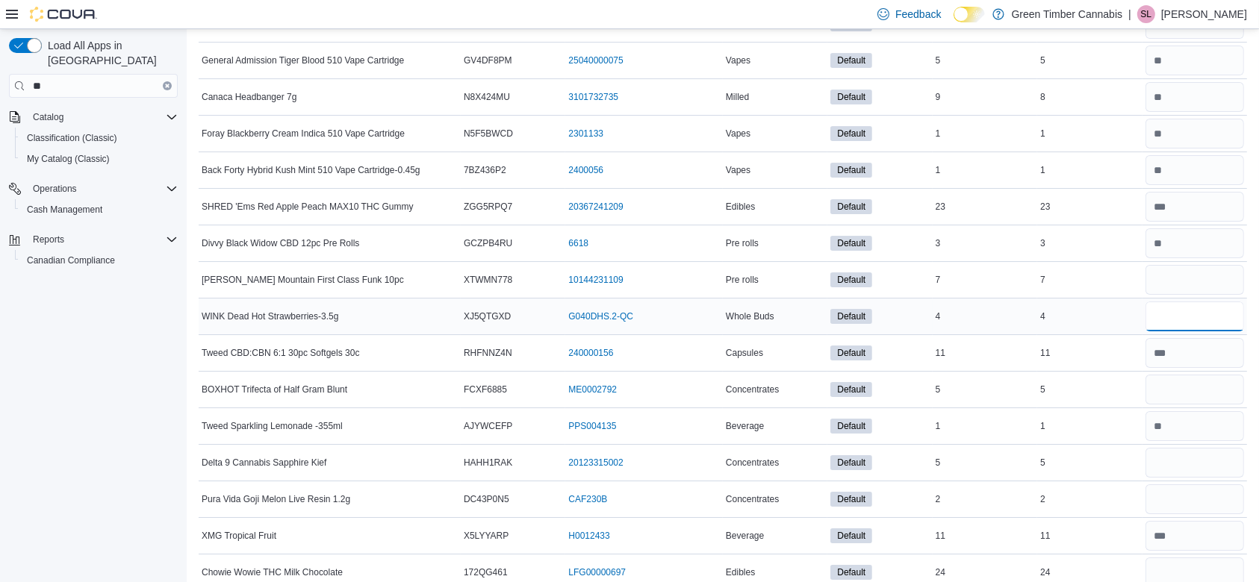
click at [1201, 302] on input "number" at bounding box center [1195, 317] width 99 height 30
click at [1196, 380] on input "number" at bounding box center [1195, 390] width 99 height 30
click at [1195, 448] on input "number" at bounding box center [1195, 463] width 99 height 30
click at [1190, 486] on input "number" at bounding box center [1195, 500] width 99 height 30
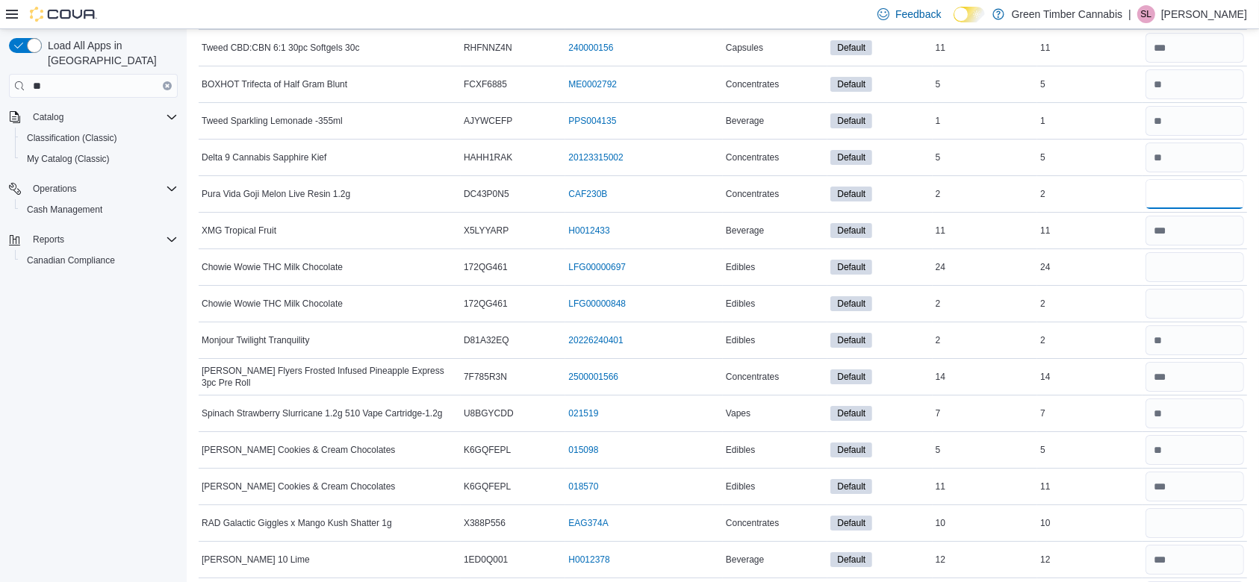
scroll to position [5428, 0]
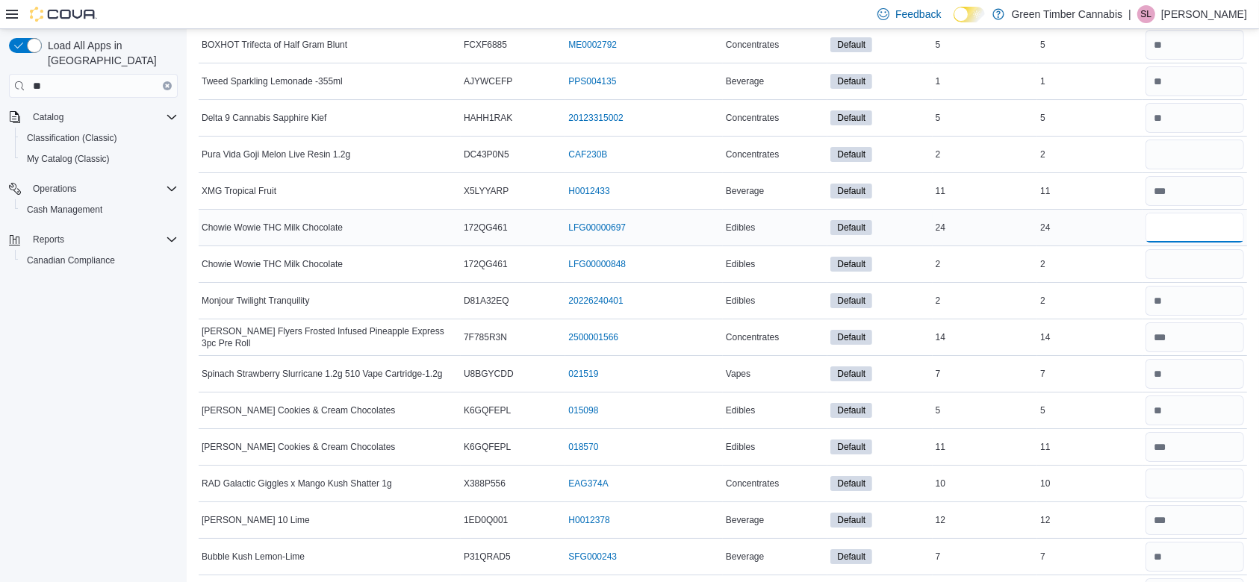
click at [1197, 213] on input "number" at bounding box center [1195, 228] width 99 height 30
click at [1187, 254] on input "number" at bounding box center [1195, 264] width 99 height 30
click at [1201, 469] on input "number" at bounding box center [1195, 484] width 99 height 30
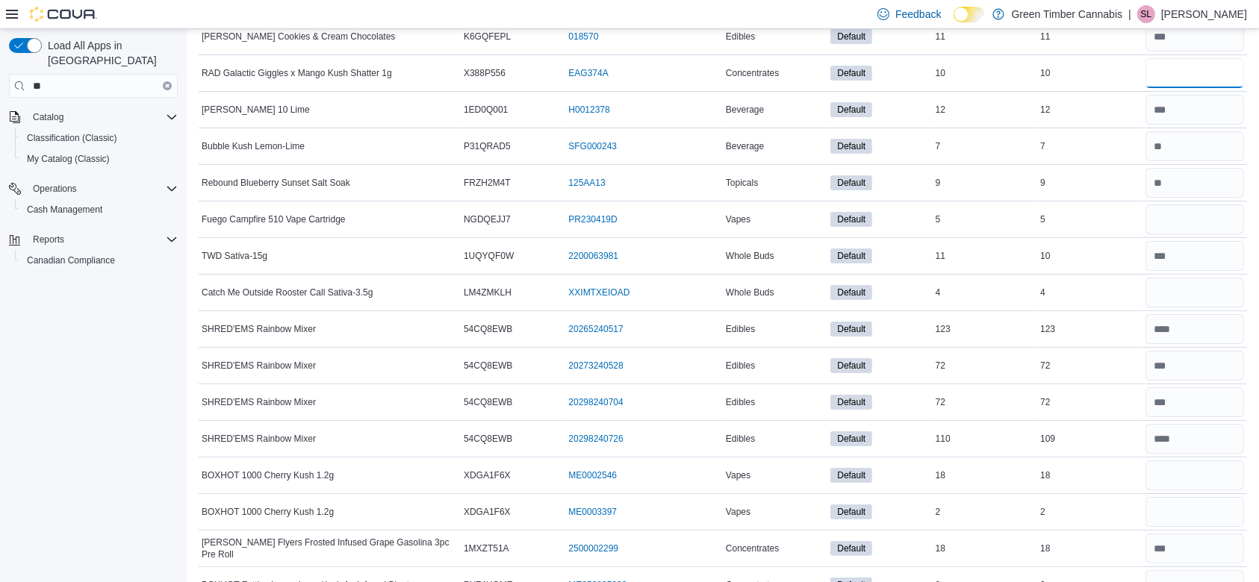
scroll to position [5852, 0]
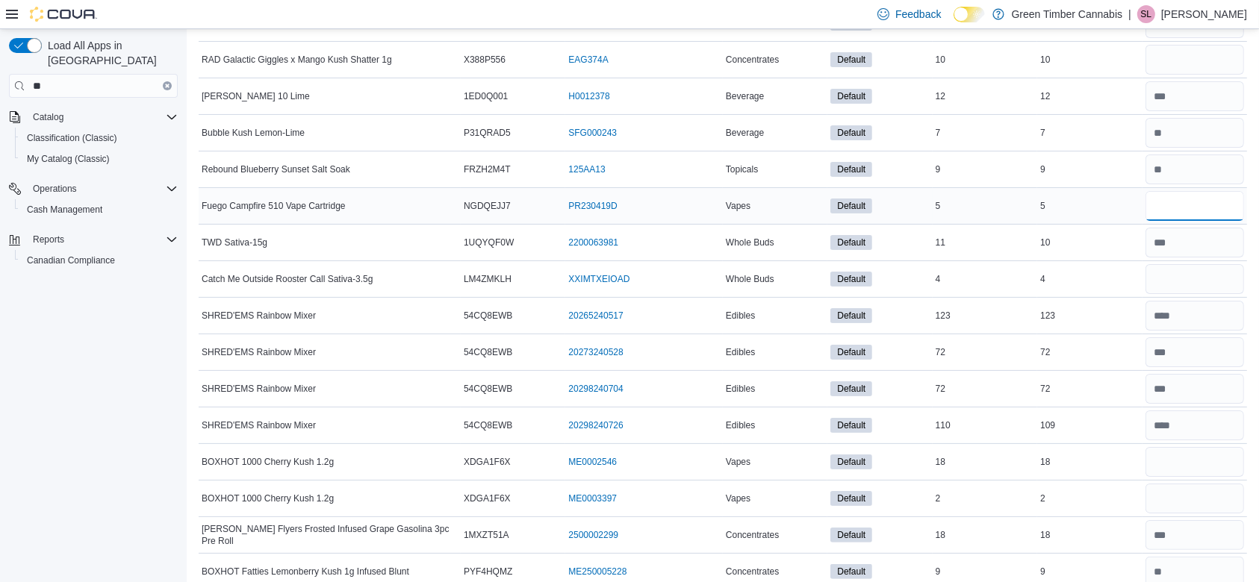
click at [1192, 193] on input "number" at bounding box center [1195, 206] width 99 height 30
click at [1197, 273] on input "number" at bounding box center [1195, 279] width 99 height 30
click at [1184, 448] on input "number" at bounding box center [1195, 462] width 99 height 30
click at [1184, 490] on input "number" at bounding box center [1195, 499] width 99 height 30
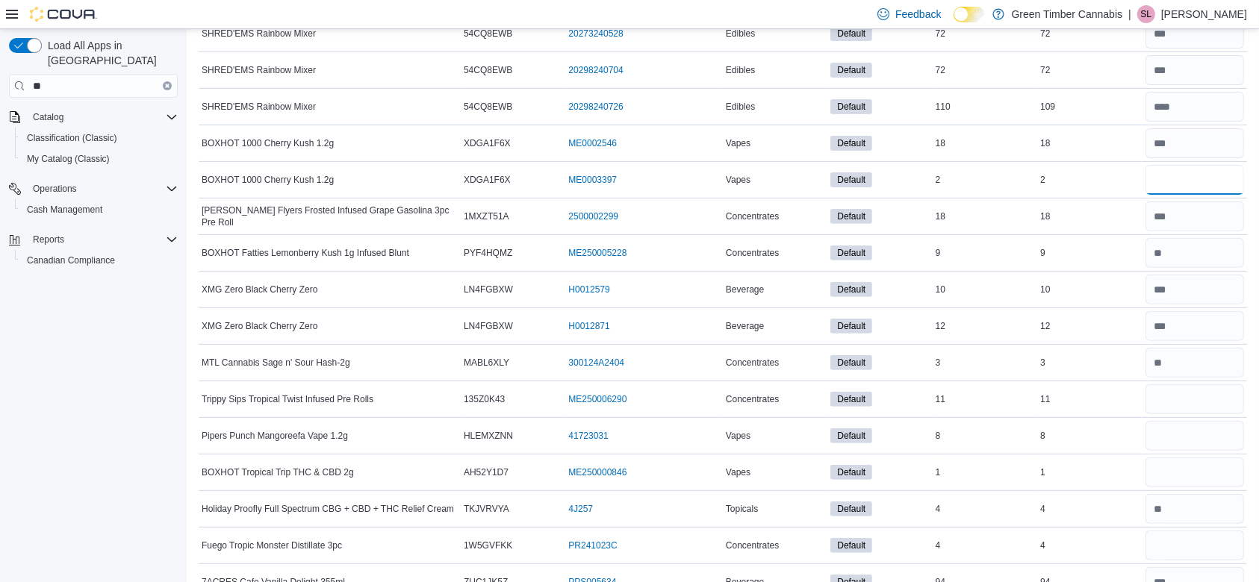
scroll to position [6211, 0]
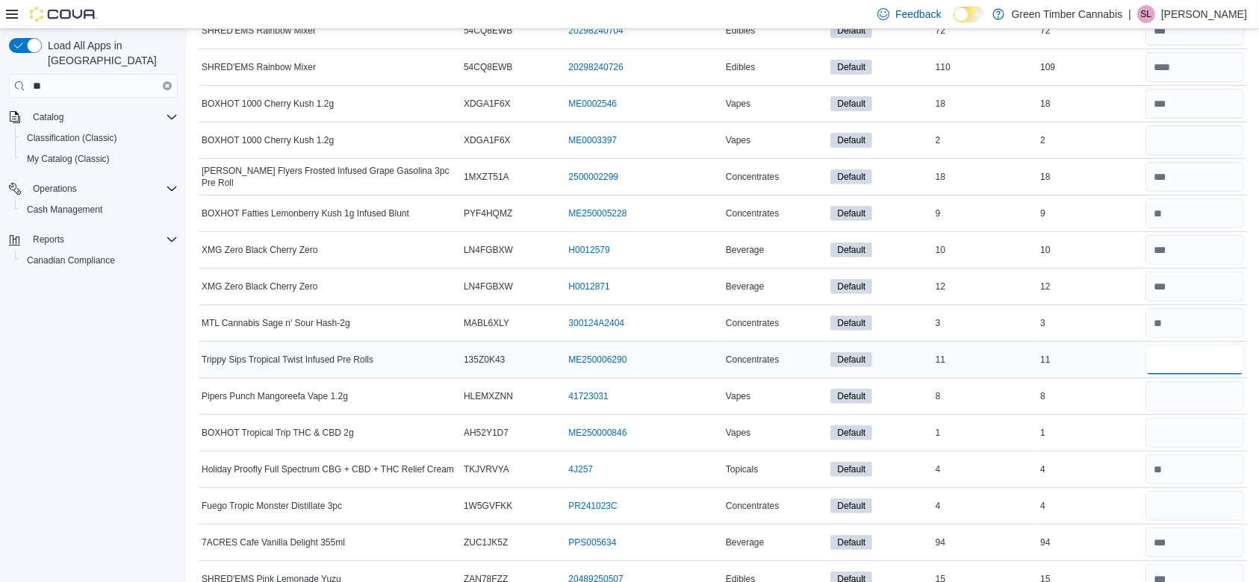
click at [1200, 347] on input "number" at bounding box center [1195, 360] width 99 height 30
click at [1189, 382] on input "number" at bounding box center [1195, 397] width 99 height 30
click at [1190, 421] on input "number" at bounding box center [1195, 433] width 99 height 30
click at [1195, 491] on input "number" at bounding box center [1195, 506] width 99 height 30
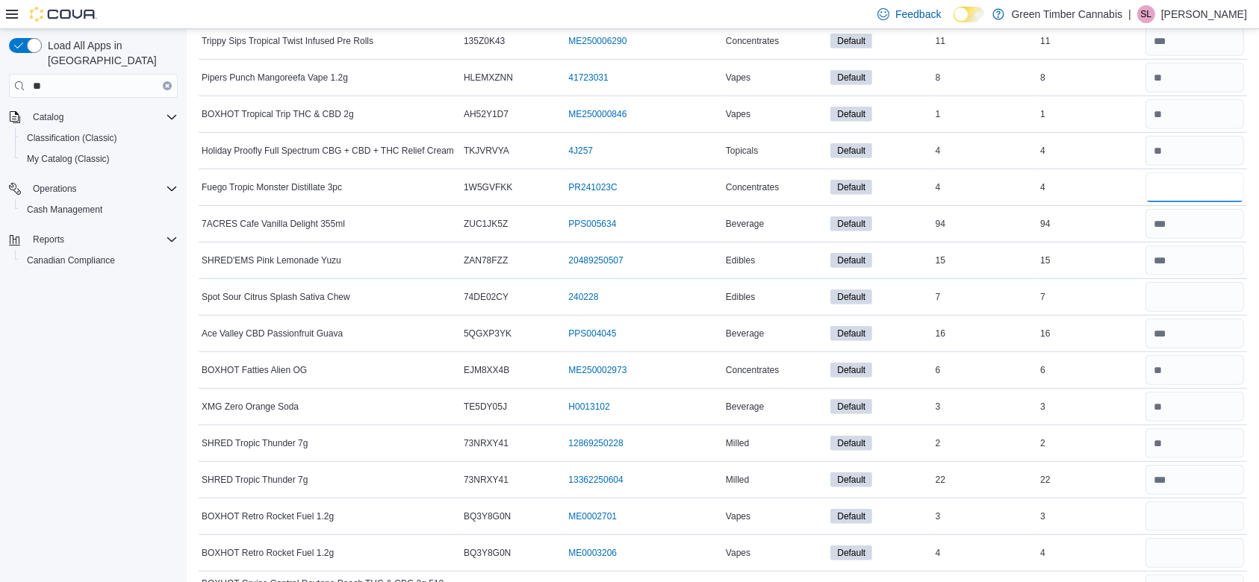
scroll to position [6636, 0]
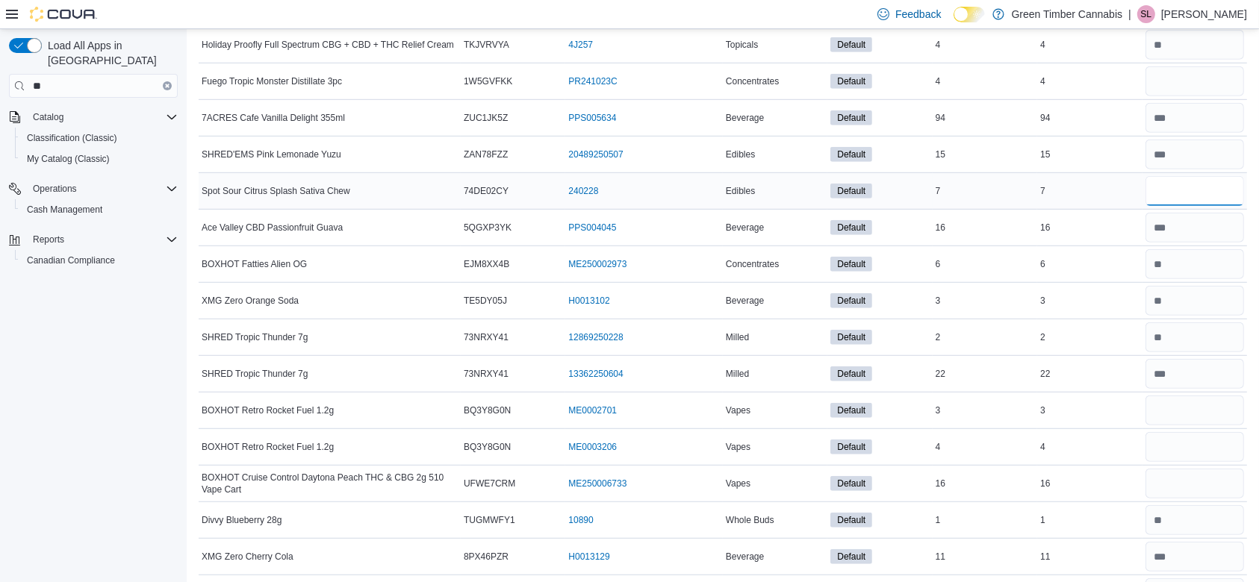
click at [1201, 181] on input "number" at bounding box center [1195, 191] width 99 height 30
click at [1199, 396] on input "number" at bounding box center [1195, 411] width 99 height 30
click at [1195, 432] on input "number" at bounding box center [1195, 447] width 99 height 30
click at [1193, 470] on input "number" at bounding box center [1195, 484] width 99 height 30
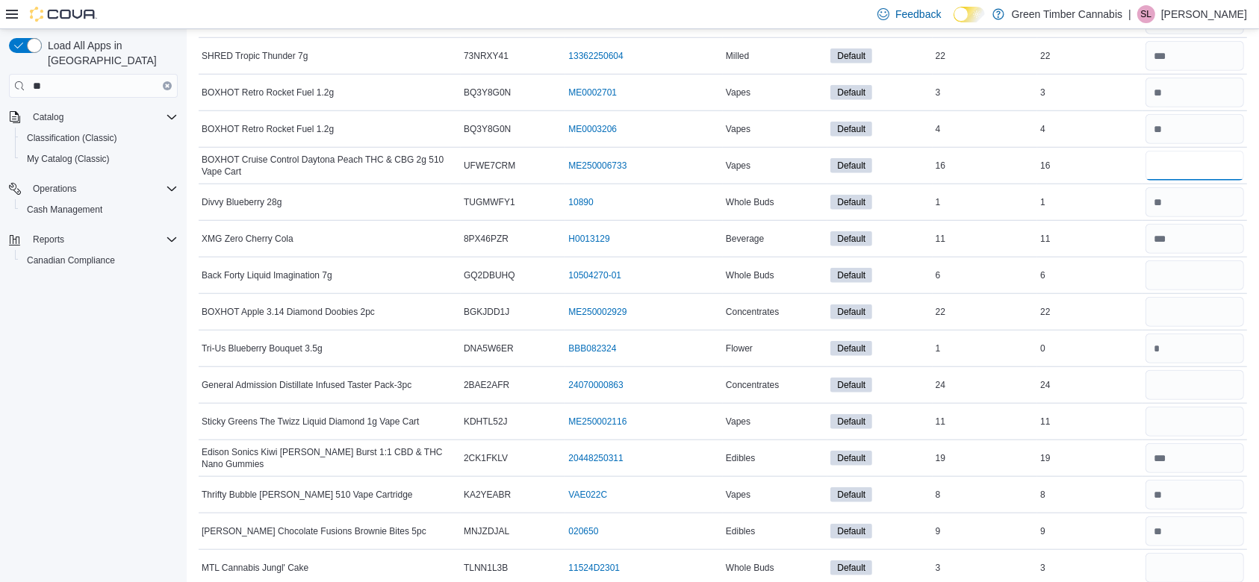
scroll to position [6954, 0]
click at [1196, 262] on input "number" at bounding box center [1195, 276] width 99 height 30
click at [1189, 297] on input "number" at bounding box center [1195, 312] width 99 height 30
click at [1199, 370] on input "number" at bounding box center [1195, 385] width 99 height 30
click at [1189, 407] on input "number" at bounding box center [1195, 422] width 99 height 30
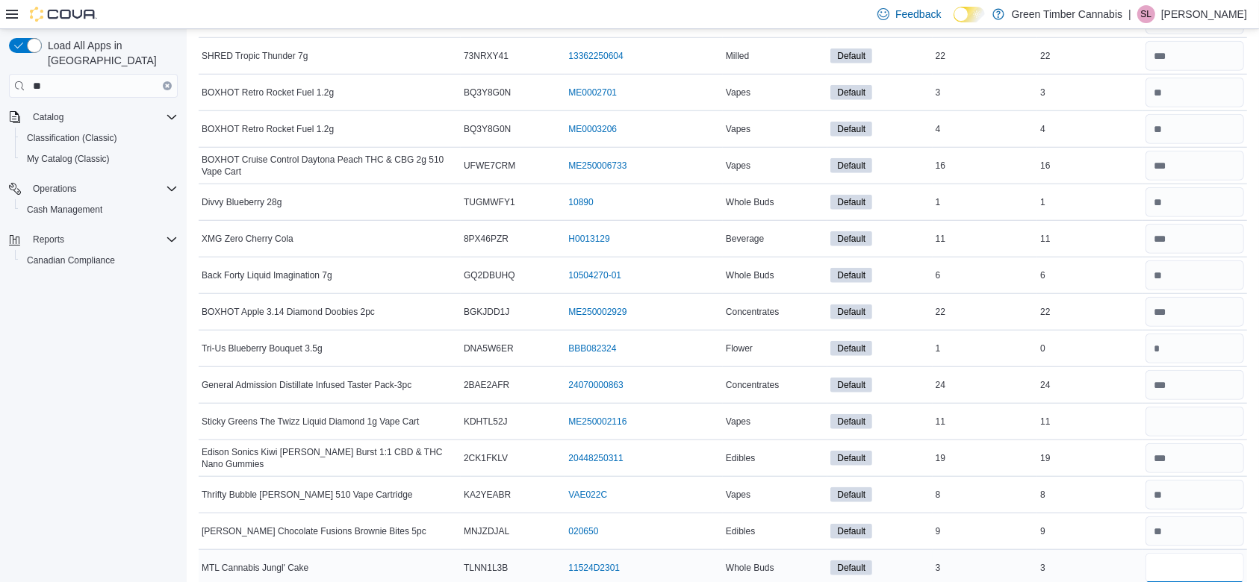
click at [1189, 553] on input "number" at bounding box center [1195, 568] width 99 height 30
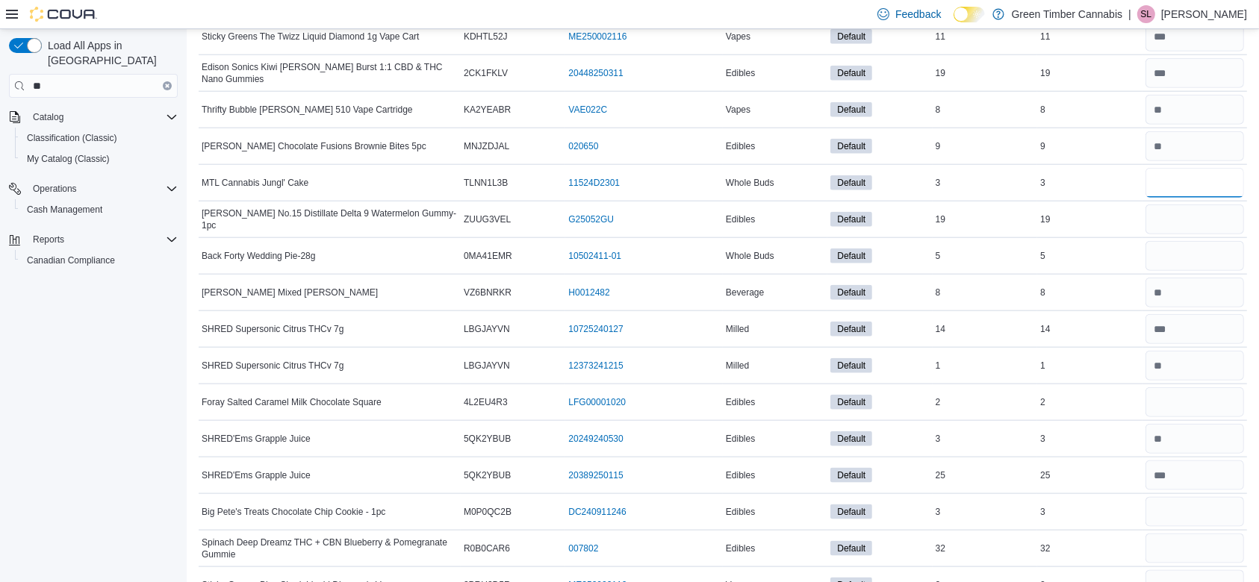
scroll to position [7366, 0]
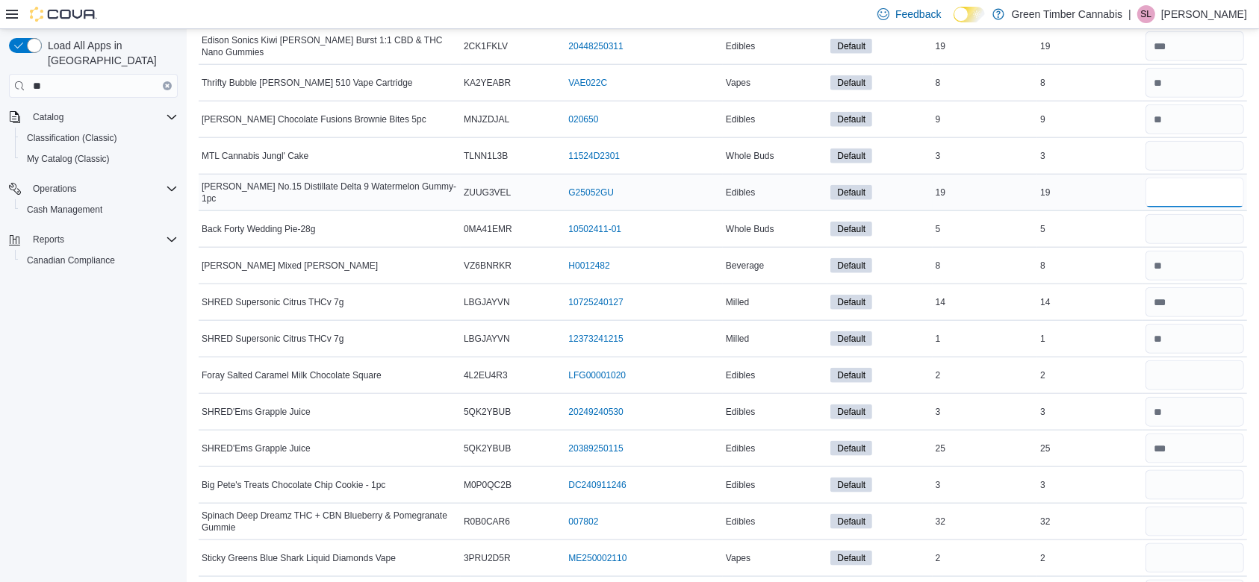
click at [1202, 178] on input "number" at bounding box center [1195, 193] width 99 height 30
click at [1199, 218] on input "number" at bounding box center [1195, 229] width 99 height 30
click at [1191, 361] on input "number" at bounding box center [1195, 376] width 99 height 30
click at [1196, 470] on input "number" at bounding box center [1195, 485] width 99 height 30
click at [1196, 507] on input "number" at bounding box center [1195, 522] width 99 height 30
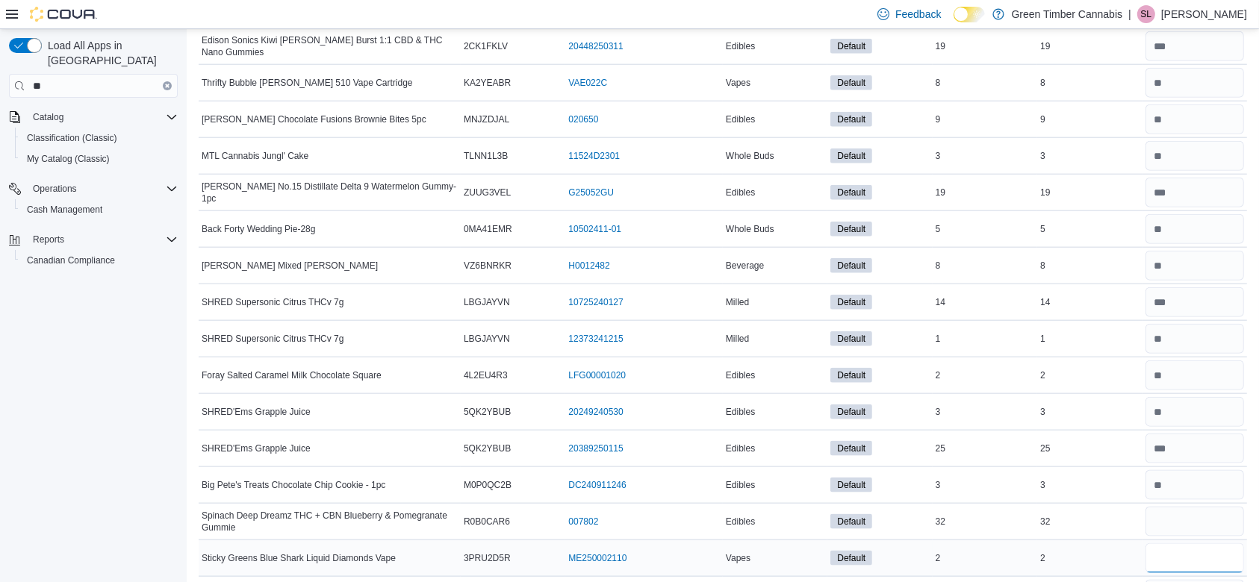
click at [1189, 544] on input "number" at bounding box center [1195, 559] width 99 height 30
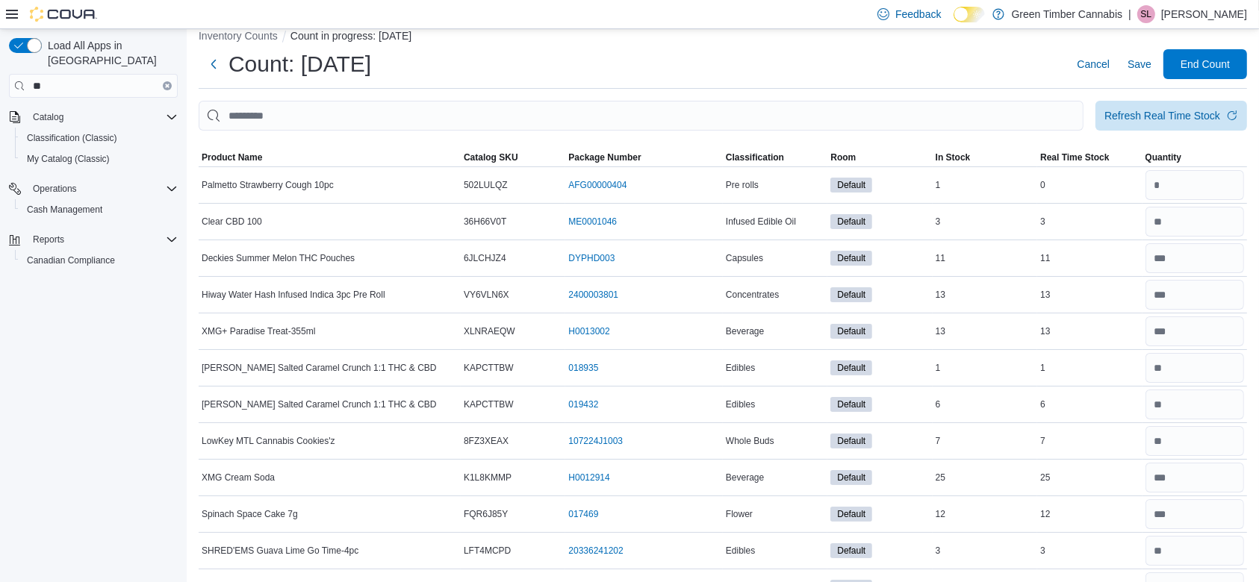
scroll to position [0, 0]
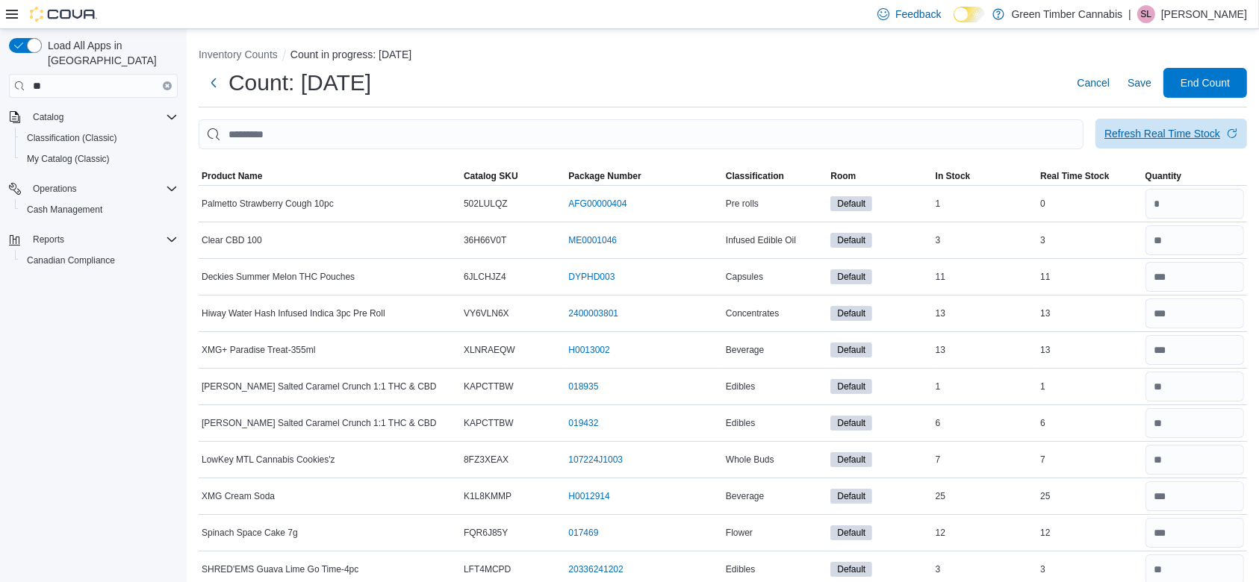
click at [1155, 128] on div "Refresh Real Time Stock" at bounding box center [1162, 133] width 116 height 15
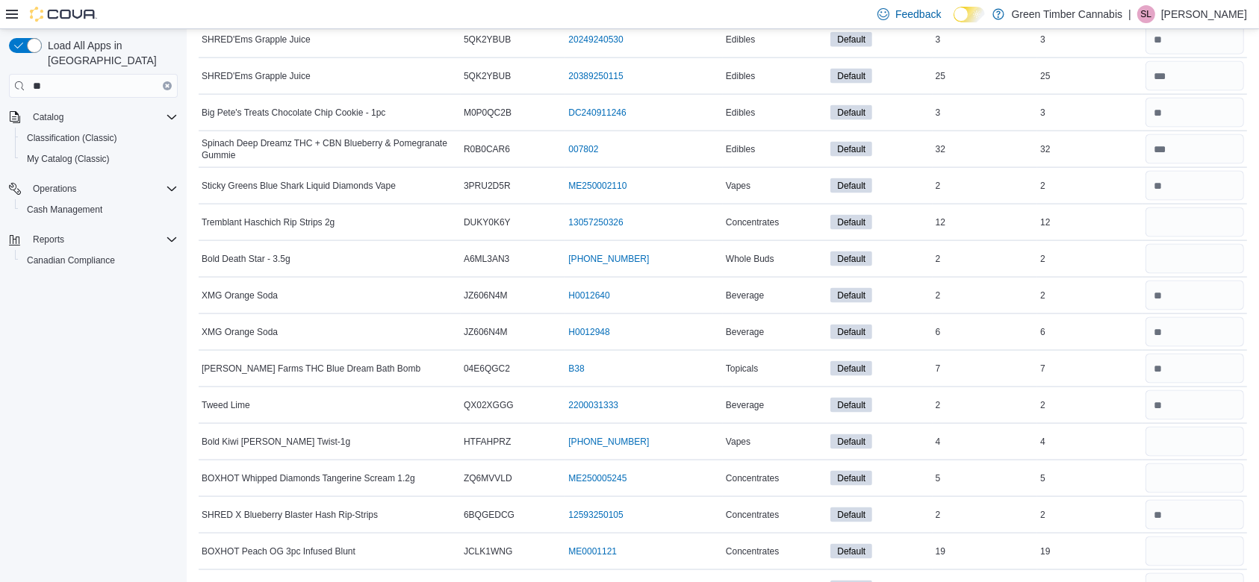
scroll to position [7806, 0]
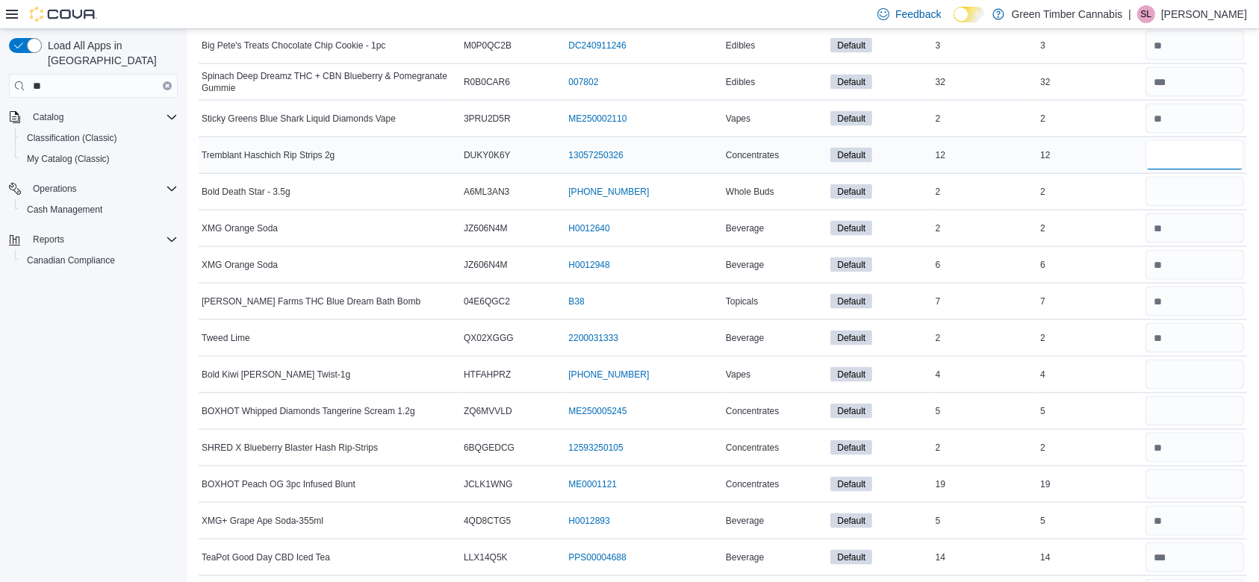
click at [1190, 140] on input "number" at bounding box center [1195, 155] width 99 height 30
click at [1199, 177] on input "number" at bounding box center [1195, 192] width 99 height 30
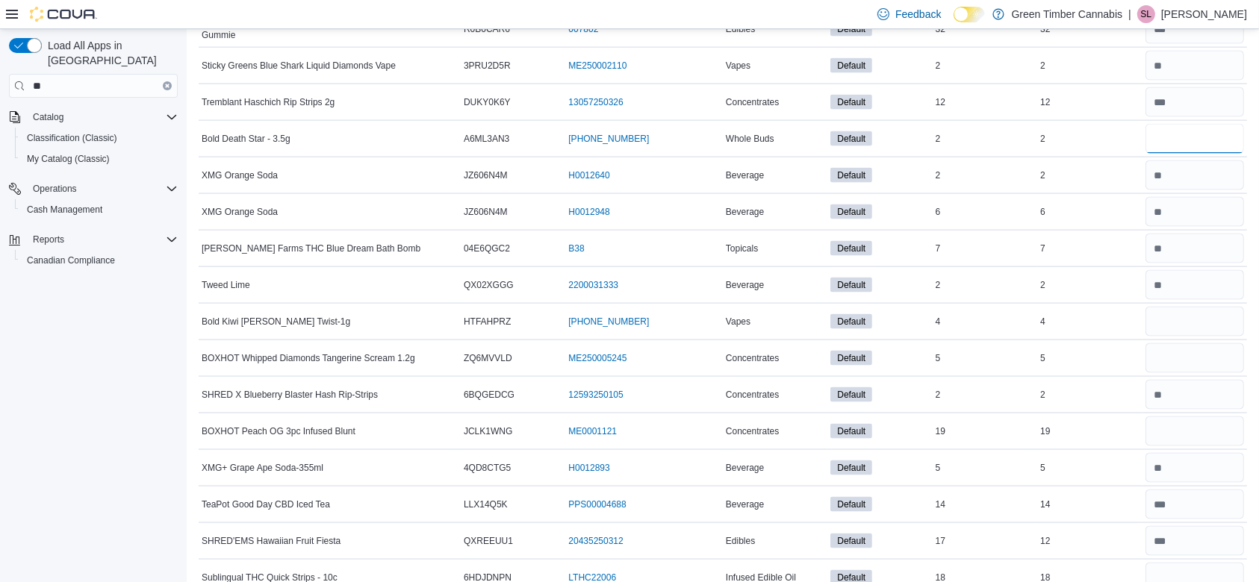
scroll to position [7898, 0]
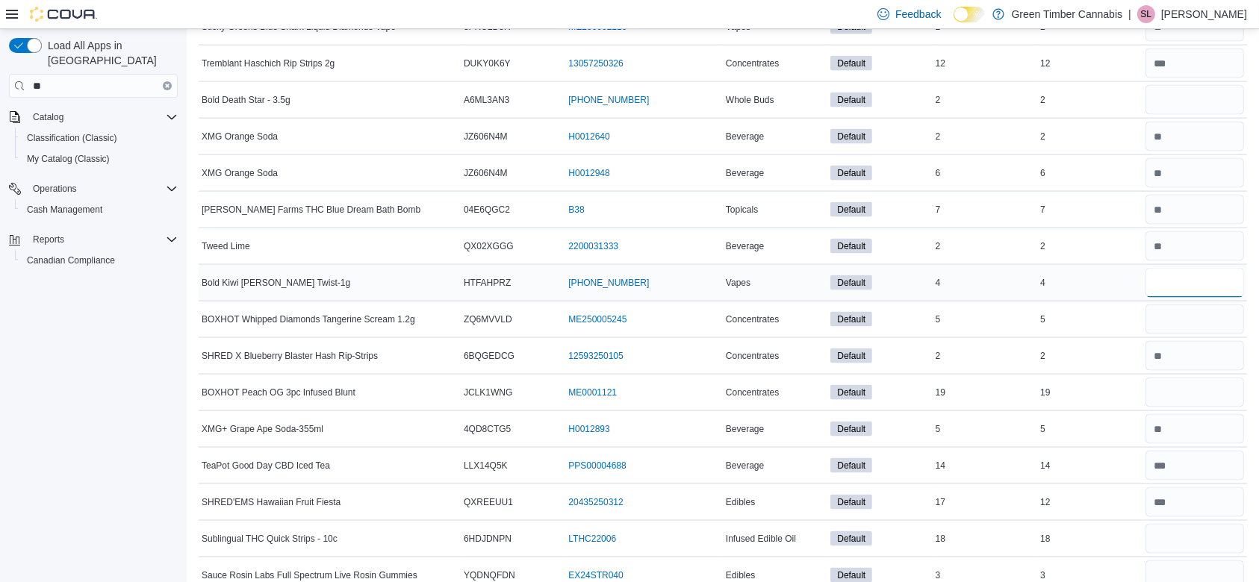
click at [1199, 268] on input "number" at bounding box center [1195, 283] width 99 height 30
click at [1194, 305] on input "number" at bounding box center [1195, 320] width 99 height 30
click at [1199, 378] on input "number" at bounding box center [1195, 393] width 99 height 30
click at [1205, 524] on input "number" at bounding box center [1195, 539] width 99 height 30
click at [1199, 561] on input "number" at bounding box center [1195, 576] width 99 height 30
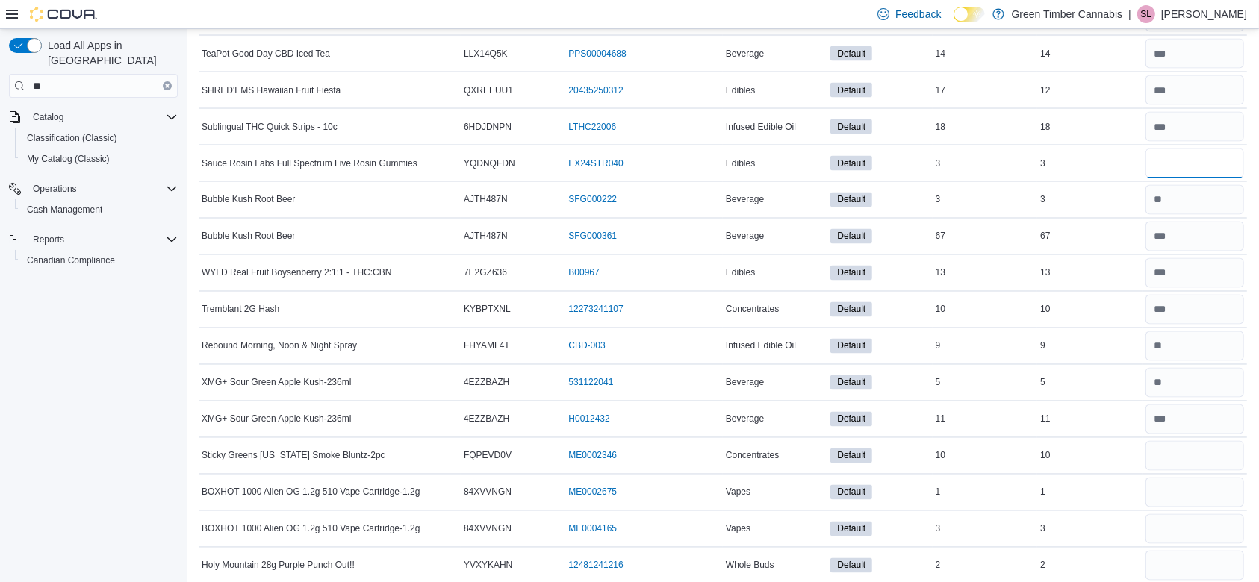
scroll to position [8363, 0]
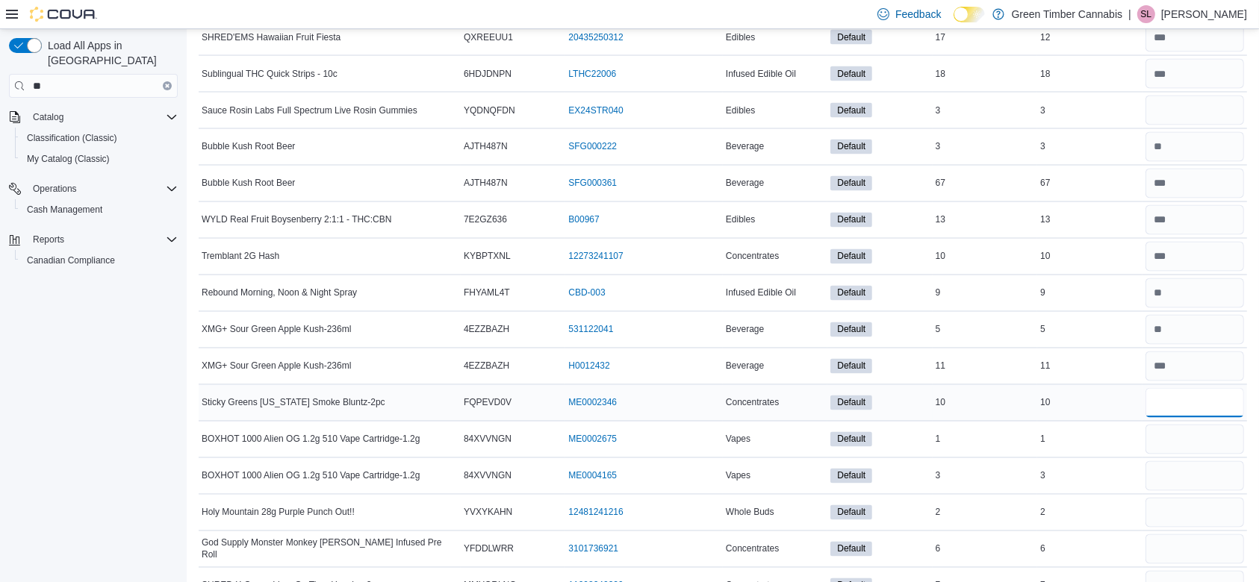
click at [1200, 388] on input "number" at bounding box center [1195, 403] width 99 height 30
click at [1196, 426] on input "number" at bounding box center [1195, 440] width 99 height 30
click at [1187, 461] on input "number" at bounding box center [1195, 476] width 99 height 30
click at [1188, 498] on input "number" at bounding box center [1195, 513] width 99 height 30
click at [1196, 535] on input "number" at bounding box center [1195, 550] width 99 height 30
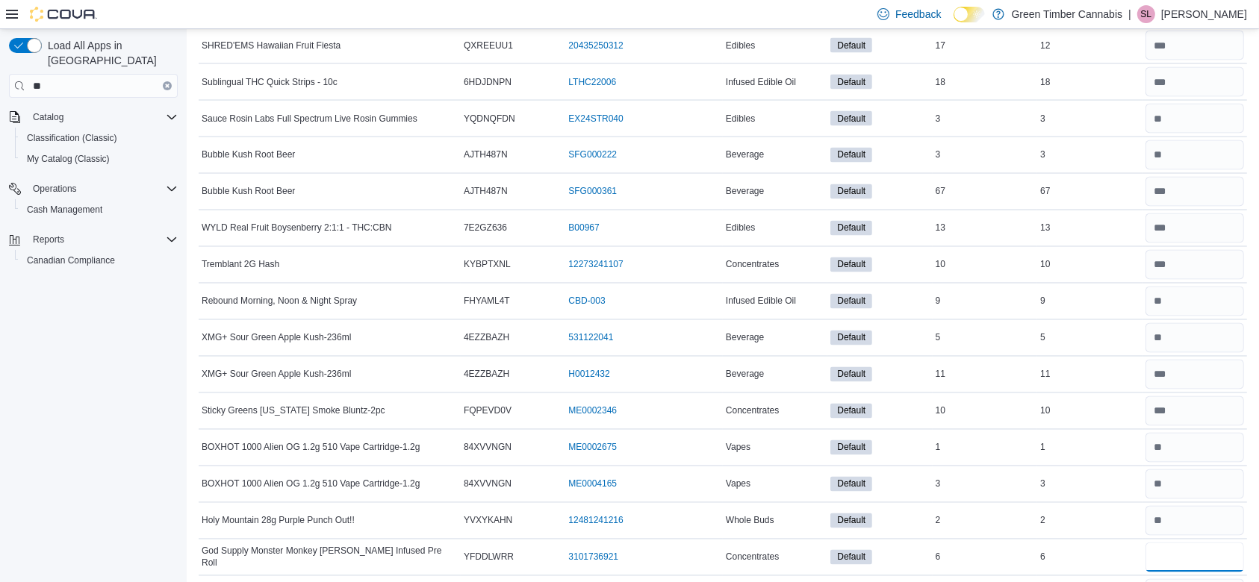
scroll to position [0, 0]
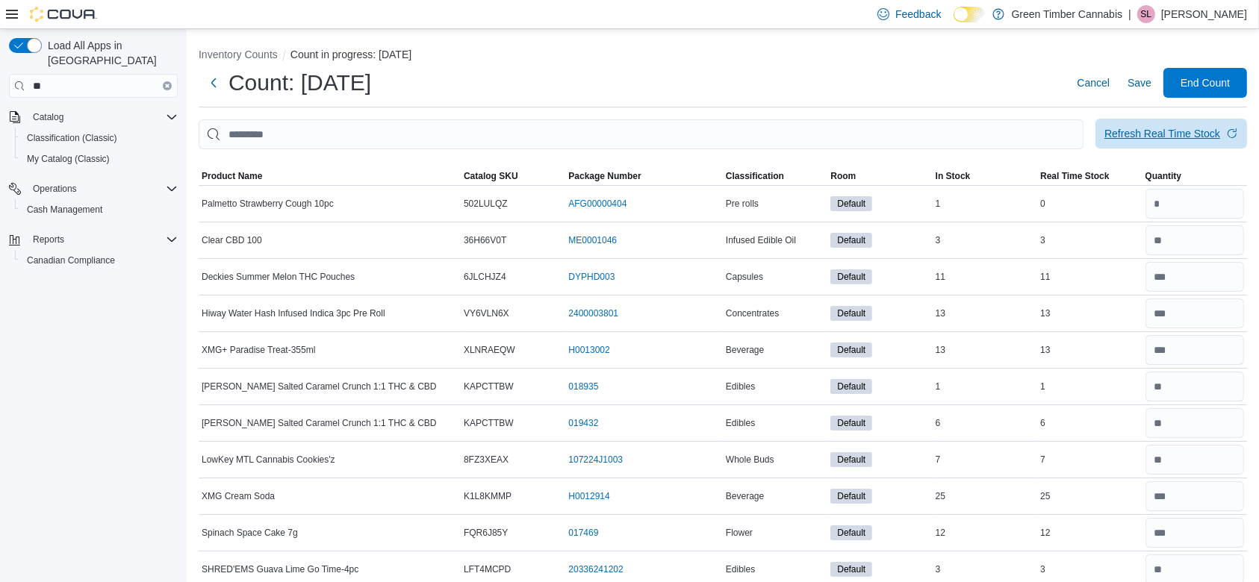
click at [1178, 140] on div "Refresh Real Time Stock" at bounding box center [1162, 133] width 116 height 15
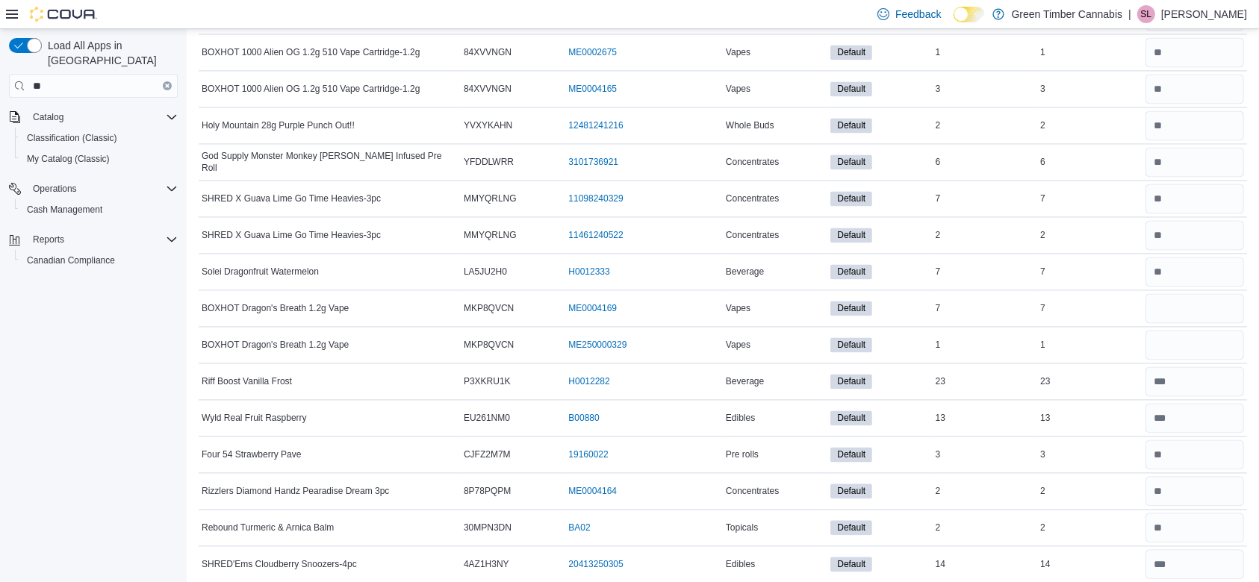
scroll to position [8762, 0]
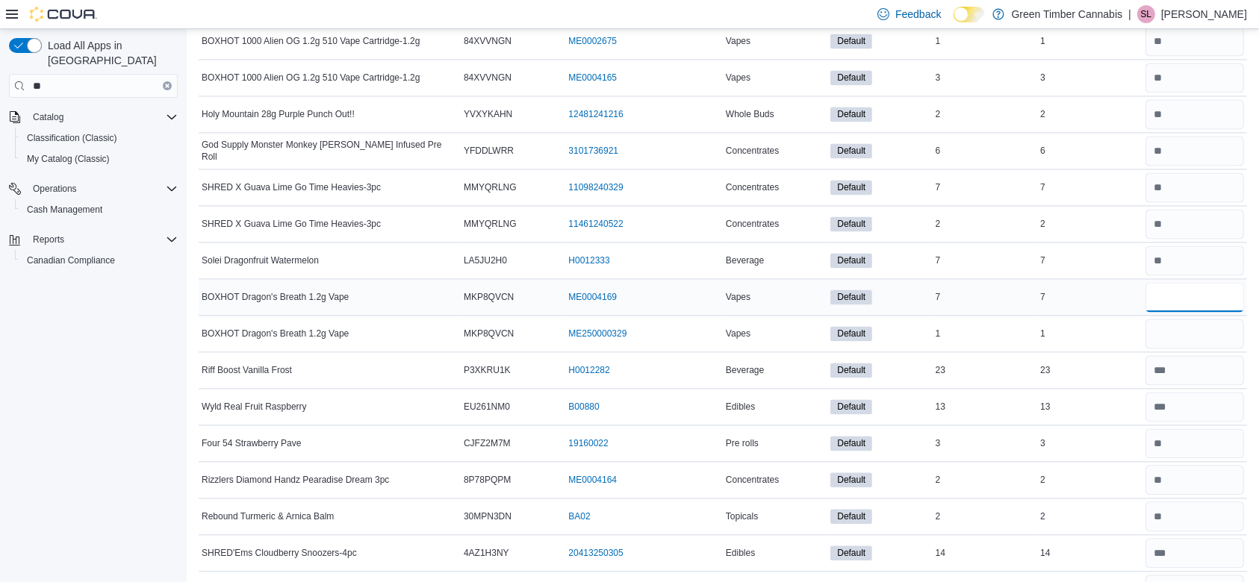
click at [1200, 282] on input "number" at bounding box center [1195, 297] width 99 height 30
click at [1187, 319] on input "number" at bounding box center [1195, 334] width 99 height 30
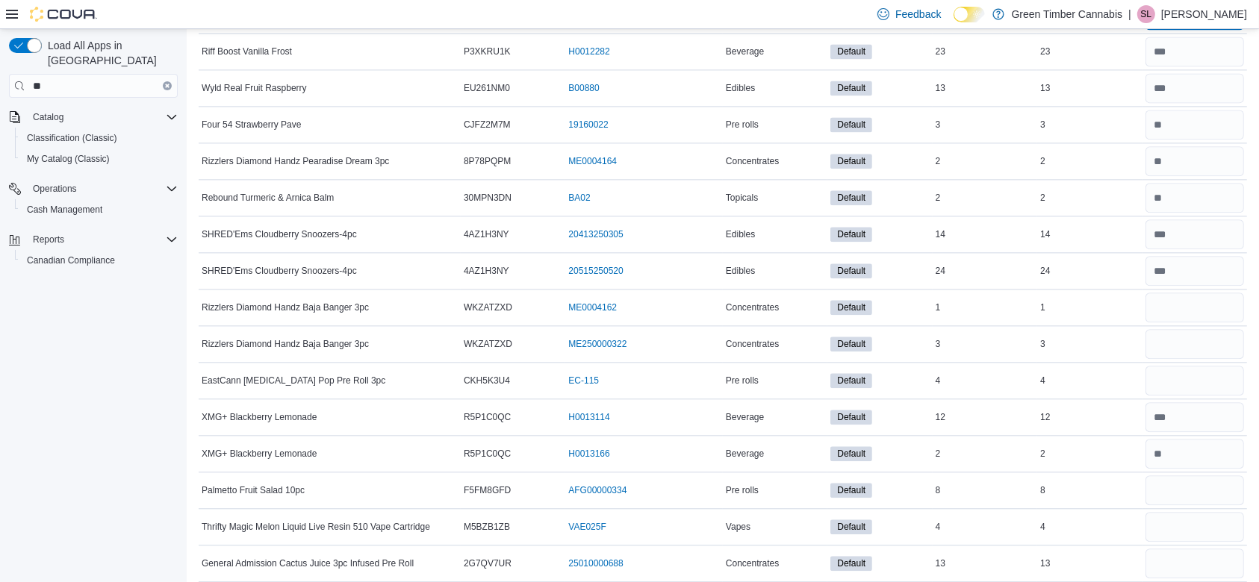
scroll to position [9106, 0]
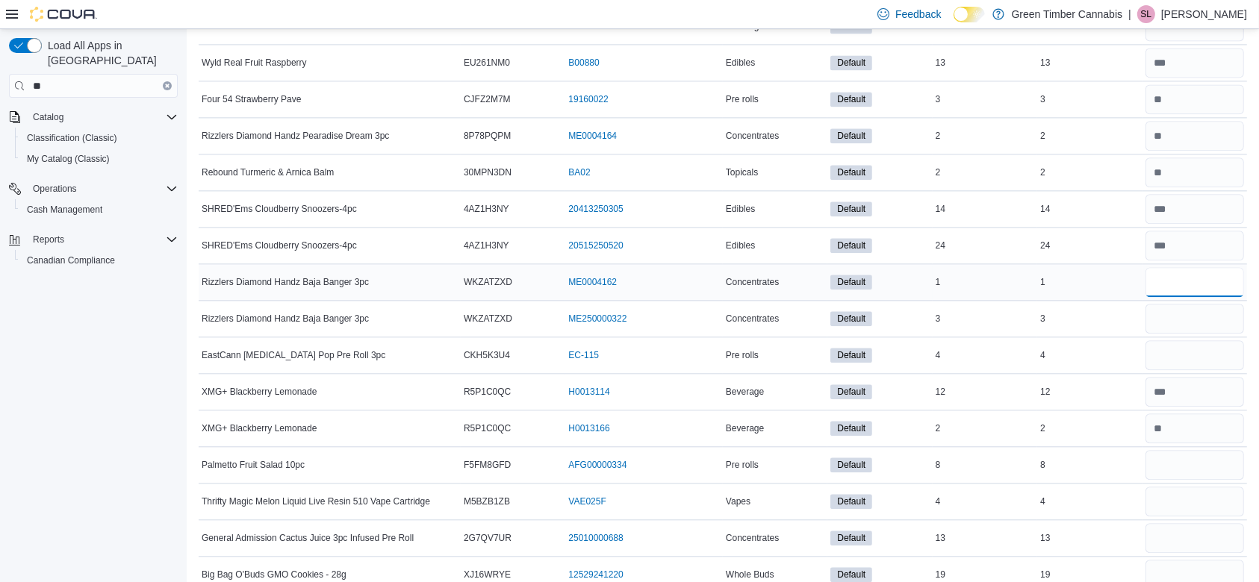
click at [1195, 267] on input "number" at bounding box center [1195, 282] width 99 height 30
click at [1187, 304] on input "number" at bounding box center [1195, 319] width 99 height 30
click at [1190, 341] on input "number" at bounding box center [1195, 356] width 99 height 30
click at [1205, 450] on input "number" at bounding box center [1195, 465] width 99 height 30
click at [1193, 487] on input "number" at bounding box center [1195, 502] width 99 height 30
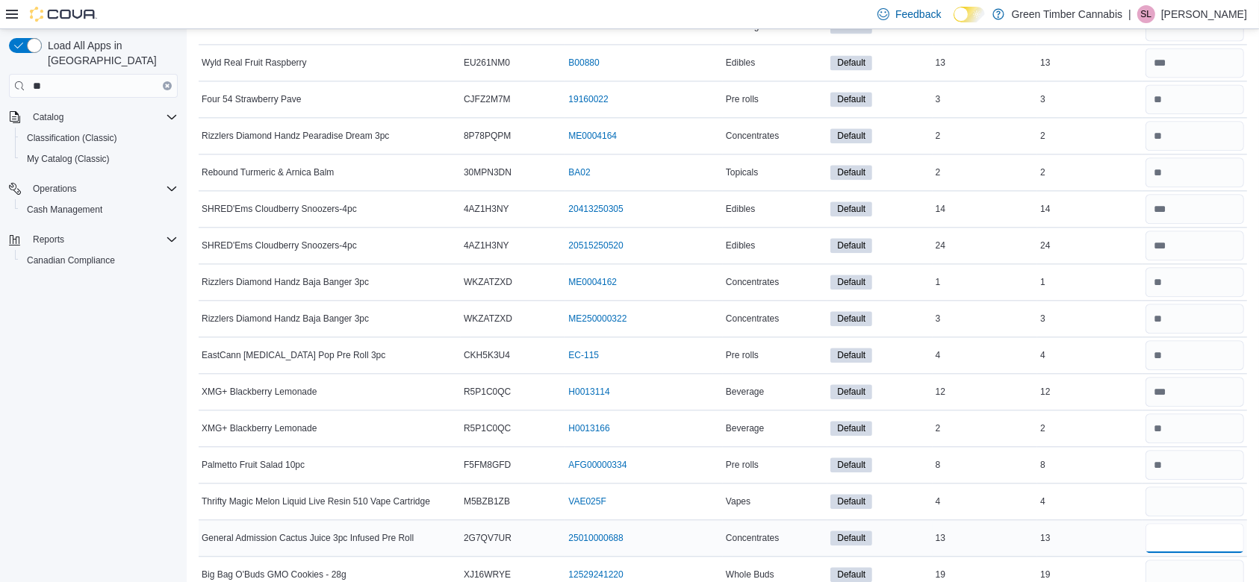
click at [1200, 523] on input "number" at bounding box center [1195, 538] width 99 height 30
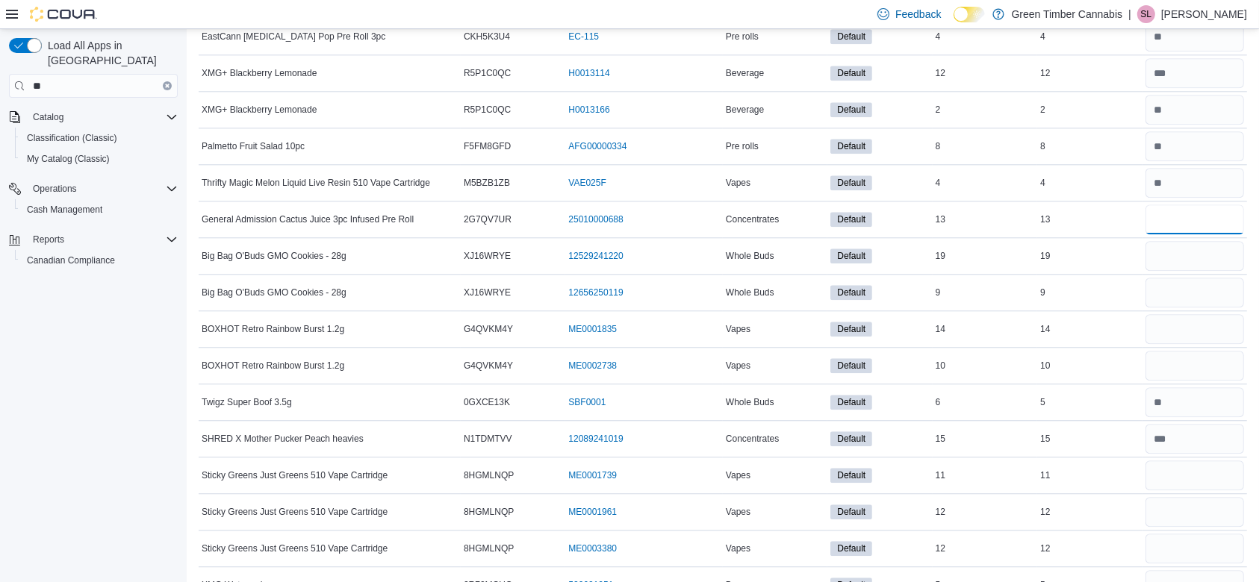
scroll to position [9438, 0]
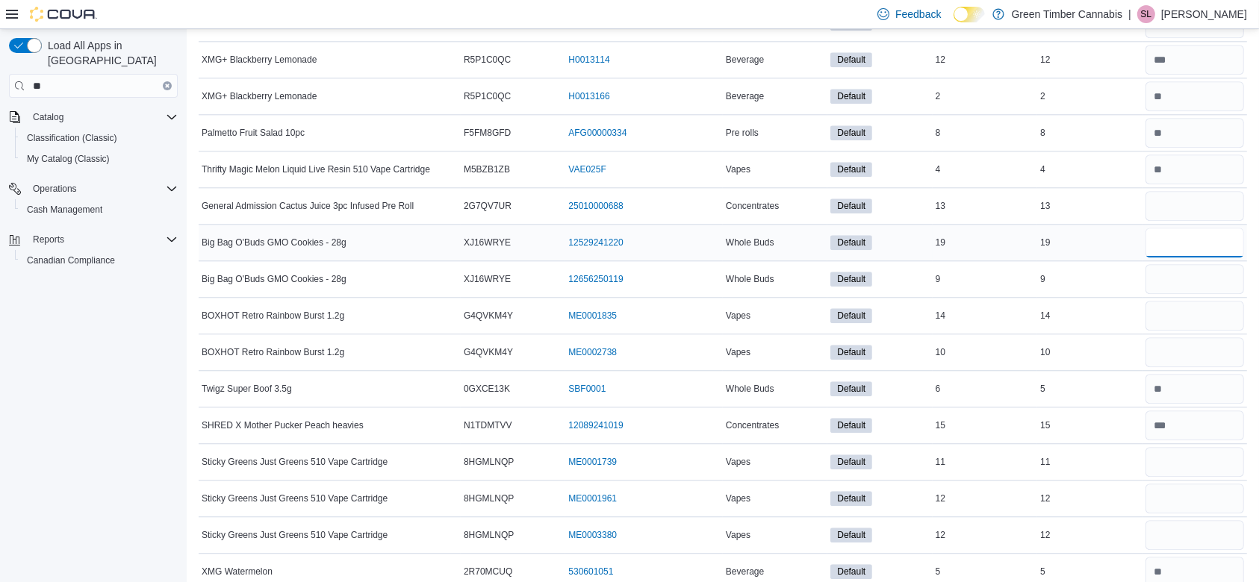
click at [1196, 228] on input "number" at bounding box center [1195, 243] width 99 height 30
click at [1187, 264] on input "number" at bounding box center [1195, 279] width 99 height 30
click at [1193, 301] on input "number" at bounding box center [1195, 316] width 99 height 30
click at [1190, 338] on input "number" at bounding box center [1195, 353] width 99 height 30
click at [1189, 447] on input "number" at bounding box center [1195, 462] width 99 height 30
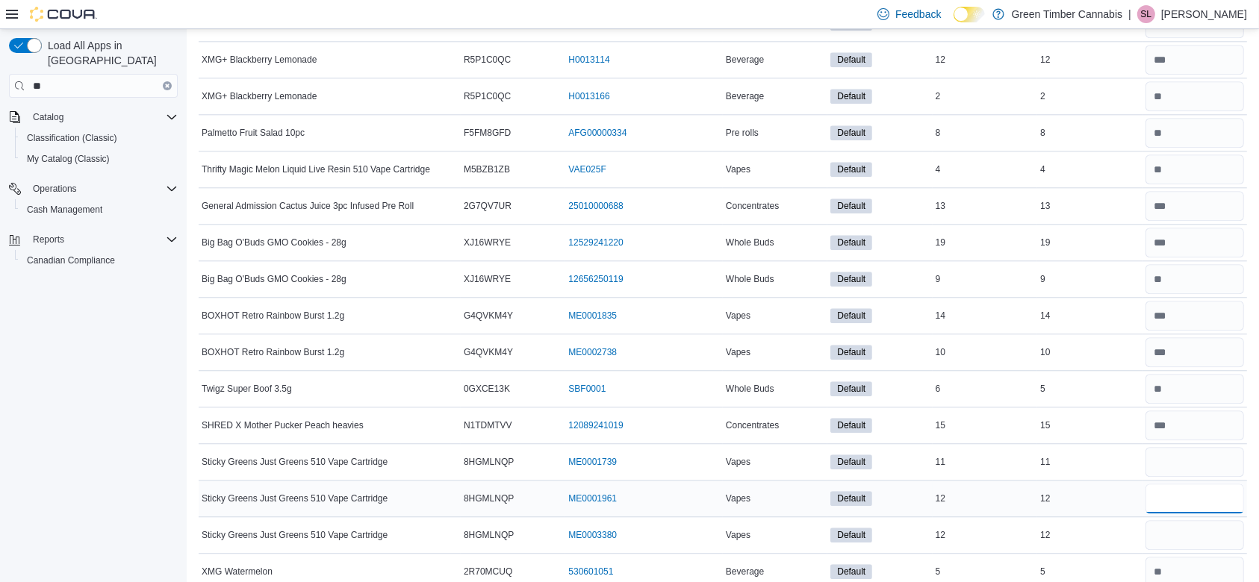
click at [1189, 484] on input "number" at bounding box center [1195, 499] width 99 height 30
click at [1187, 520] on input "number" at bounding box center [1195, 535] width 99 height 30
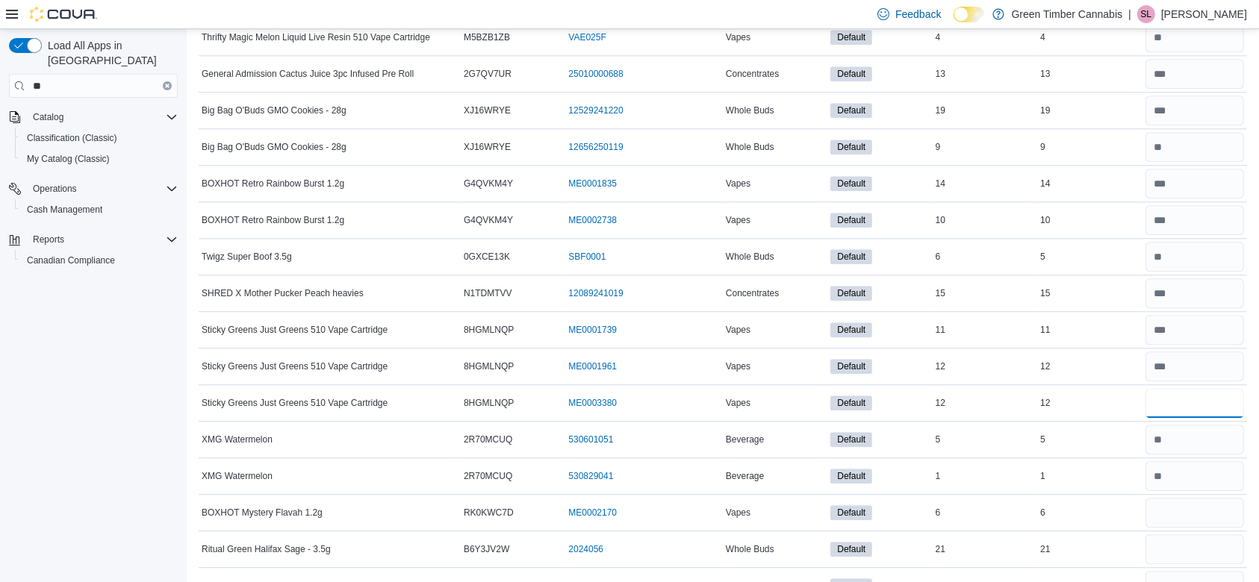
scroll to position [9664, 0]
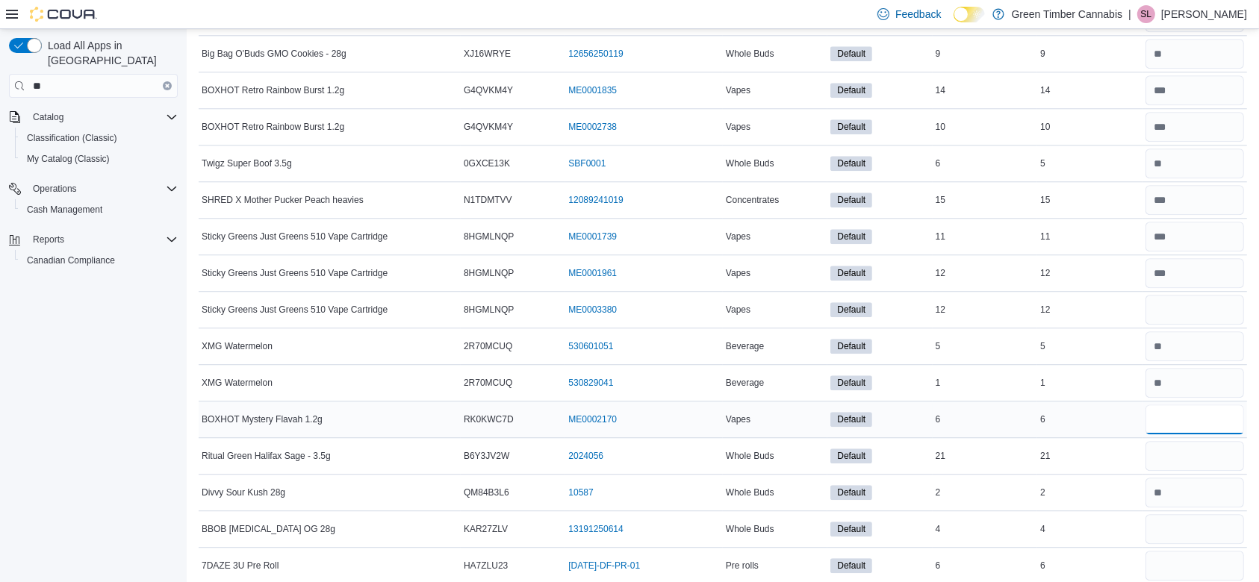
click at [1201, 405] on input "number" at bounding box center [1195, 420] width 99 height 30
click at [1188, 441] on input "number" at bounding box center [1195, 456] width 99 height 30
click at [1198, 515] on input "number" at bounding box center [1195, 530] width 99 height 30
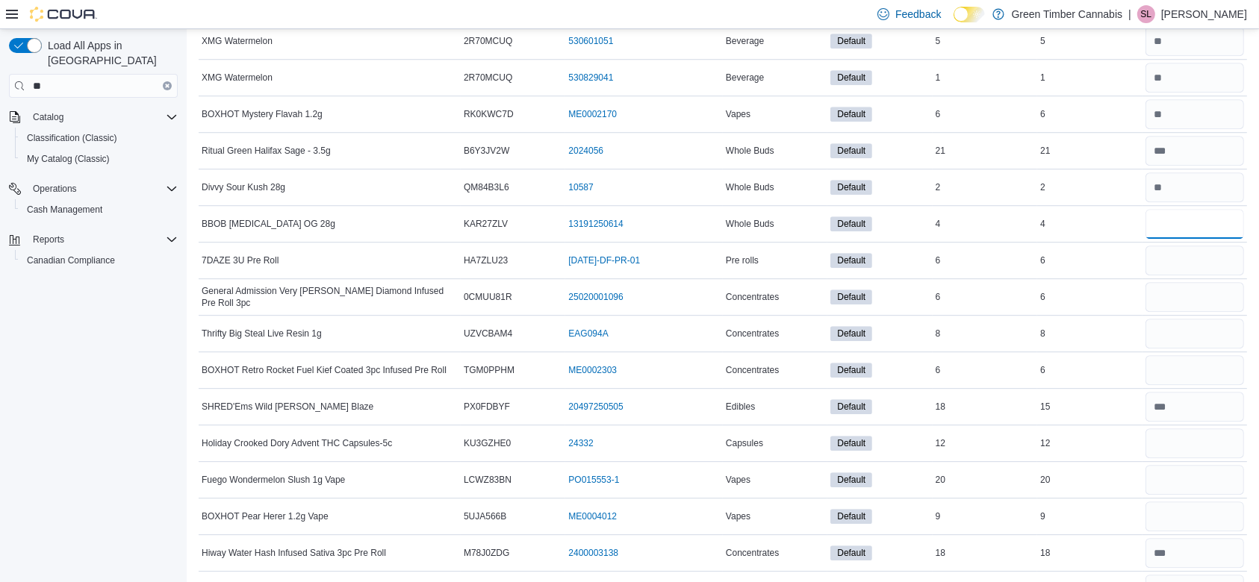
scroll to position [10009, 0]
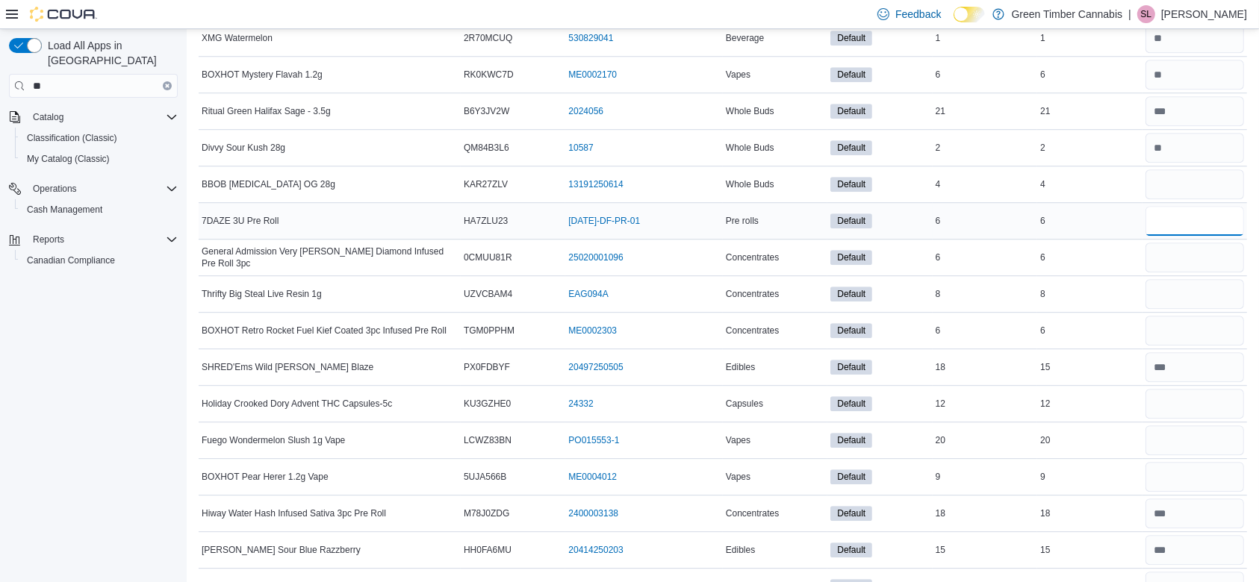
click at [1204, 206] on input "number" at bounding box center [1195, 221] width 99 height 30
click at [1211, 243] on input "number" at bounding box center [1195, 258] width 99 height 30
click at [1203, 279] on input "number" at bounding box center [1195, 294] width 99 height 30
click at [1187, 316] on input "number" at bounding box center [1195, 331] width 99 height 30
click at [1194, 389] on input "number" at bounding box center [1195, 404] width 99 height 30
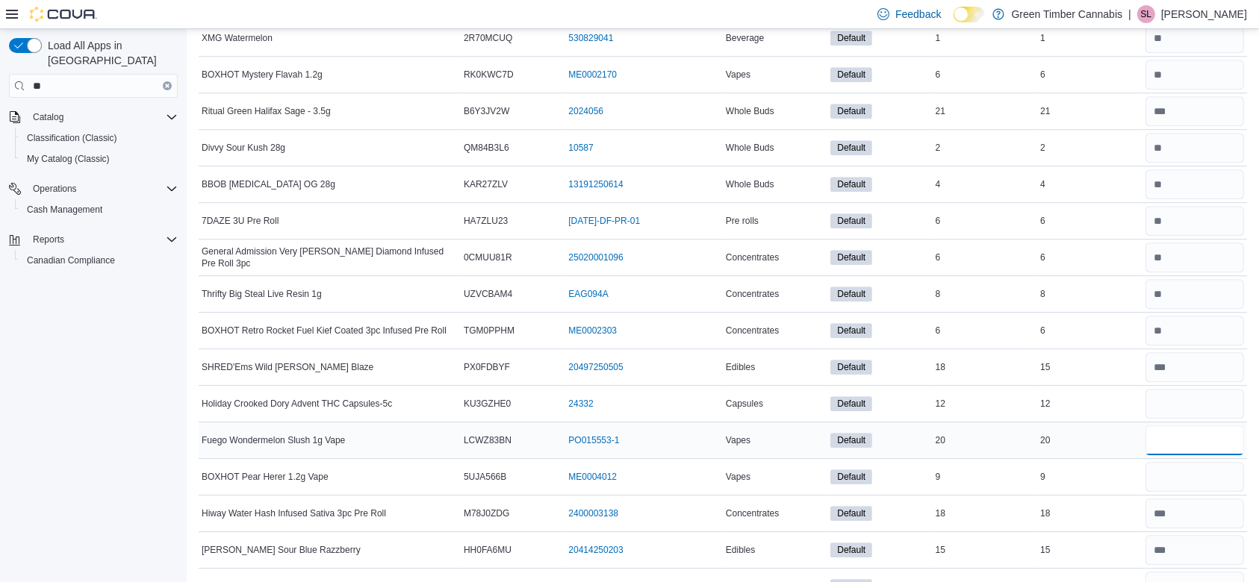
click at [1189, 426] on input "number" at bounding box center [1195, 441] width 99 height 30
click at [1194, 462] on input "number" at bounding box center [1195, 477] width 99 height 30
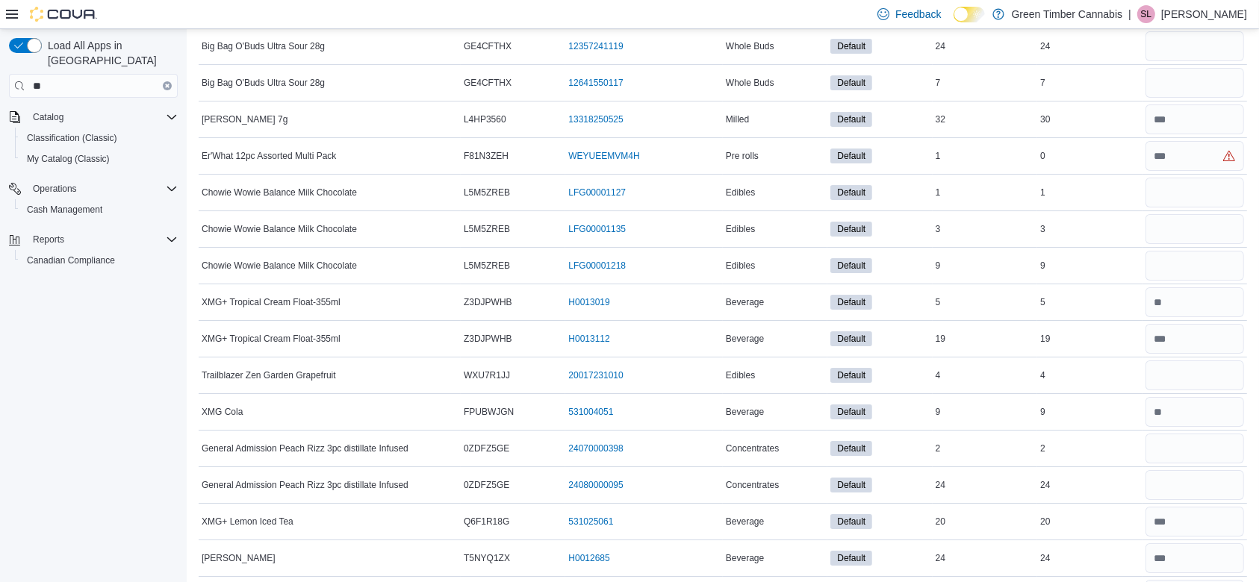
scroll to position [10712, 0]
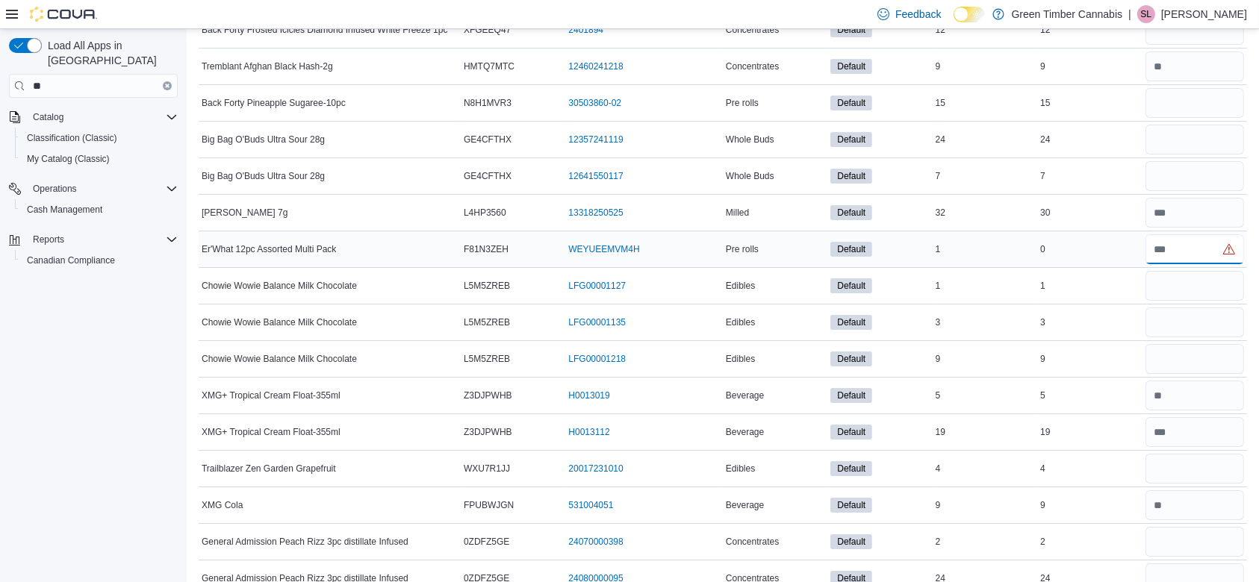
click at [1190, 234] on input "number" at bounding box center [1195, 249] width 99 height 30
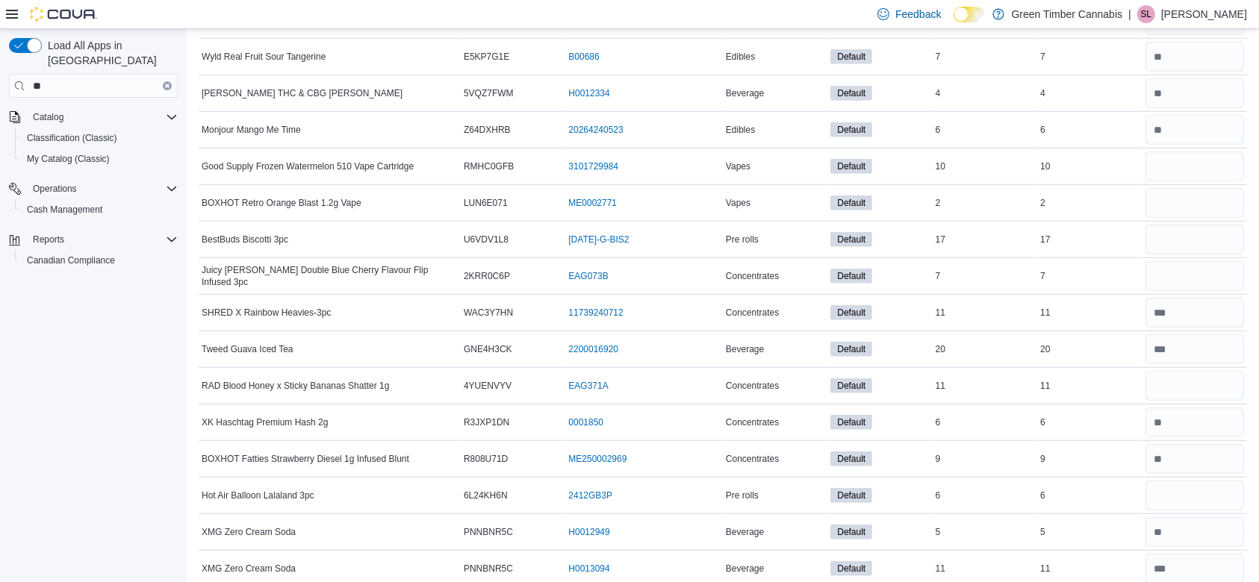
scroll to position [12502, 0]
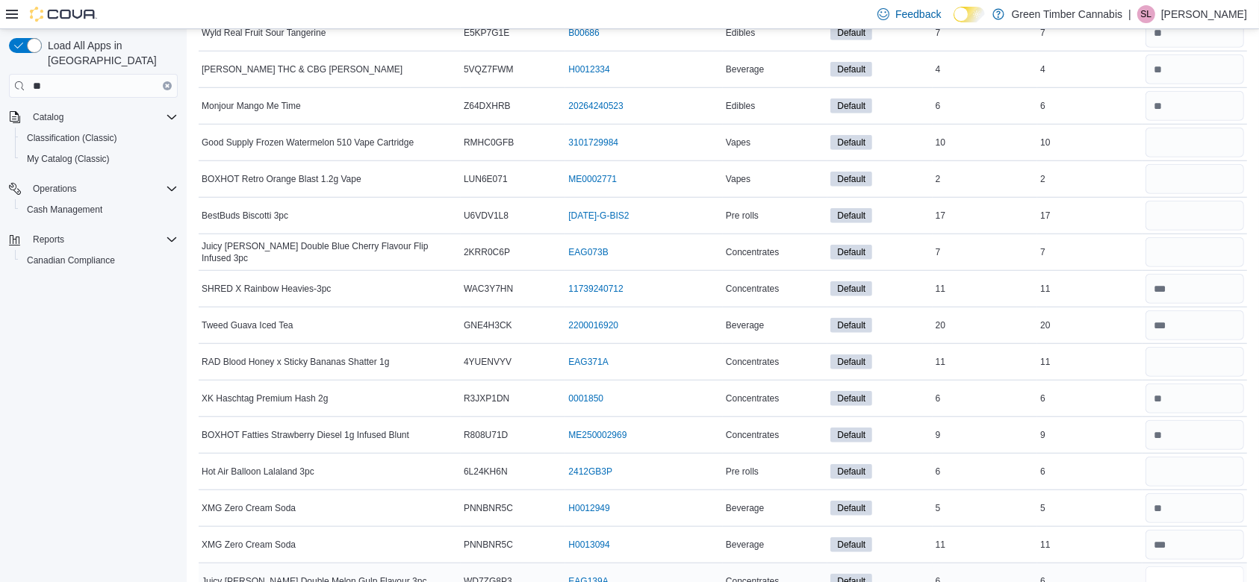
click at [1210, 567] on input "number" at bounding box center [1195, 582] width 99 height 30
click at [1187, 128] on input "number" at bounding box center [1195, 143] width 99 height 30
click at [1202, 164] on input "number" at bounding box center [1195, 179] width 99 height 30
click at [1199, 201] on input "number" at bounding box center [1195, 216] width 99 height 30
click at [1184, 237] on input "number" at bounding box center [1195, 252] width 99 height 30
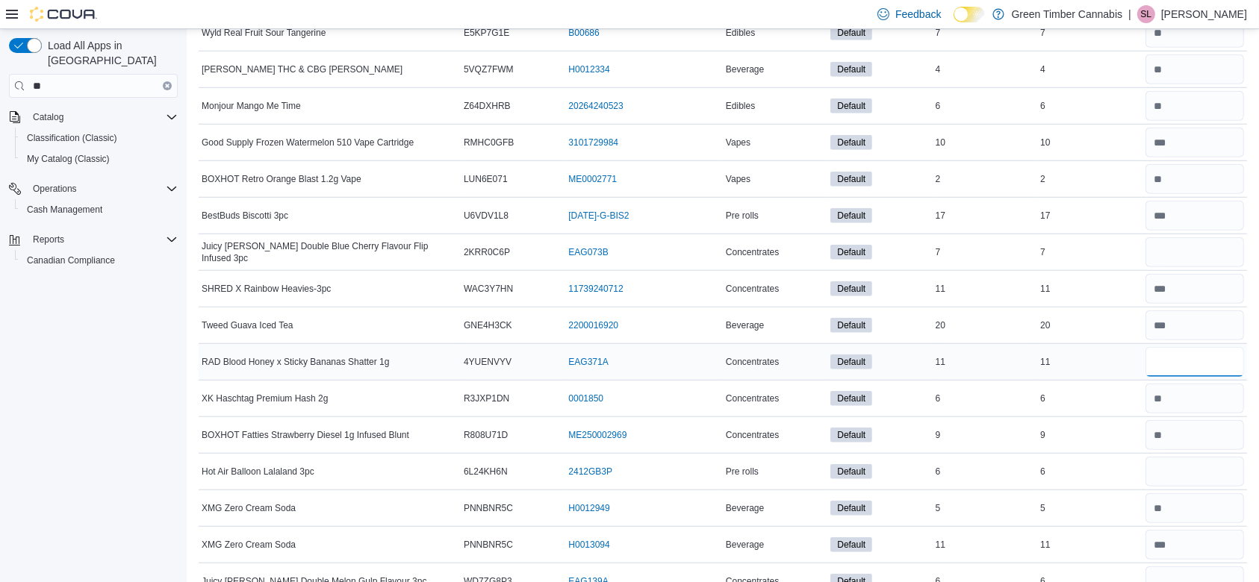
click at [1189, 347] on input "number" at bounding box center [1195, 362] width 99 height 30
click at [1193, 457] on input "number" at bounding box center [1195, 472] width 99 height 30
click at [1204, 567] on input "number" at bounding box center [1195, 582] width 99 height 30
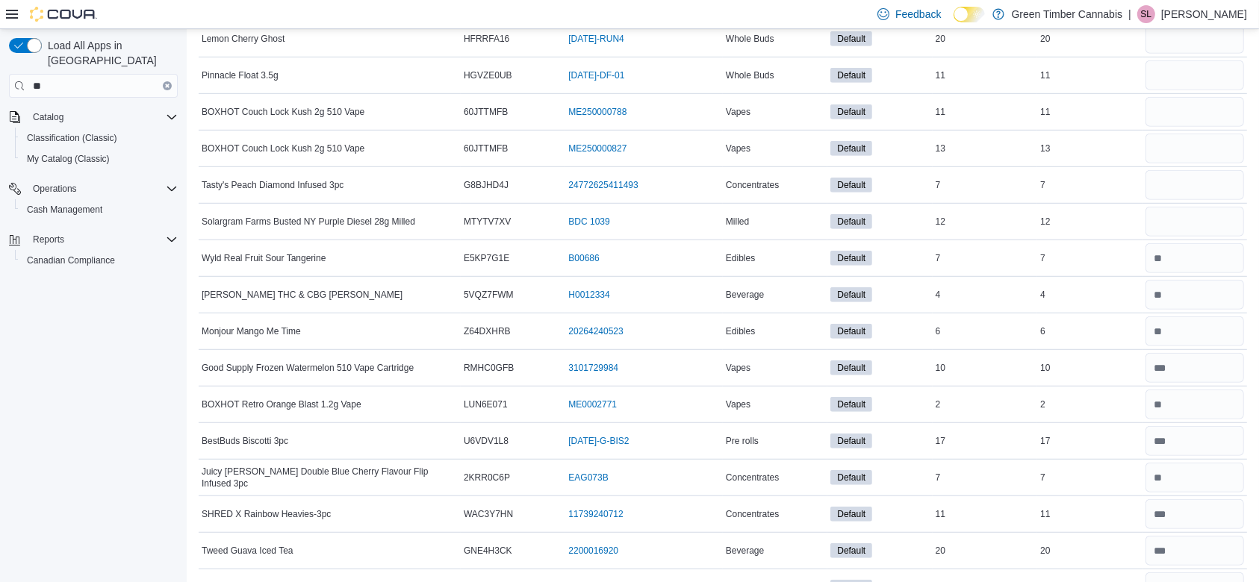
scroll to position [12236, 0]
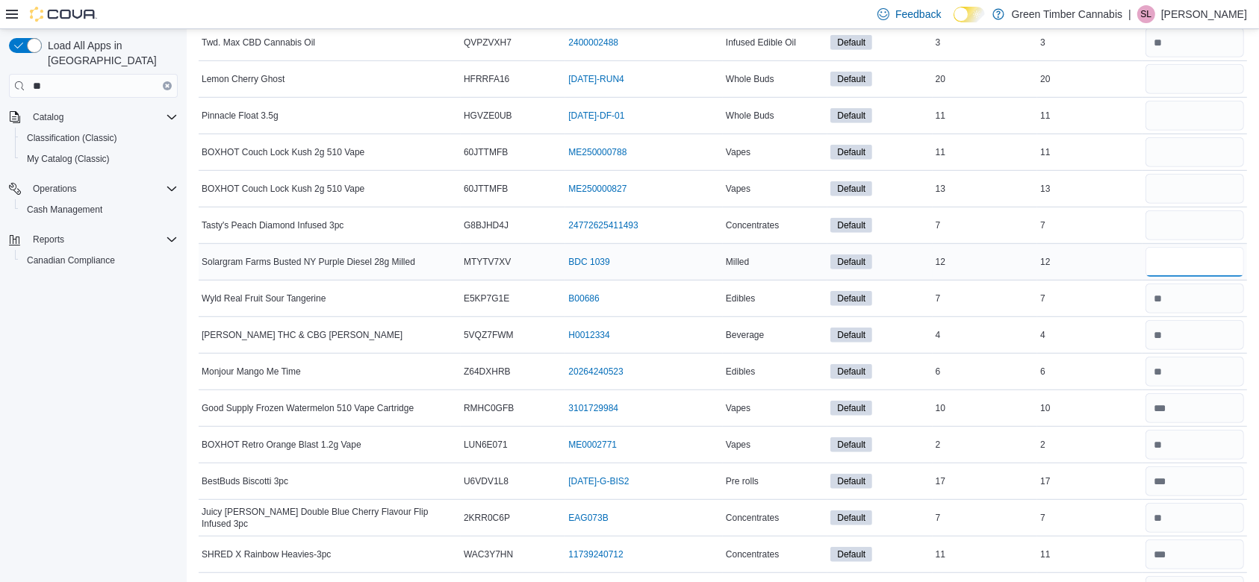
click at [1195, 247] on input "number" at bounding box center [1195, 262] width 99 height 30
click at [1200, 211] on input "number" at bounding box center [1195, 226] width 99 height 30
click at [1210, 174] on input "number" at bounding box center [1195, 189] width 99 height 30
click at [1200, 137] on input "number" at bounding box center [1195, 152] width 99 height 30
click at [1195, 101] on input "number" at bounding box center [1195, 116] width 99 height 30
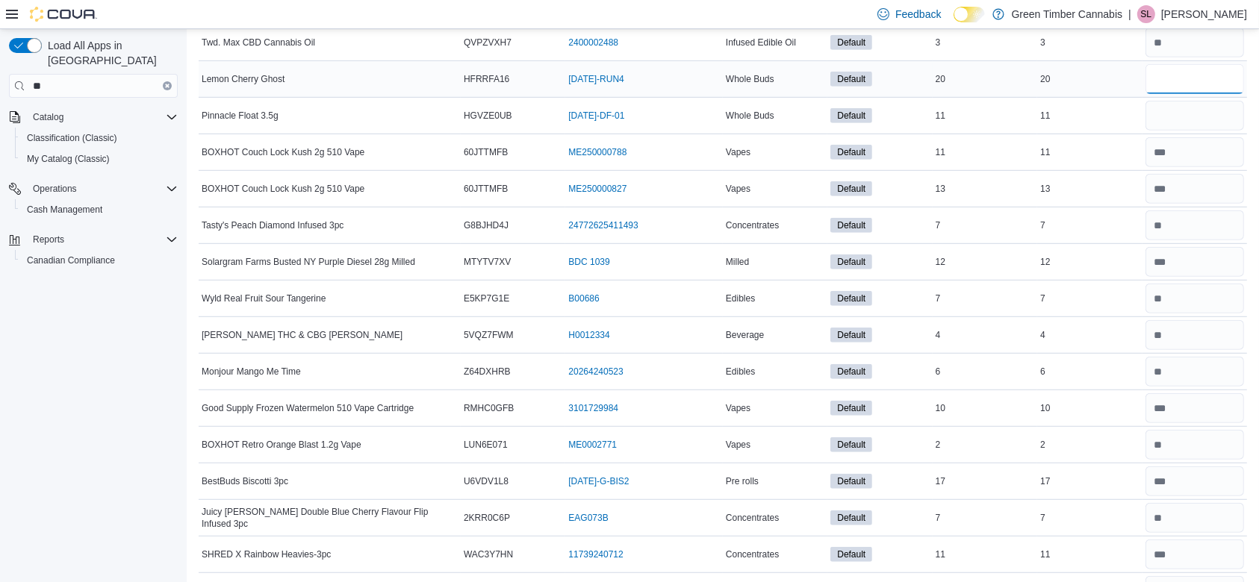
click at [1190, 64] on input "number" at bounding box center [1195, 79] width 99 height 30
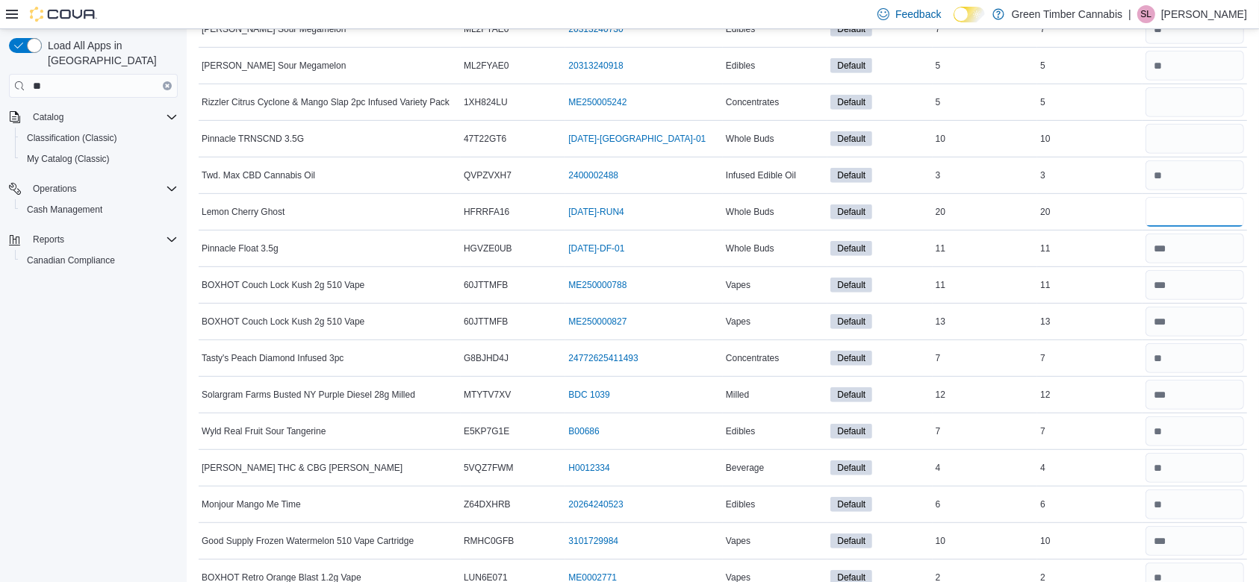
scroll to position [11931, 0]
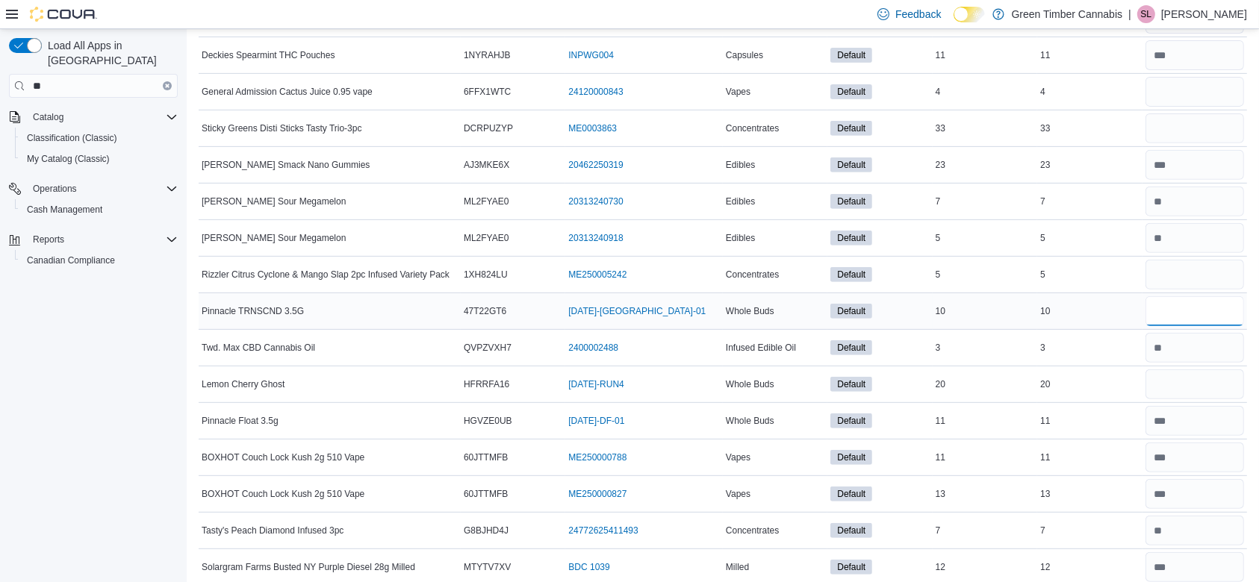
click at [1196, 296] on input "number" at bounding box center [1195, 311] width 99 height 30
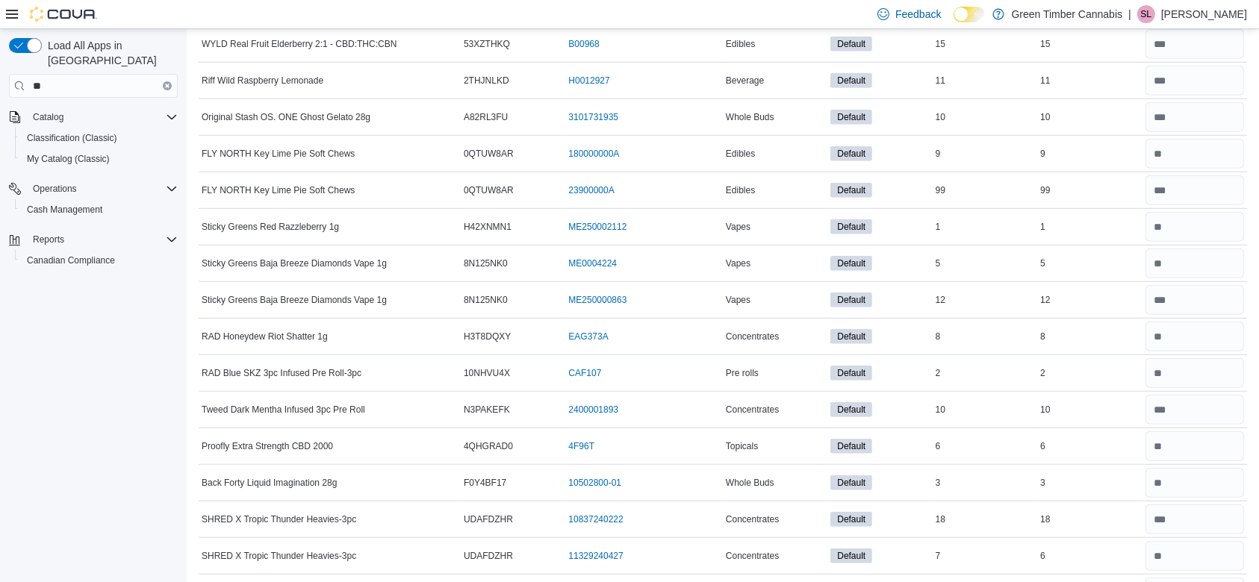
scroll to position [0, 0]
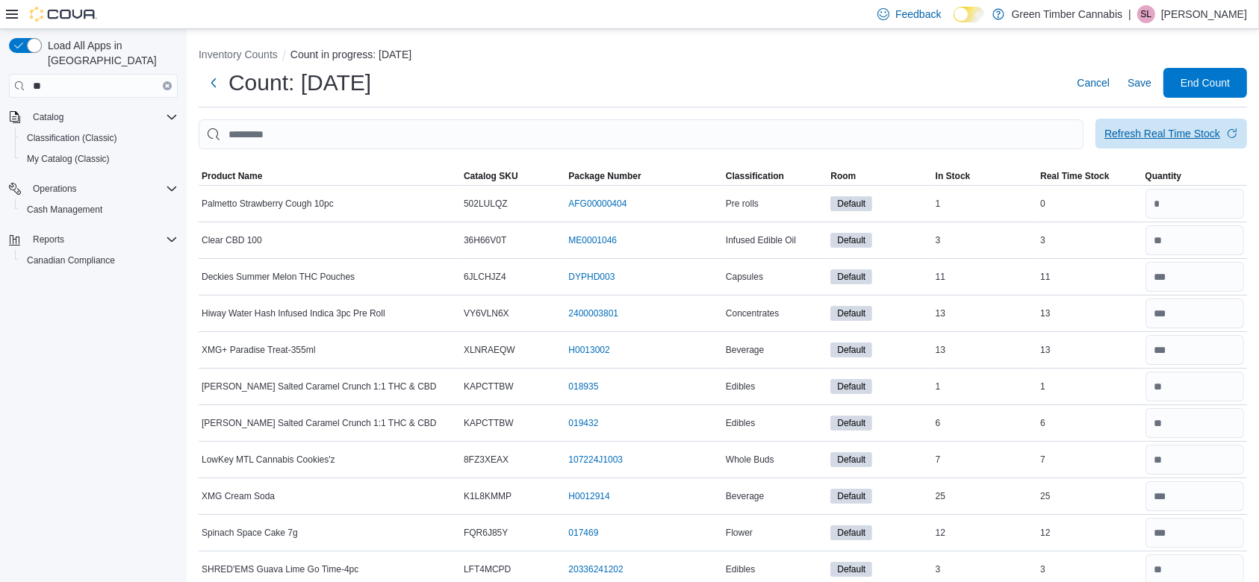
click at [1179, 130] on div "Refresh Real Time Stock" at bounding box center [1162, 133] width 116 height 15
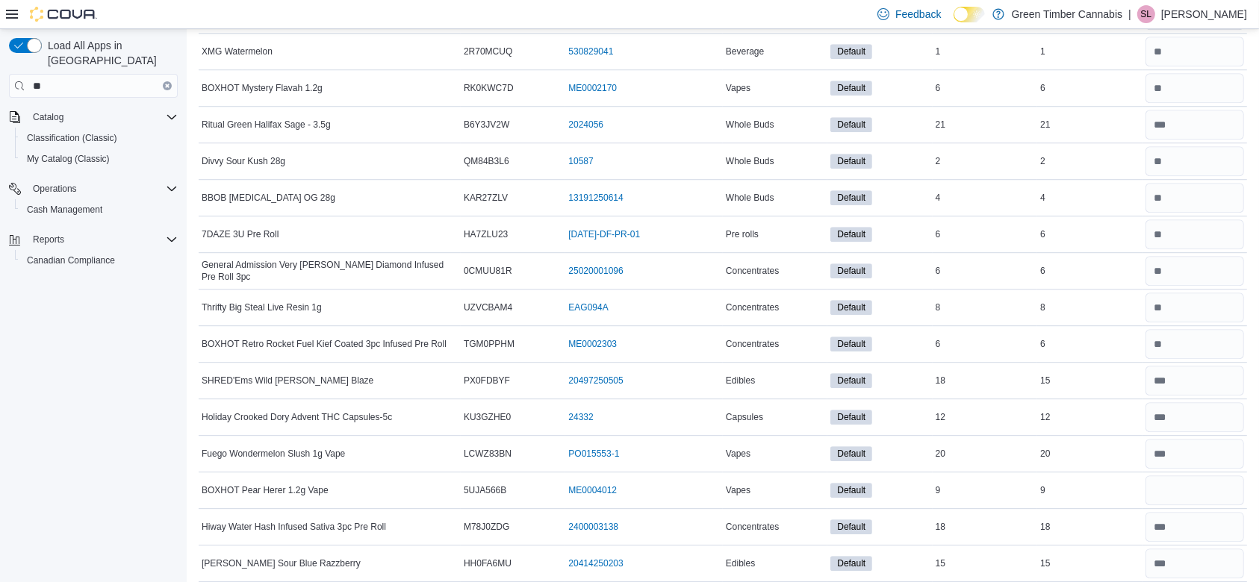
scroll to position [10155, 0]
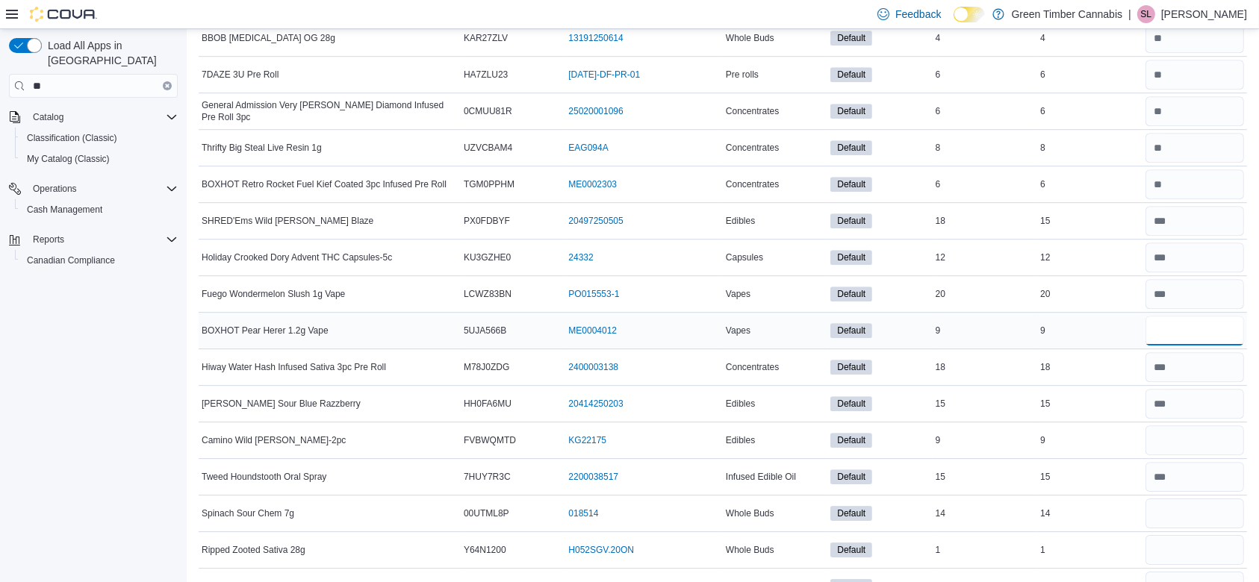
click at [1196, 316] on input "number" at bounding box center [1195, 331] width 99 height 30
click at [1196, 426] on input "number" at bounding box center [1195, 441] width 99 height 30
click at [1190, 499] on input "number" at bounding box center [1195, 514] width 99 height 30
click at [1193, 535] on input "number" at bounding box center [1195, 550] width 99 height 30
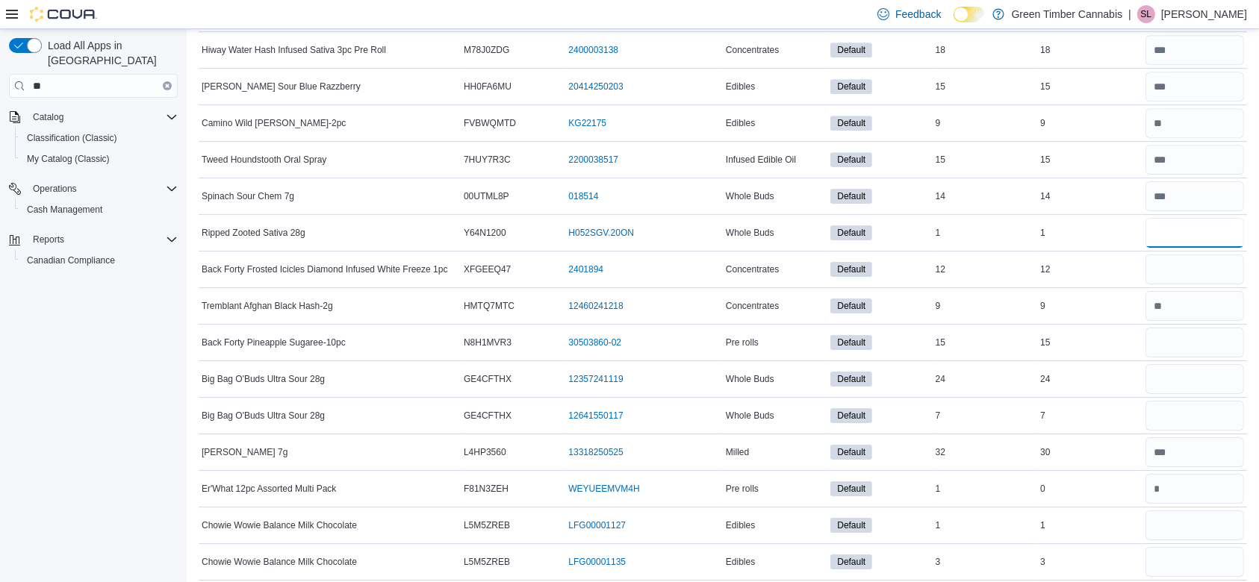
scroll to position [10487, 0]
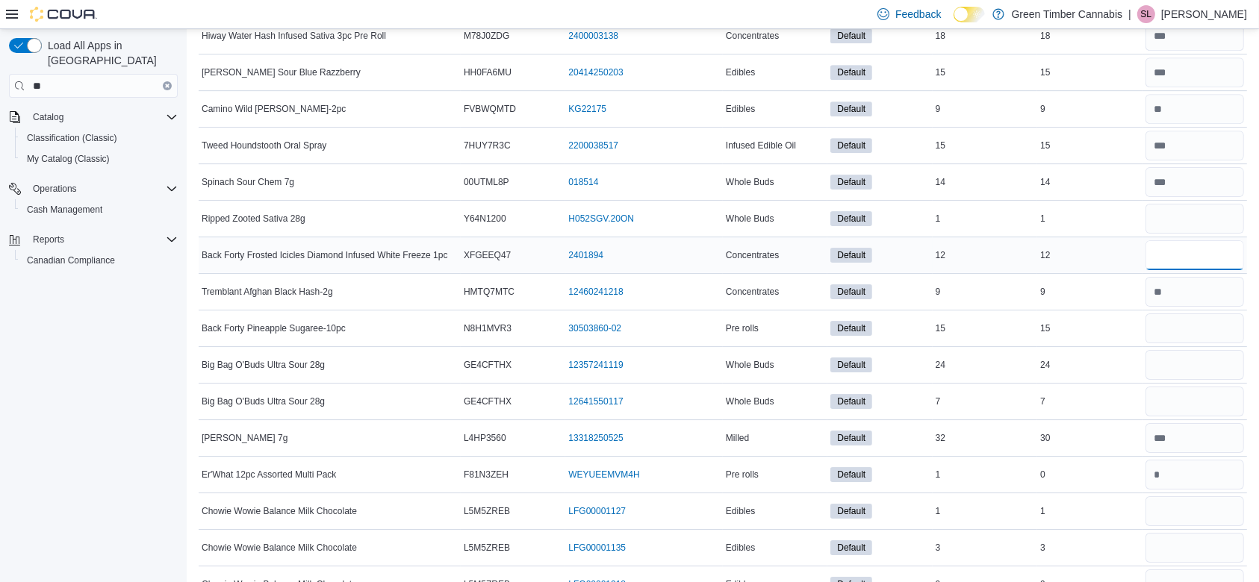
click at [1197, 240] on input "number" at bounding box center [1195, 255] width 99 height 30
click at [1189, 314] on input "number" at bounding box center [1195, 329] width 99 height 30
click at [1194, 350] on input "number" at bounding box center [1195, 365] width 99 height 30
click at [1189, 387] on input "number" at bounding box center [1195, 402] width 99 height 30
click at [1196, 497] on input "number" at bounding box center [1195, 512] width 99 height 30
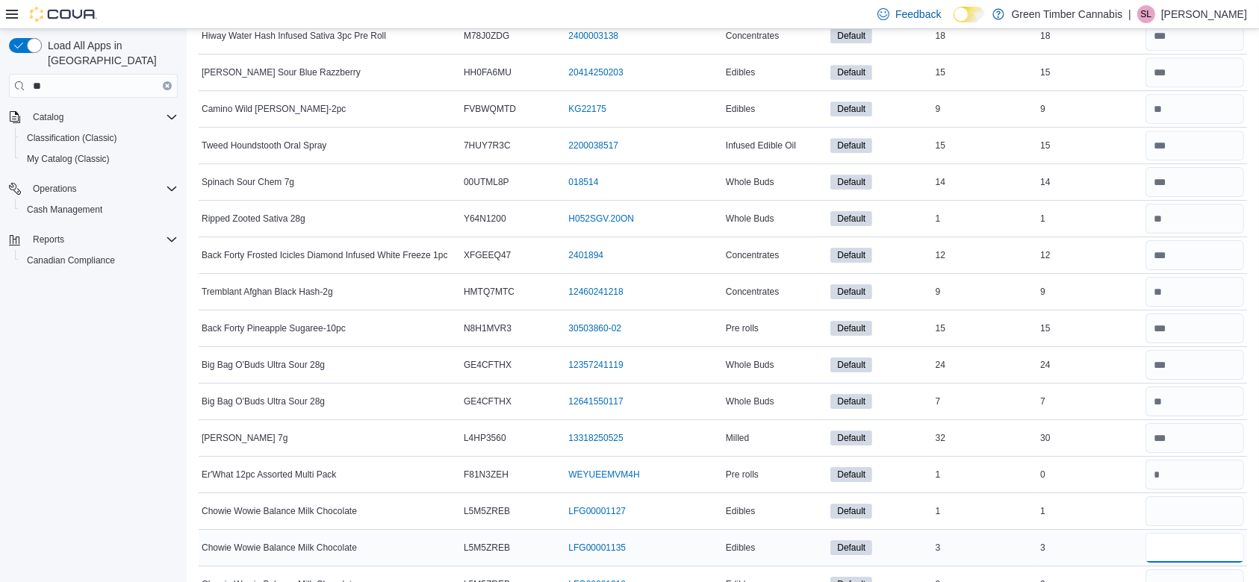
click at [1187, 533] on input "number" at bounding box center [1195, 548] width 99 height 30
click at [1190, 570] on input "number" at bounding box center [1195, 585] width 99 height 30
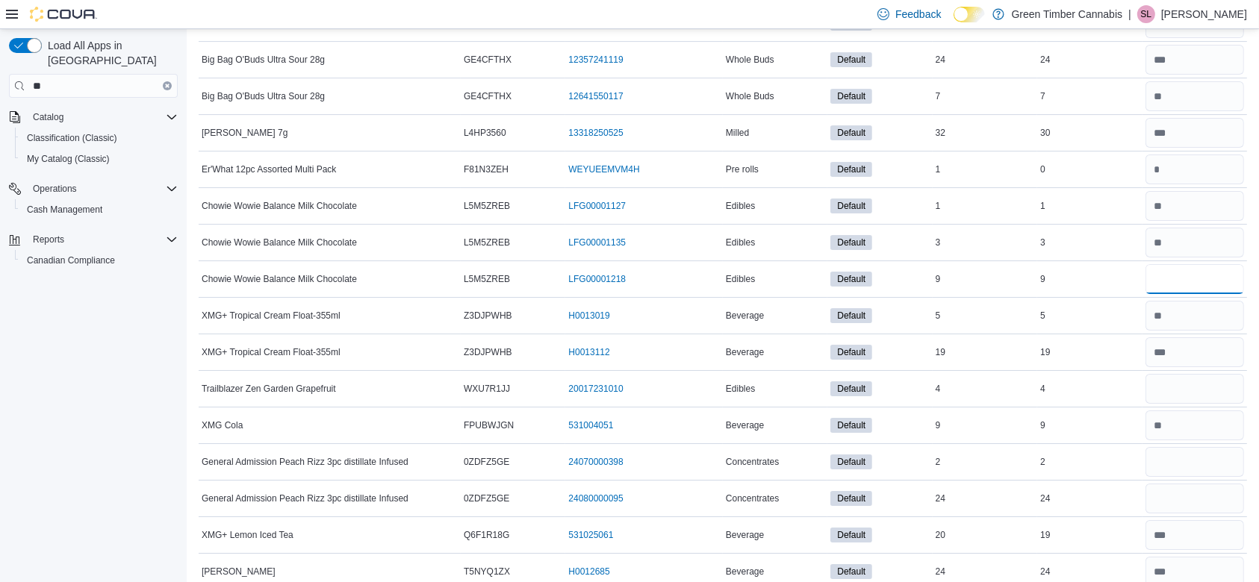
scroll to position [10885, 0]
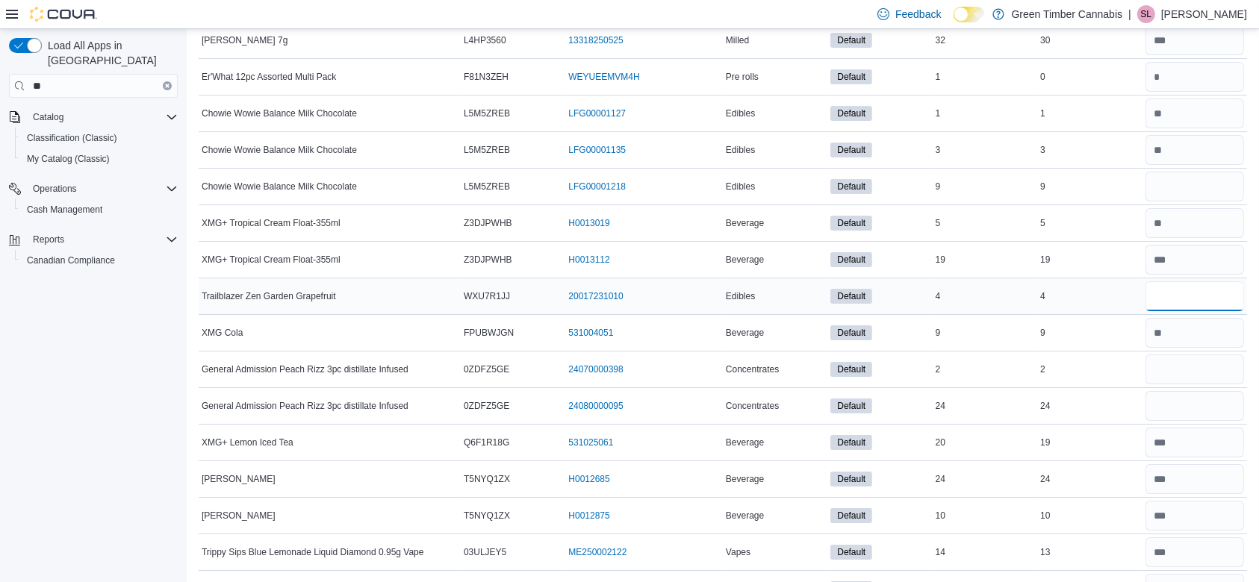
click at [1199, 282] on input "number" at bounding box center [1195, 297] width 99 height 30
click at [1203, 355] on input "number" at bounding box center [1195, 370] width 99 height 30
click at [1193, 391] on input "number" at bounding box center [1195, 406] width 99 height 30
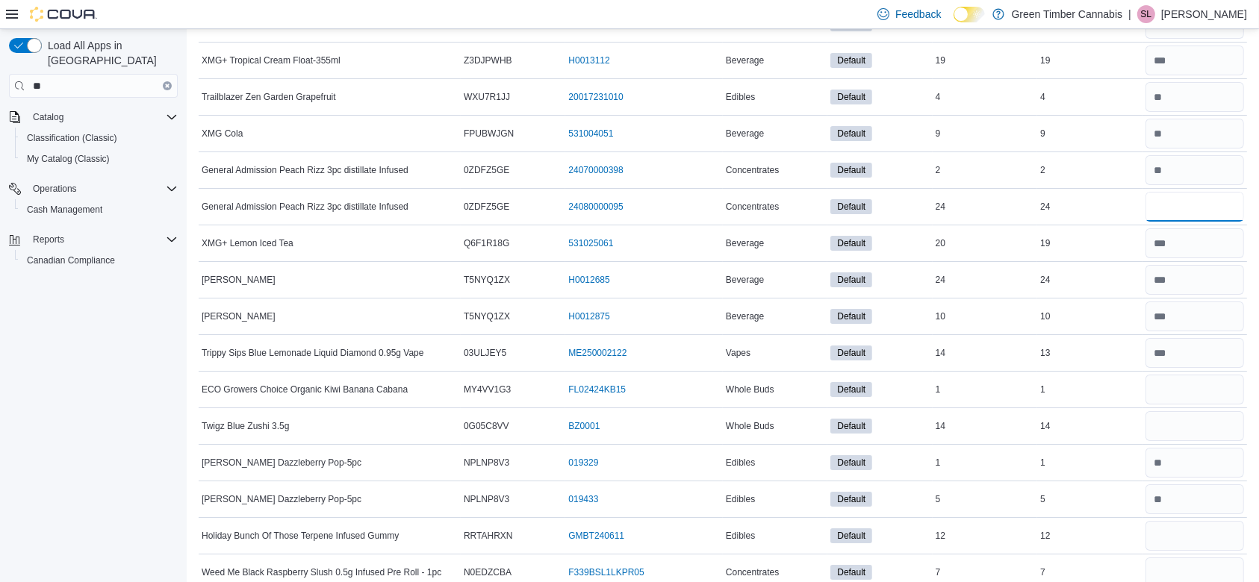
scroll to position [11190, 0]
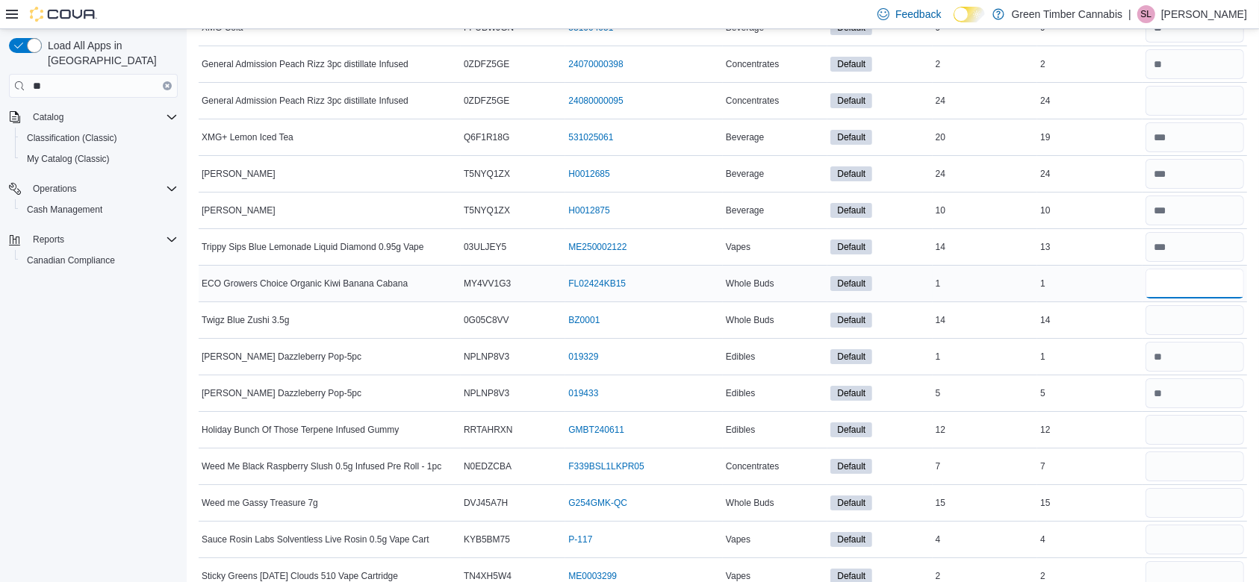
click at [1201, 269] on input "number" at bounding box center [1195, 284] width 99 height 30
click at [1184, 305] on input "number" at bounding box center [1195, 320] width 99 height 30
click at [1199, 415] on input "number" at bounding box center [1195, 430] width 99 height 30
click at [1190, 452] on input "number" at bounding box center [1195, 467] width 99 height 30
click at [1195, 488] on input "number" at bounding box center [1195, 503] width 99 height 30
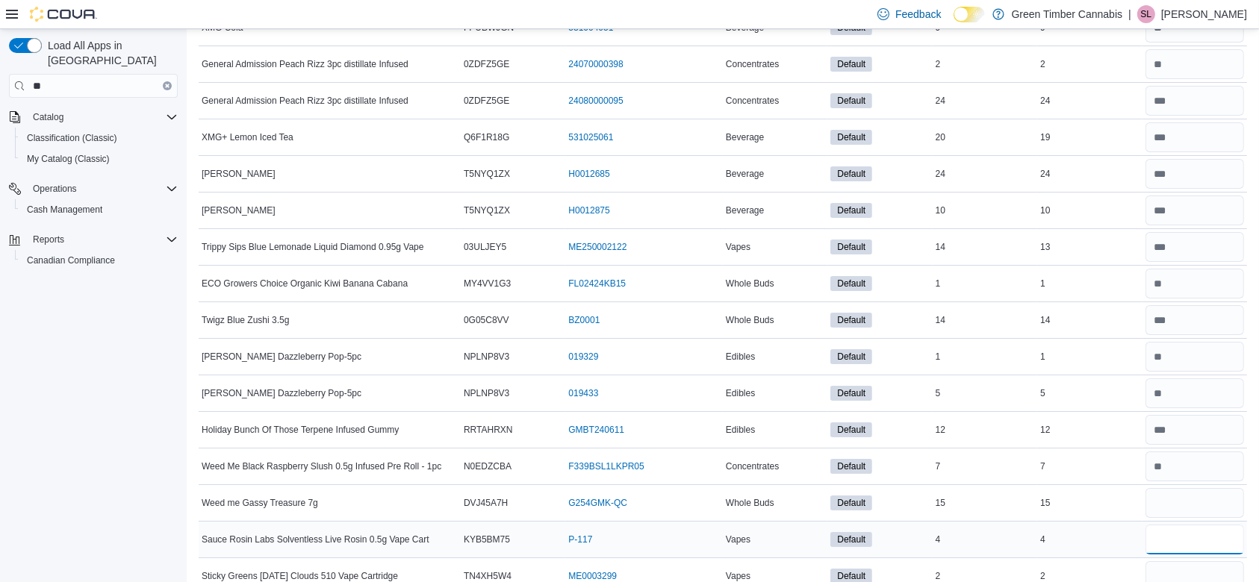
click at [1190, 525] on input "number" at bounding box center [1195, 540] width 99 height 30
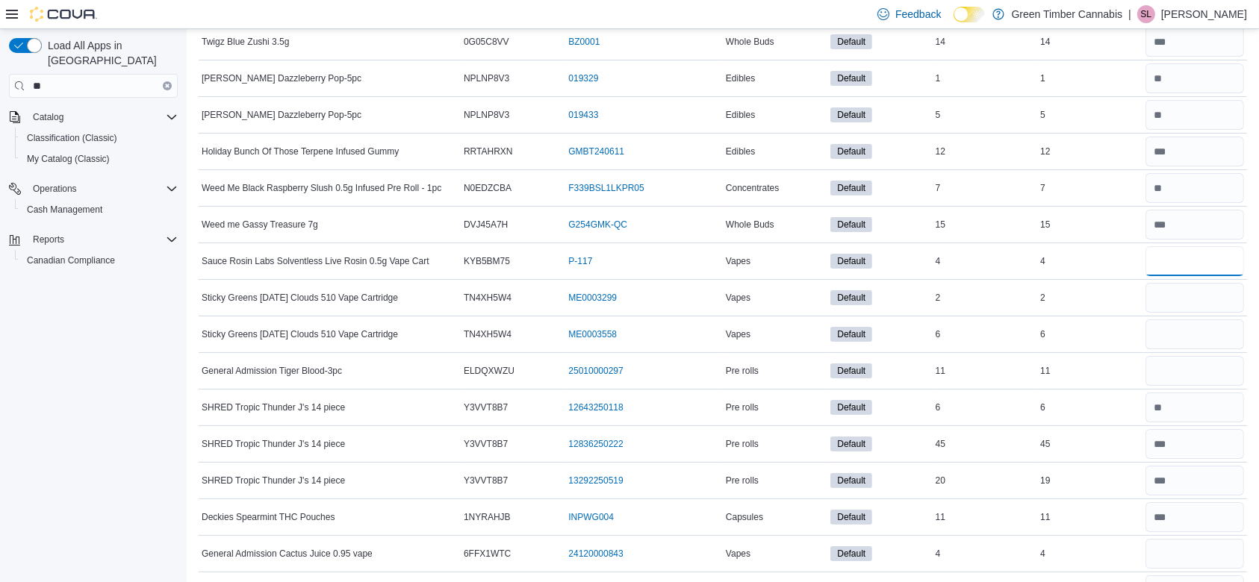
scroll to position [11548, 0]
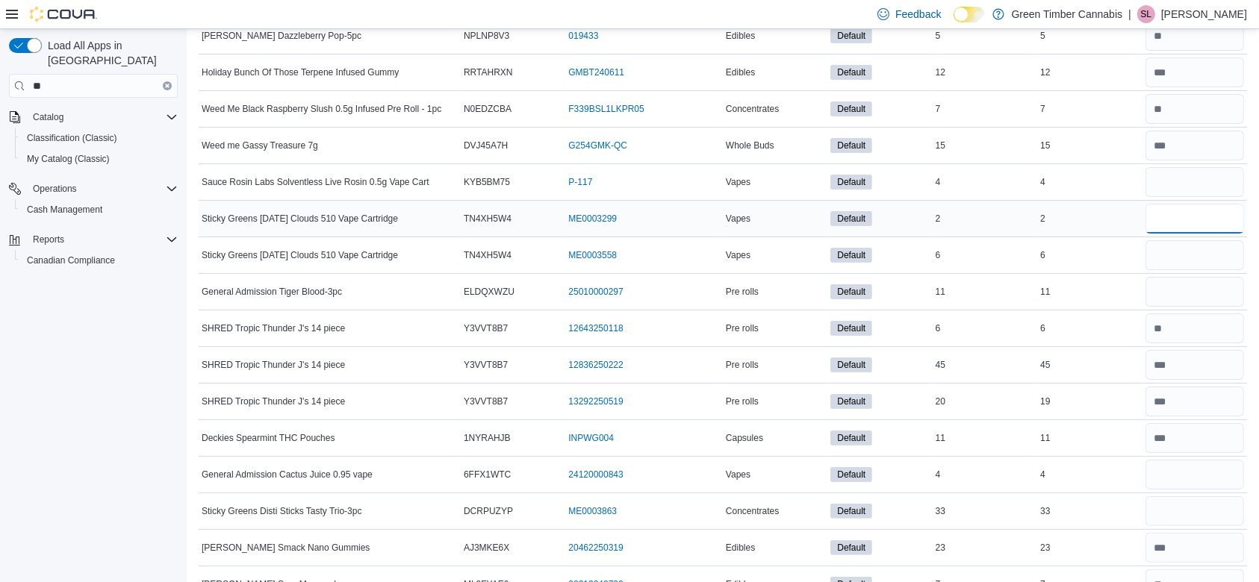
click at [1198, 204] on input "number" at bounding box center [1195, 219] width 99 height 30
click at [1191, 240] on input "number" at bounding box center [1195, 255] width 99 height 30
click at [1184, 277] on input "number" at bounding box center [1195, 292] width 99 height 30
click at [1196, 460] on input "number" at bounding box center [1195, 475] width 99 height 30
click at [1195, 497] on input "number" at bounding box center [1195, 512] width 99 height 30
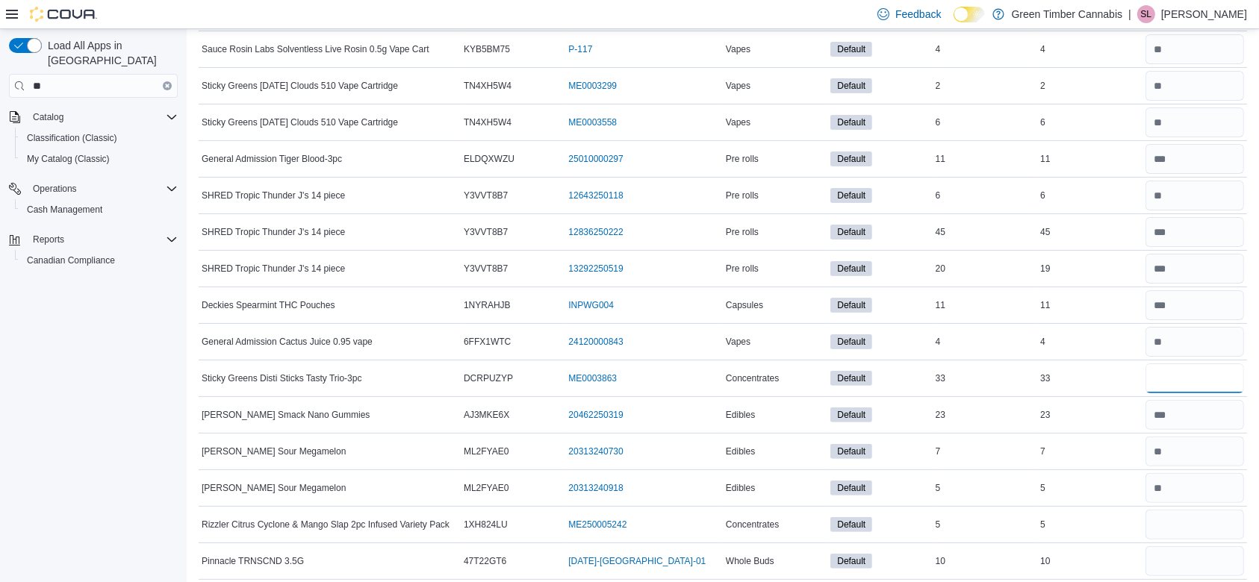
scroll to position [11800, 0]
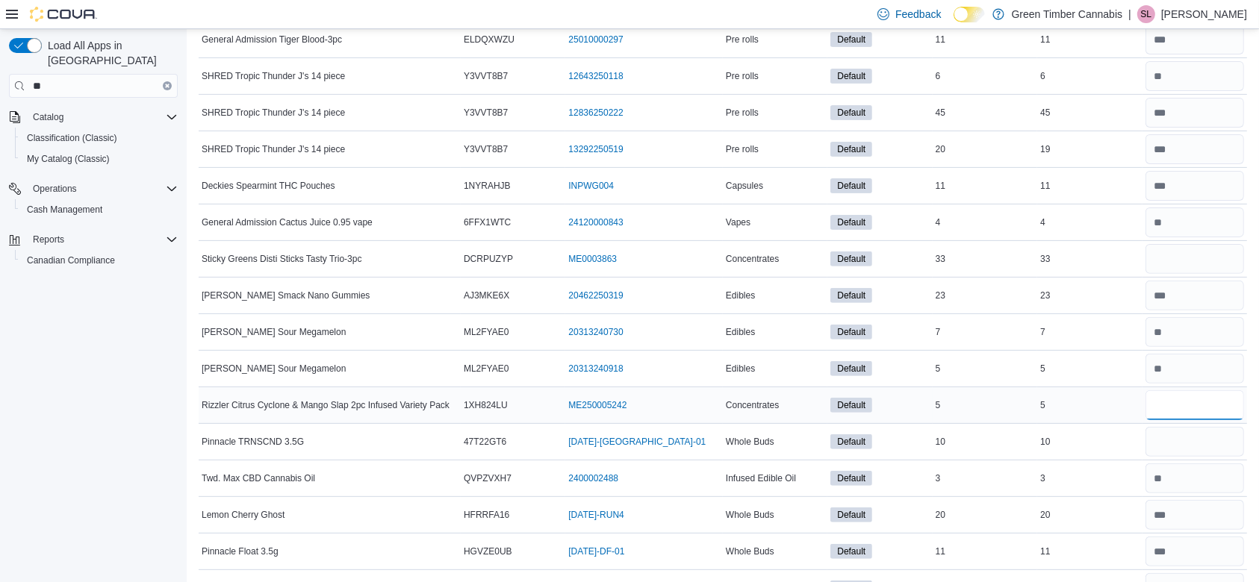
click at [1195, 391] on input "number" at bounding box center [1195, 406] width 99 height 30
click at [1187, 427] on input "number" at bounding box center [1195, 442] width 99 height 30
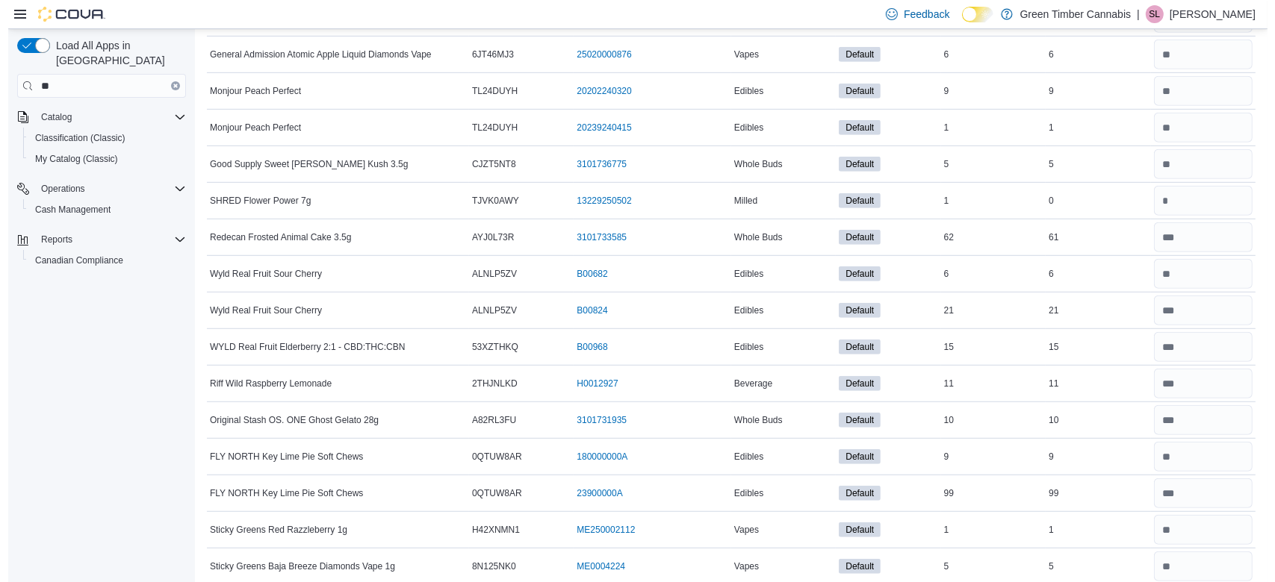
scroll to position [0, 0]
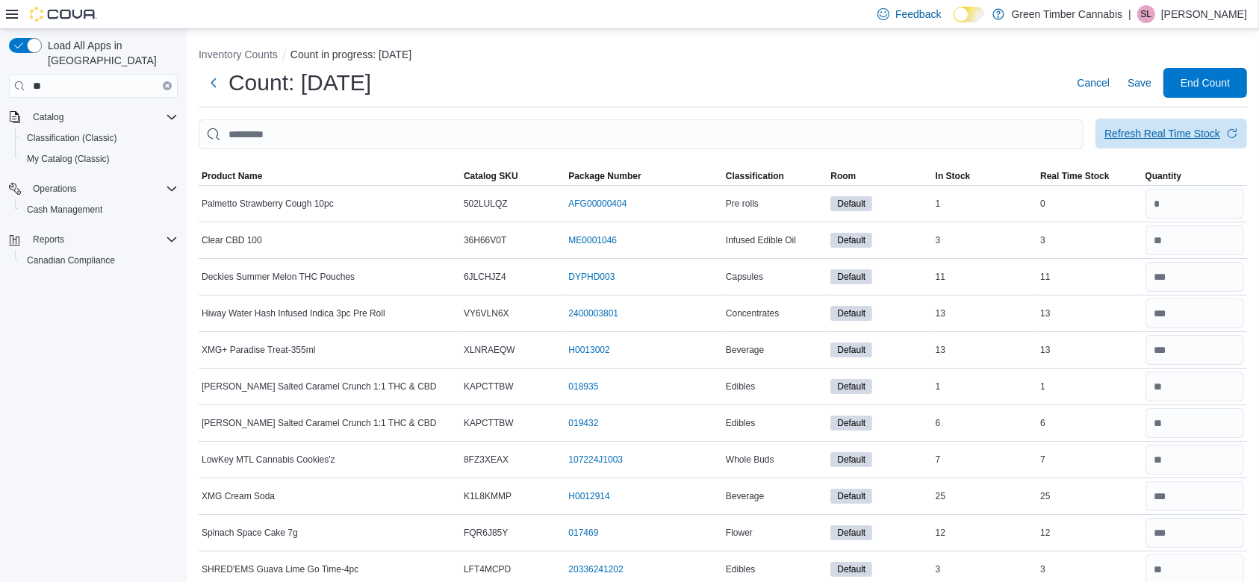
click at [1166, 132] on div "Refresh Real Time Stock" at bounding box center [1162, 133] width 116 height 15
click at [1217, 80] on span "End Count" at bounding box center [1205, 82] width 49 height 15
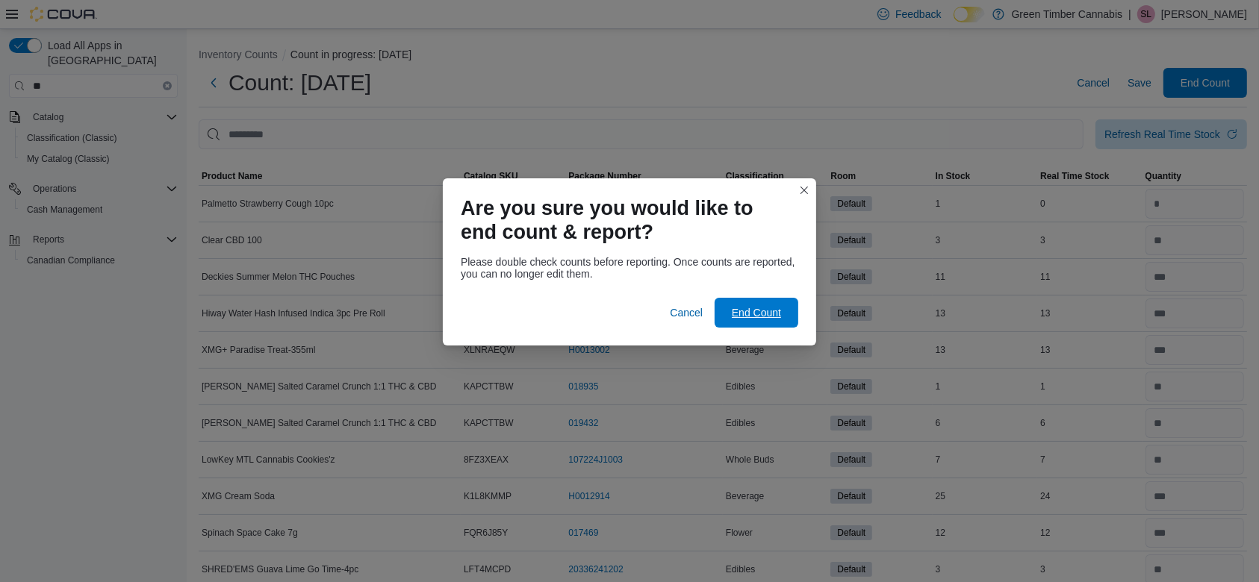
click at [753, 304] on span "End Count" at bounding box center [757, 313] width 66 height 30
